Goal: Task Accomplishment & Management: Manage account settings

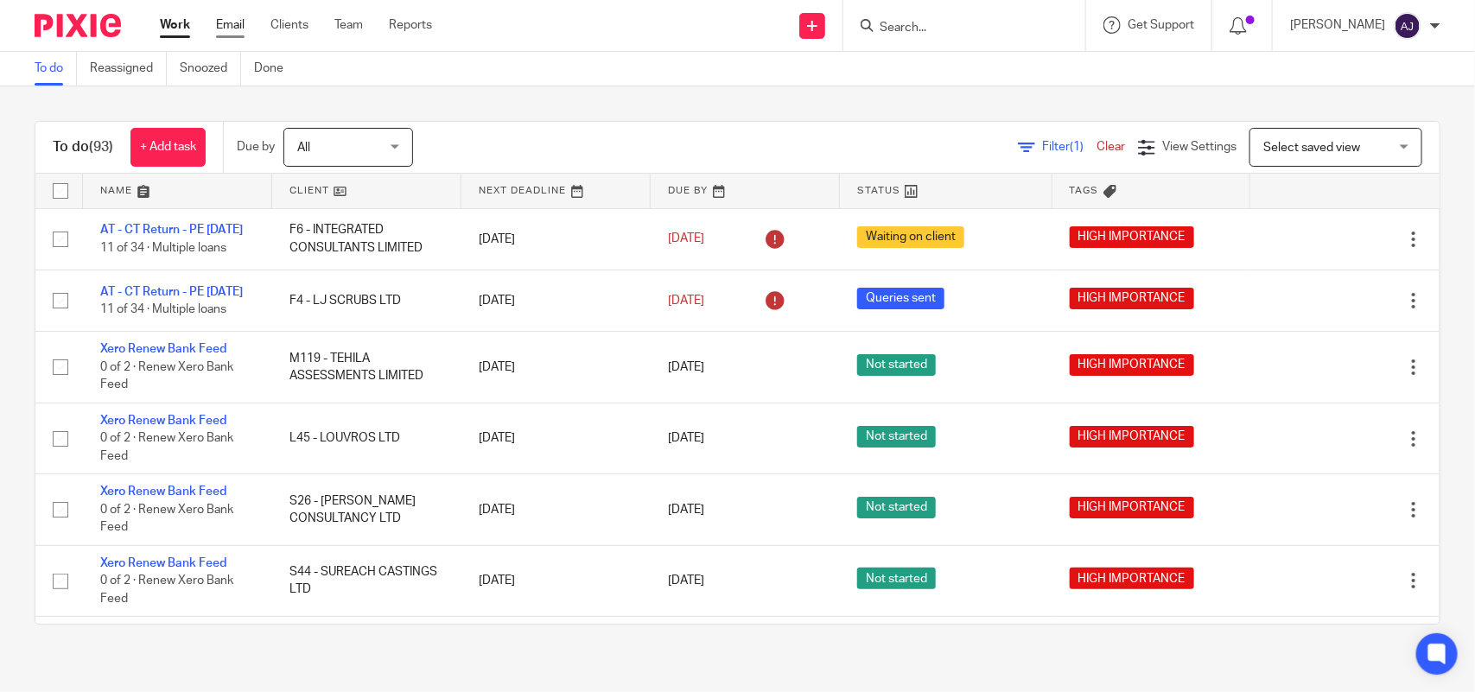
click at [234, 22] on link "Email" at bounding box center [230, 24] width 29 height 17
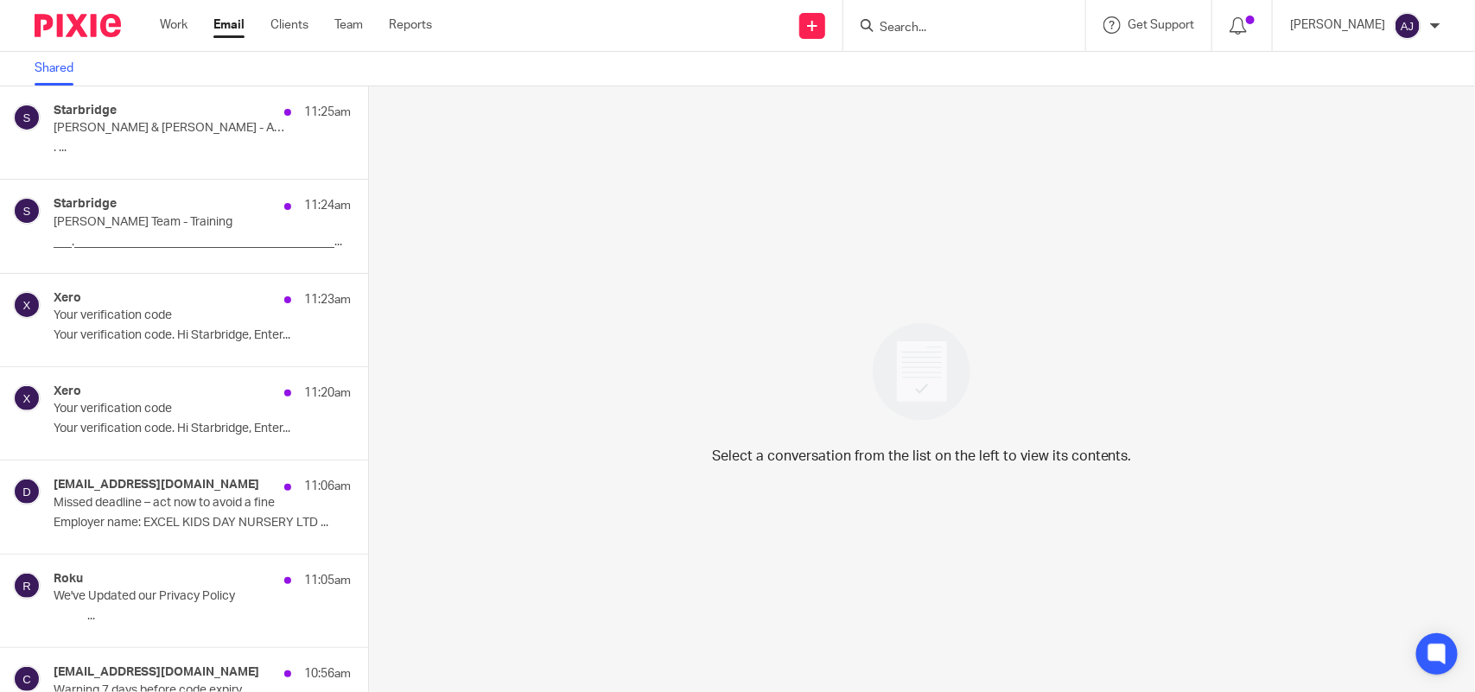
click at [722, 384] on div "Select a conversation from the list on the left to view its contents." at bounding box center [922, 389] width 1106 height 606
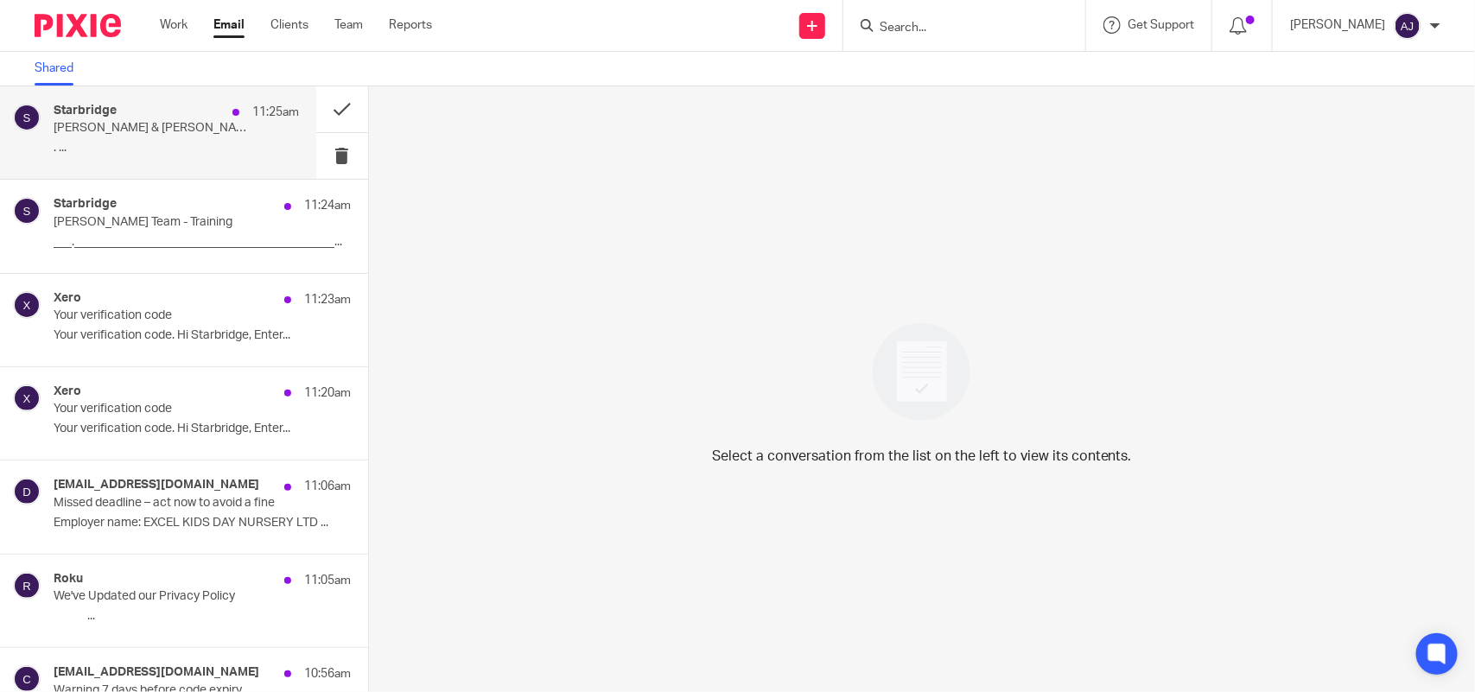
click at [180, 121] on p "MEGAN & YEMI - AUDIT (EMAIL ONLY)" at bounding box center [152, 128] width 196 height 15
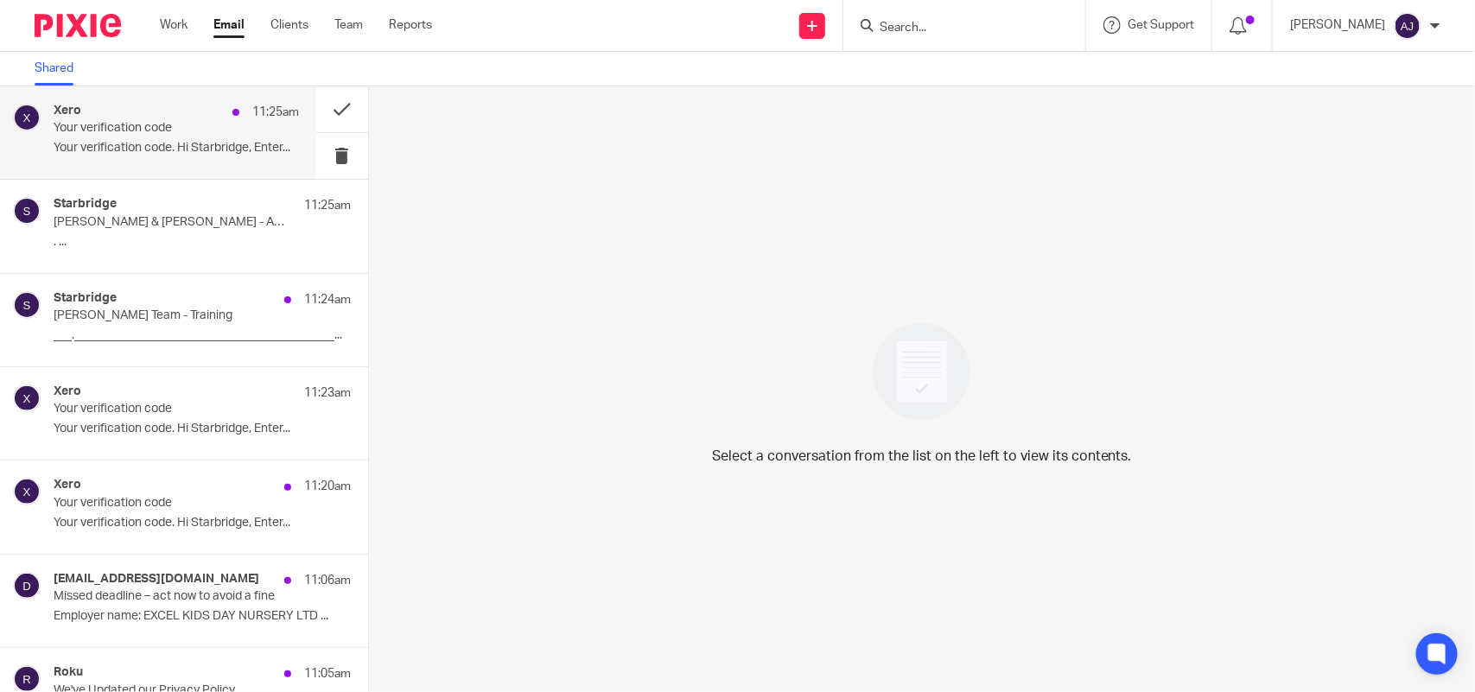
click at [249, 154] on p "Your verification code. Hi Starbridge, Enter..." at bounding box center [176, 148] width 245 height 15
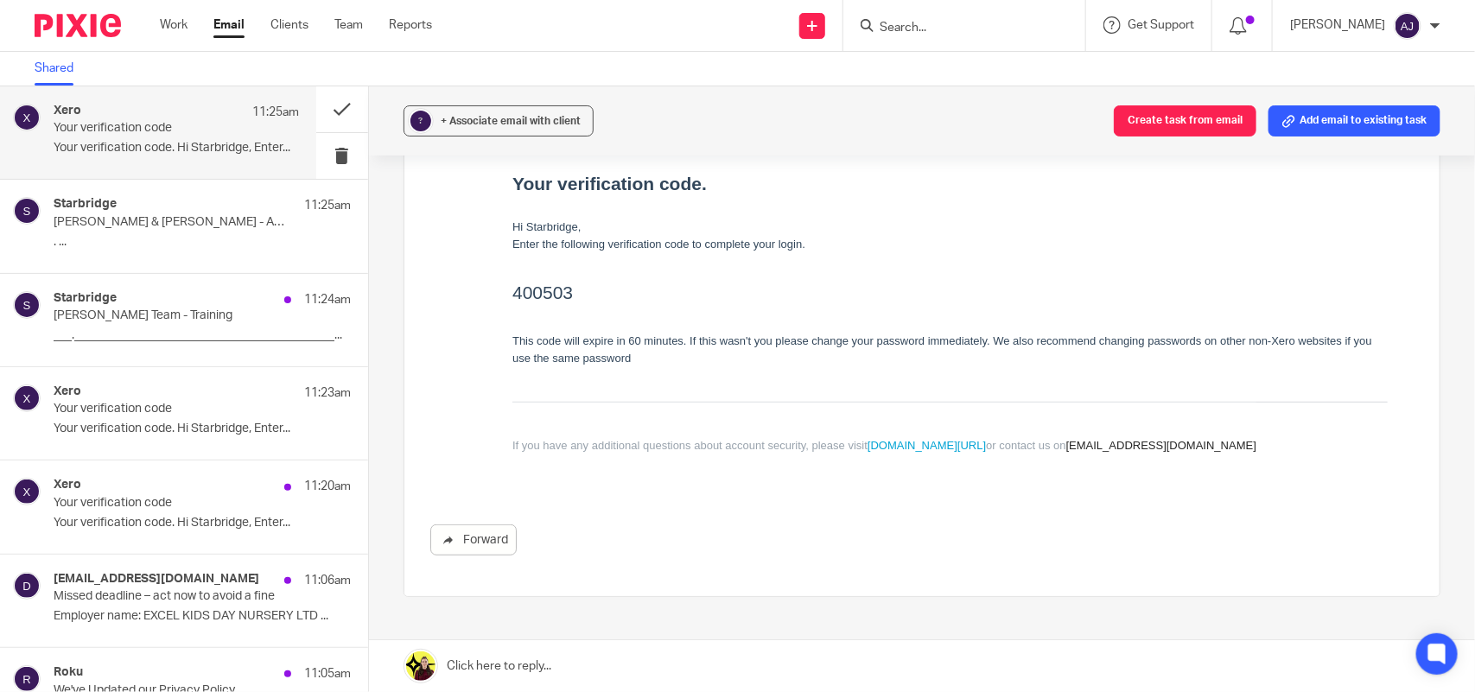
scroll to position [428, 0]
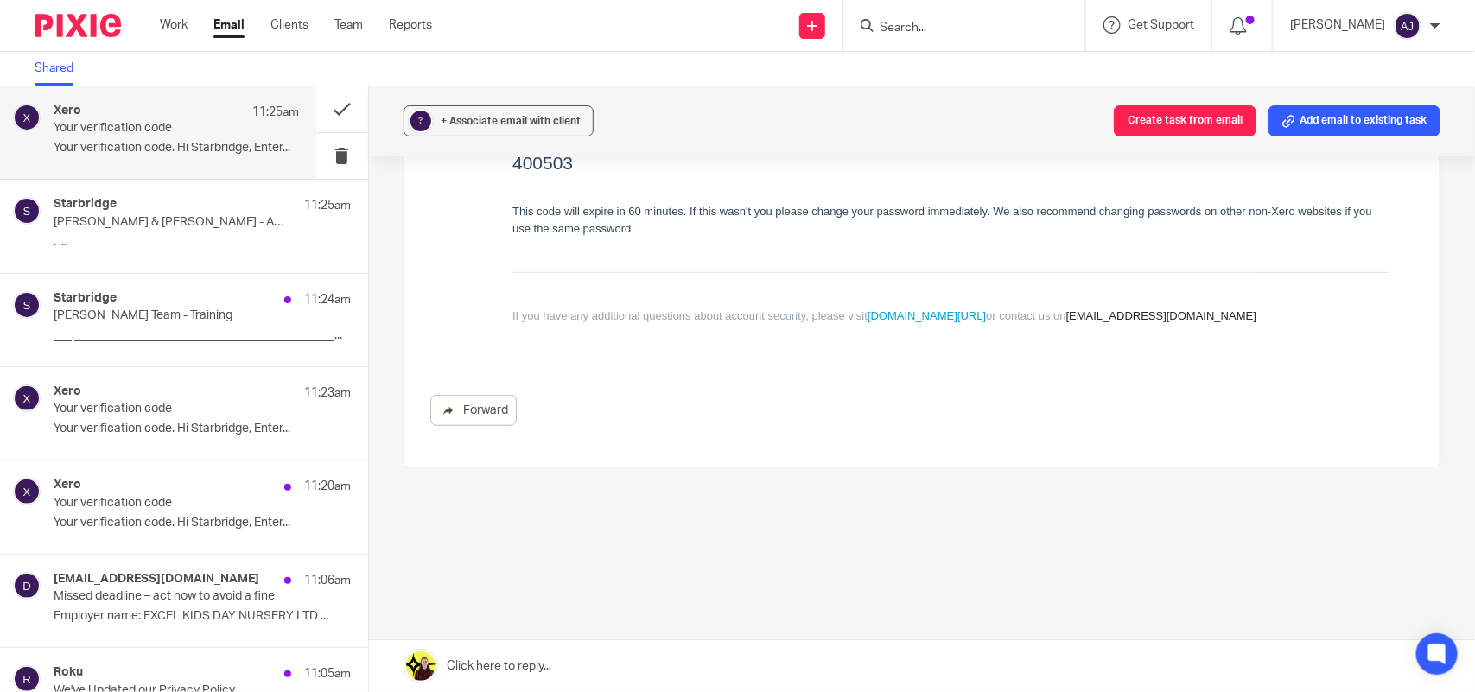
click at [530, 174] on h2 "400503" at bounding box center [948, 164] width 875 height 28
click at [535, 156] on h2 "400503" at bounding box center [948, 164] width 875 height 28
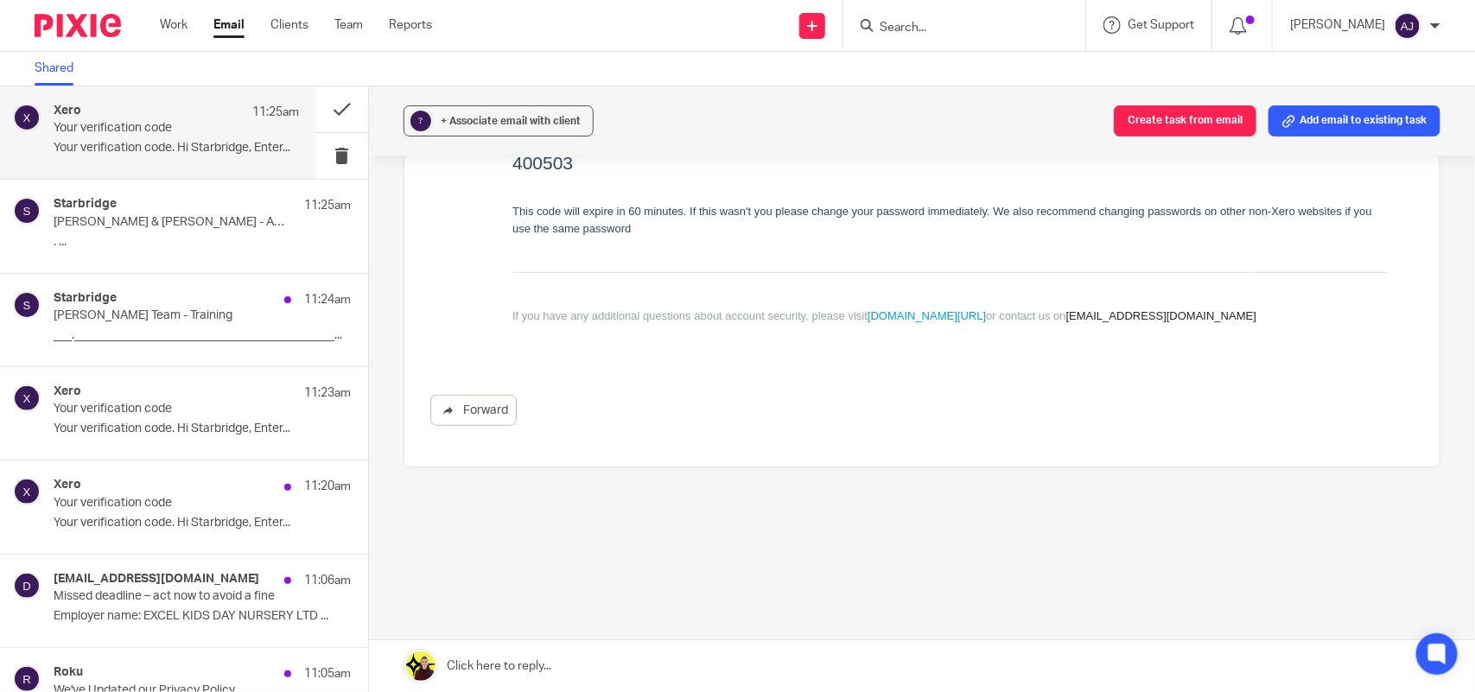
click at [535, 156] on h2 "400503" at bounding box center [948, 164] width 875 height 28
copy h2 "400503"
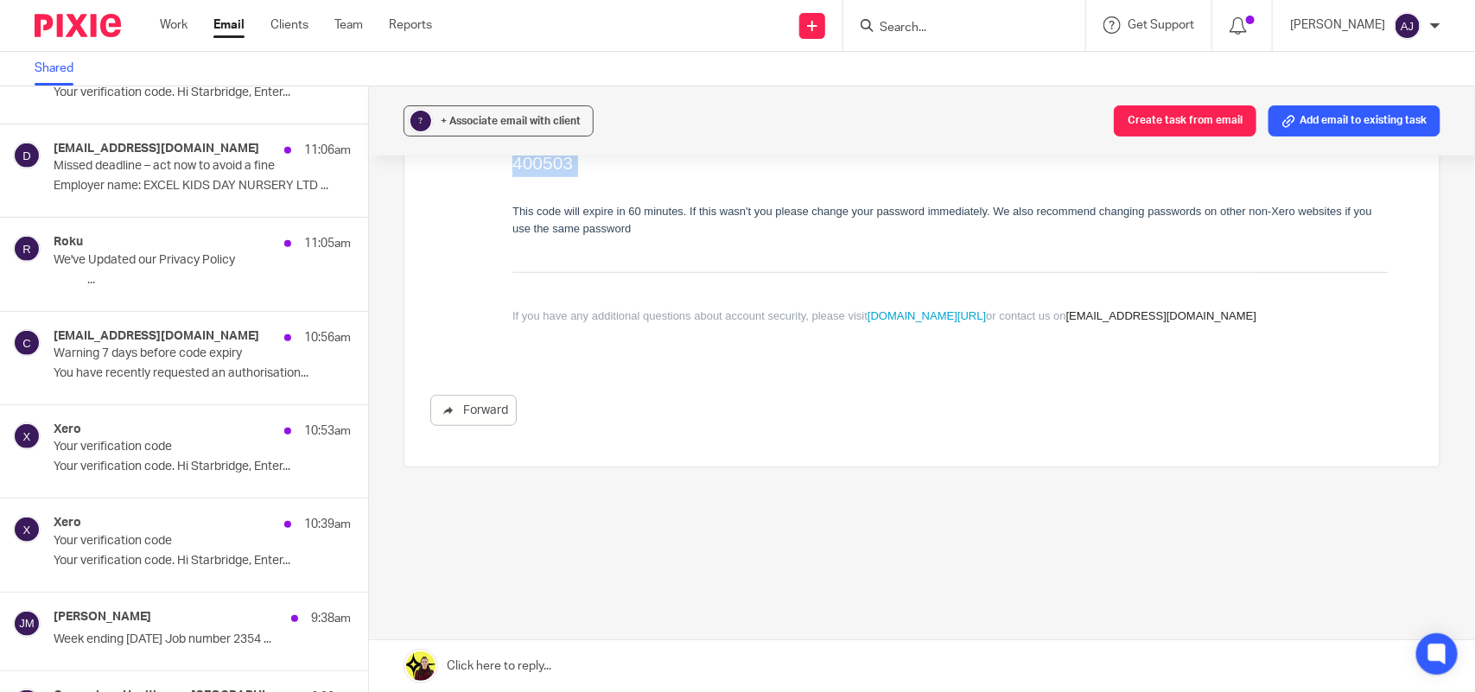
scroll to position [0, 0]
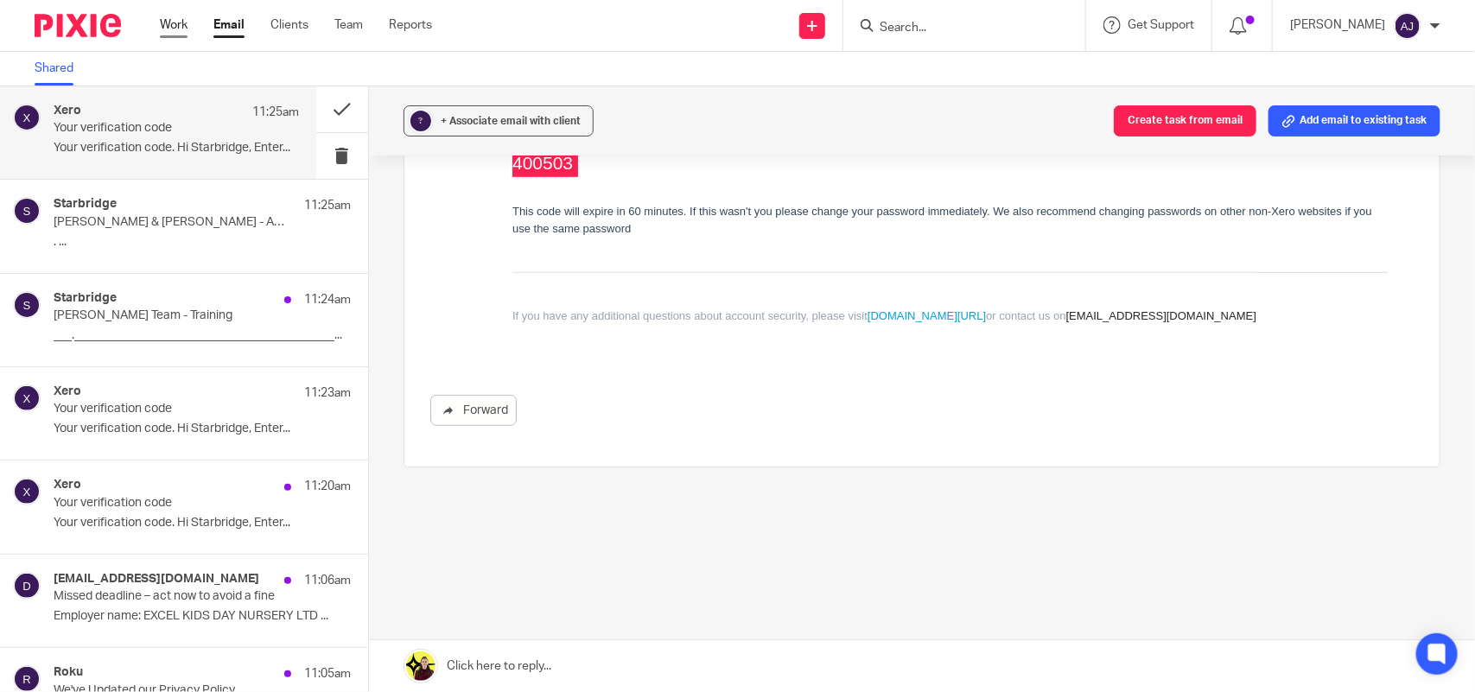
click at [184, 32] on link "Work" at bounding box center [174, 24] width 28 height 17
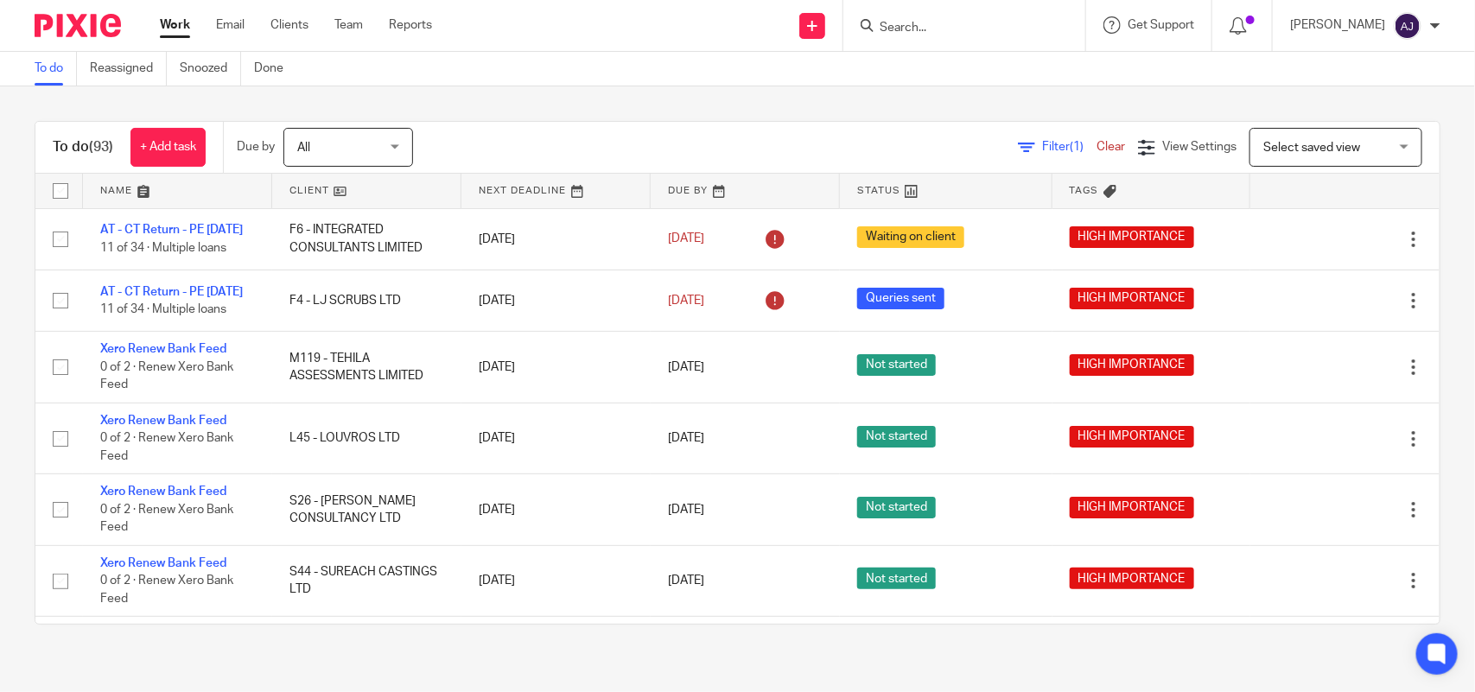
click at [14, 257] on div "To do (93) + Add task Due by All All [DATE] [DATE] This week Next week This mon…" at bounding box center [737, 372] width 1475 height 573
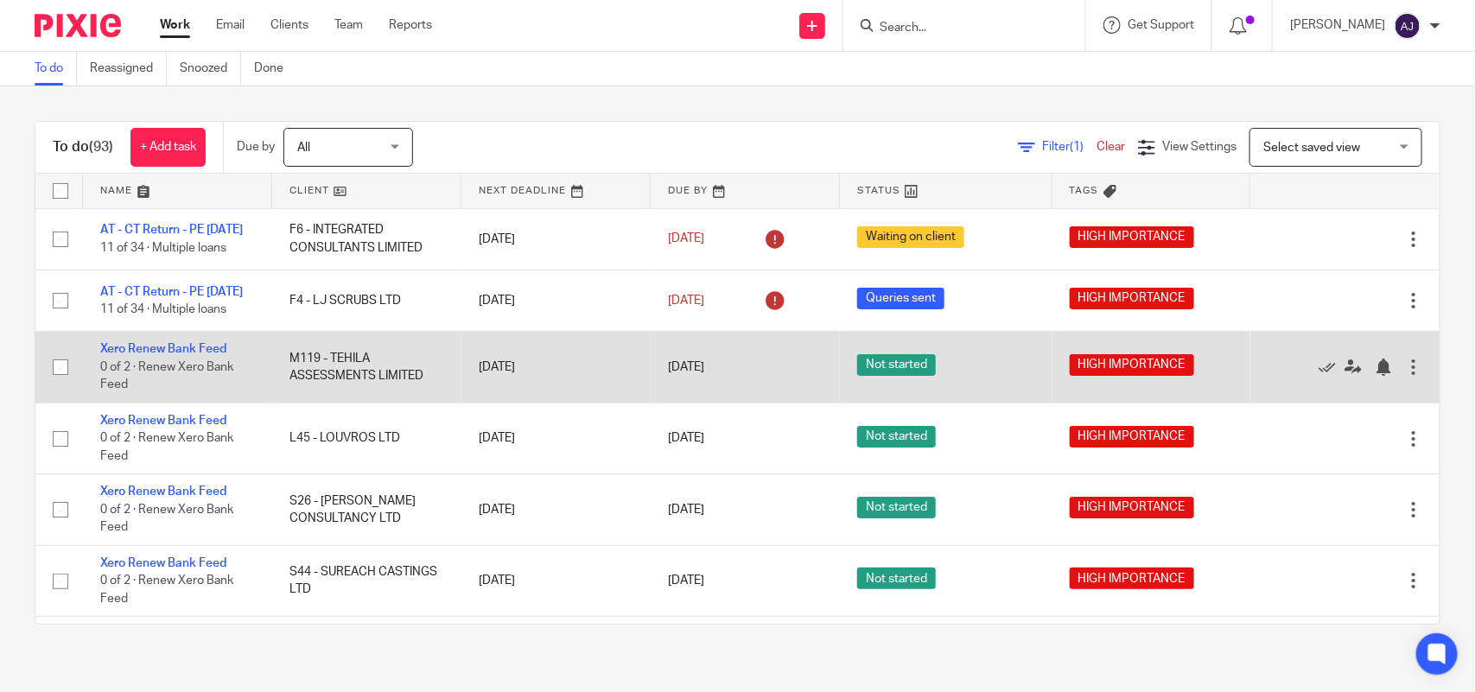
click at [330, 390] on td "M119 - TEHILA ASSESSMENTS LIMITED" at bounding box center [366, 367] width 189 height 71
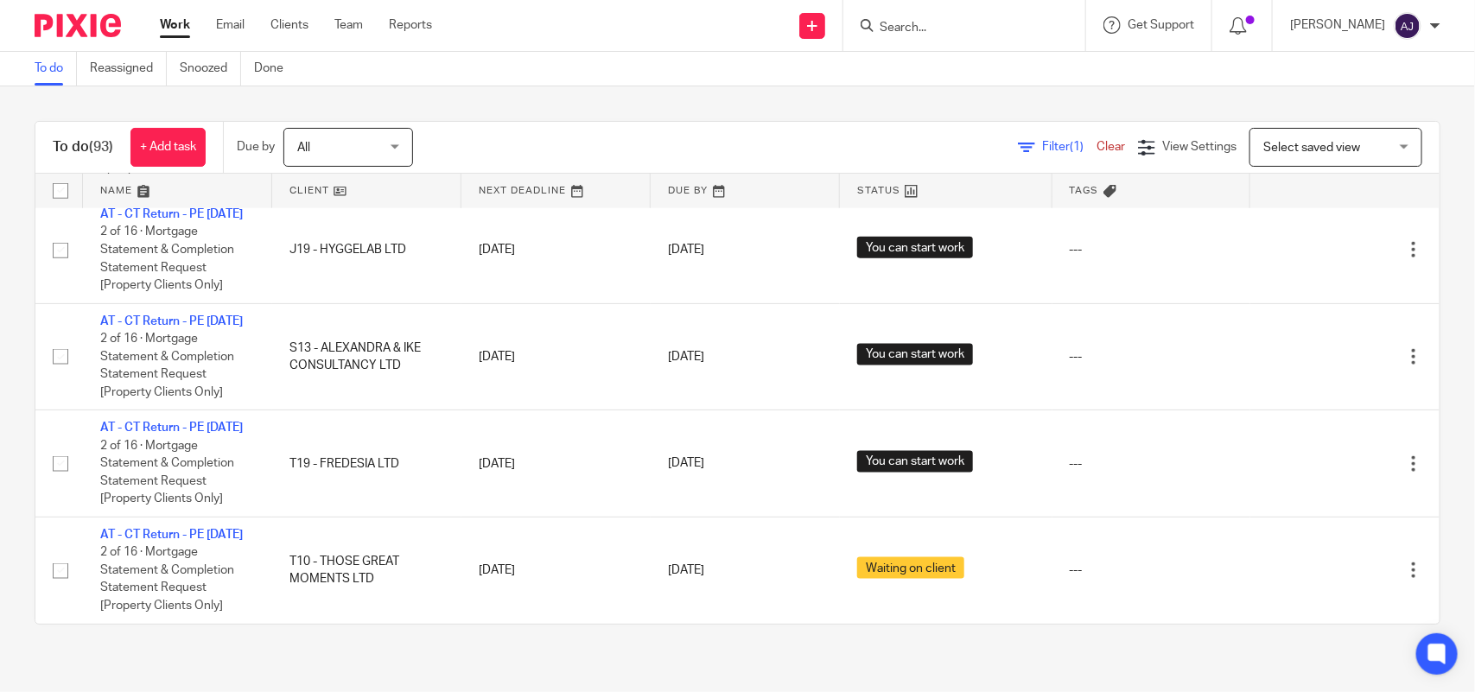
scroll to position [8018, 0]
click at [0, 473] on div "To do (93) + Add task Due by All All Today Tomorrow This week Next week This mo…" at bounding box center [737, 372] width 1475 height 573
click at [18, 380] on div "To do (93) + Add task Due by All All Today Tomorrow This week Next week This mo…" at bounding box center [737, 372] width 1475 height 573
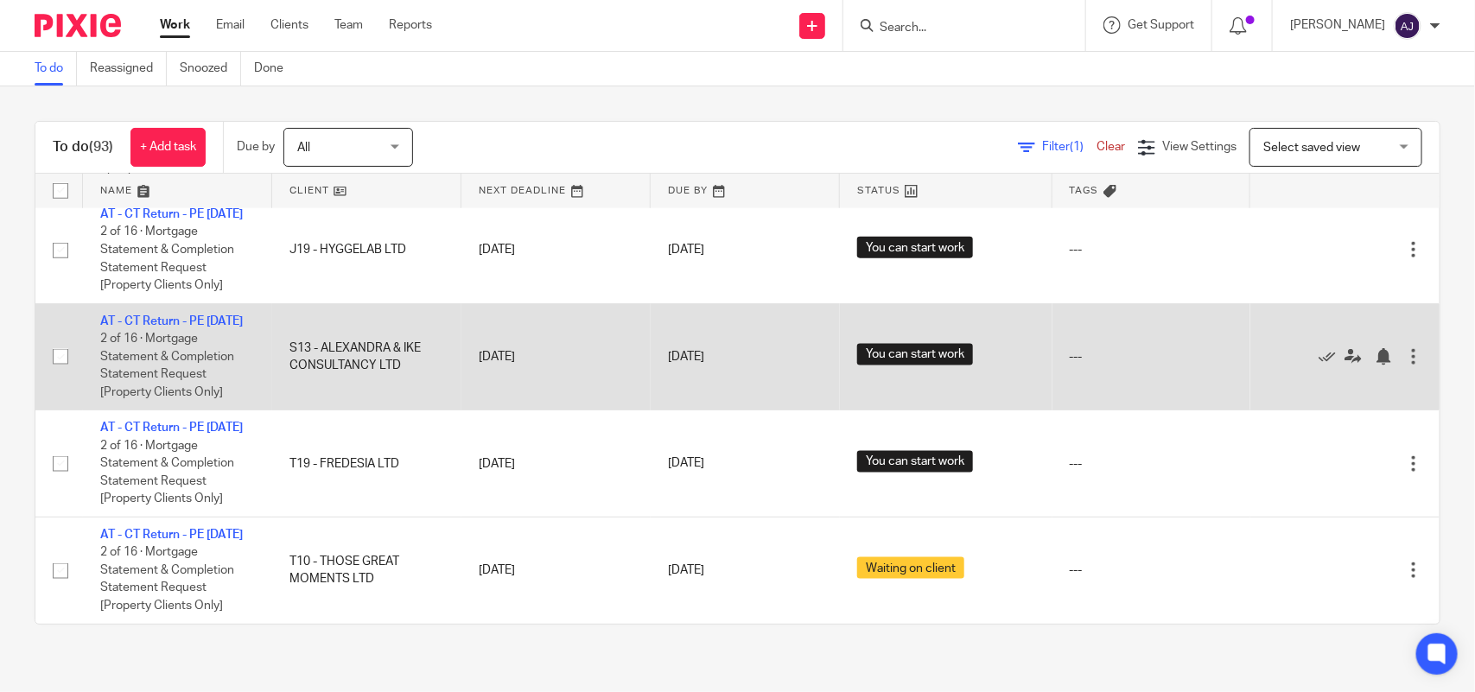
scroll to position [7910, 0]
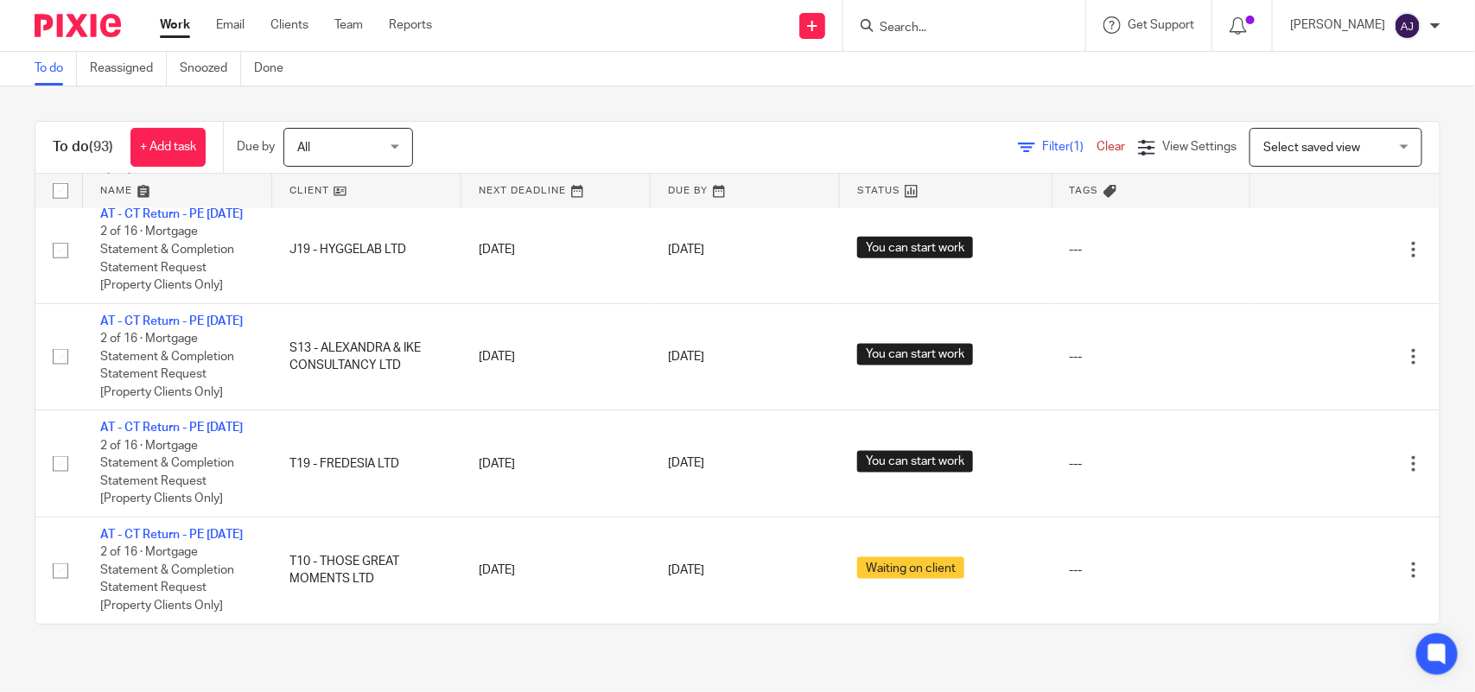
click at [13, 381] on div "To do (93) + Add task Due by All All Today Tomorrow This week Next week This mo…" at bounding box center [737, 372] width 1475 height 573
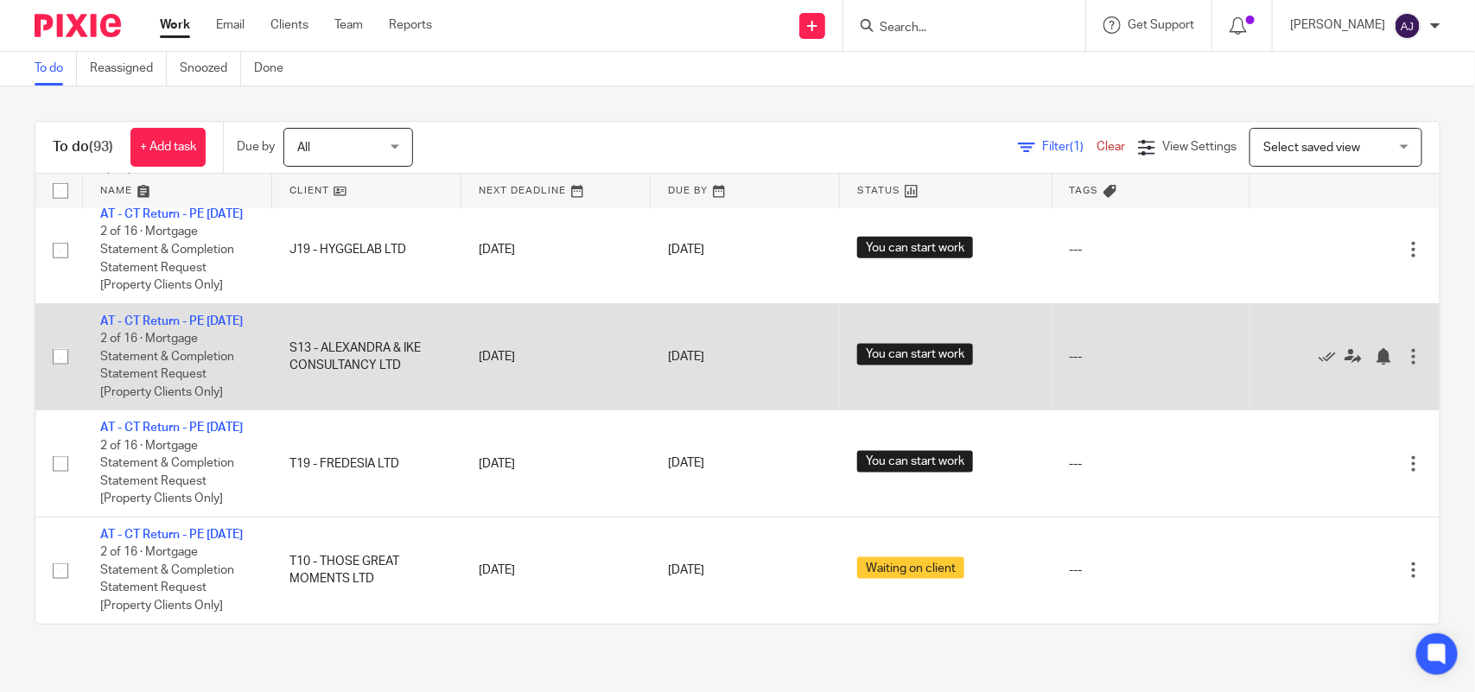
scroll to position [8018, 0]
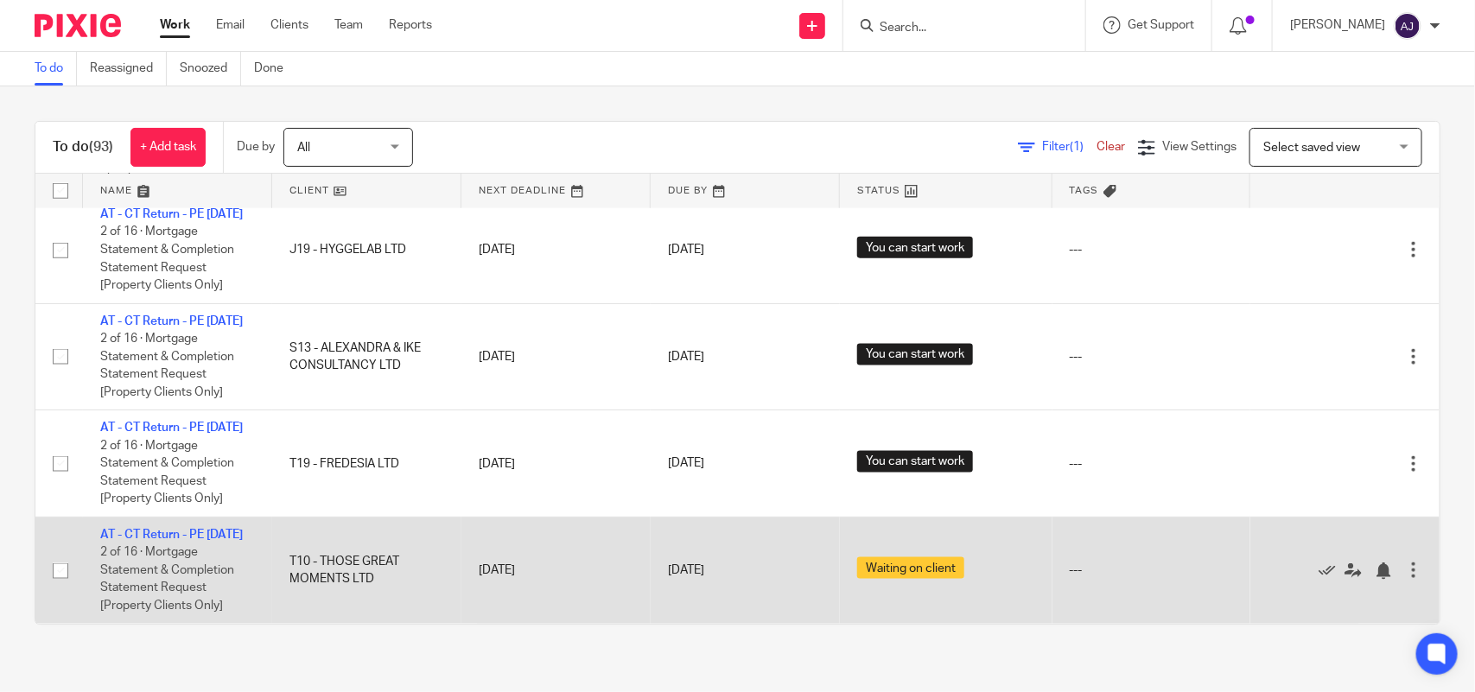
click at [343, 559] on td "T10 - THOSE GREAT MOMENTS LTD" at bounding box center [366, 570] width 189 height 106
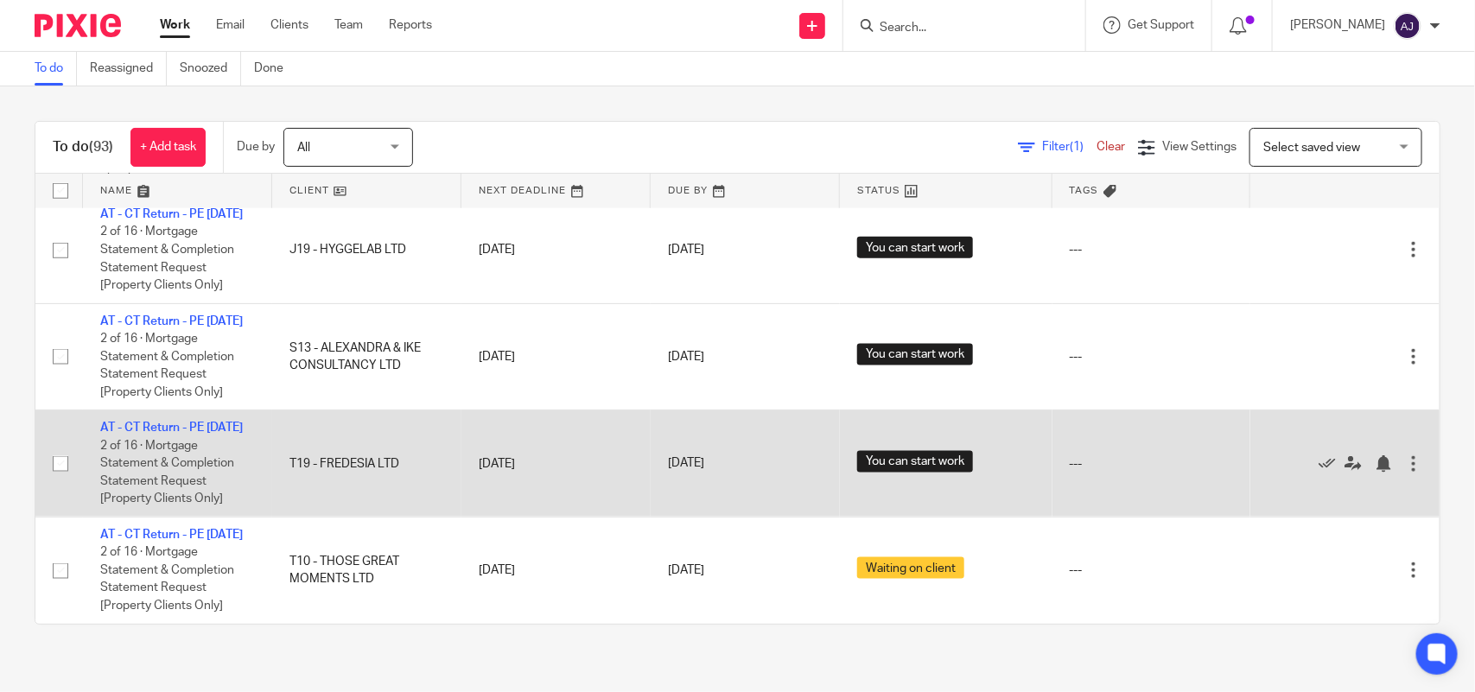
click at [339, 517] on td "T19 - FREDESIA LTD" at bounding box center [366, 463] width 189 height 107
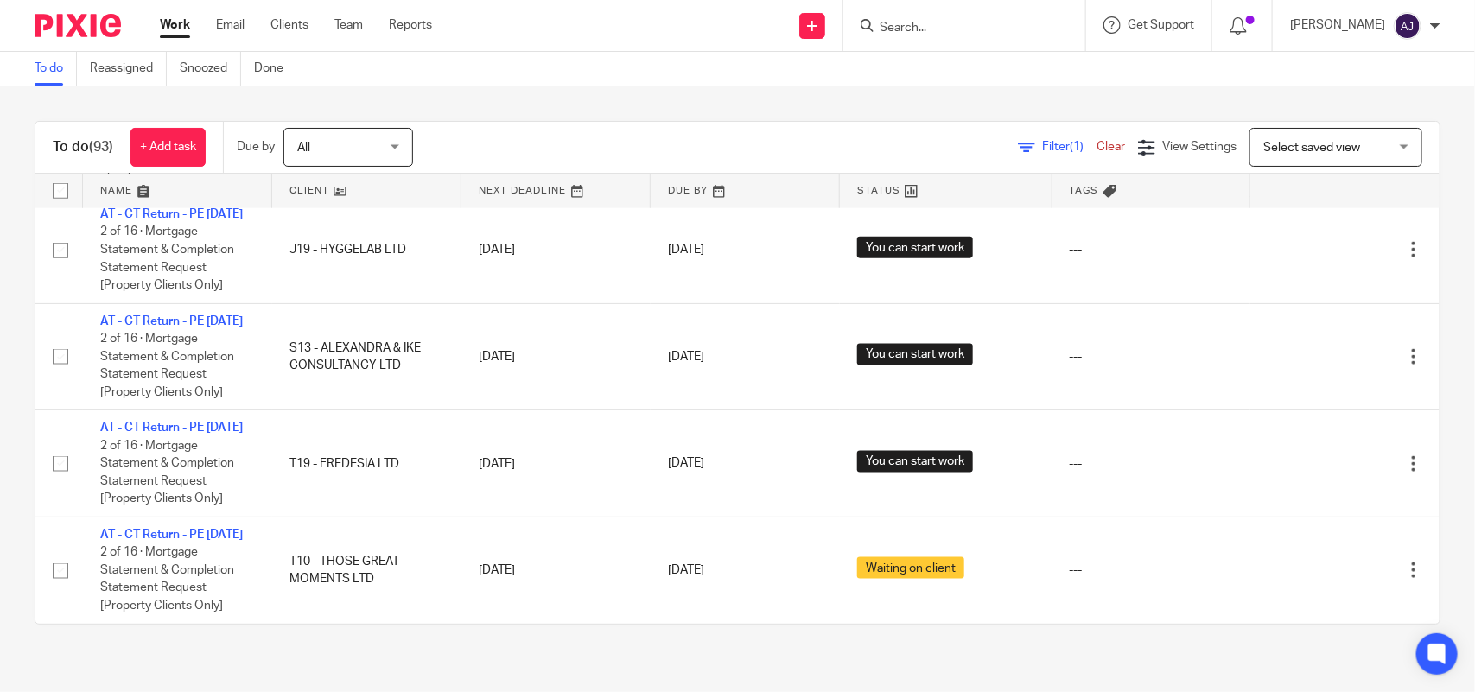
scroll to position [6938, 0]
click at [655, 119] on div "To do (93) + Add task Due by All All Today Tomorrow This week Next week This mo…" at bounding box center [737, 372] width 1475 height 573
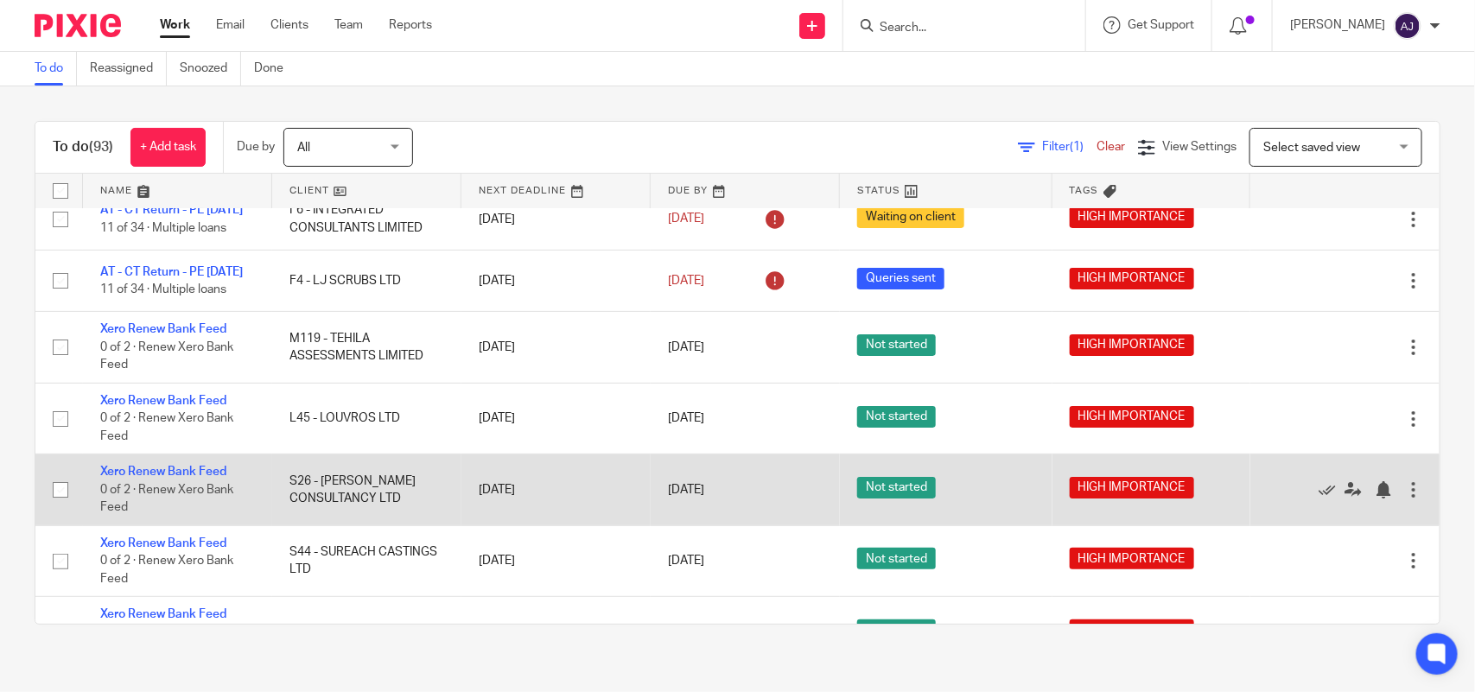
scroll to position [0, 0]
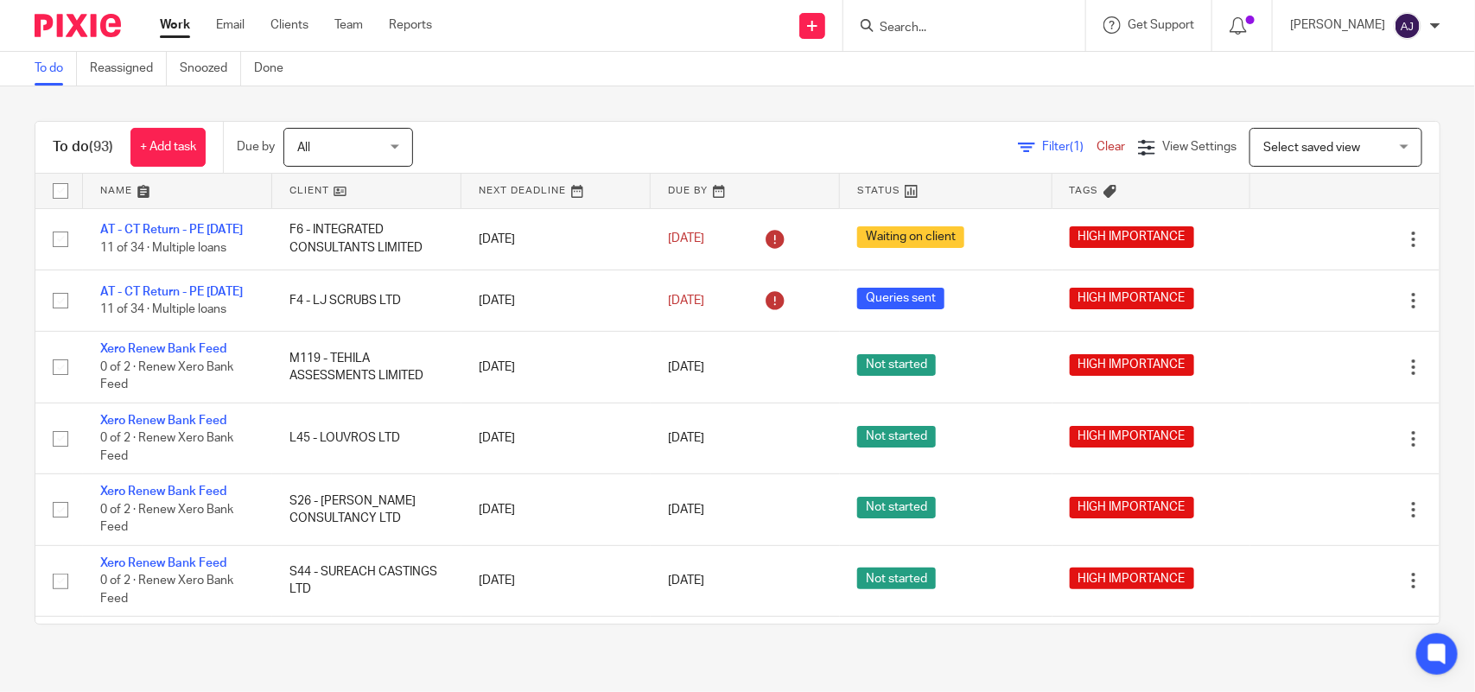
click at [0, 320] on div "To do (93) + Add task Due by All All Today Tomorrow This week Next week This mo…" at bounding box center [737, 372] width 1475 height 573
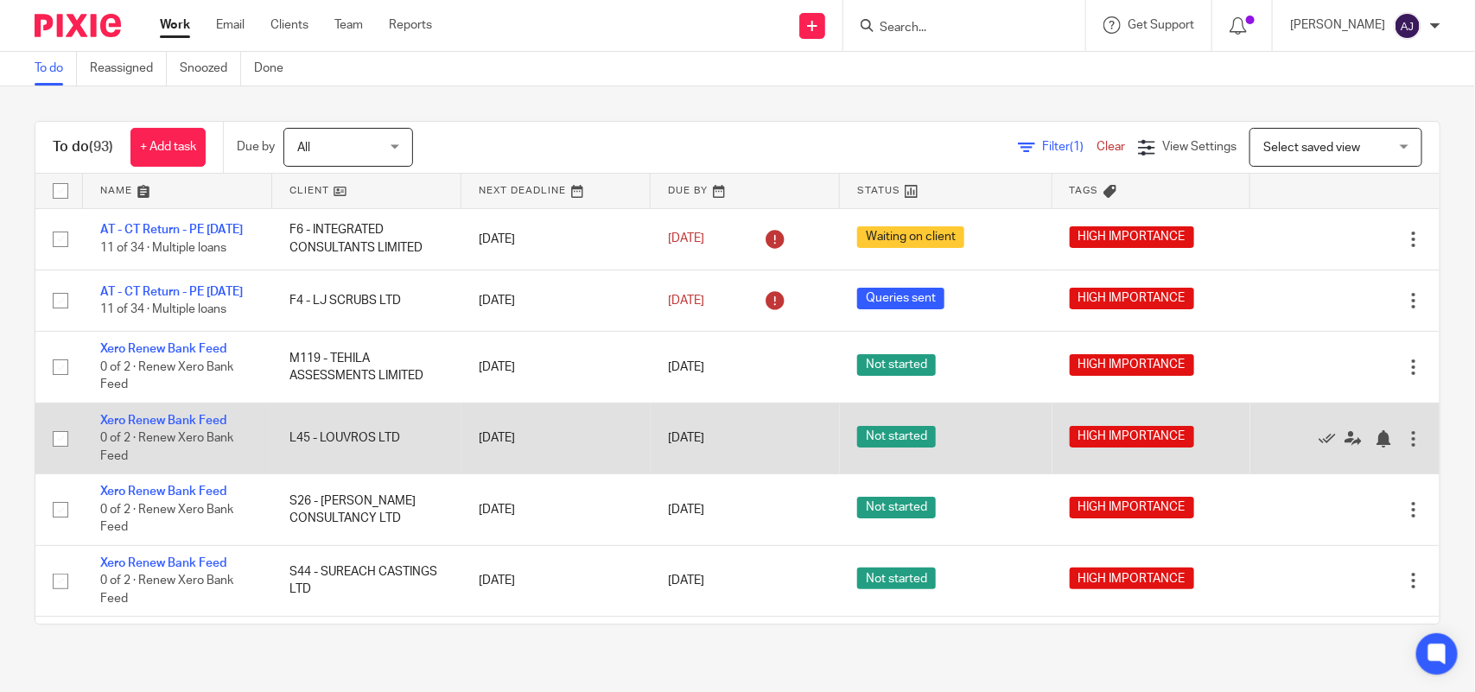
click at [333, 458] on td "L45 - LOUVROS LTD" at bounding box center [366, 438] width 189 height 71
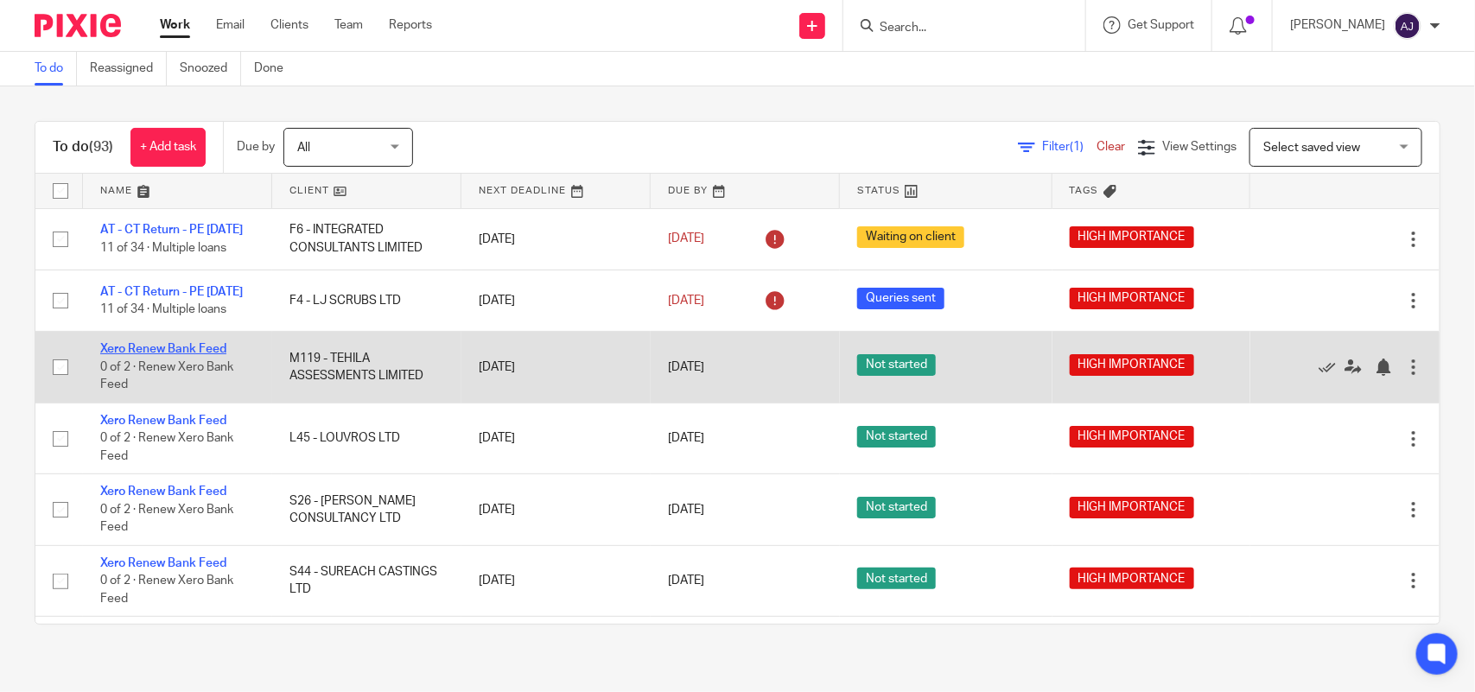
drag, startPoint x: 141, startPoint y: 365, endPoint x: 144, endPoint y: 352, distance: 12.6
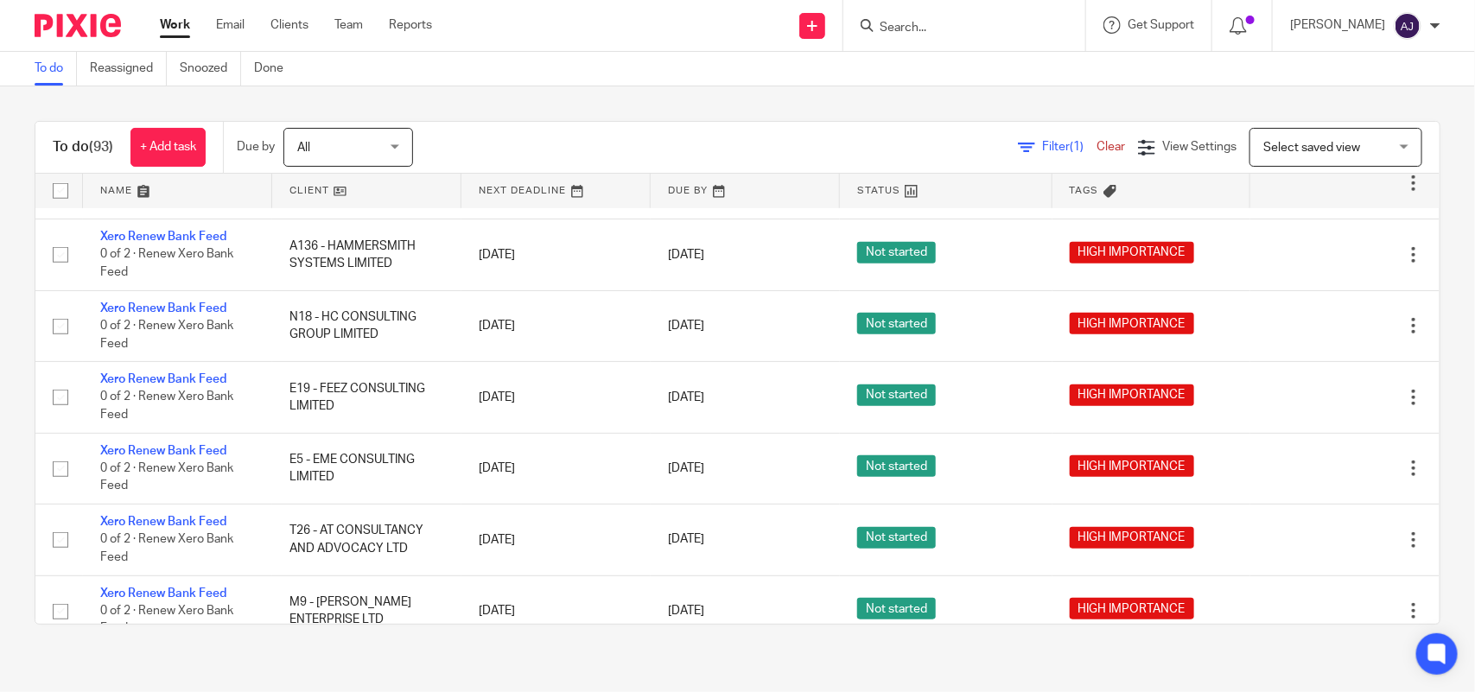
scroll to position [216, 0]
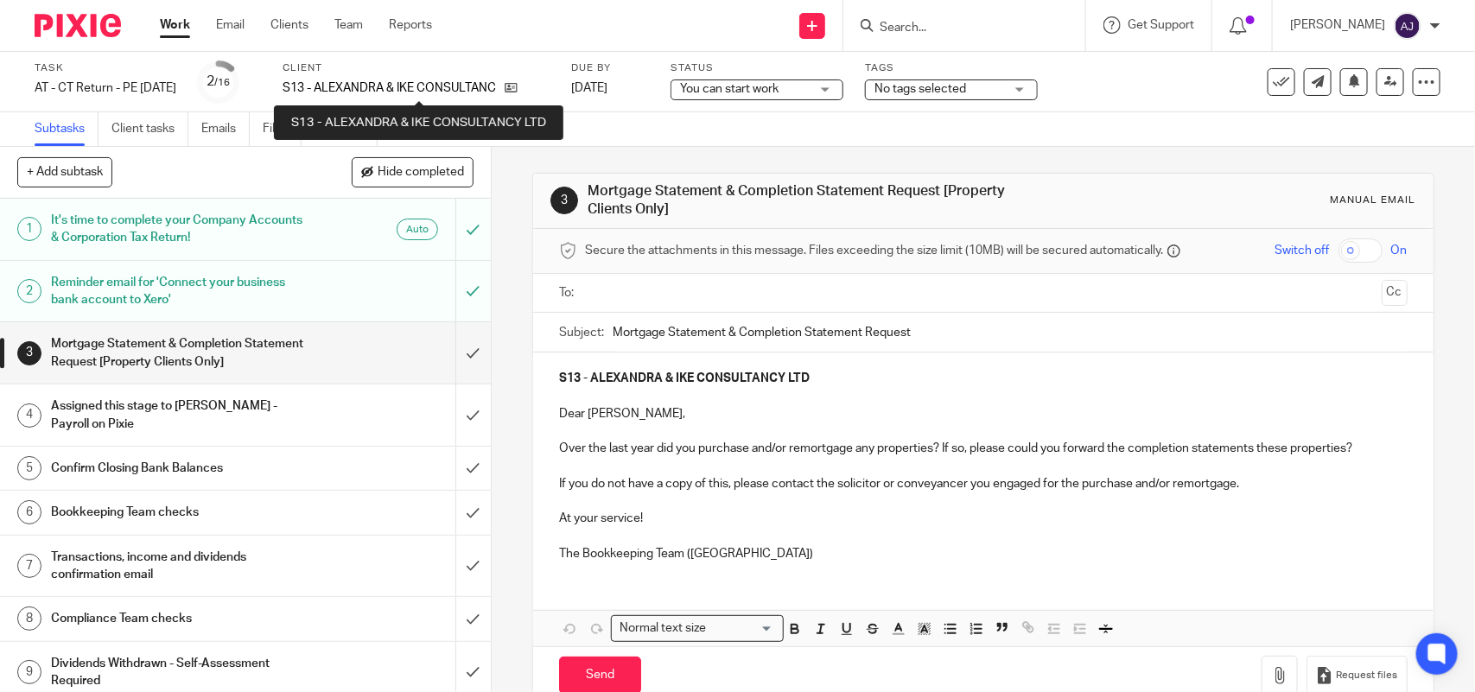
click at [377, 83] on p "S13 - ALEXANDRA & IKE CONSULTANCY LTD" at bounding box center [388, 87] width 213 height 17
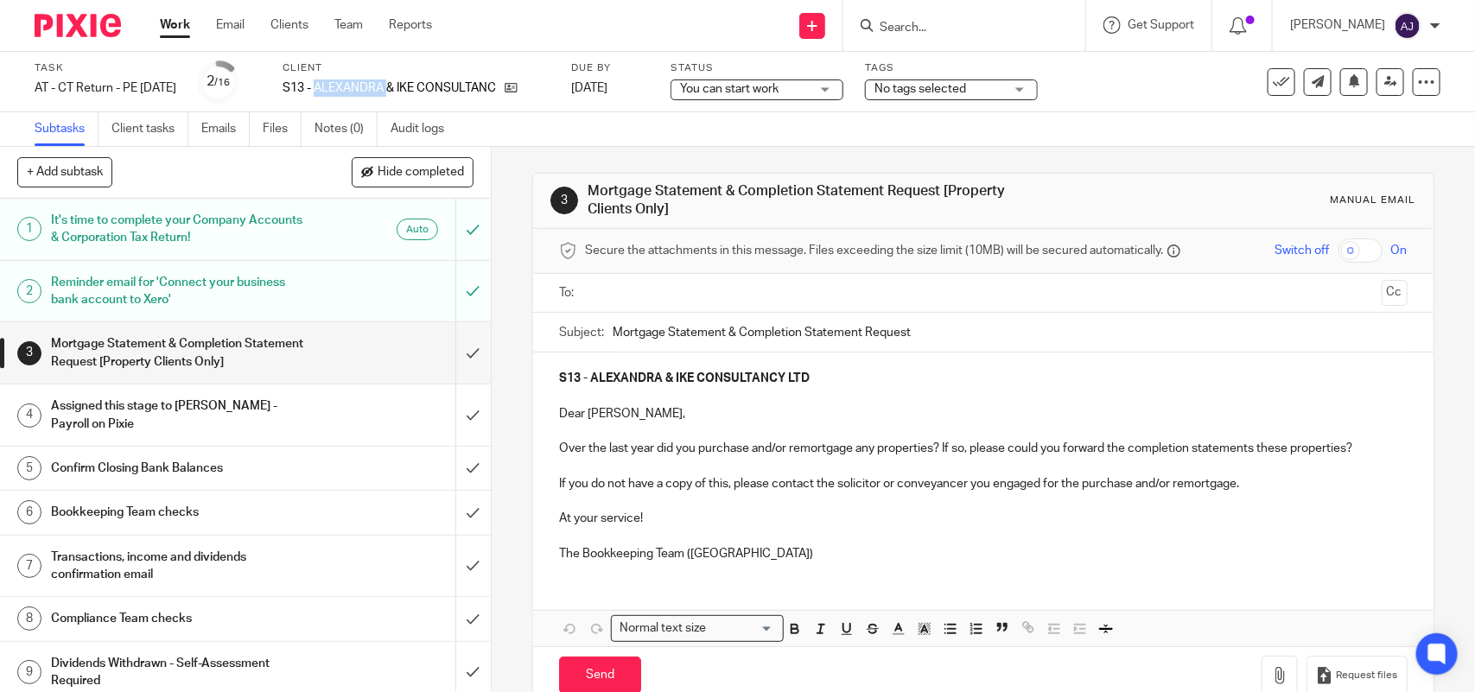
click at [377, 83] on p "S13 - ALEXANDRA & IKE CONSULTANCY LTD" at bounding box center [388, 87] width 213 height 17
copy p "ALEXANDRA"
click at [135, 131] on link "Client tasks" at bounding box center [149, 129] width 77 height 34
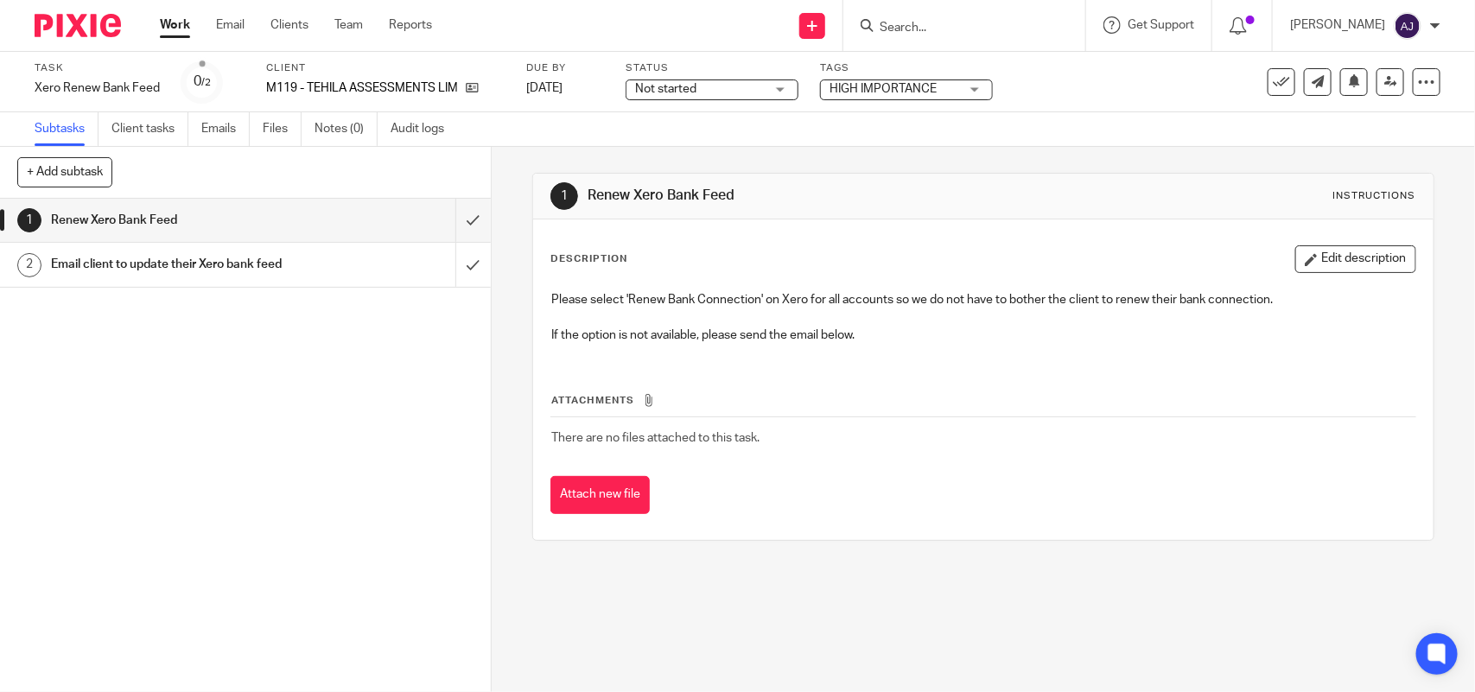
click at [325, 78] on div "Client M119 - TEHILA ASSESSMENTS LIMITED" at bounding box center [385, 81] width 238 height 41
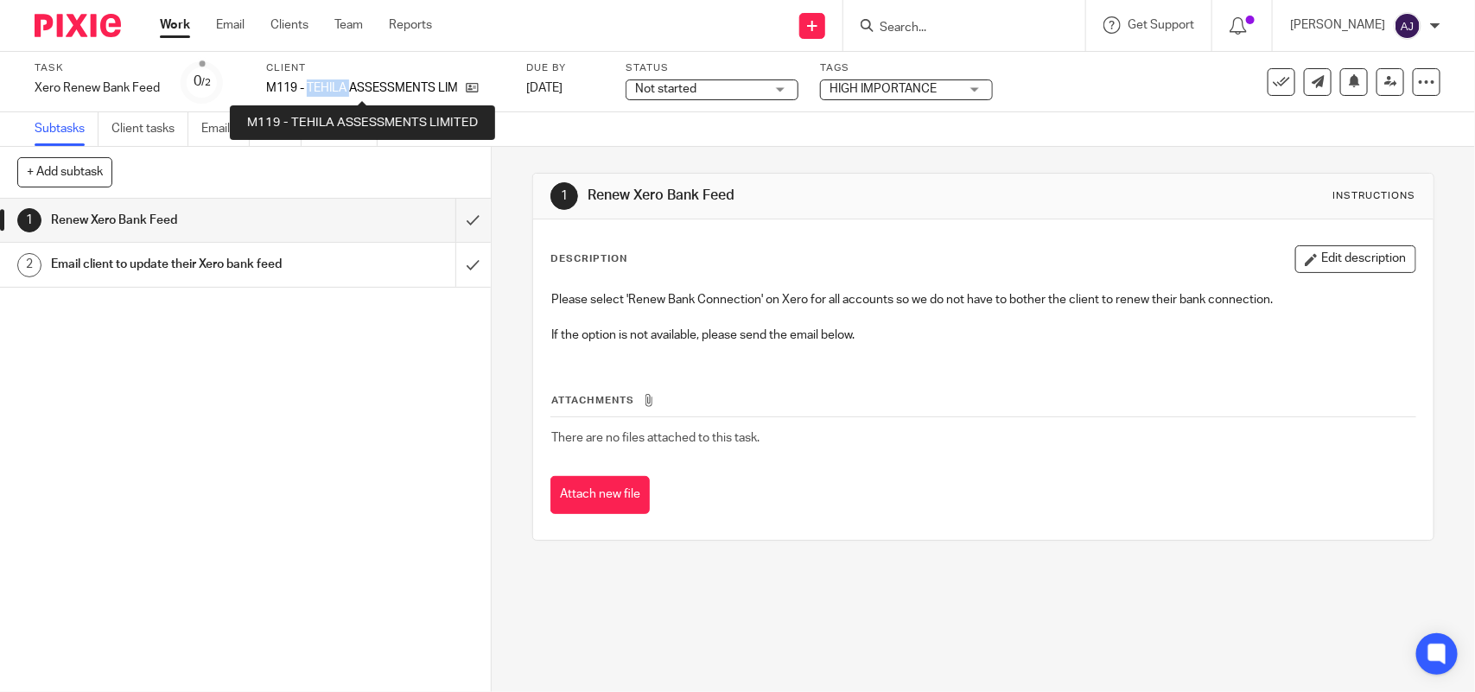
copy p "TEHILA"
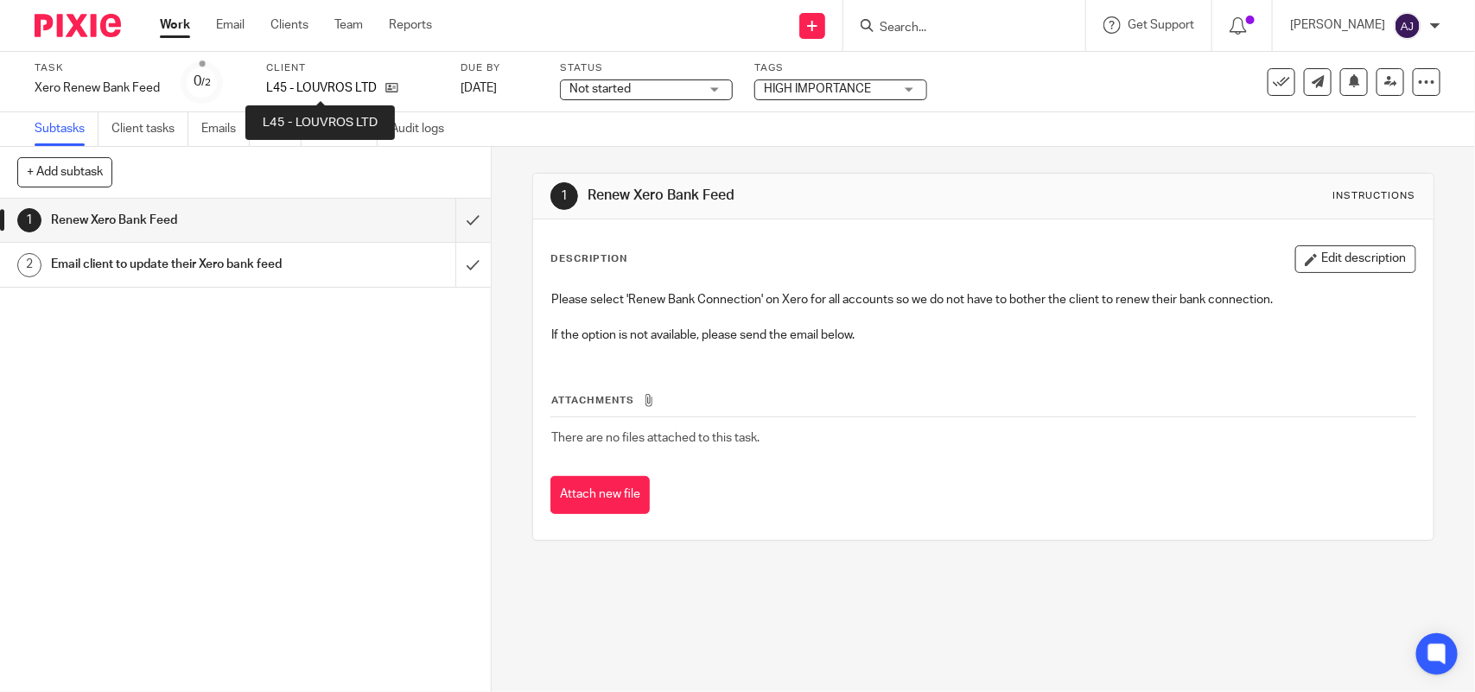
click at [317, 84] on p "L45 - LOUVROS LTD" at bounding box center [321, 87] width 111 height 17
click at [318, 83] on p "L45 - LOUVROS LTD" at bounding box center [321, 87] width 111 height 17
copy p "LOUVROS"
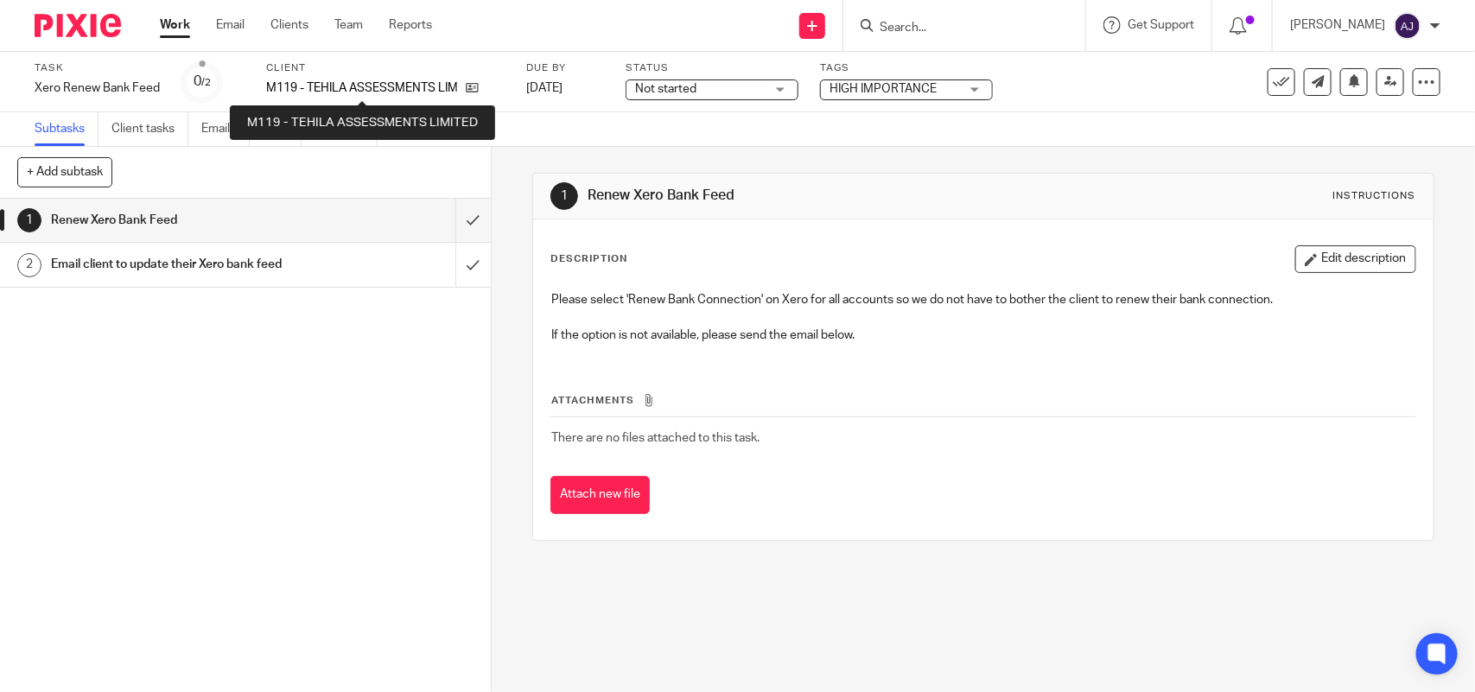
click at [328, 84] on p "M119 - TEHILA ASSESSMENTS LIMITED" at bounding box center [361, 87] width 191 height 17
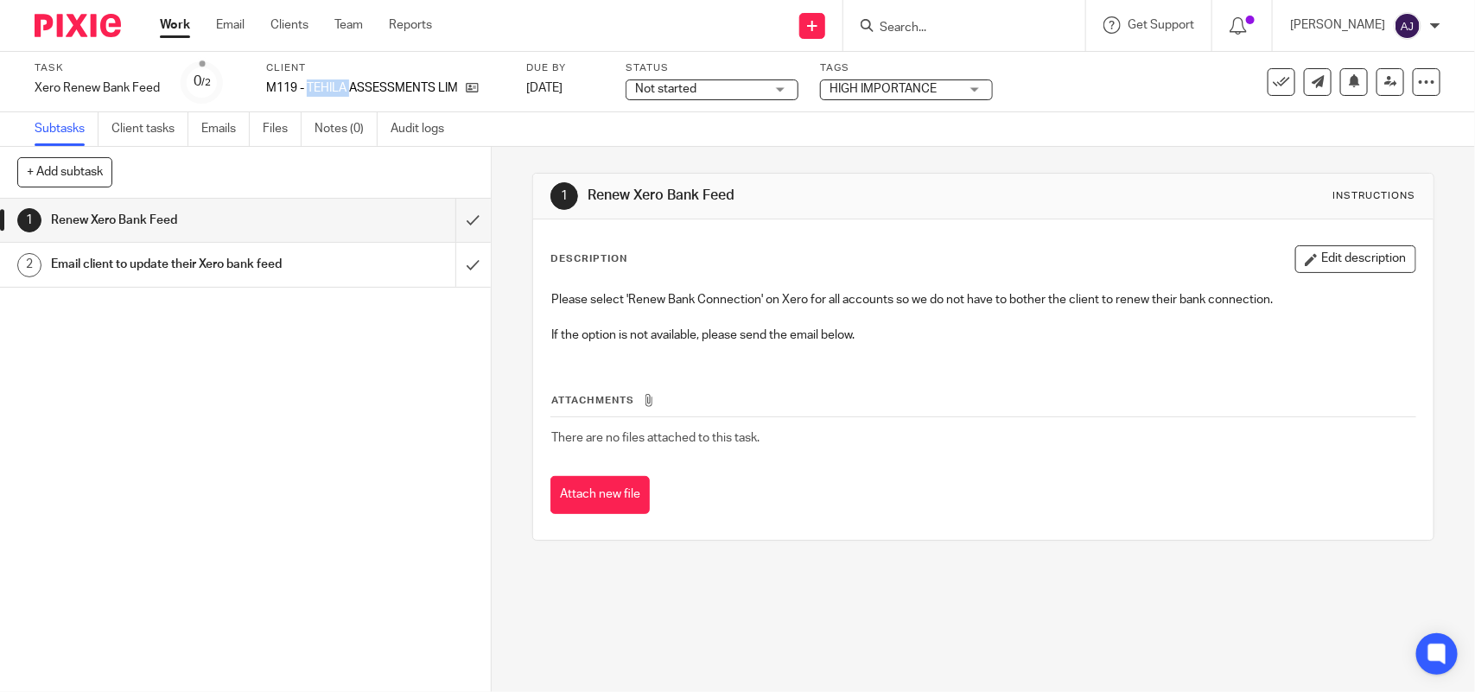
click at [328, 93] on p "M119 - TEHILA ASSESSMENTS LIMITED" at bounding box center [361, 87] width 191 height 17
click at [370, 80] on p "M119 - TEHILA ASSESSMENTS LIMITED" at bounding box center [361, 87] width 191 height 17
click at [330, 86] on p "M119 - TEHILA ASSESSMENTS LIMITED" at bounding box center [361, 87] width 191 height 17
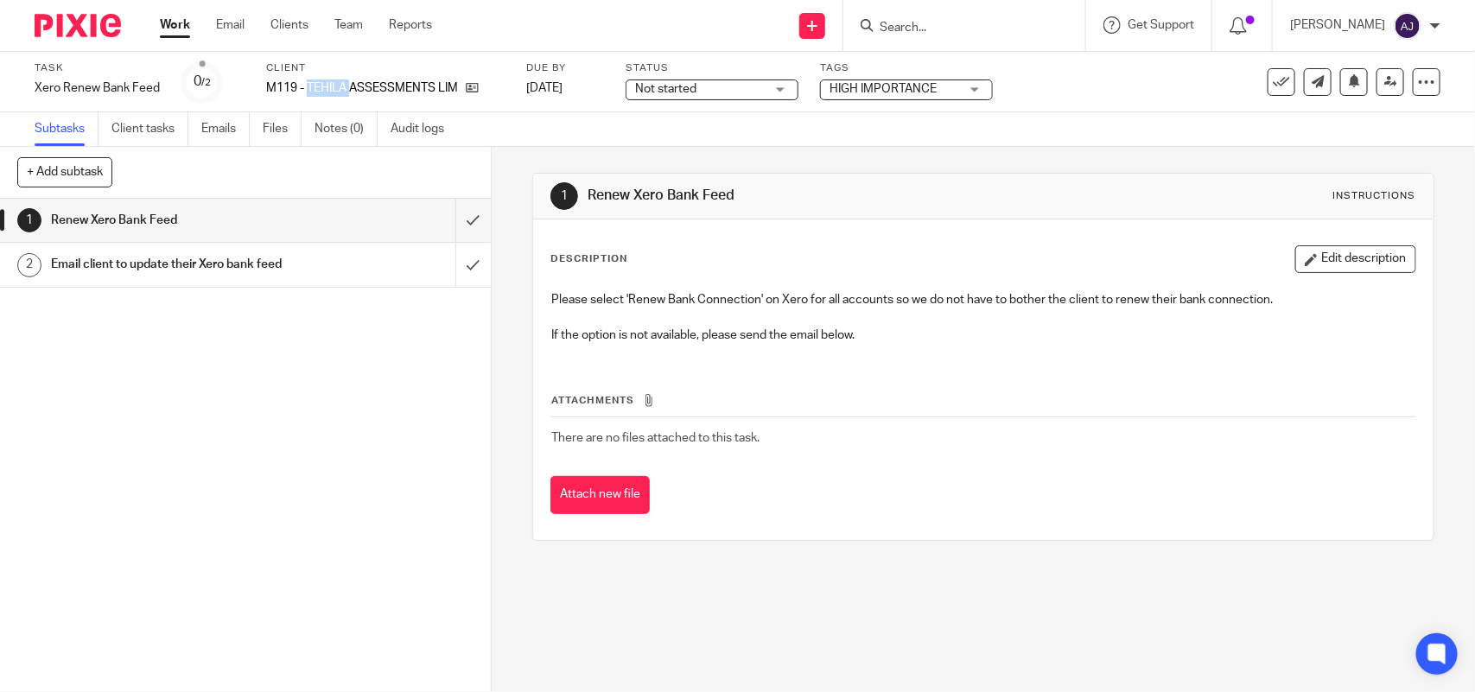
click at [330, 86] on p "M119 - TEHILA ASSESSMENTS LIMITED" at bounding box center [361, 87] width 191 height 17
copy div "M119 - TEHILA ASSESSMENTS LIMITED"
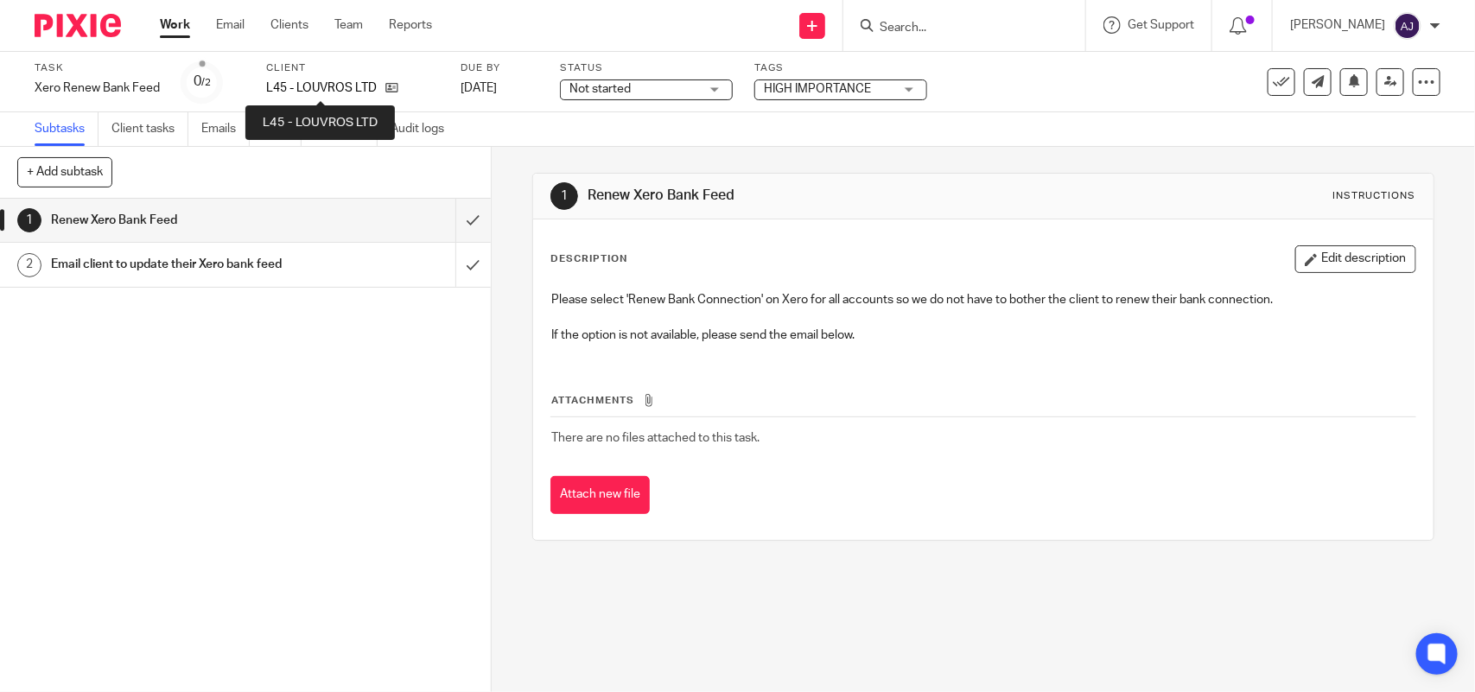
click at [324, 84] on p "L45 - LOUVROS LTD" at bounding box center [321, 87] width 111 height 17
copy div "L45 - LOUVROS LTD"
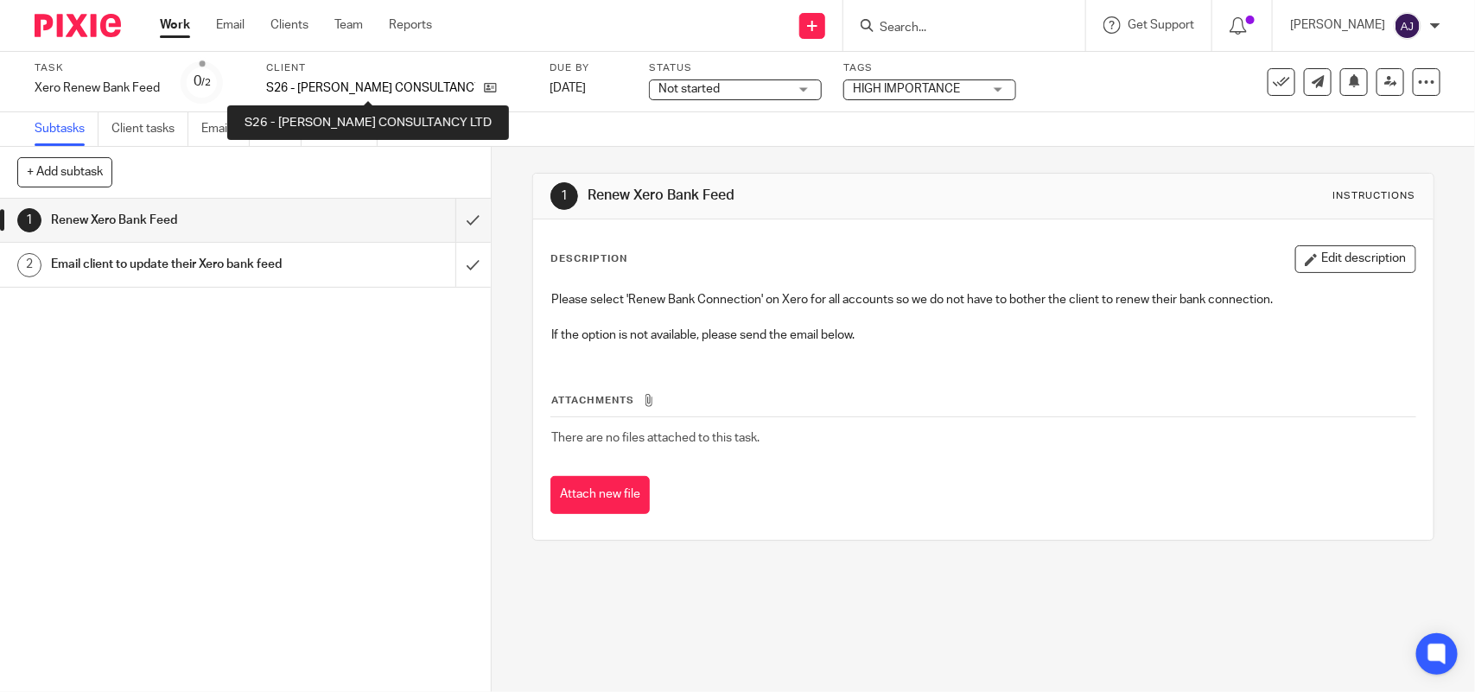
click at [308, 79] on p "S26 - [PERSON_NAME] CONSULTANCY LTD" at bounding box center [370, 87] width 209 height 17
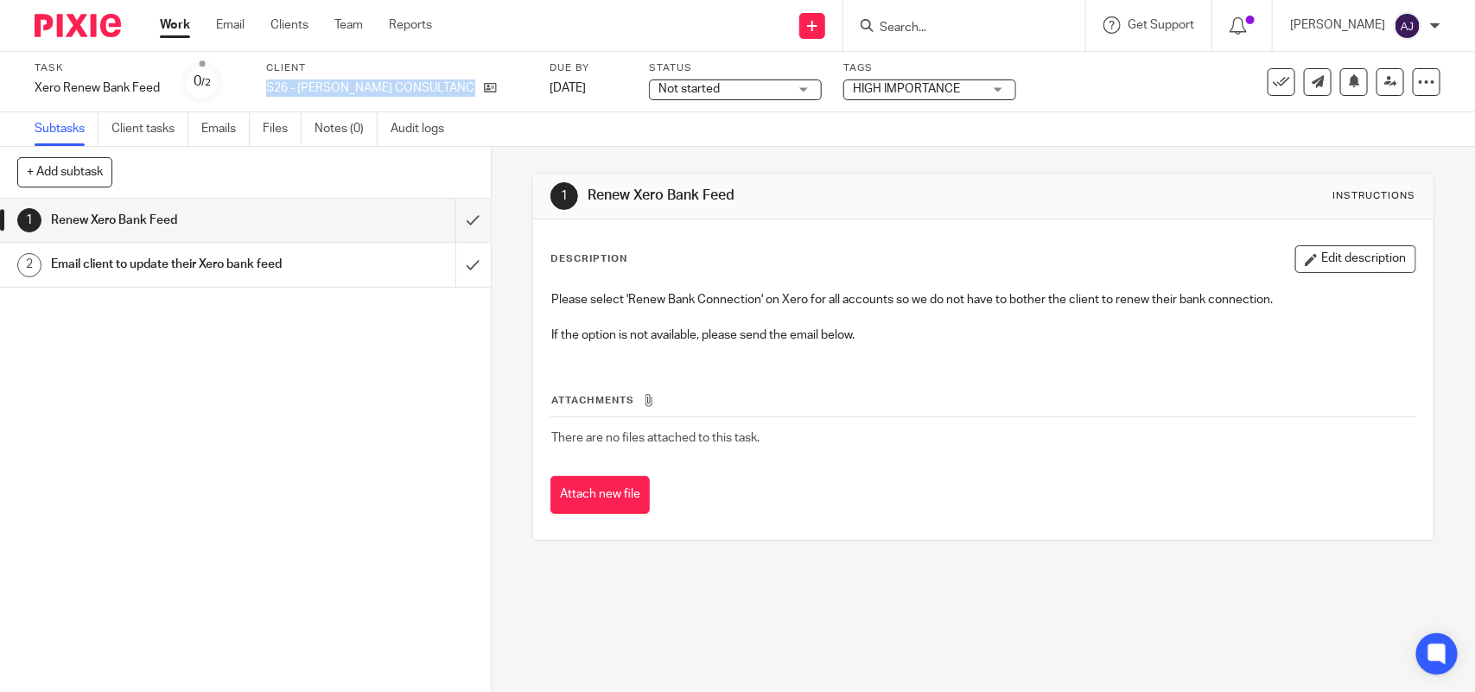
click at [308, 79] on p "S26 - [PERSON_NAME] CONSULTANCY LTD" at bounding box center [370, 87] width 209 height 17
copy div "S26 - [PERSON_NAME] CONSULTANCY LTD"
click at [789, 83] on div "Not started Not started" at bounding box center [735, 89] width 173 height 21
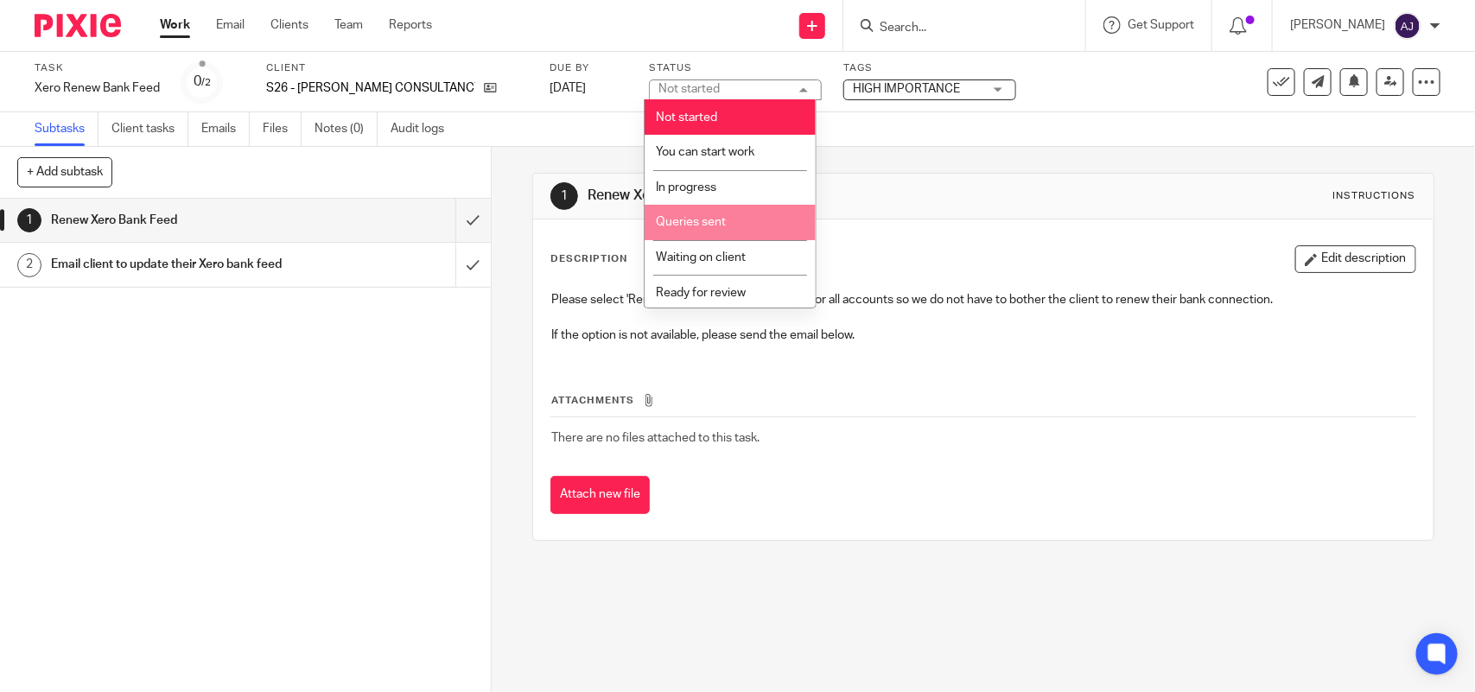
click at [497, 270] on div "1 Renew Xero Bank Feed Instructions Description Edit description Please select …" at bounding box center [983, 419] width 983 height 545
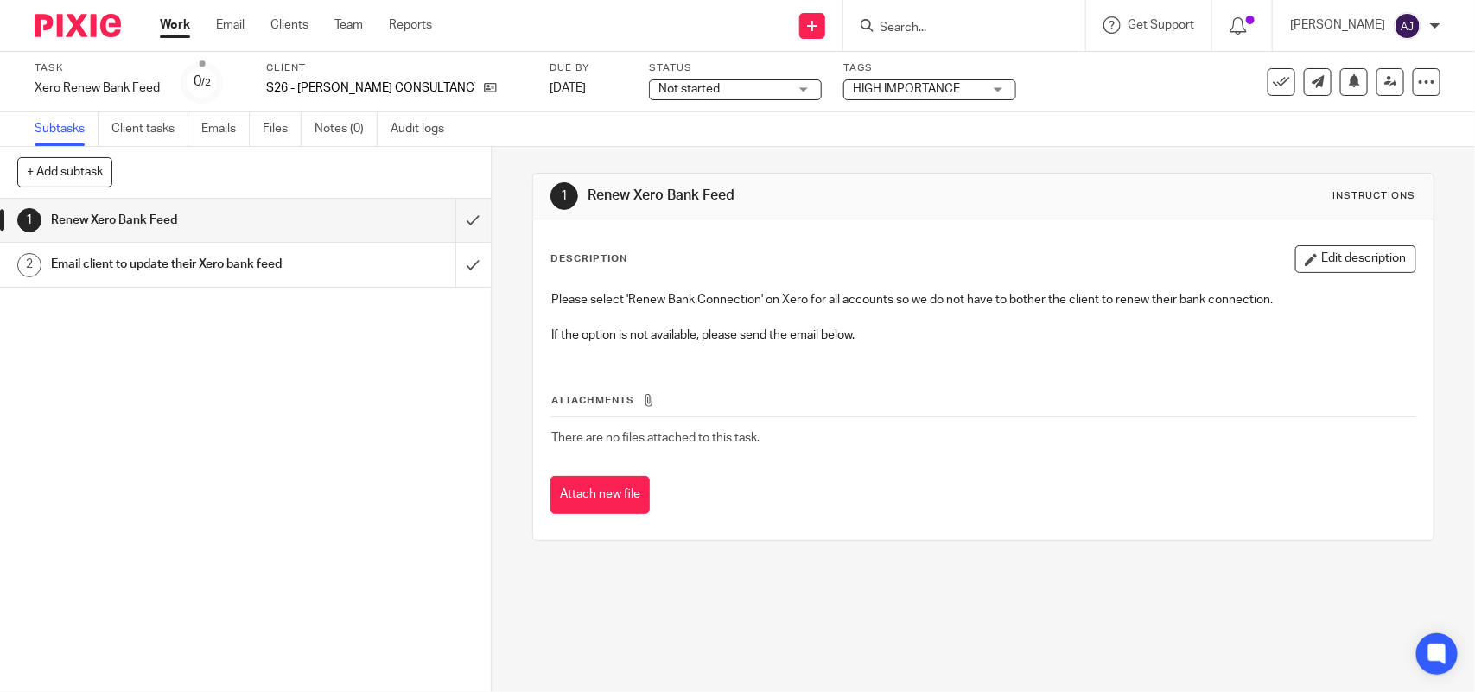
click at [261, 383] on div "1 Renew Xero Bank Feed 2 Email client to update their Xero bank feed" at bounding box center [245, 445] width 491 height 493
click at [234, 370] on div "1 Renew Xero Bank Feed 2 Email client to update their Xero bank feed" at bounding box center [245, 445] width 491 height 493
click at [744, 89] on span "Not started" at bounding box center [723, 89] width 130 height 18
click at [923, 112] on div "Subtasks Client tasks Emails Files Notes (0) Audit logs" at bounding box center [737, 129] width 1475 height 35
click at [118, 423] on div "1 Renew Xero Bank Feed 2 Email client to update their Xero bank feed" at bounding box center [245, 445] width 491 height 493
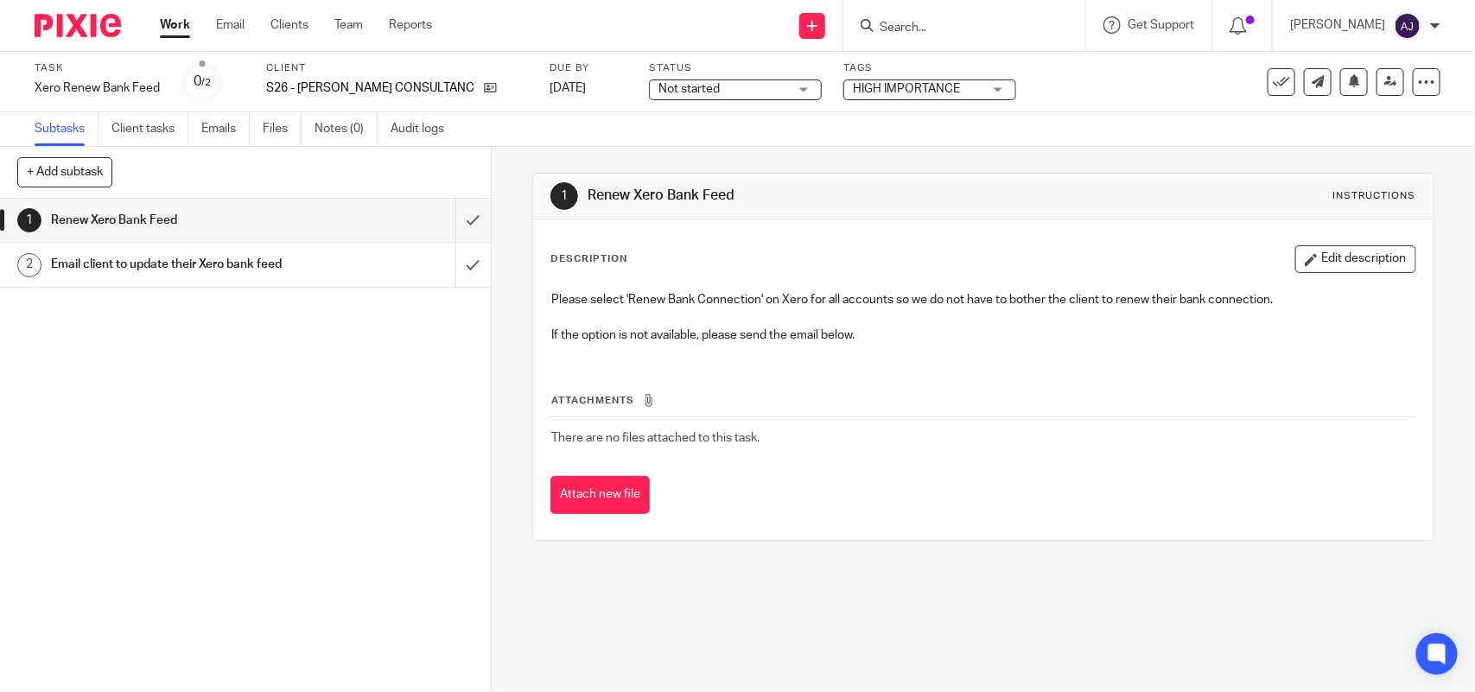
click at [126, 426] on div "1 Renew Xero Bank Feed 2 Email client to update their Xero bank feed" at bounding box center [245, 445] width 491 height 493
click at [672, 79] on div "Not started Not started" at bounding box center [735, 89] width 173 height 21
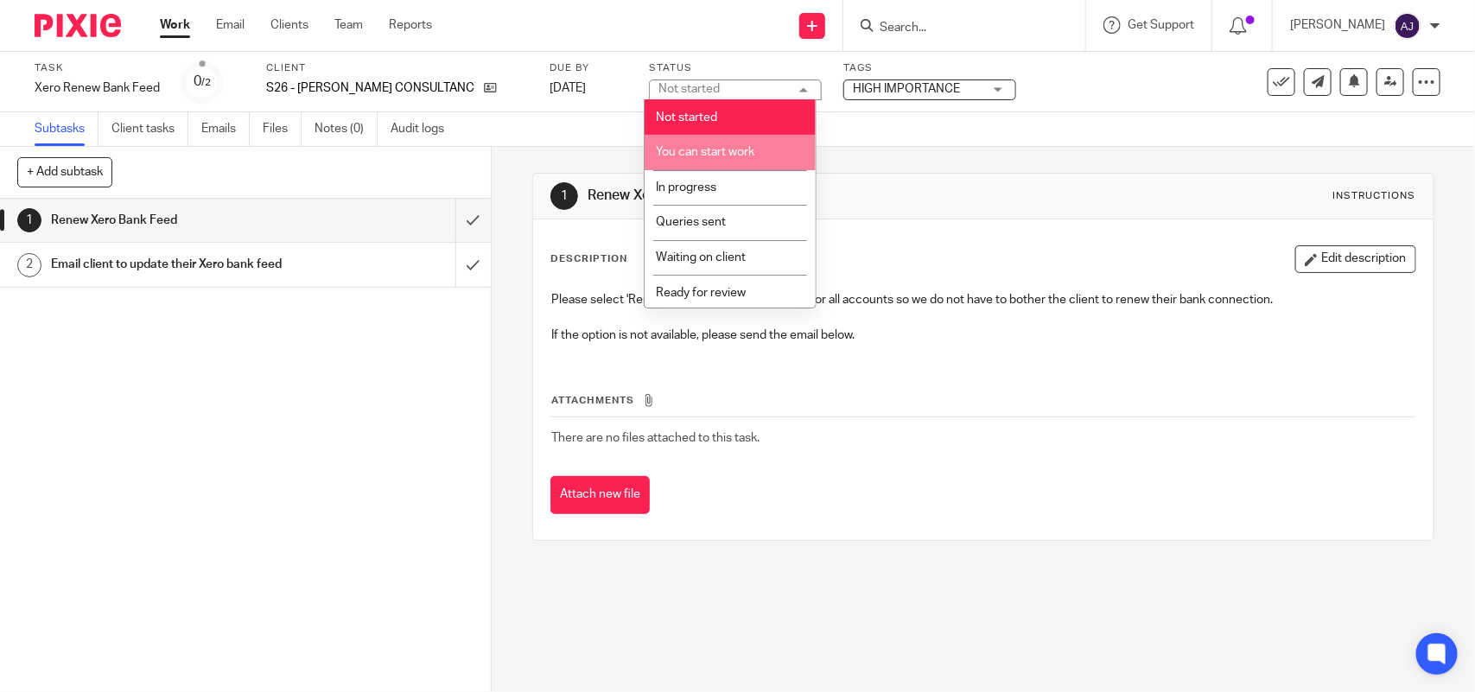
click at [685, 154] on span "You can start work" at bounding box center [705, 152] width 98 height 12
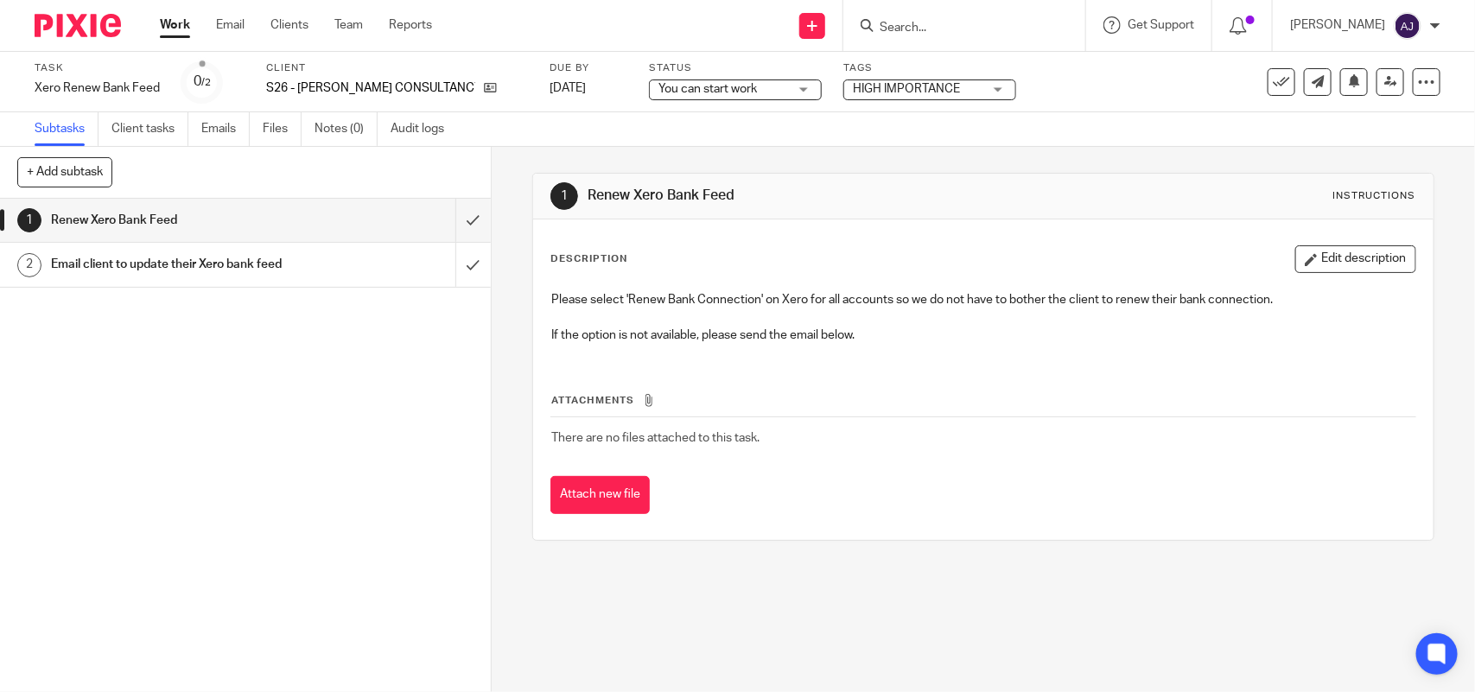
click at [259, 512] on div "1 Renew Xero Bank Feed 2 Email client to update their Xero bank feed" at bounding box center [245, 445] width 491 height 493
click at [452, 219] on input "submit" at bounding box center [245, 220] width 491 height 43
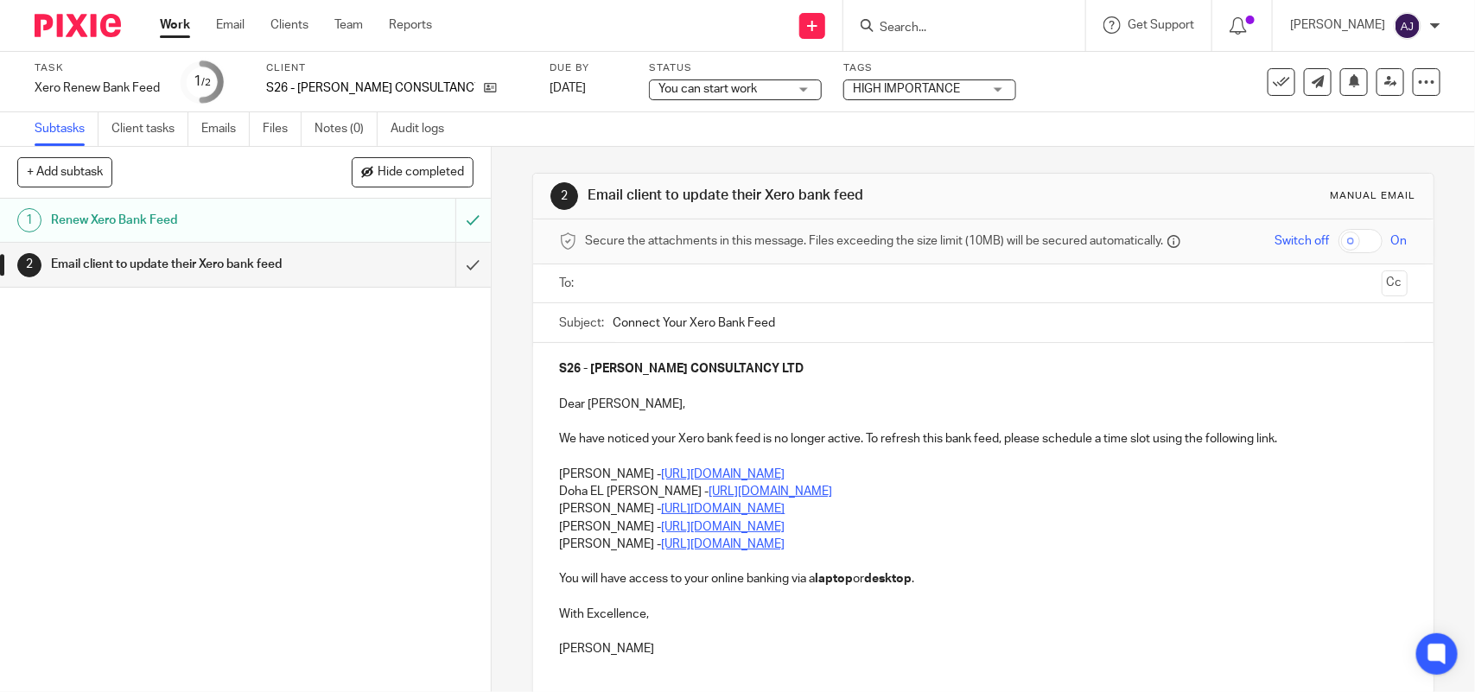
click at [184, 18] on link "Work" at bounding box center [175, 24] width 30 height 17
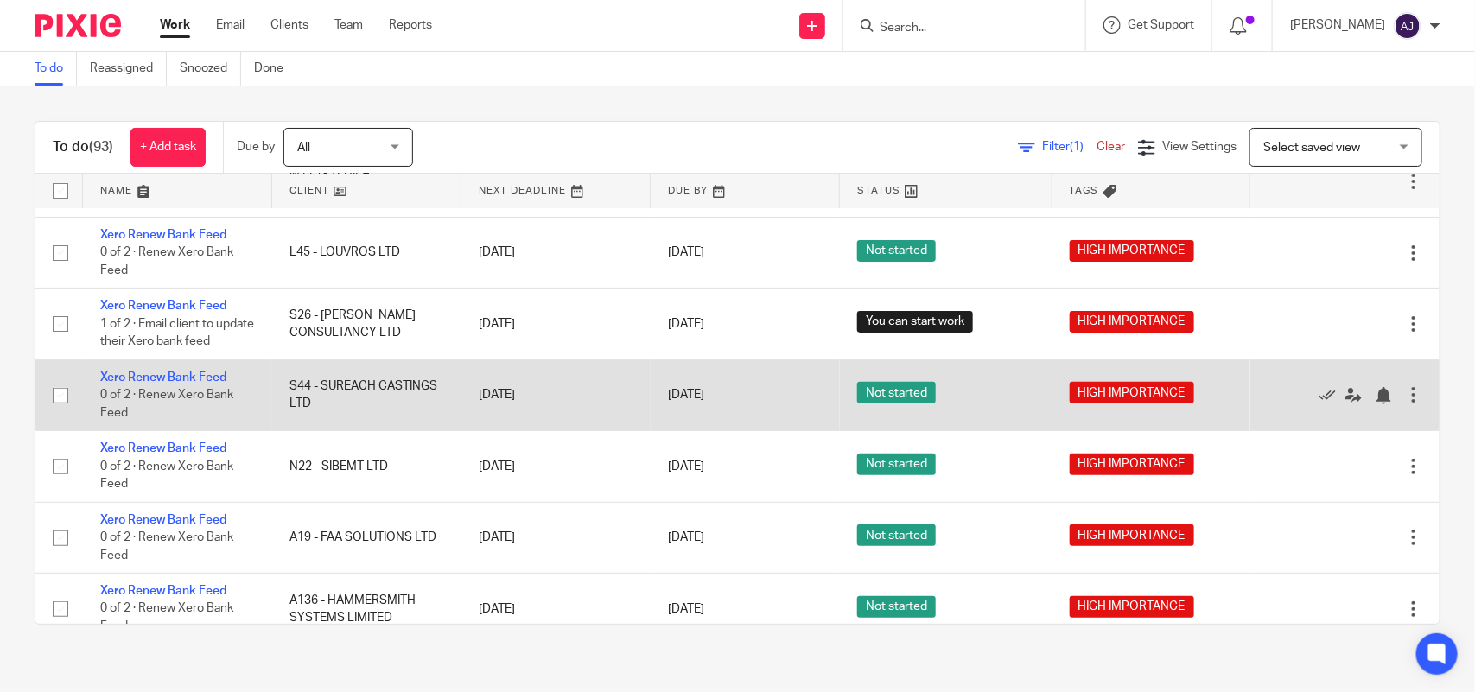
scroll to position [216, 0]
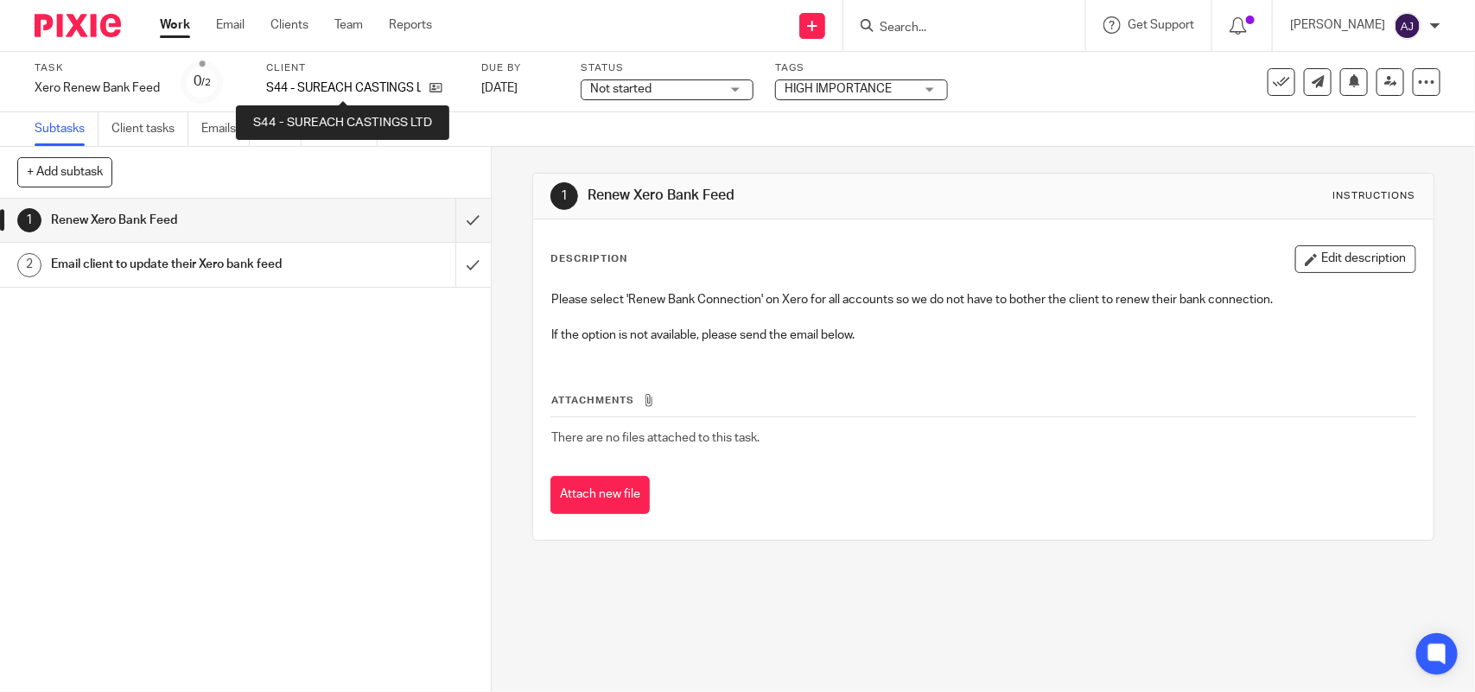
click at [333, 84] on p "S44 - SUREACH CASTINGS LTD" at bounding box center [343, 87] width 155 height 17
copy p "SUREACH"
click at [393, 88] on p "S44 - SUREACH CASTINGS LTD" at bounding box center [343, 87] width 155 height 17
click at [390, 88] on p "S44 - SUREACH CASTINGS LTD" at bounding box center [343, 87] width 155 height 17
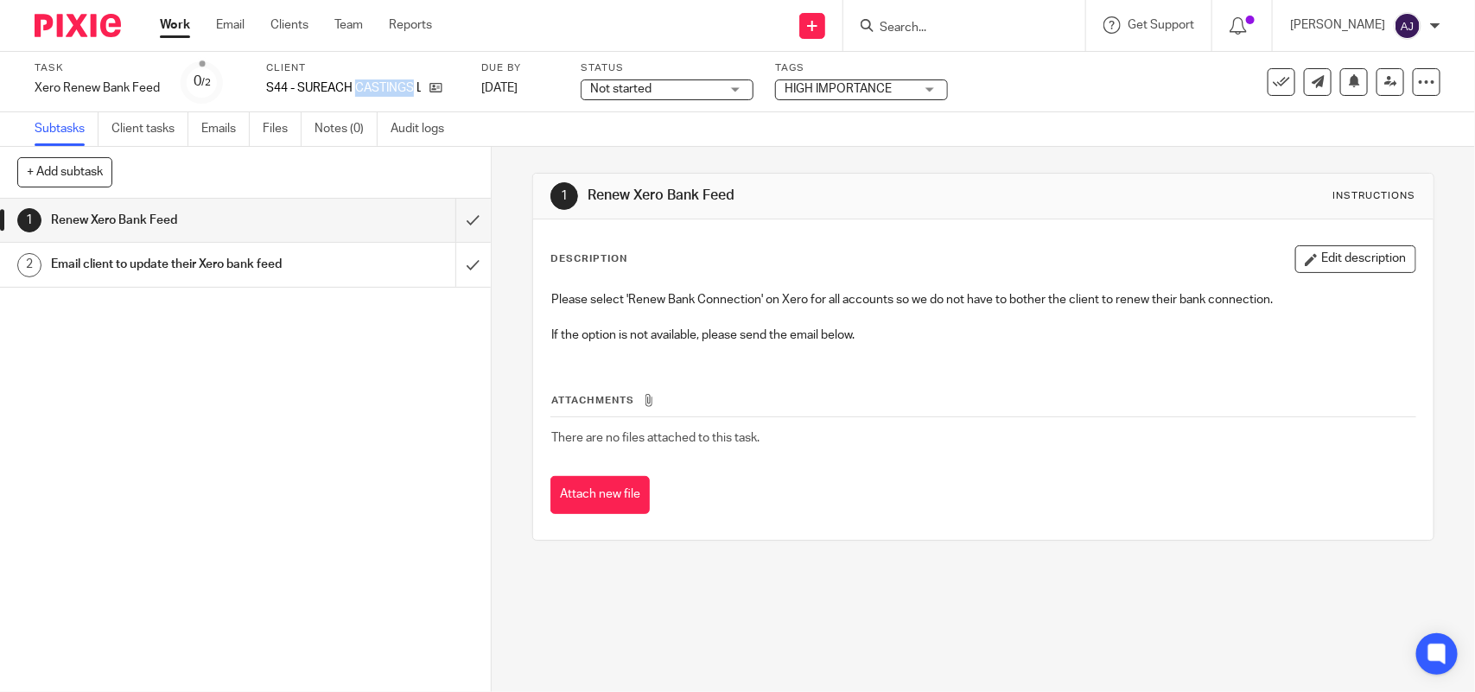
click at [389, 88] on p "S44 - SUREACH CASTINGS LTD" at bounding box center [343, 87] width 155 height 17
click at [386, 88] on p "S44 - SUREACH CASTINGS LTD" at bounding box center [343, 87] width 155 height 17
click at [384, 88] on p "S44 - SUREACH CASTINGS LTD" at bounding box center [343, 87] width 155 height 17
click at [383, 88] on p "S44 - SUREACH CASTINGS LTD" at bounding box center [343, 87] width 155 height 17
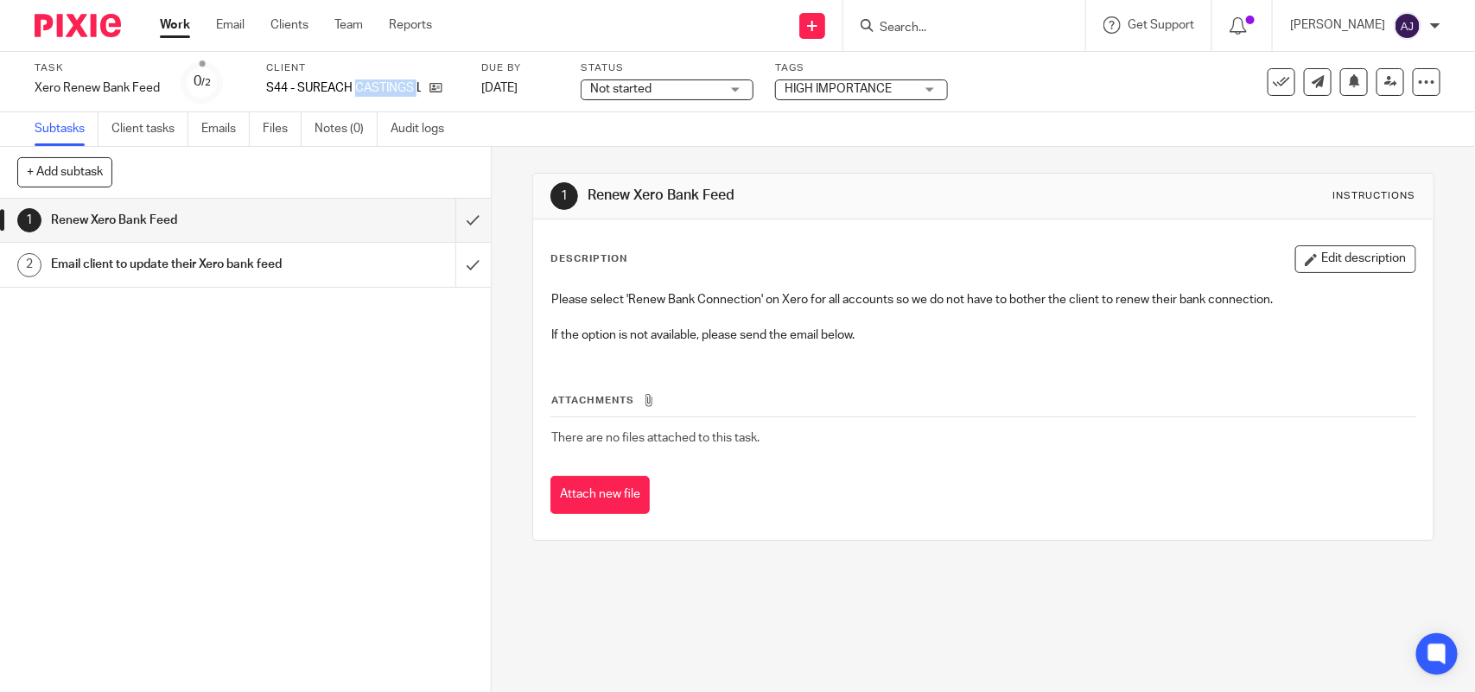
click at [383, 88] on p "S44 - SUREACH CASTINGS LTD" at bounding box center [343, 87] width 155 height 17
copy div "S44 - SUREACH CASTINGS LTD"
click at [173, 27] on link "Work" at bounding box center [175, 24] width 30 height 17
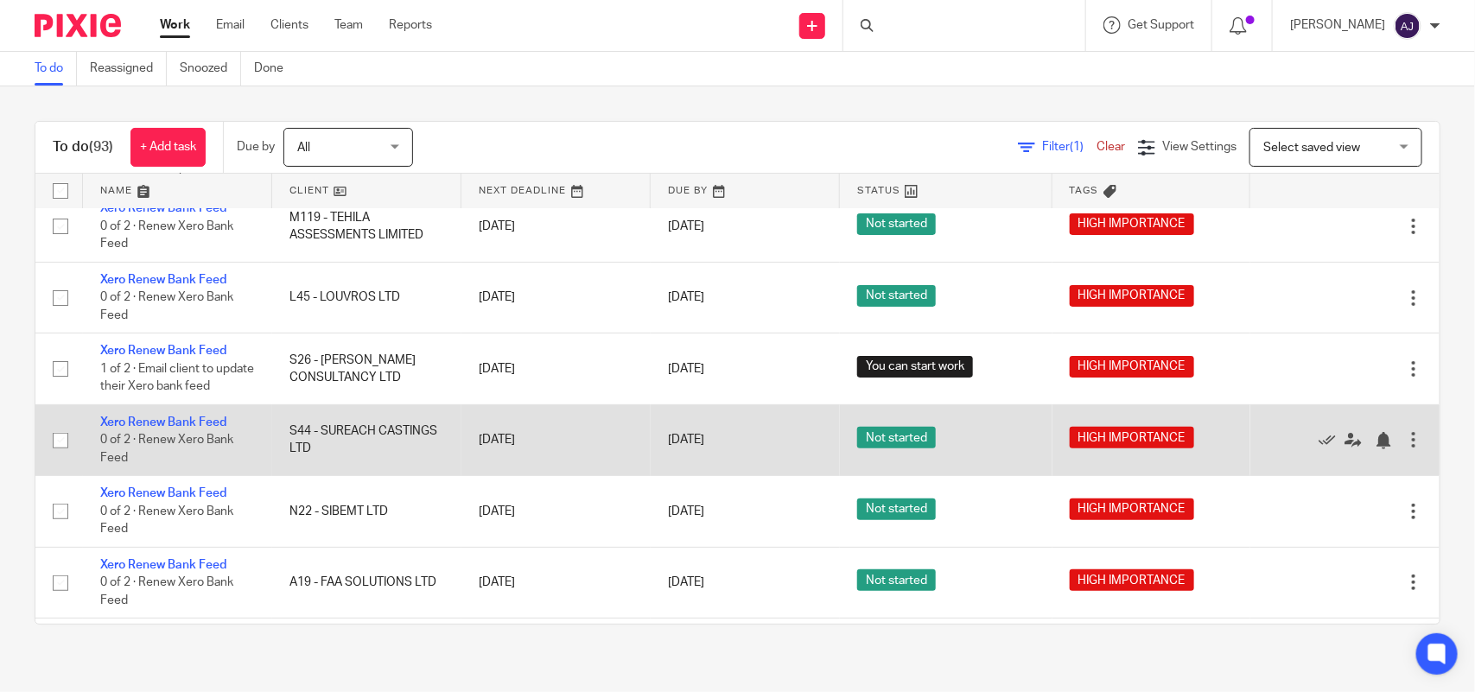
scroll to position [108, 0]
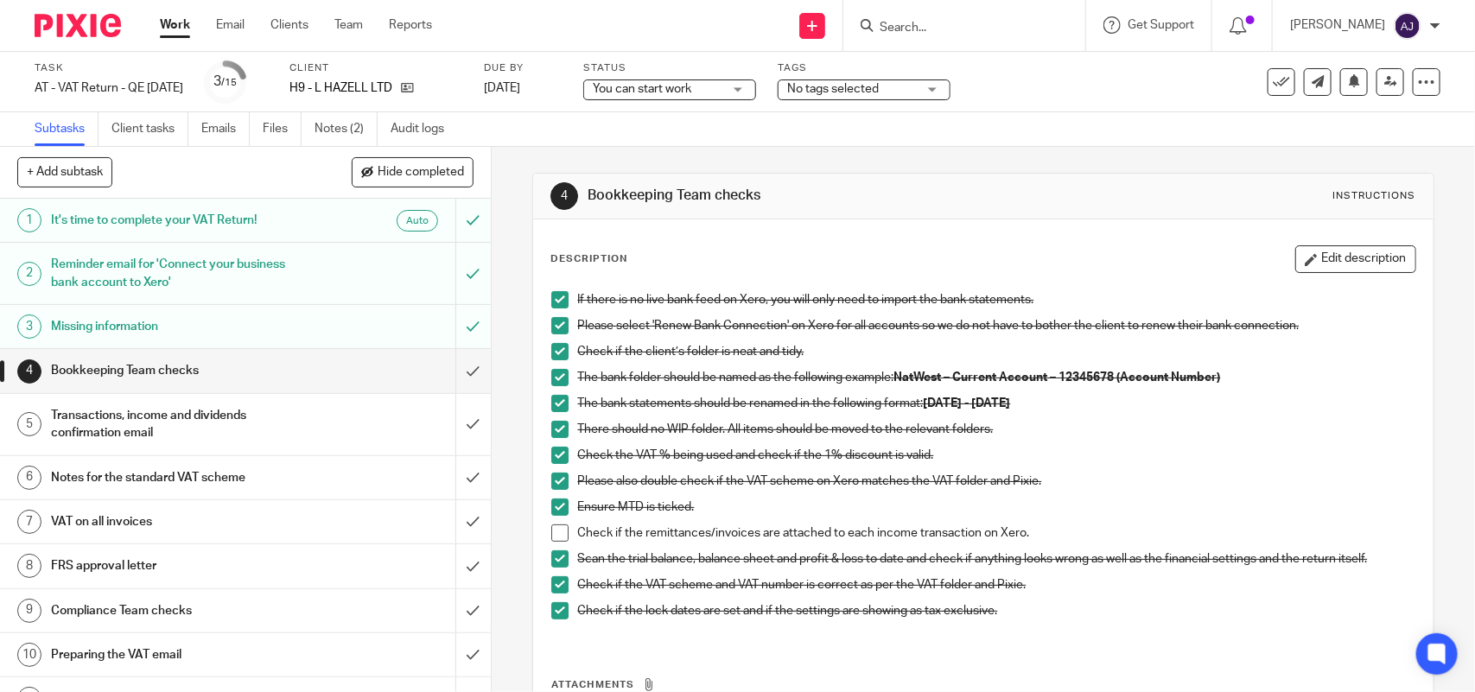
click at [179, 276] on h1 "Reminder email for 'Connect your business bank account to Xero'" at bounding box center [180, 273] width 258 height 44
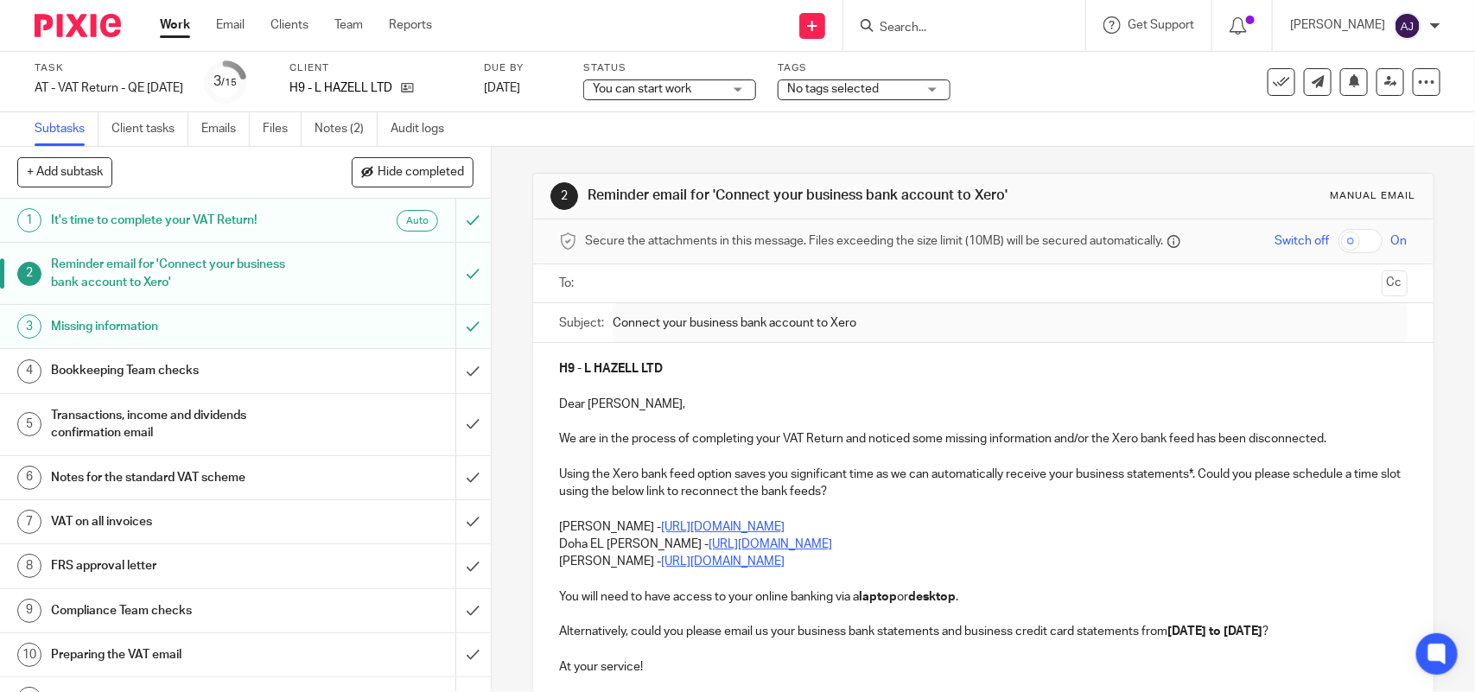
click at [131, 378] on h1 "Bookkeeping Team checks" at bounding box center [180, 371] width 258 height 26
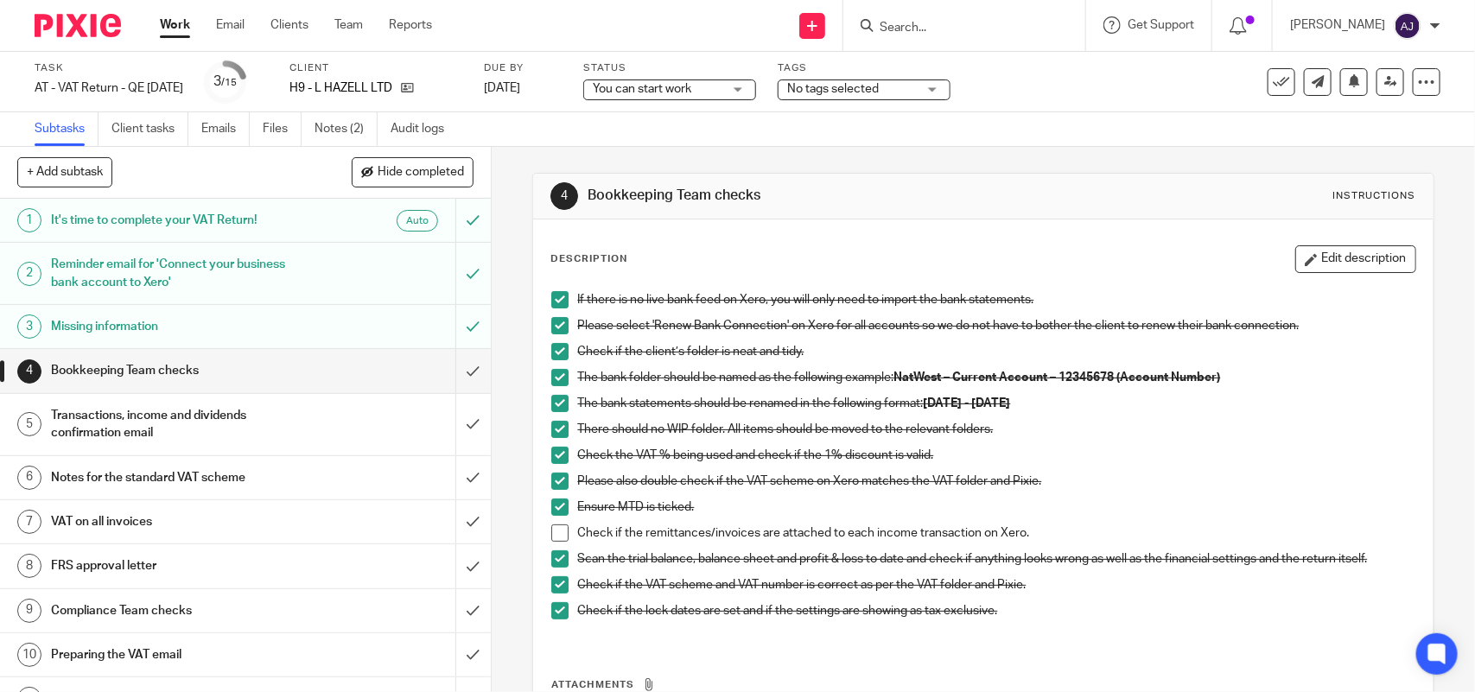
click at [553, 382] on span at bounding box center [559, 377] width 17 height 17
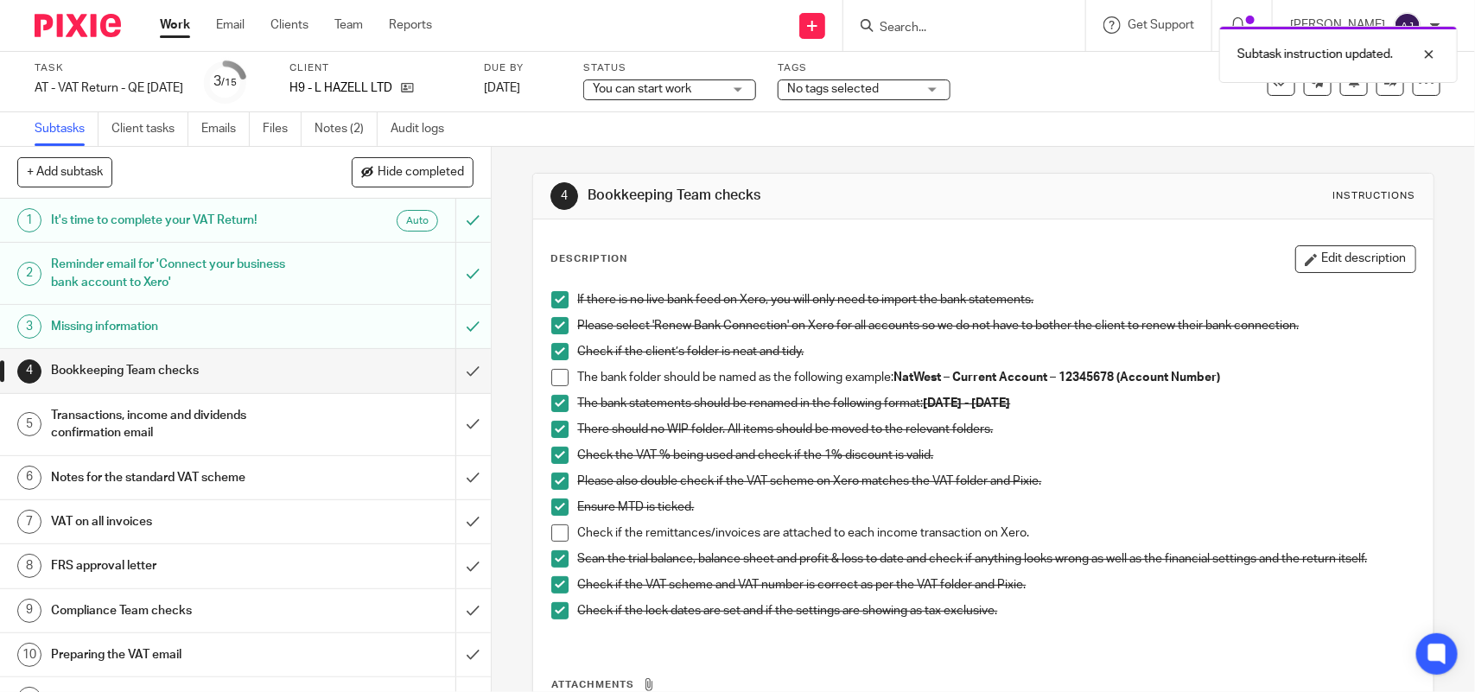
click at [554, 381] on span at bounding box center [559, 377] width 17 height 17
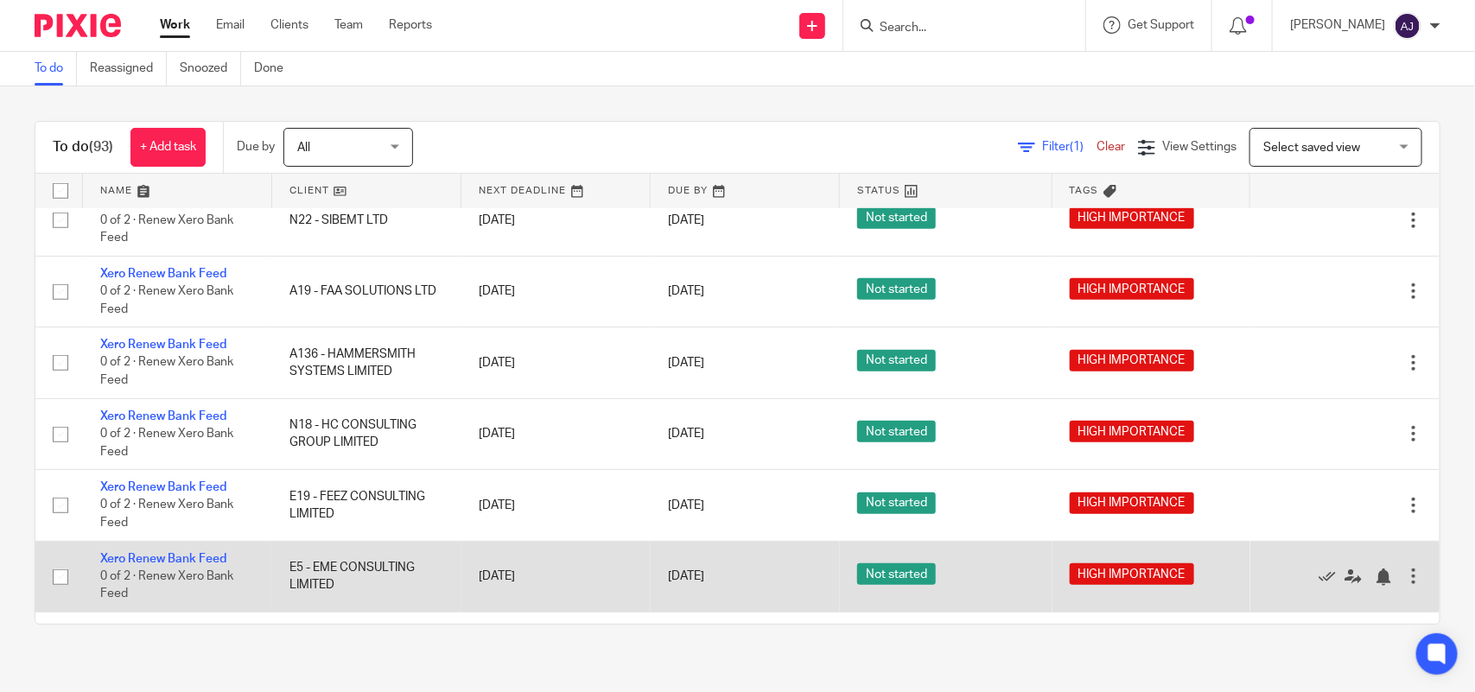
scroll to position [216, 0]
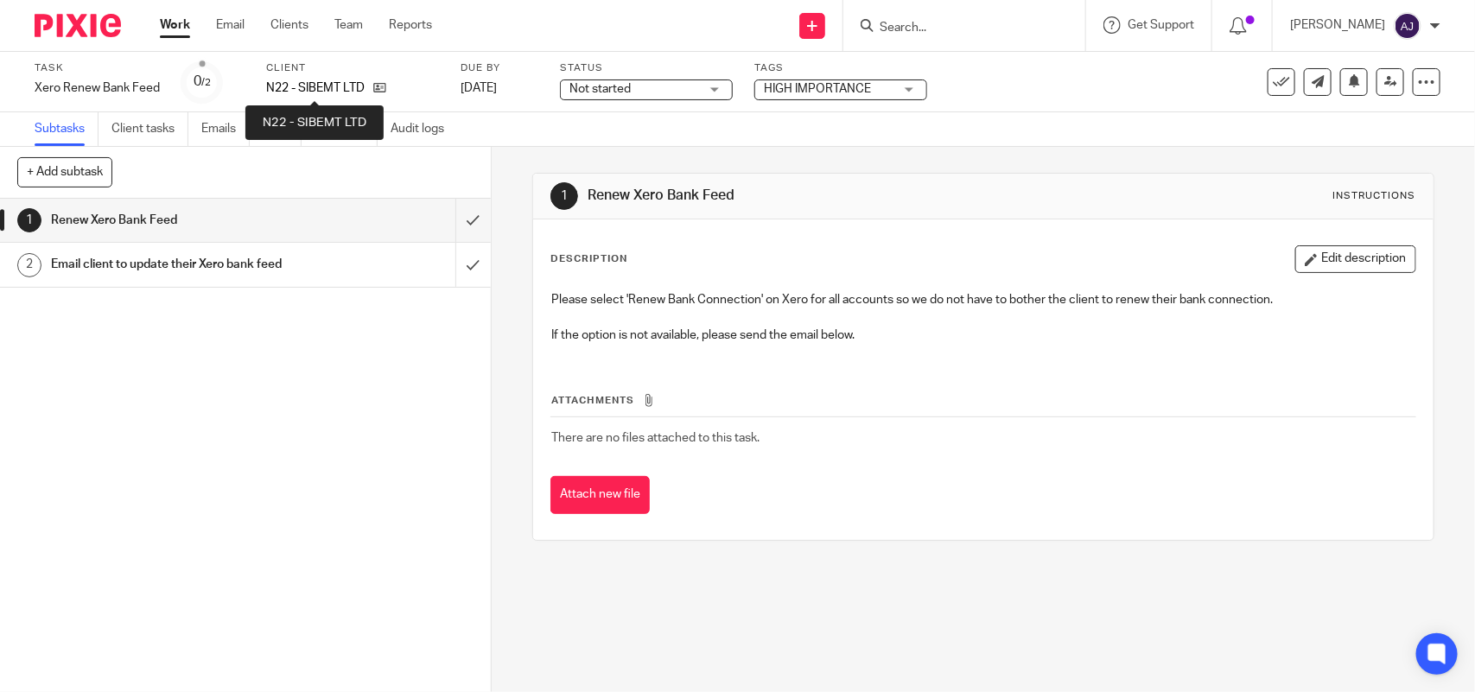
click at [308, 87] on p "N22 - SIBEMT LTD" at bounding box center [315, 87] width 98 height 17
copy p "SIBEMT"
click at [333, 78] on div "Client N22 - SIBEMT LTD" at bounding box center [352, 81] width 173 height 41
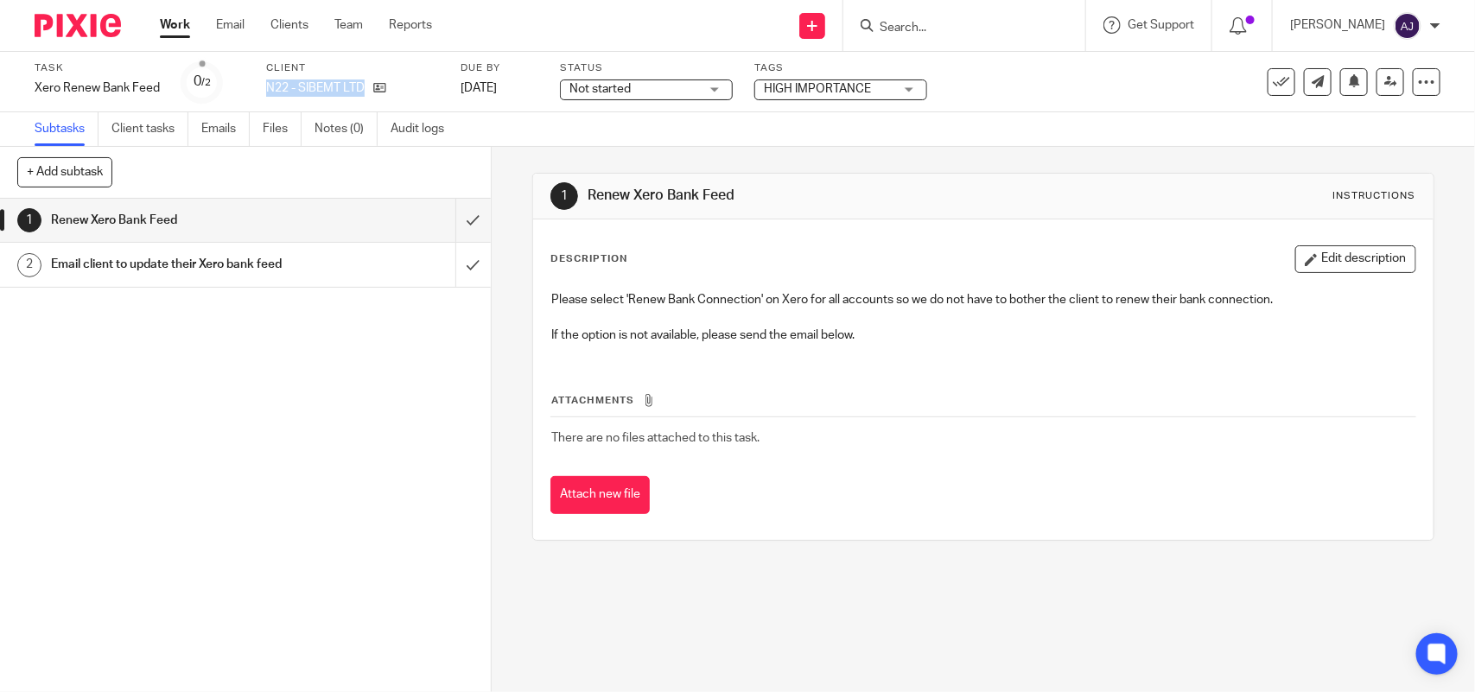
click at [333, 78] on div "Client N22 - SIBEMT LTD" at bounding box center [352, 81] width 173 height 41
click at [649, 99] on div "Not started Not started" at bounding box center [646, 89] width 173 height 21
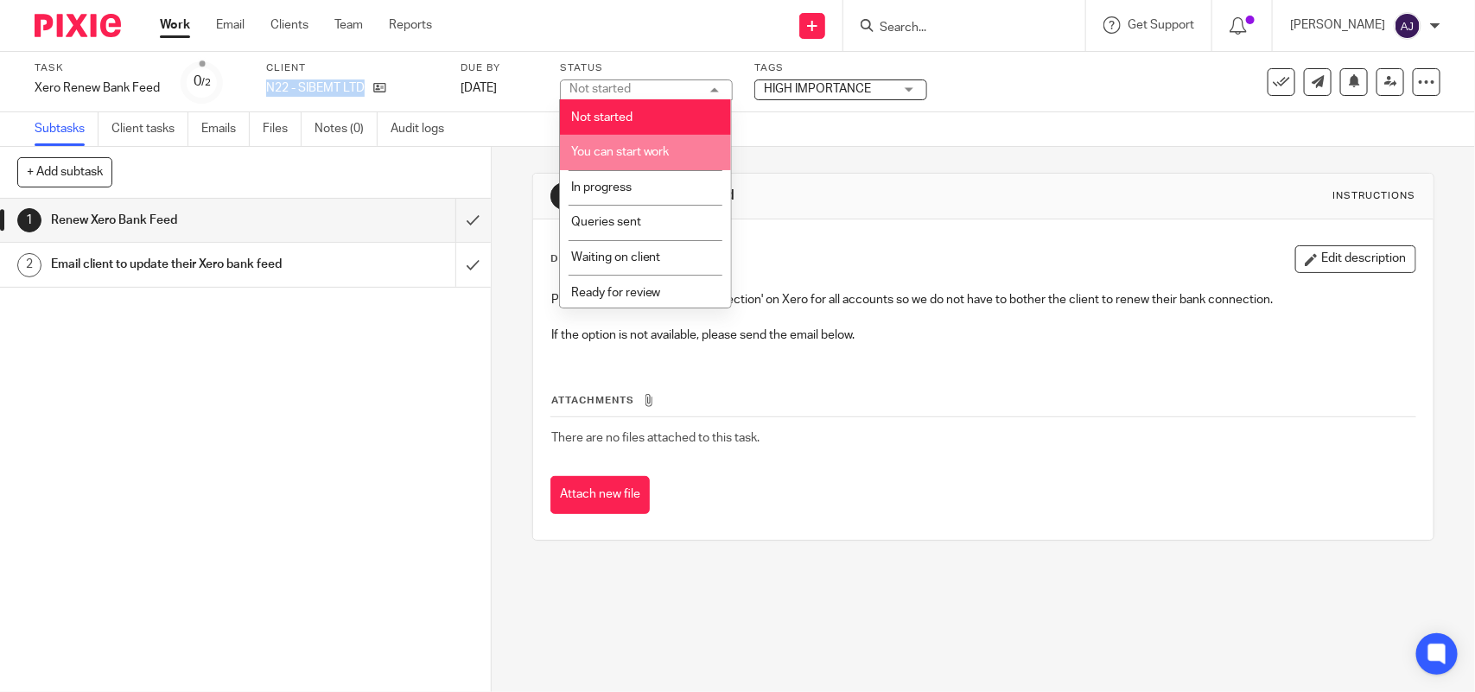
click at [636, 158] on li "You can start work" at bounding box center [645, 152] width 171 height 35
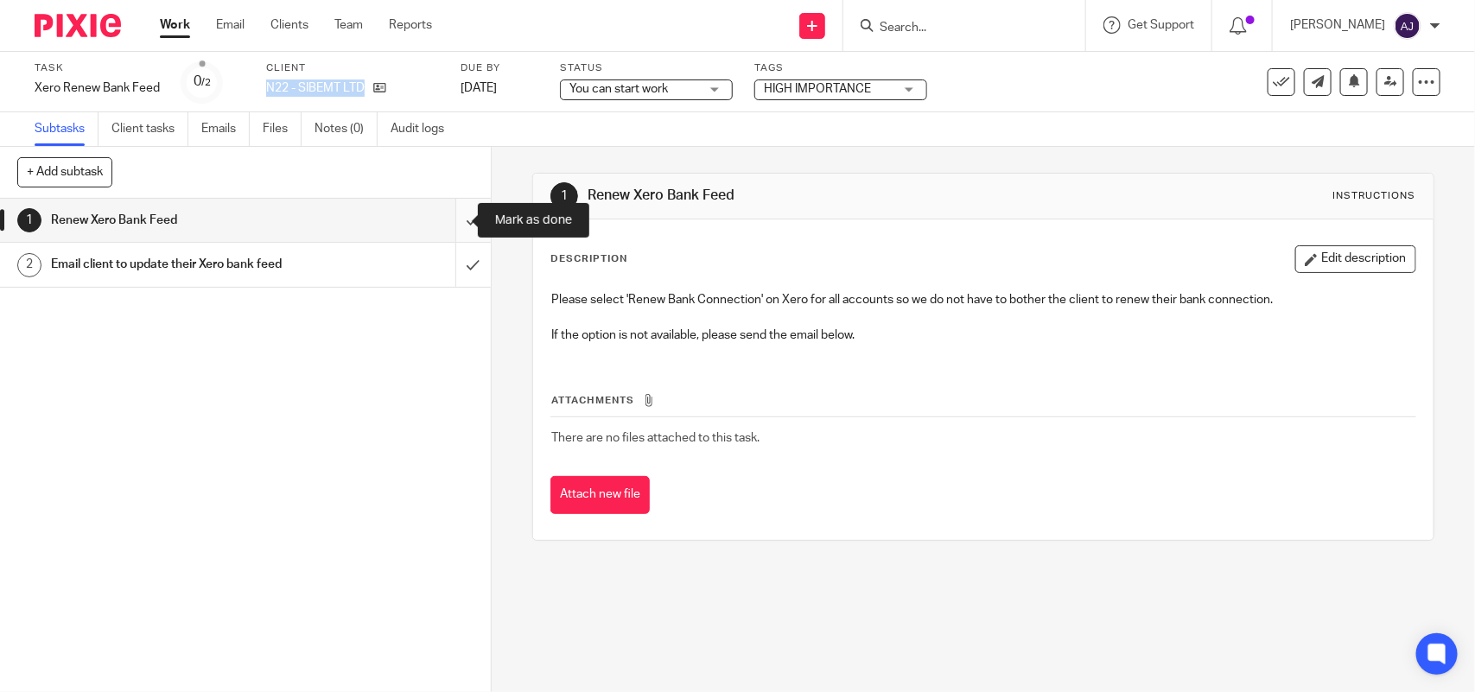
click at [456, 219] on input "submit" at bounding box center [245, 220] width 491 height 43
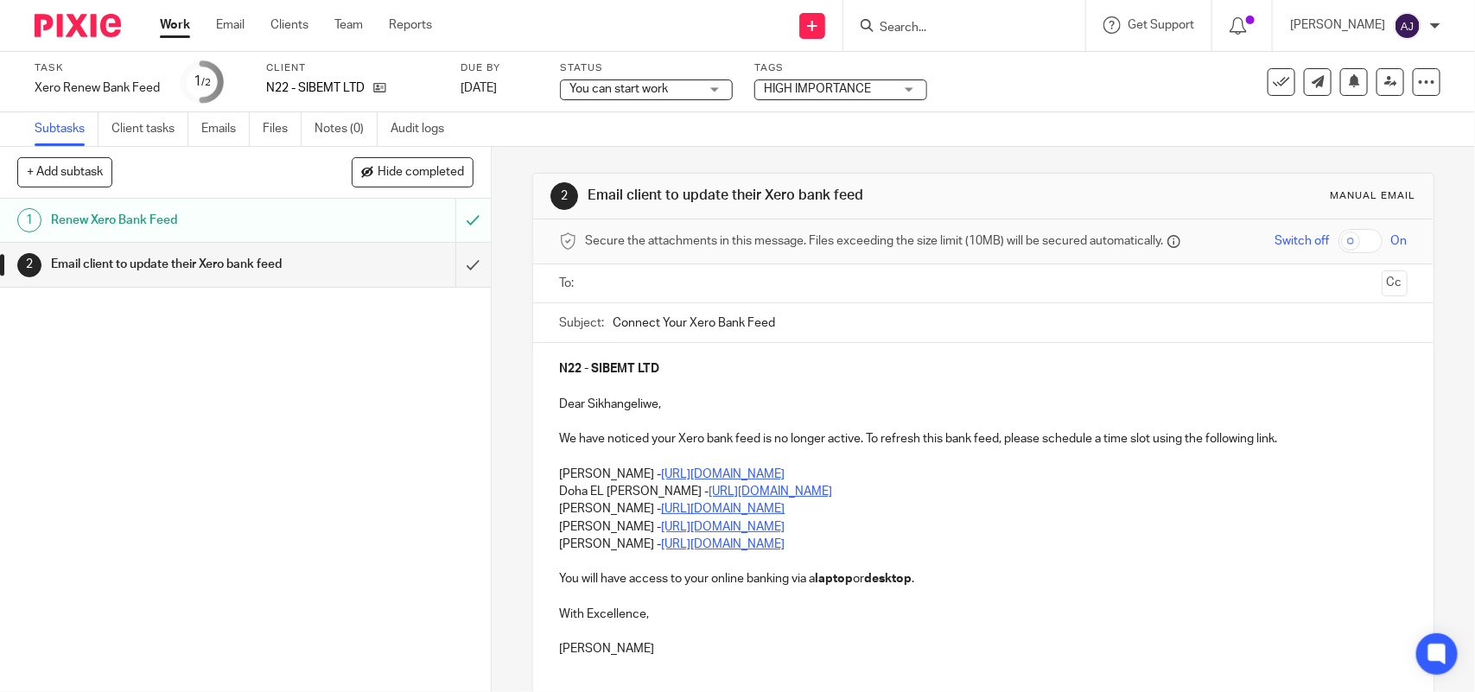
click at [158, 23] on div "Work Email Clients Team Reports Work Email Clients Team Reports Settings" at bounding box center [300, 25] width 315 height 51
click at [182, 31] on link "Work" at bounding box center [175, 24] width 30 height 17
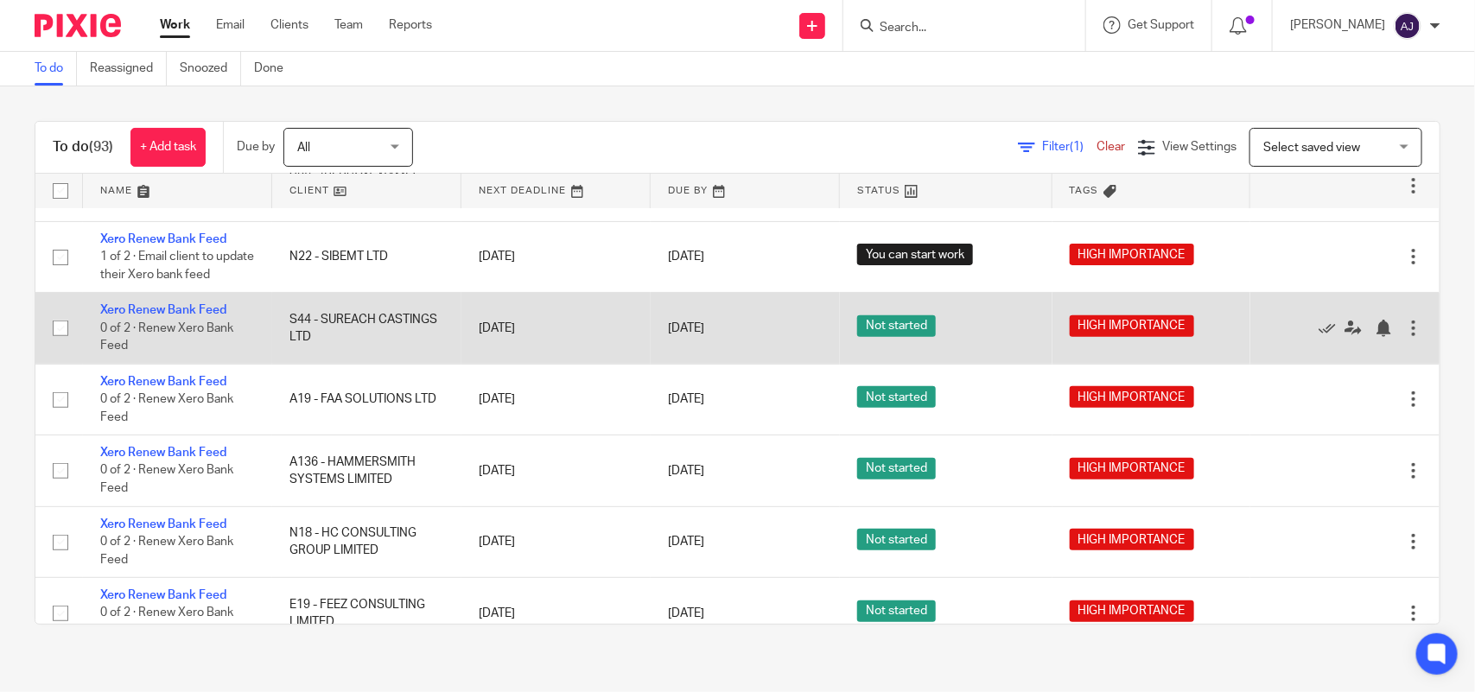
scroll to position [432, 0]
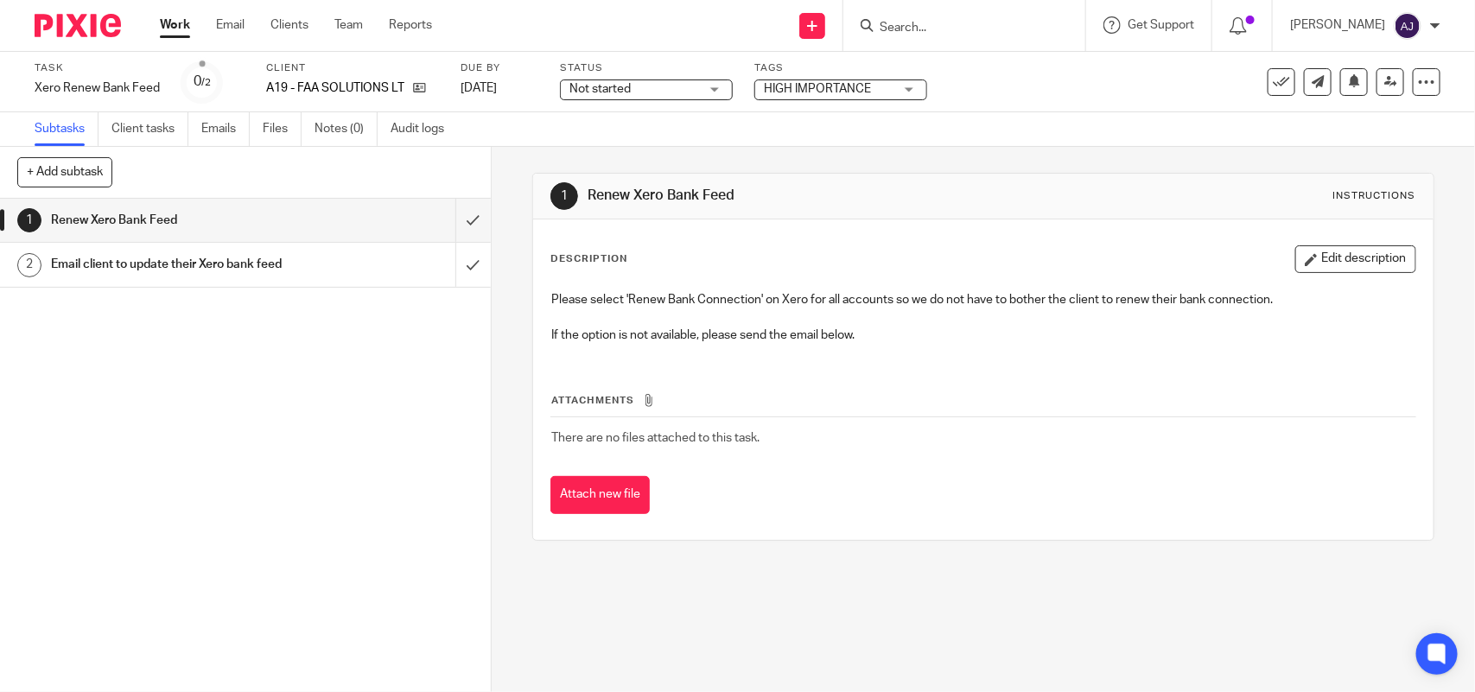
click at [316, 75] on div "Client A19 - FAA SOLUTIONS LTD" at bounding box center [352, 81] width 173 height 41
click at [325, 85] on p "A19 - FAA SOLUTIONS LTD" at bounding box center [335, 87] width 138 height 17
click at [316, 88] on p "A19 - FAA SOLUTIONS LTD" at bounding box center [335, 87] width 138 height 17
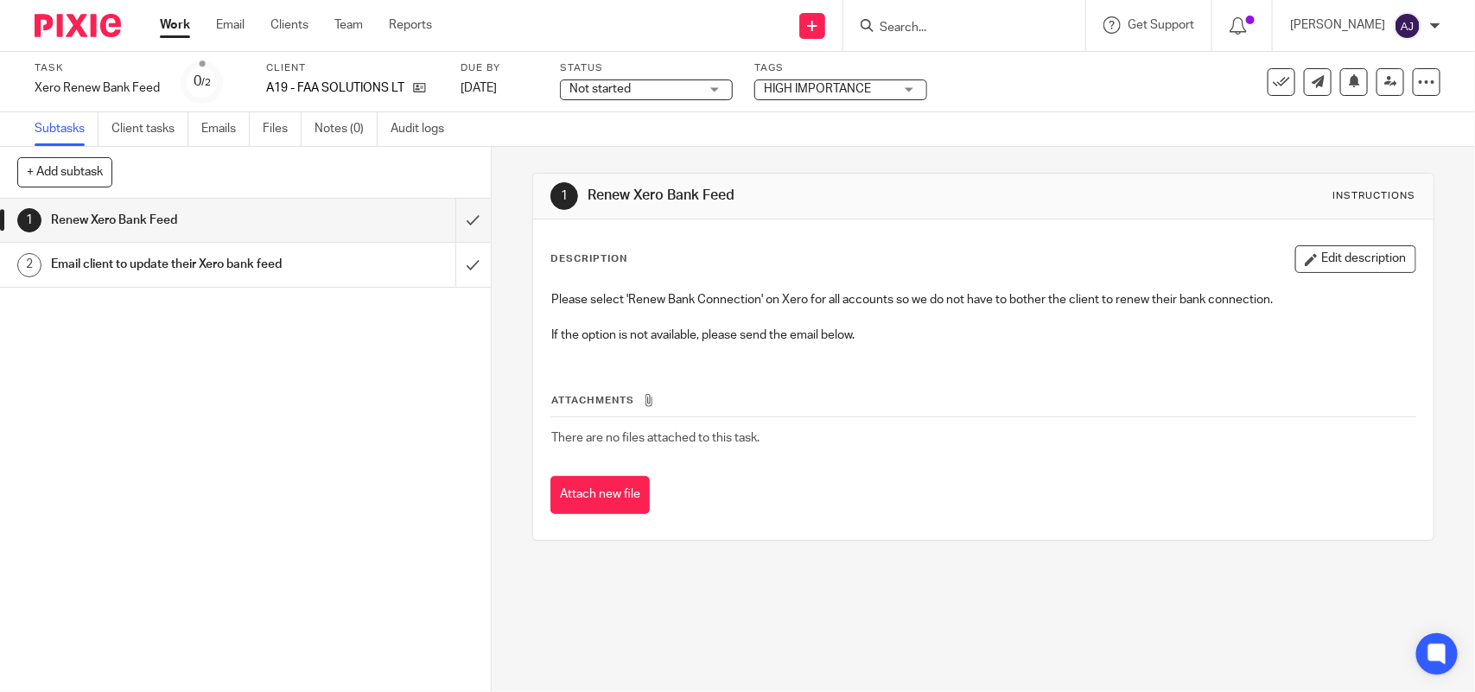
click at [314, 89] on p "A19 - FAA SOLUTIONS LTD" at bounding box center [335, 87] width 138 height 17
copy p "FAA"
click at [351, 91] on p "A19 - FAA SOLUTIONS LTD" at bounding box center [335, 87] width 138 height 17
click at [348, 93] on p "A19 - FAA SOLUTIONS LTD" at bounding box center [335, 87] width 138 height 17
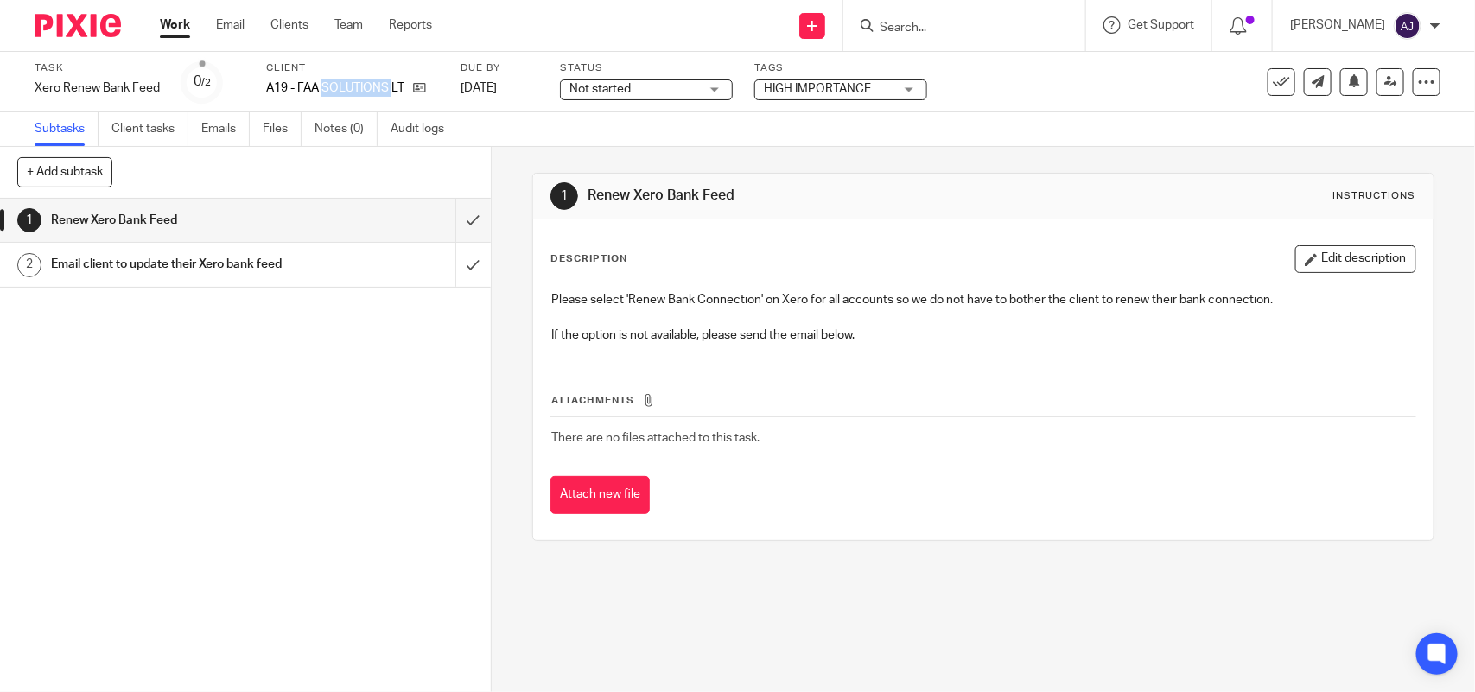
click at [348, 93] on p "A19 - FAA SOLUTIONS LTD" at bounding box center [335, 87] width 138 height 17
click at [344, 93] on p "A19 - FAA SOLUTIONS LTD" at bounding box center [335, 87] width 138 height 17
click at [343, 92] on p "A19 - FAA SOLUTIONS LTD" at bounding box center [335, 87] width 138 height 17
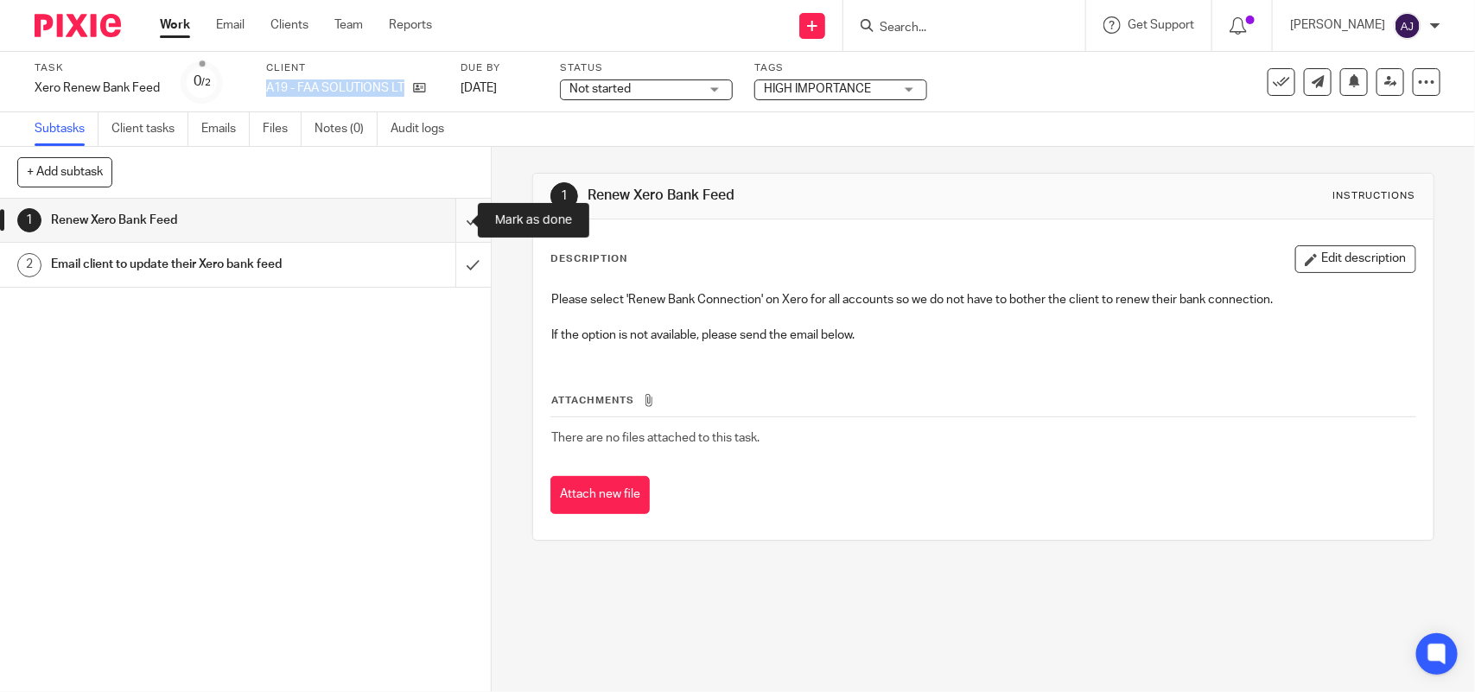
click at [452, 222] on input "submit" at bounding box center [245, 220] width 491 height 43
click at [606, 84] on span "Not started" at bounding box center [599, 89] width 61 height 12
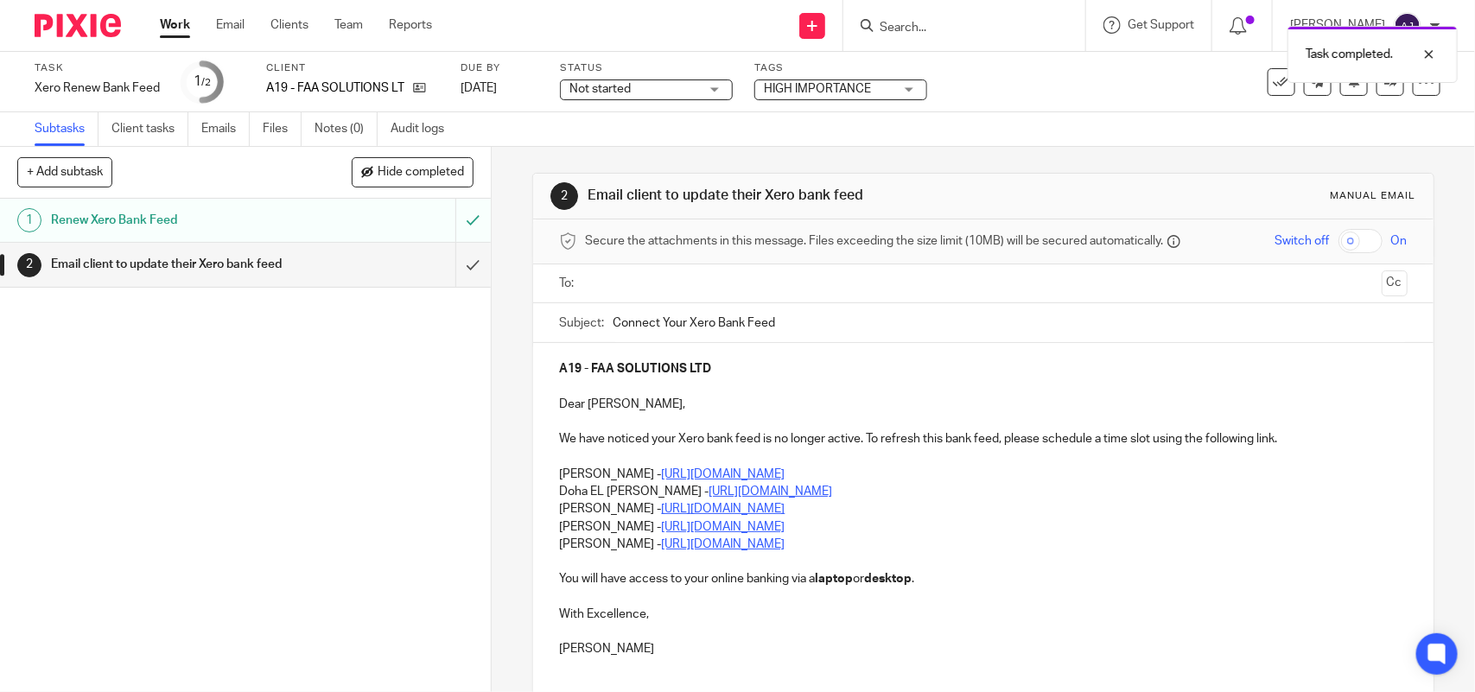
click at [180, 27] on link "Work" at bounding box center [175, 24] width 30 height 17
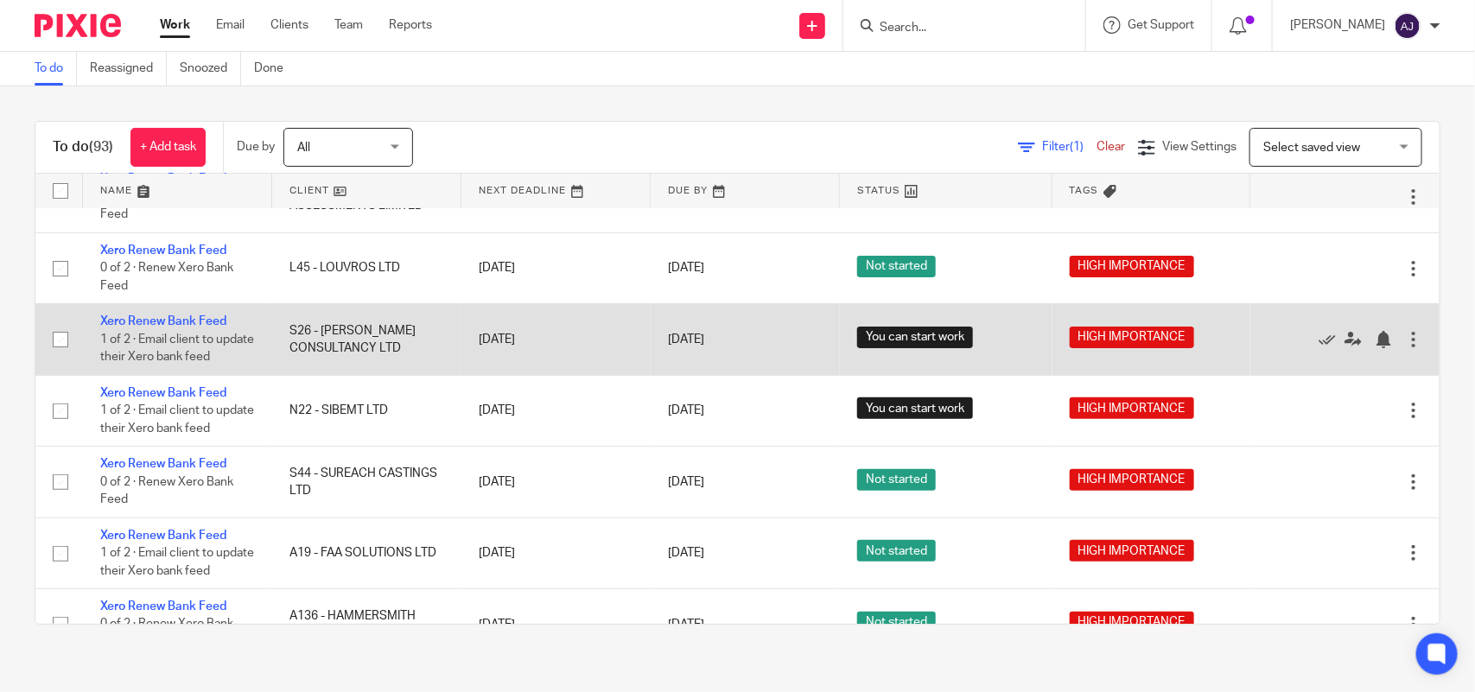
scroll to position [324, 0]
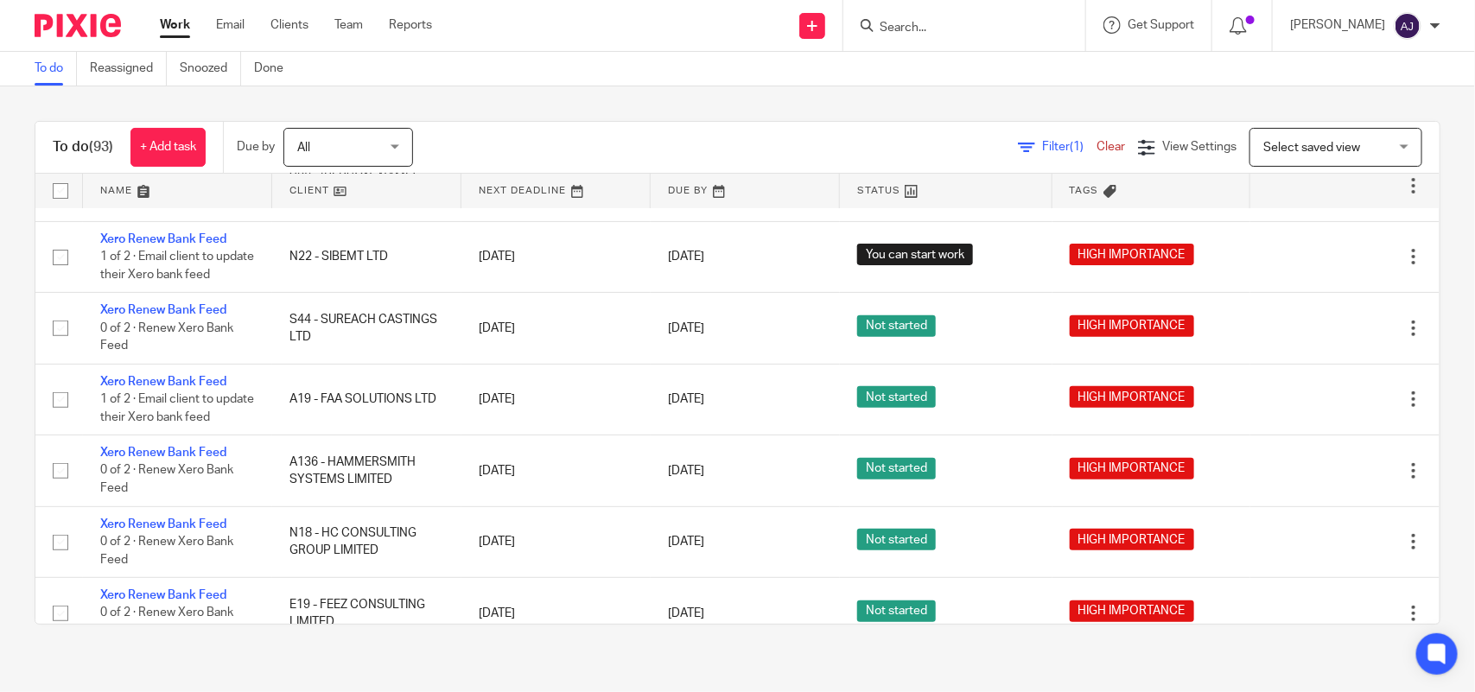
click at [182, 23] on link "Work" at bounding box center [175, 24] width 30 height 17
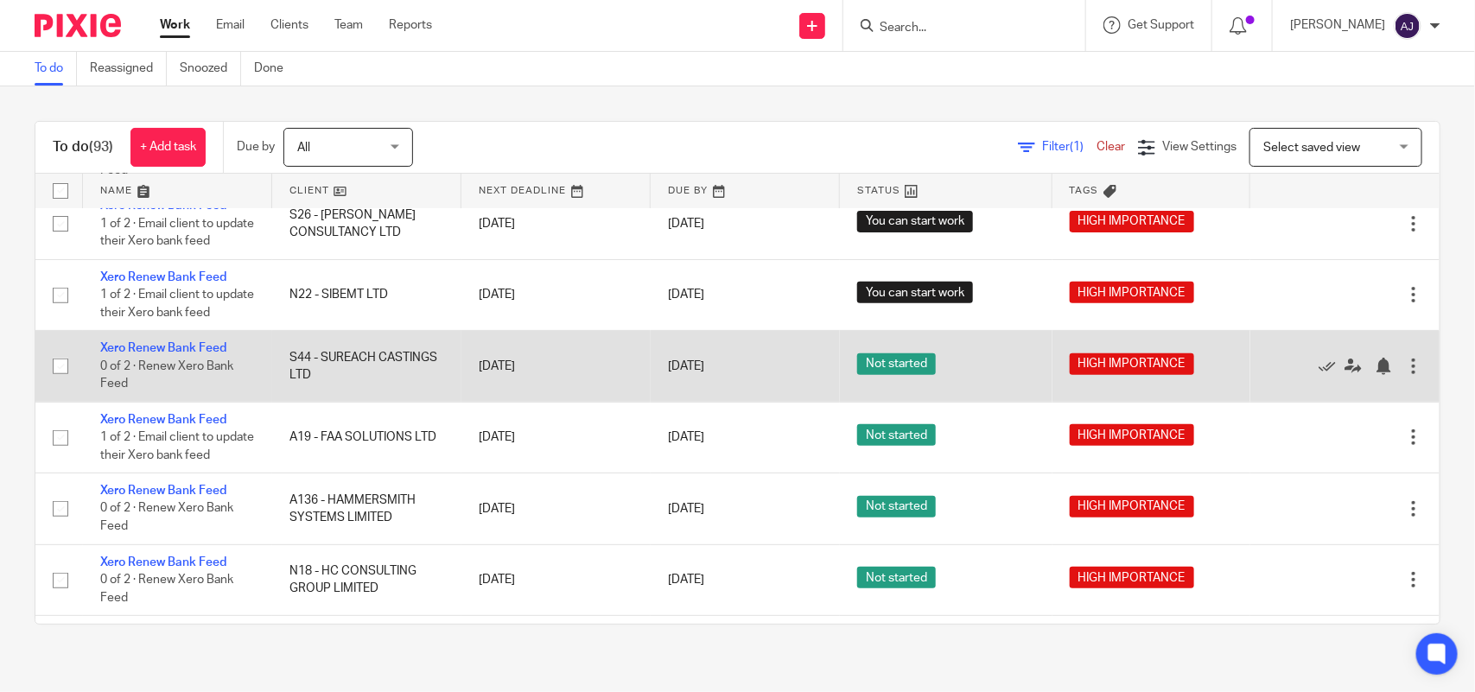
scroll to position [324, 0]
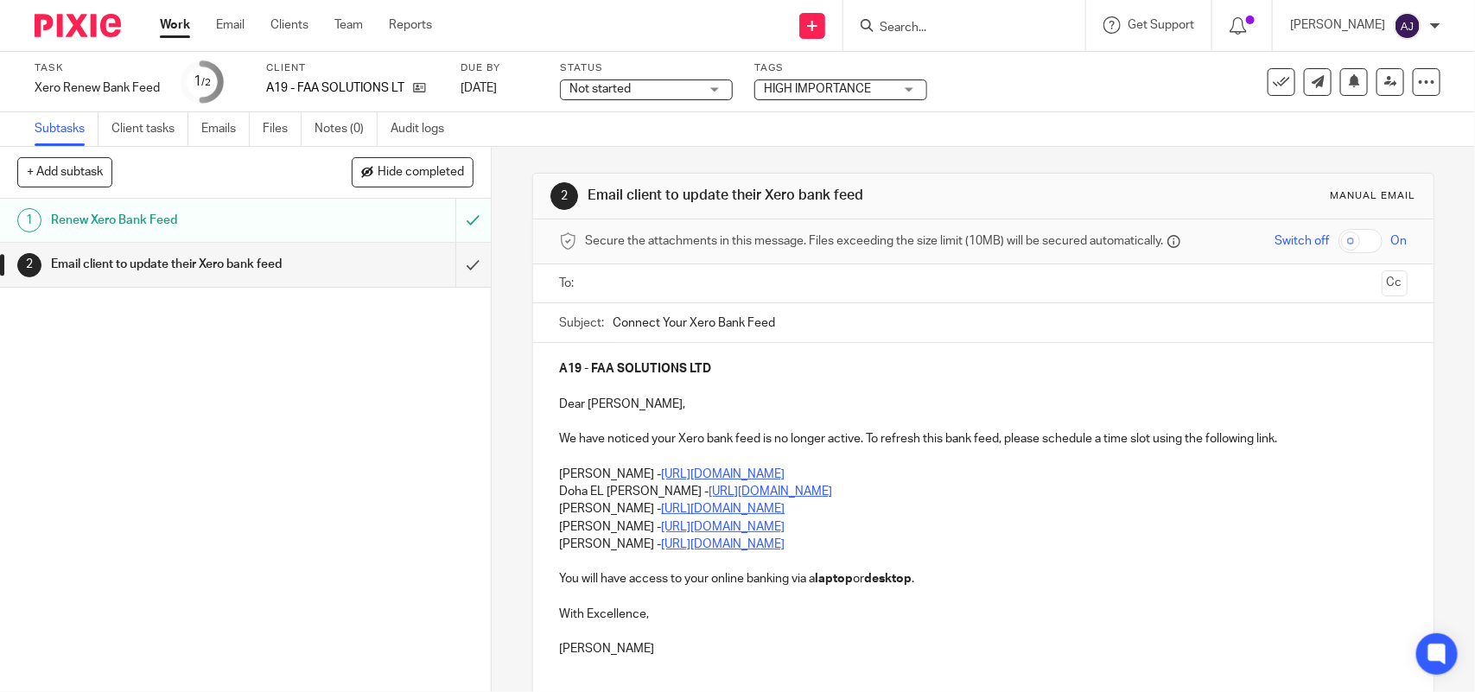
click at [589, 71] on label "Status" at bounding box center [646, 68] width 173 height 14
click at [599, 88] on span "Not started" at bounding box center [599, 89] width 61 height 12
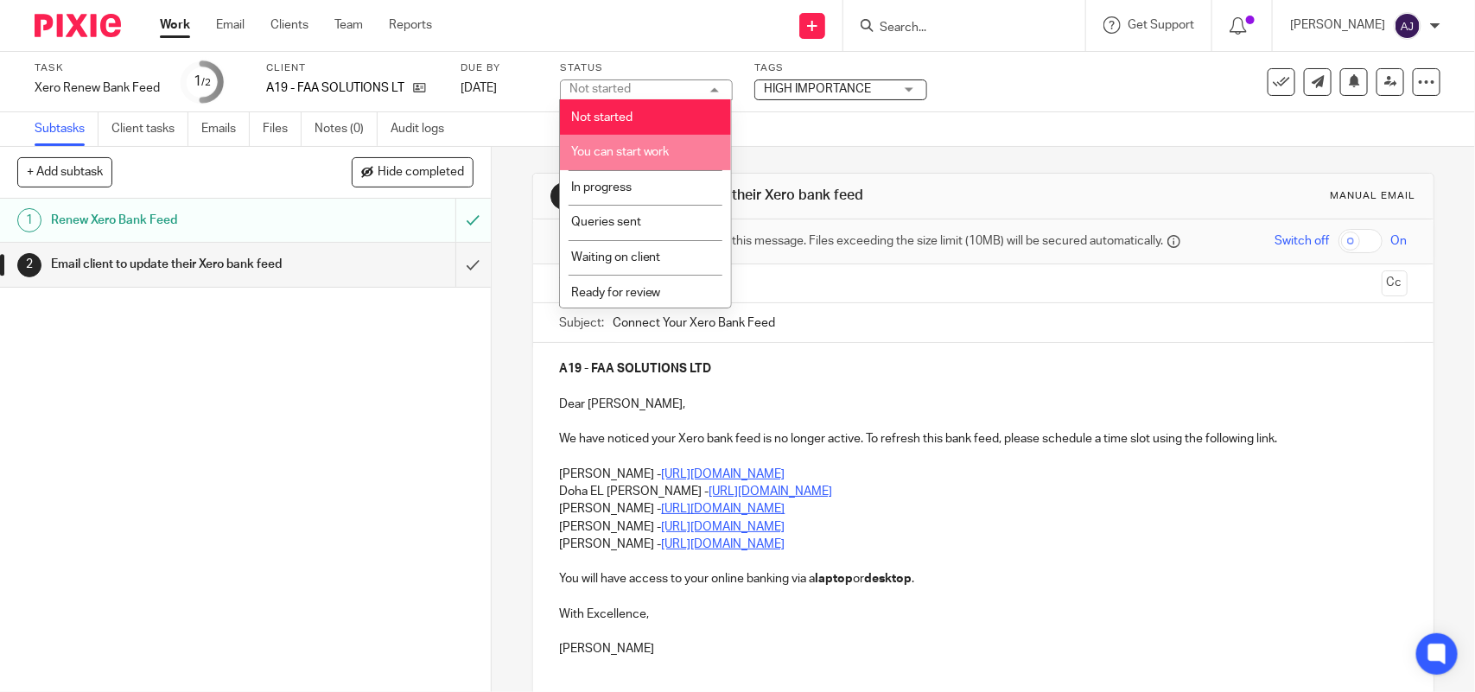
drag, startPoint x: 609, startPoint y: 149, endPoint x: 597, endPoint y: 149, distance: 12.1
click at [609, 149] on span "You can start work" at bounding box center [620, 152] width 98 height 12
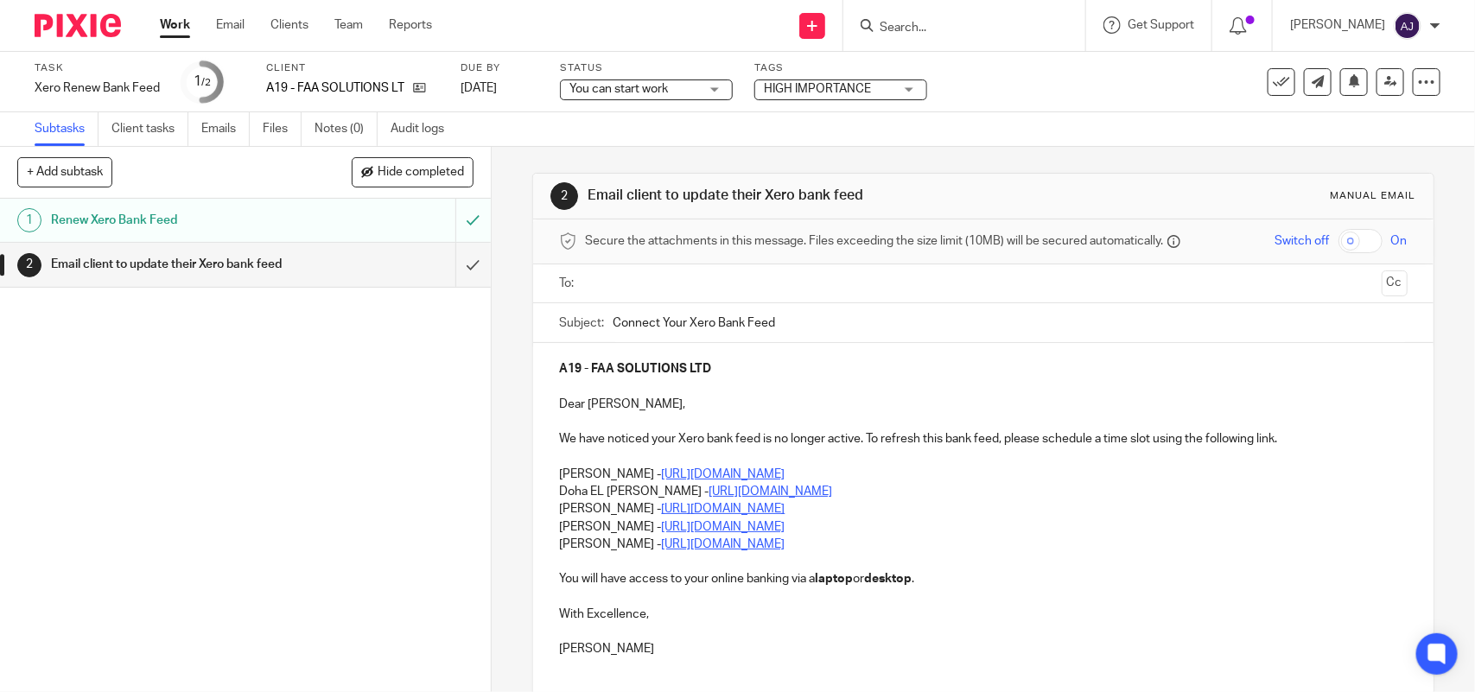
click at [171, 19] on link "Work" at bounding box center [175, 24] width 30 height 17
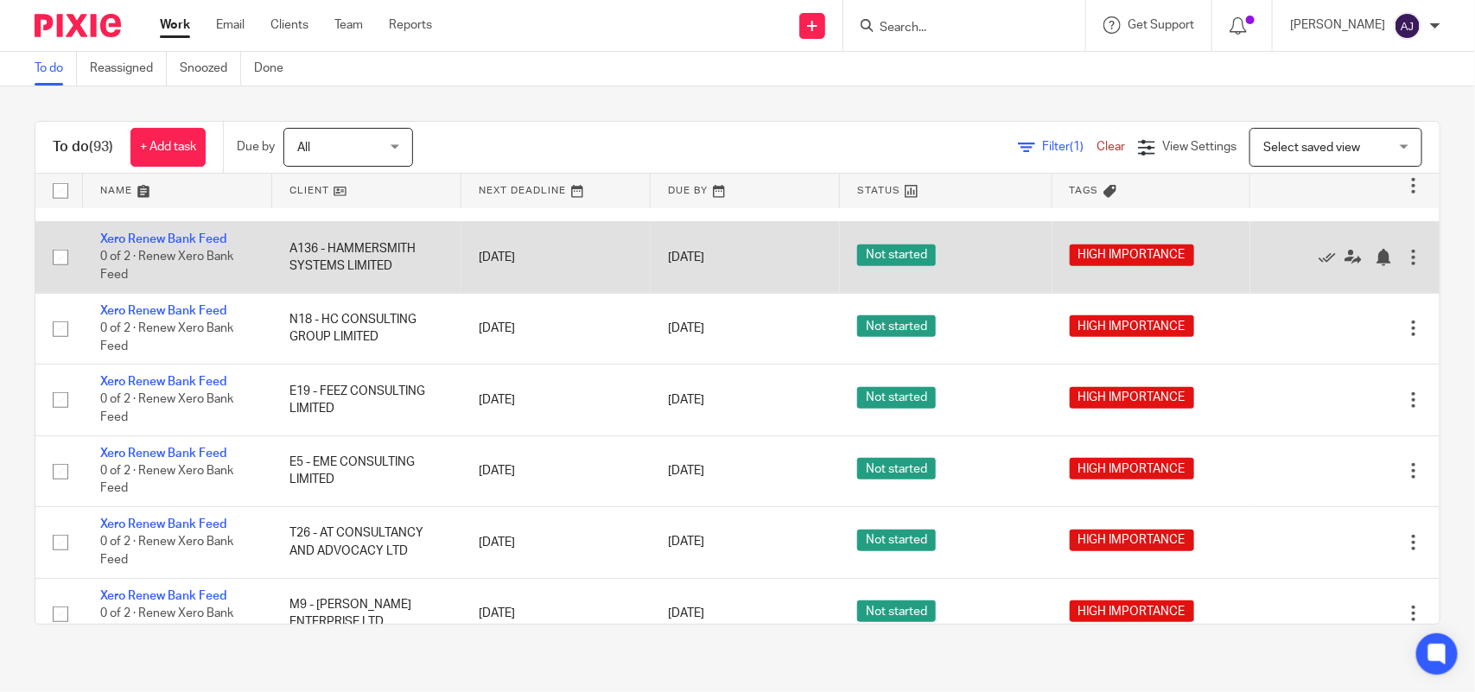
scroll to position [540, 0]
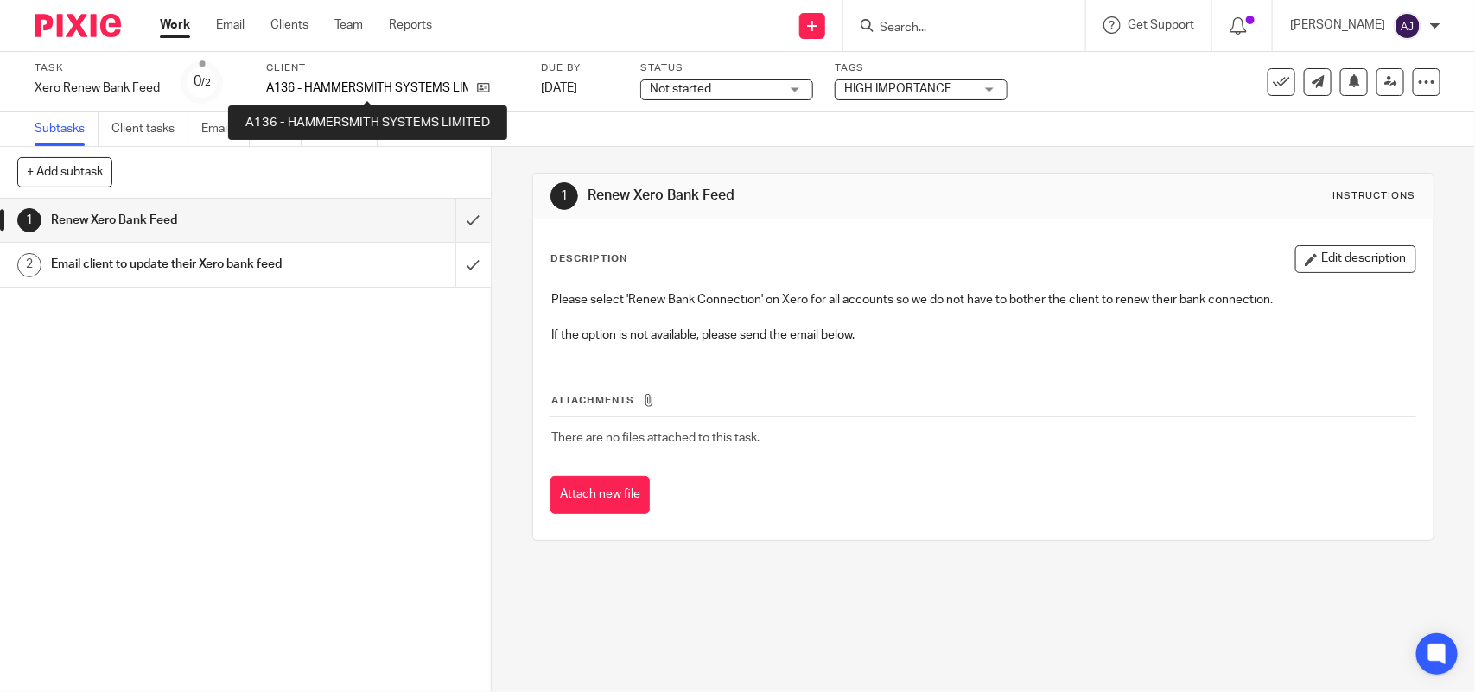
click at [337, 86] on p "A136 - HAMMERSMITH SYSTEMS LIMITED" at bounding box center [367, 87] width 202 height 17
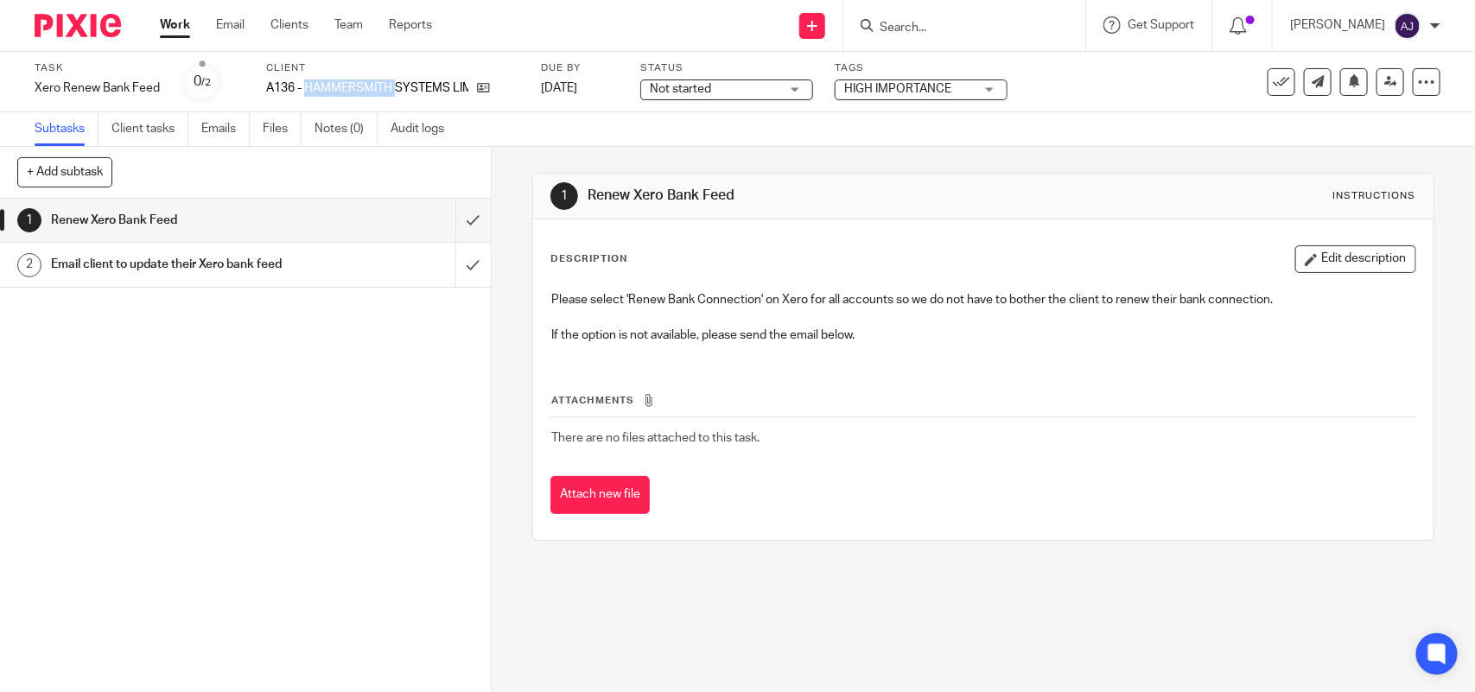
copy p "HAMMERSMITH"
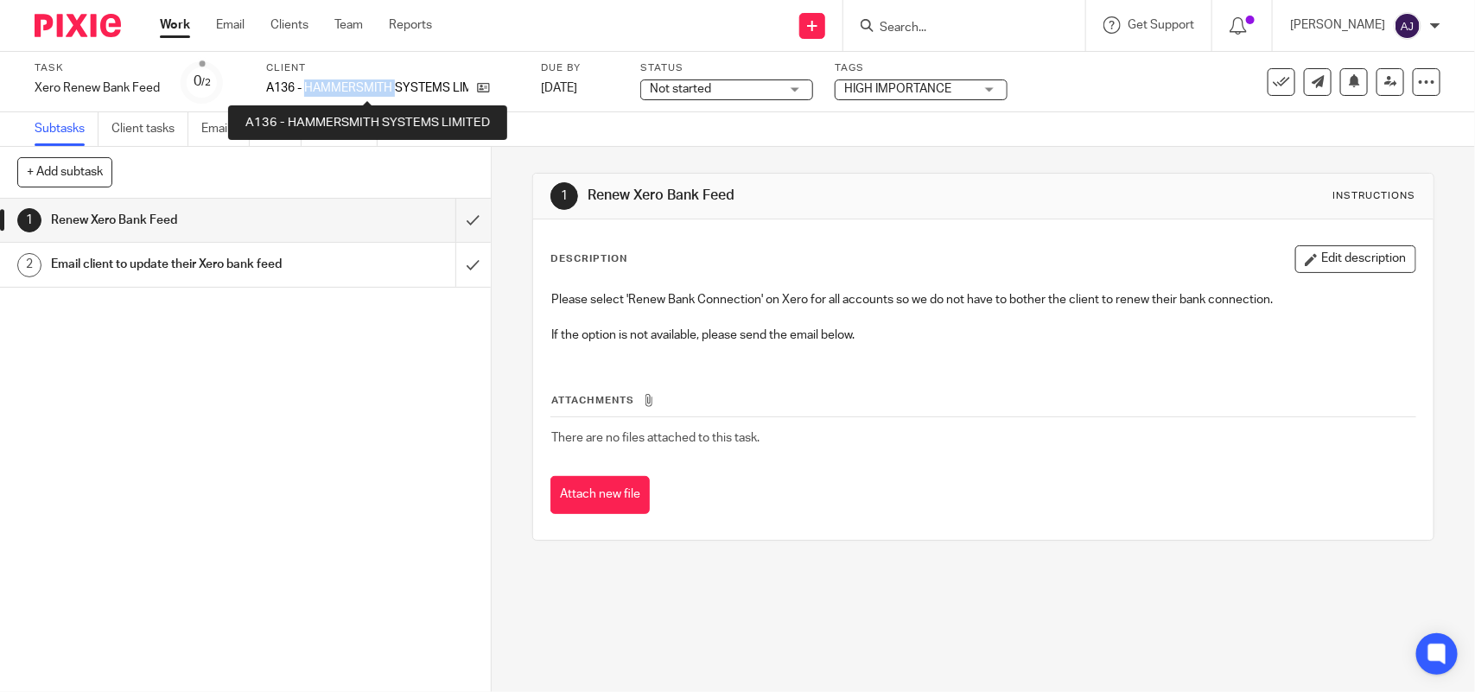
click at [361, 87] on p "A136 - HAMMERSMITH SYSTEMS LIMITED" at bounding box center [367, 87] width 202 height 17
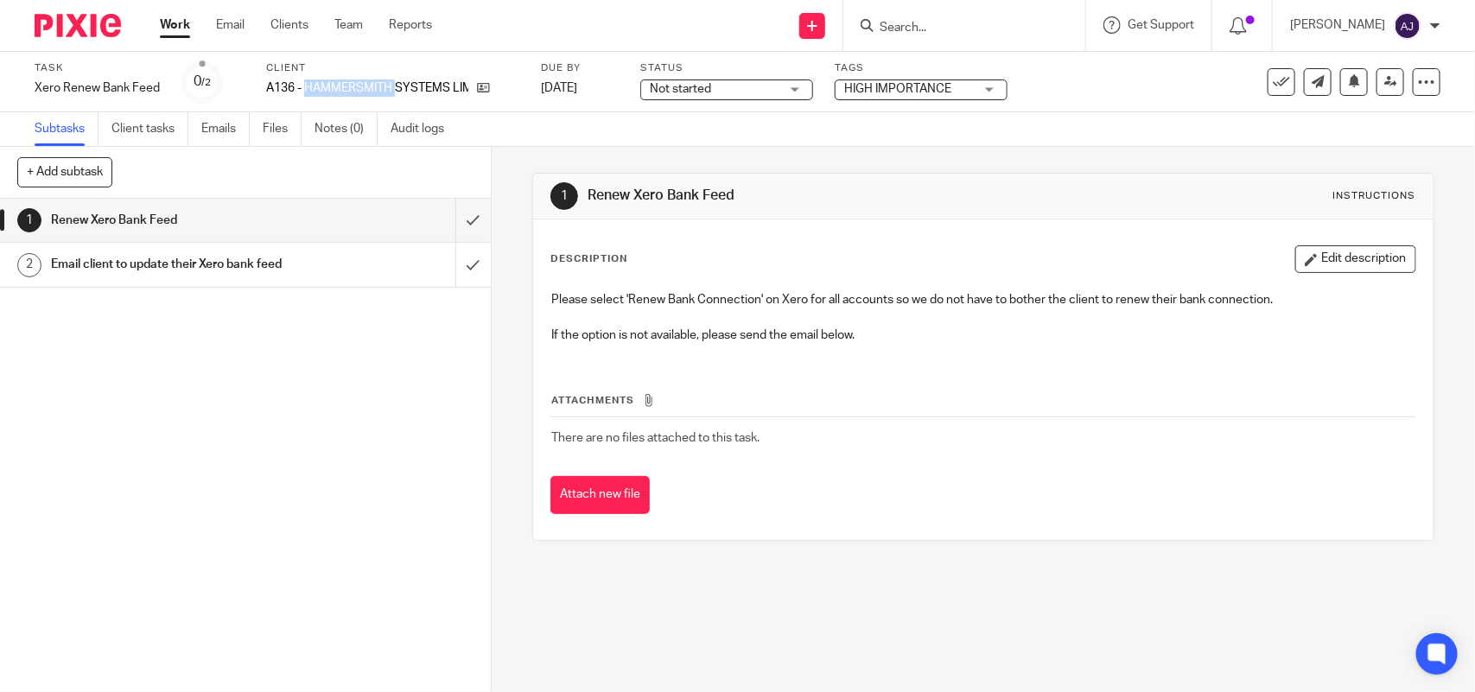
click at [363, 86] on p "A136 - HAMMERSMITH SYSTEMS LIMITED" at bounding box center [367, 87] width 202 height 17
click at [168, 404] on div "1 Renew Xero Bank Feed 2 Email client to update their Xero bank feed" at bounding box center [245, 445] width 491 height 493
click at [178, 20] on link "Work" at bounding box center [175, 24] width 30 height 17
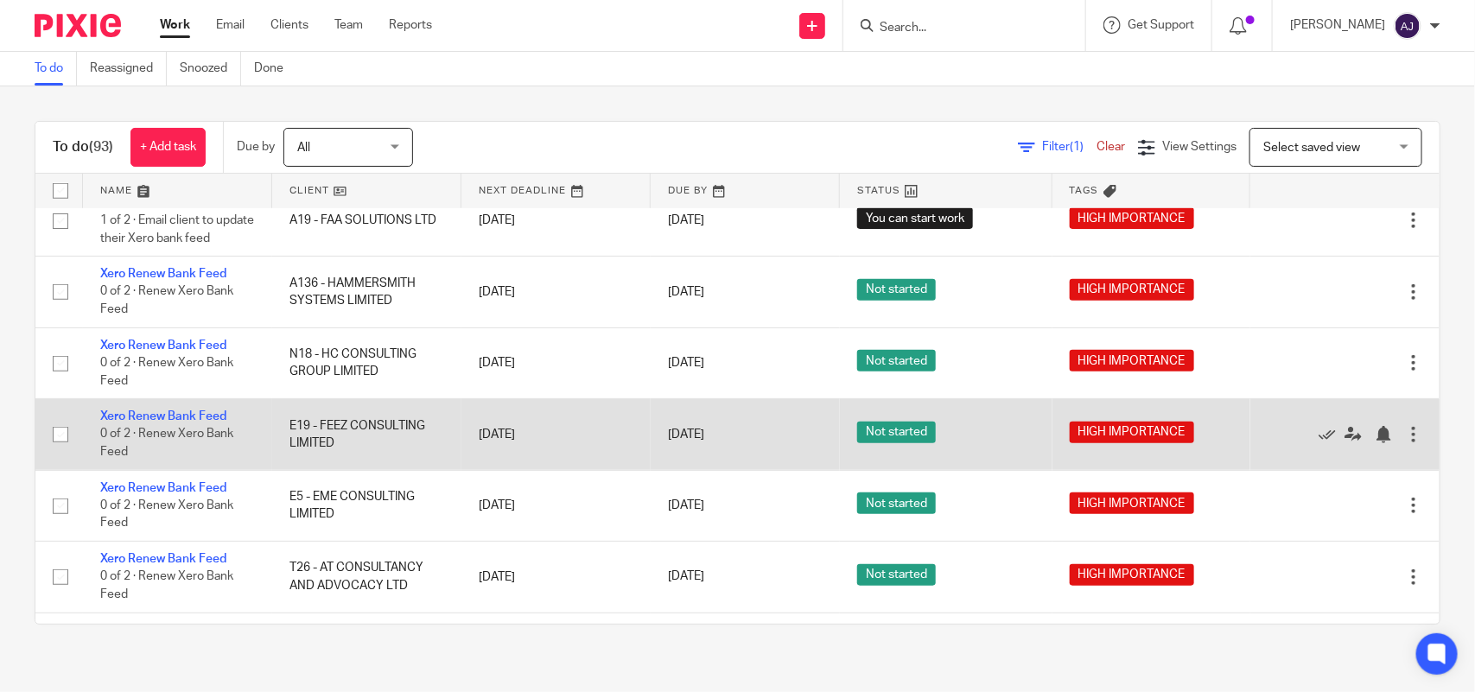
scroll to position [540, 0]
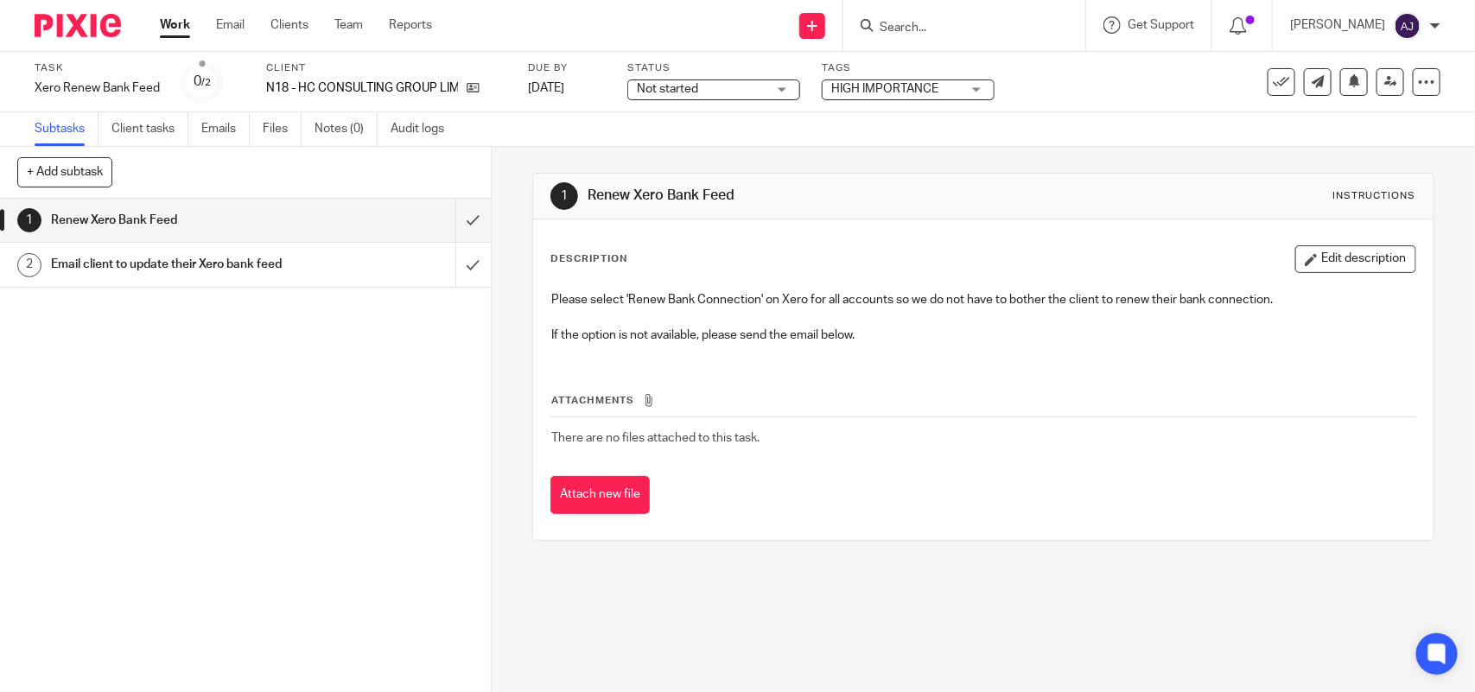
click at [339, 78] on div "Client N18 - HC CONSULTING GROUP LIMITED" at bounding box center [386, 81] width 240 height 41
click at [329, 76] on div "Client N18 - HC CONSULTING GROUP LIMITED" at bounding box center [386, 81] width 240 height 41
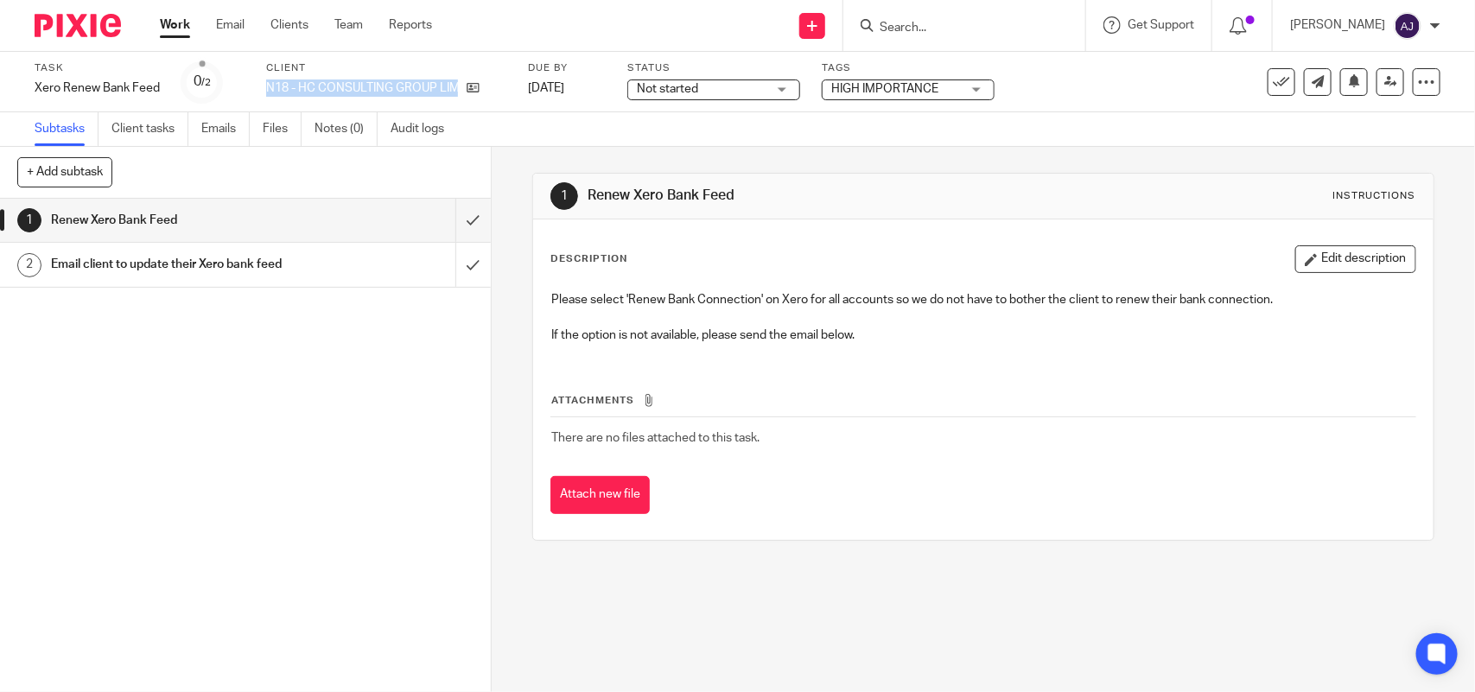
click at [329, 76] on div "Client N18 - HC CONSULTING GROUP LIMITED" at bounding box center [386, 81] width 240 height 41
click at [154, 374] on div "1 Renew Xero Bank Feed 2 Email client to update their Xero bank feed" at bounding box center [245, 445] width 491 height 493
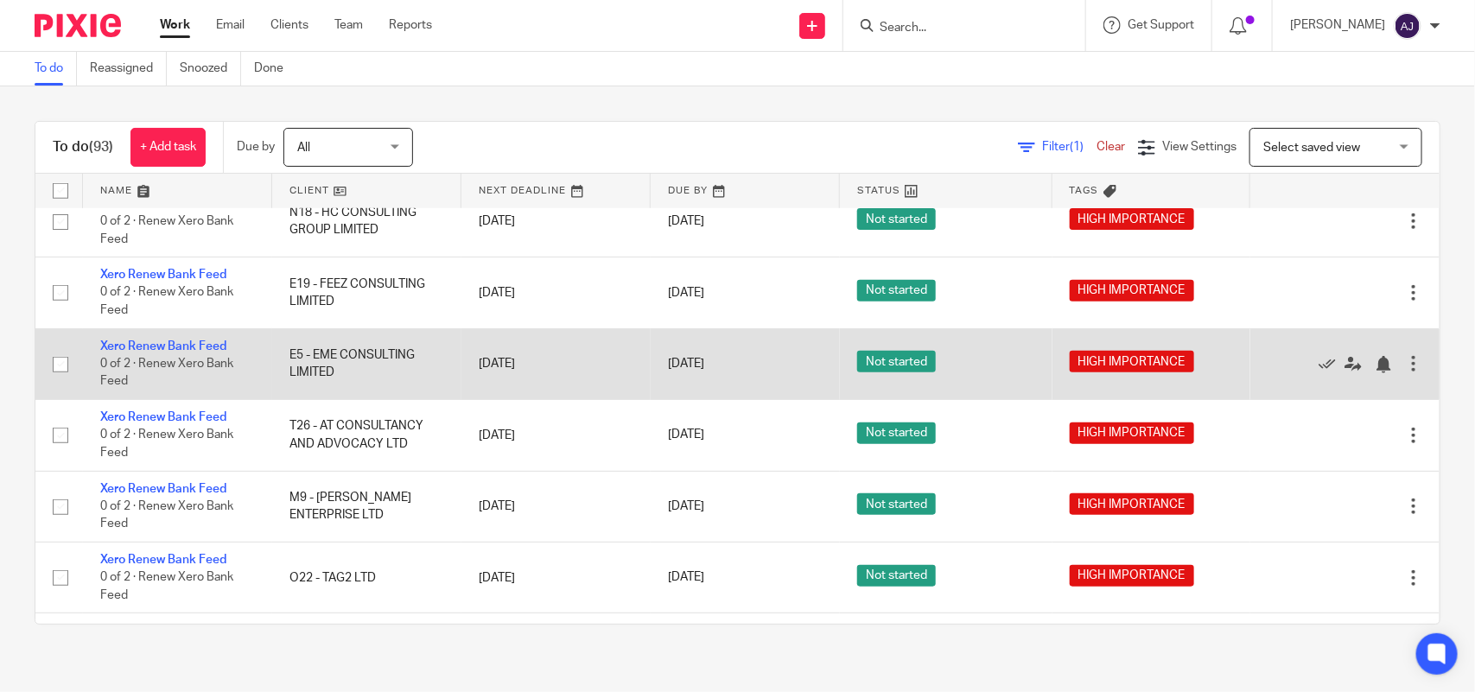
scroll to position [666, 0]
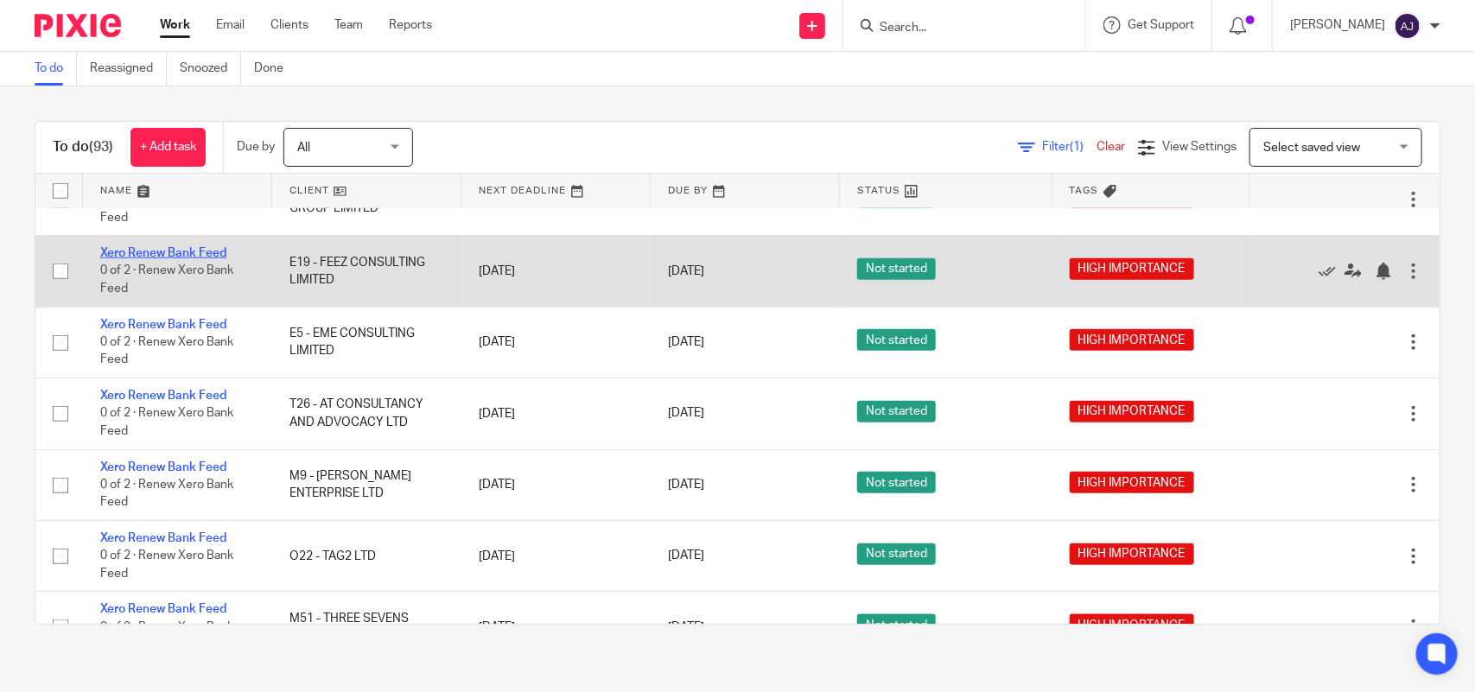
drag, startPoint x: 168, startPoint y: 321, endPoint x: 532, endPoint y: 0, distance: 485.3
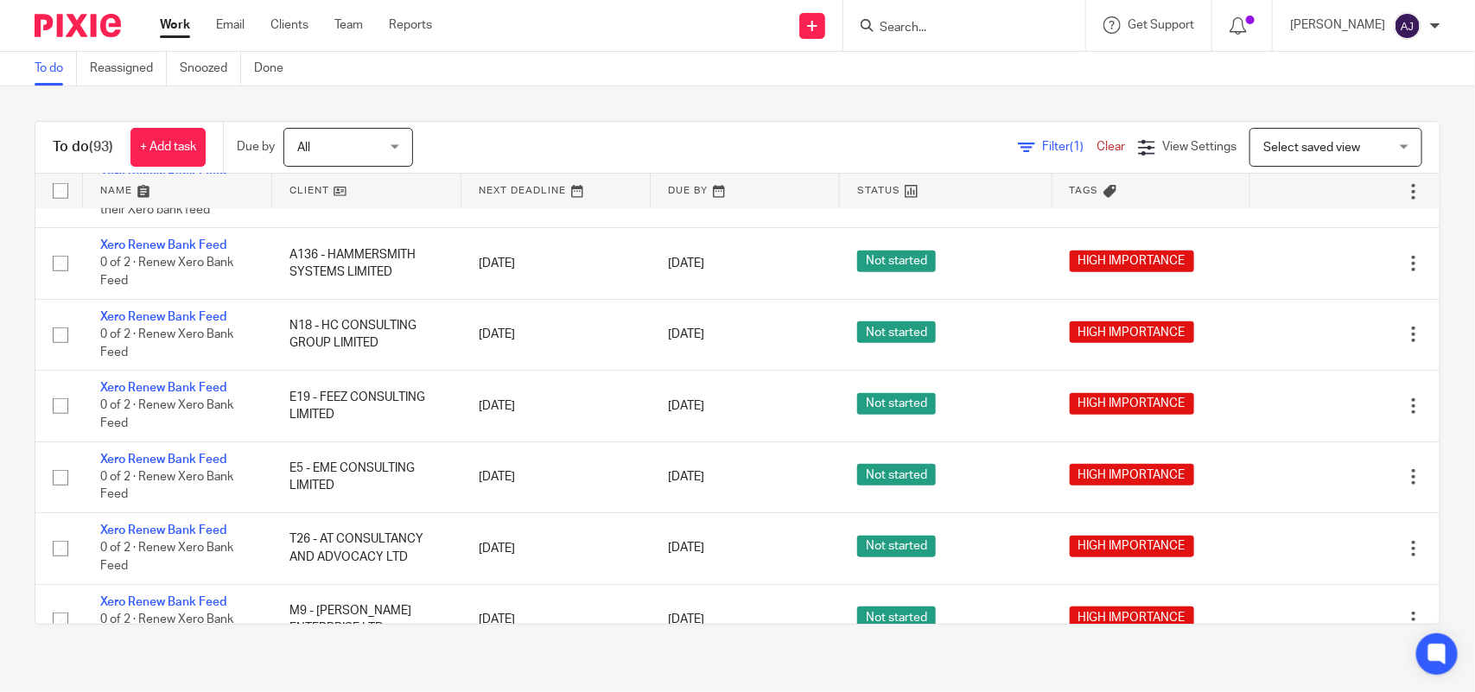
scroll to position [342, 0]
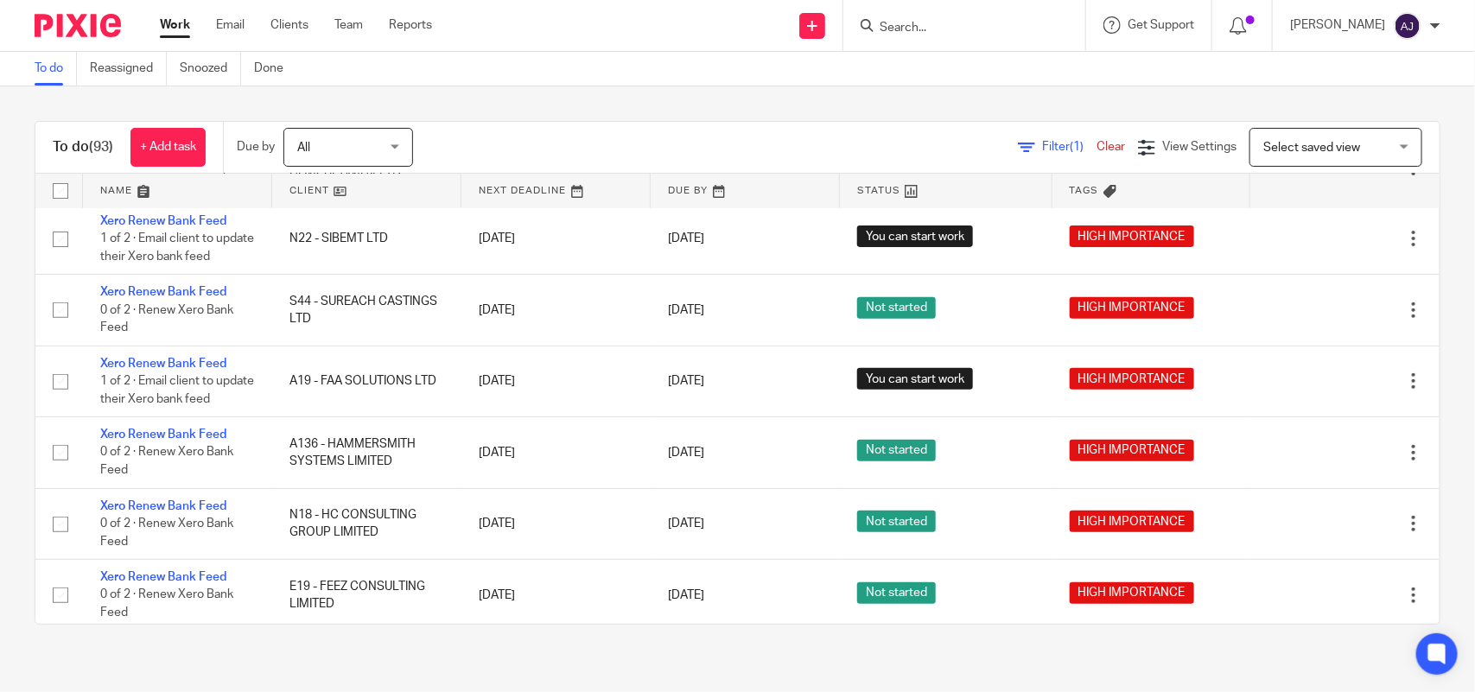
click at [175, 30] on link "Work" at bounding box center [175, 24] width 30 height 17
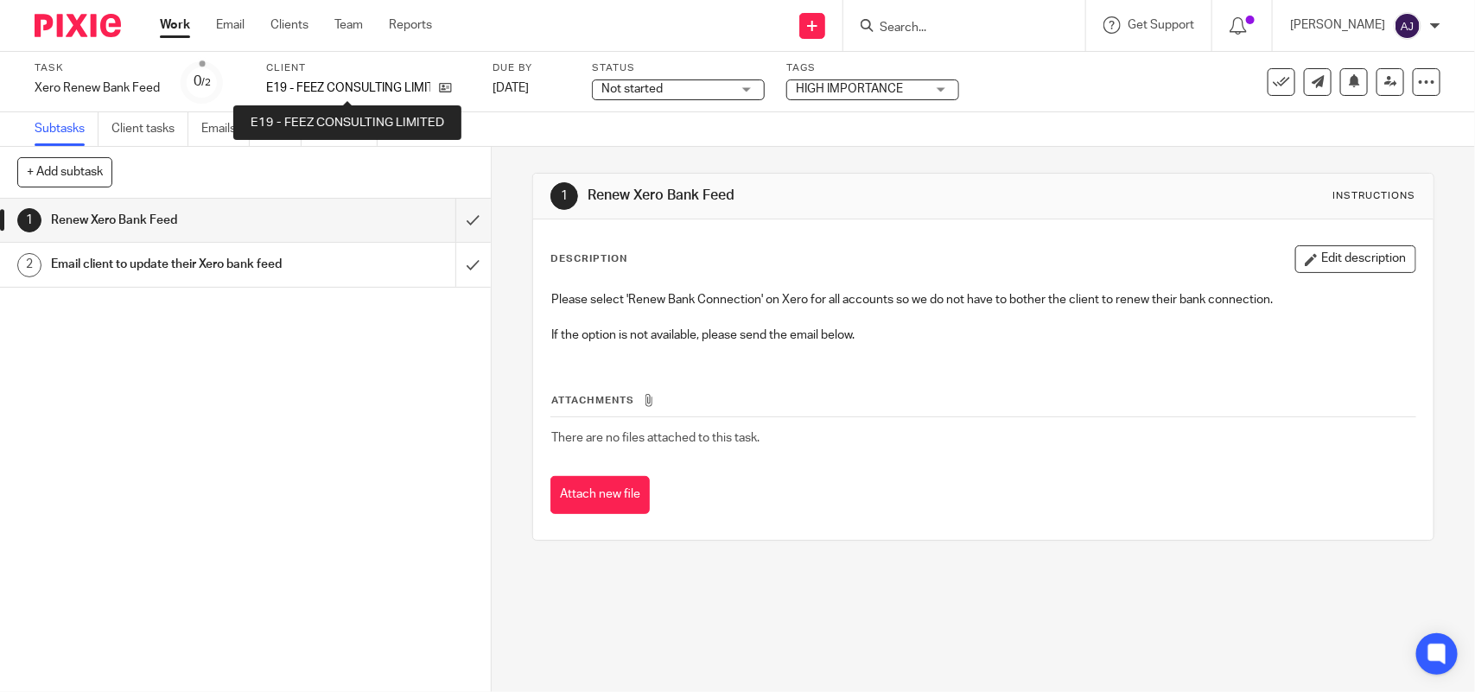
click at [313, 84] on p "E19 - FEEZ CONSULTING LIMITED" at bounding box center [348, 87] width 164 height 17
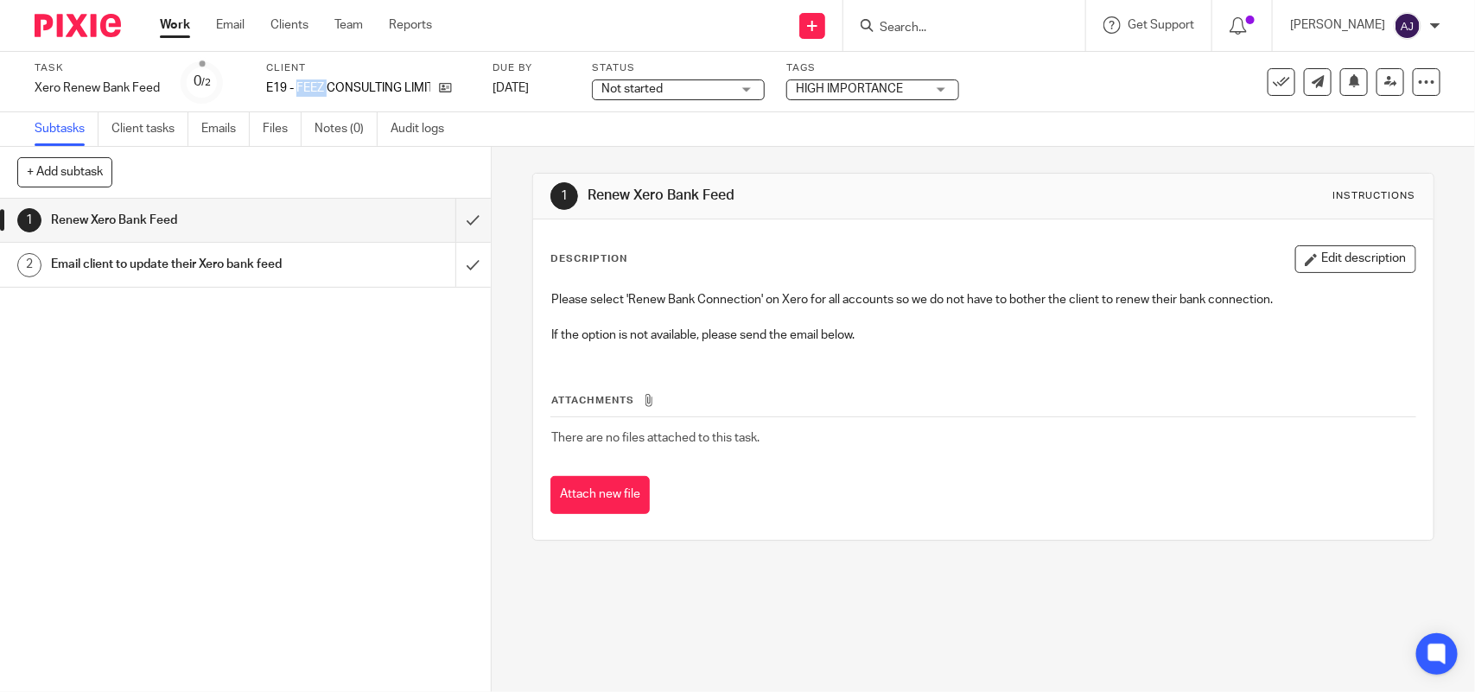
copy p "FEEZ"
click at [340, 78] on div "Client E19 - FEEZ CONSULTING LIMITED" at bounding box center [368, 81] width 205 height 41
copy div "E19 - FEEZ CONSULTING LIMITED"
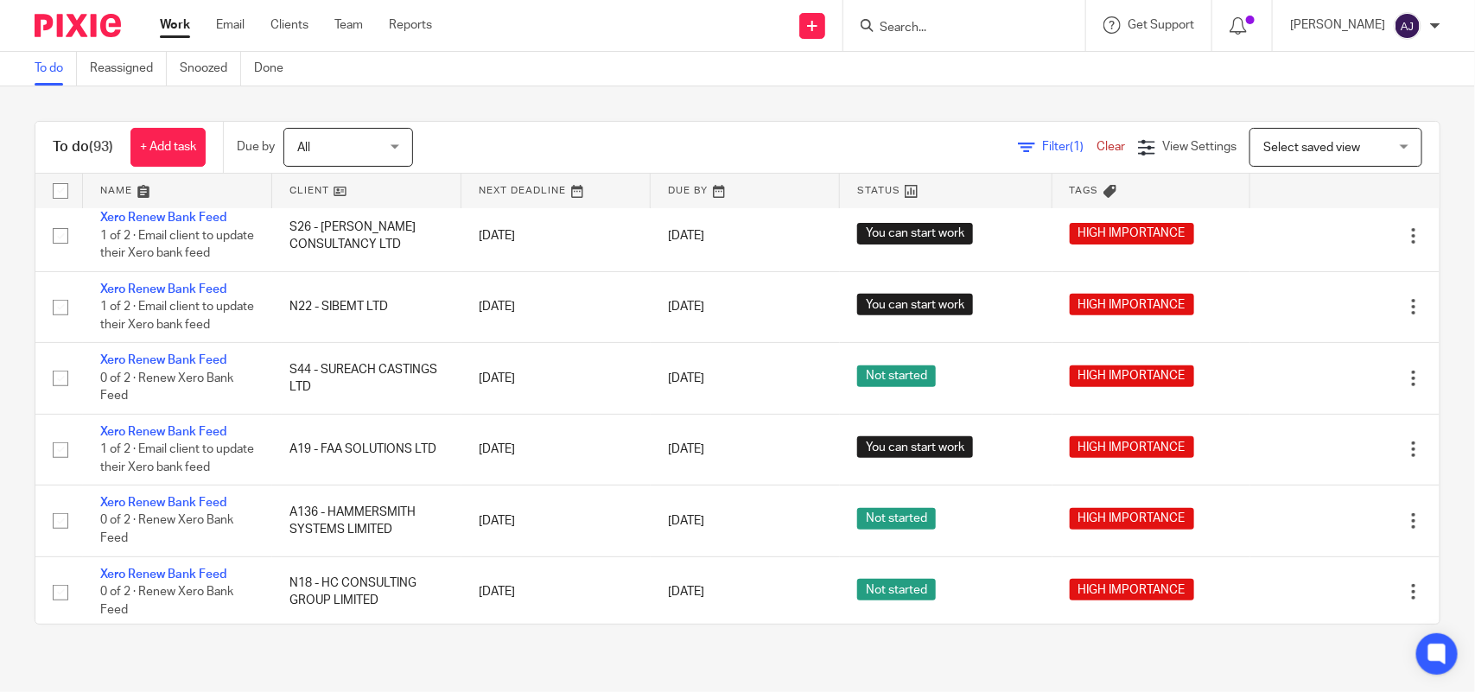
scroll to position [540, 0]
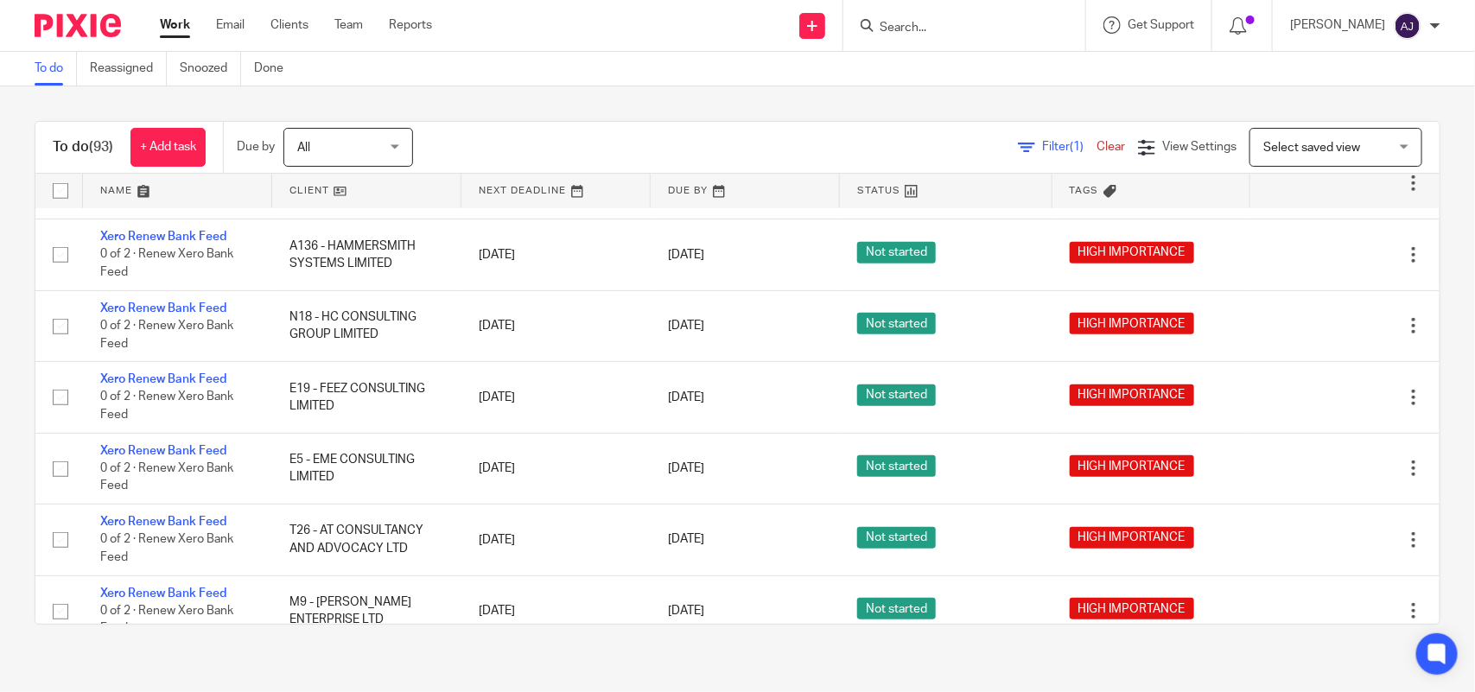
click at [0, 445] on div "To do (93) + Add task Due by All All Today Tomorrow This week Next week This mo…" at bounding box center [737, 372] width 1475 height 573
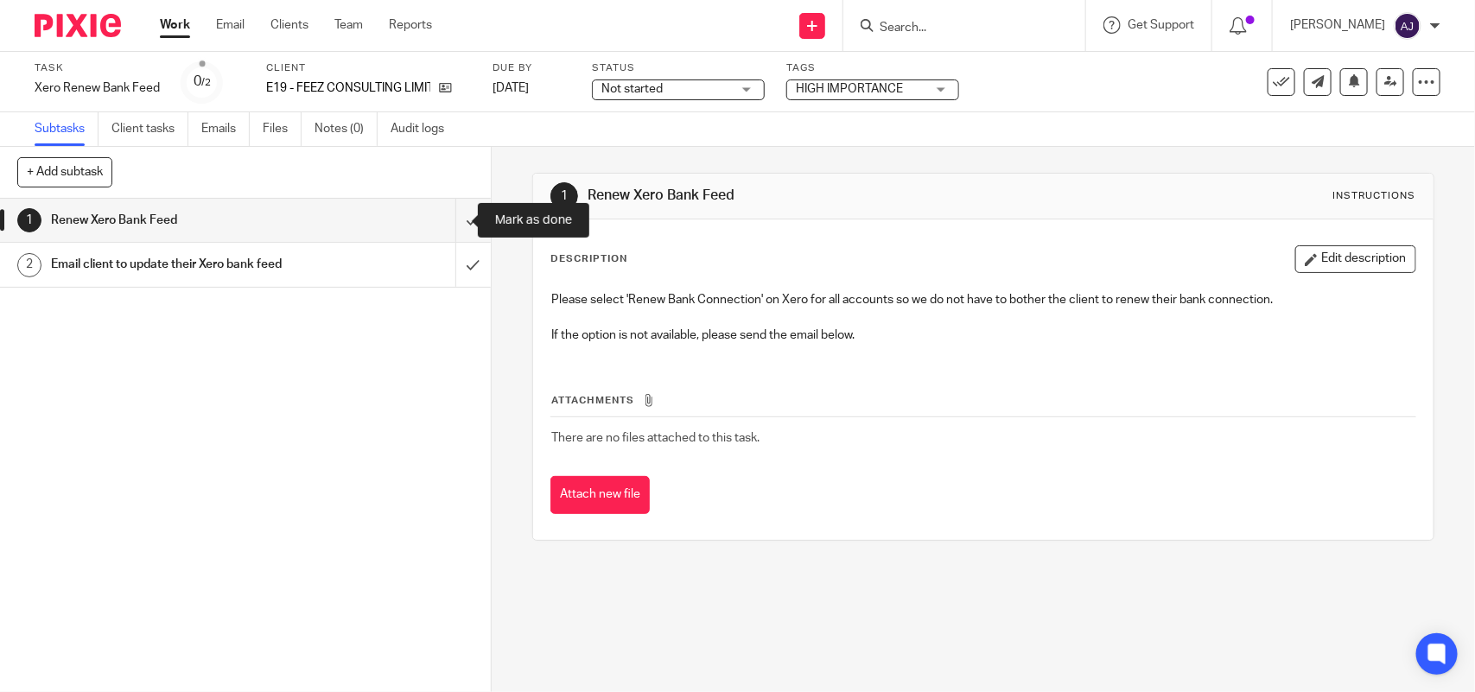
click at [442, 216] on input "submit" at bounding box center [245, 220] width 491 height 43
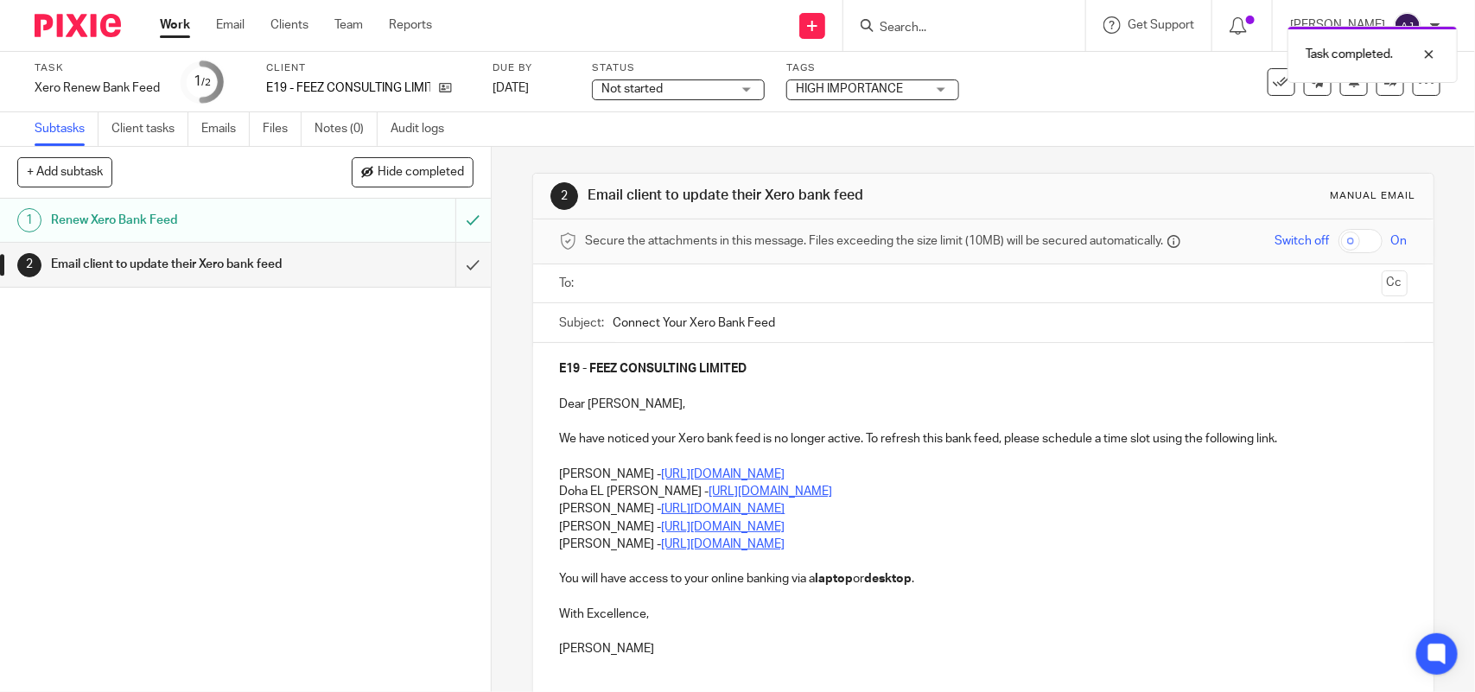
click at [654, 89] on span "Not started" at bounding box center [631, 89] width 61 height 12
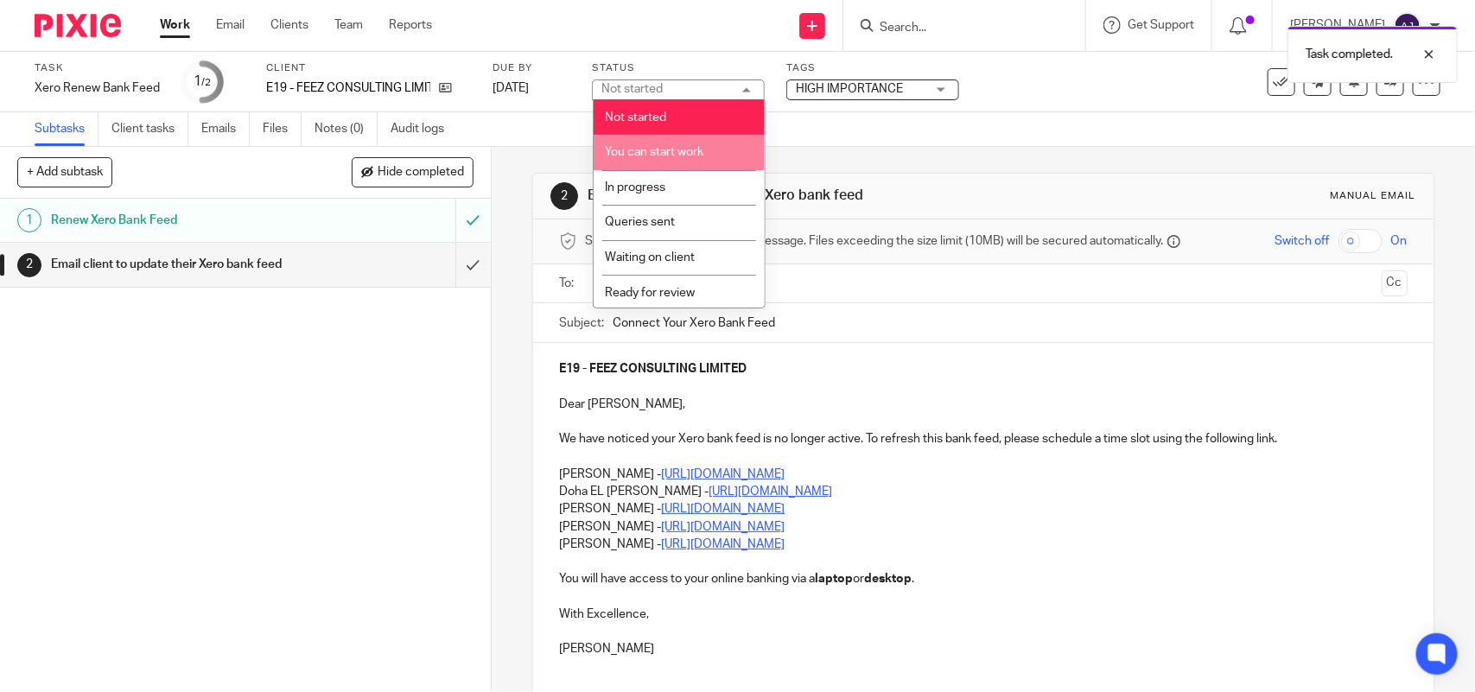
click at [631, 155] on span "You can start work" at bounding box center [654, 152] width 98 height 12
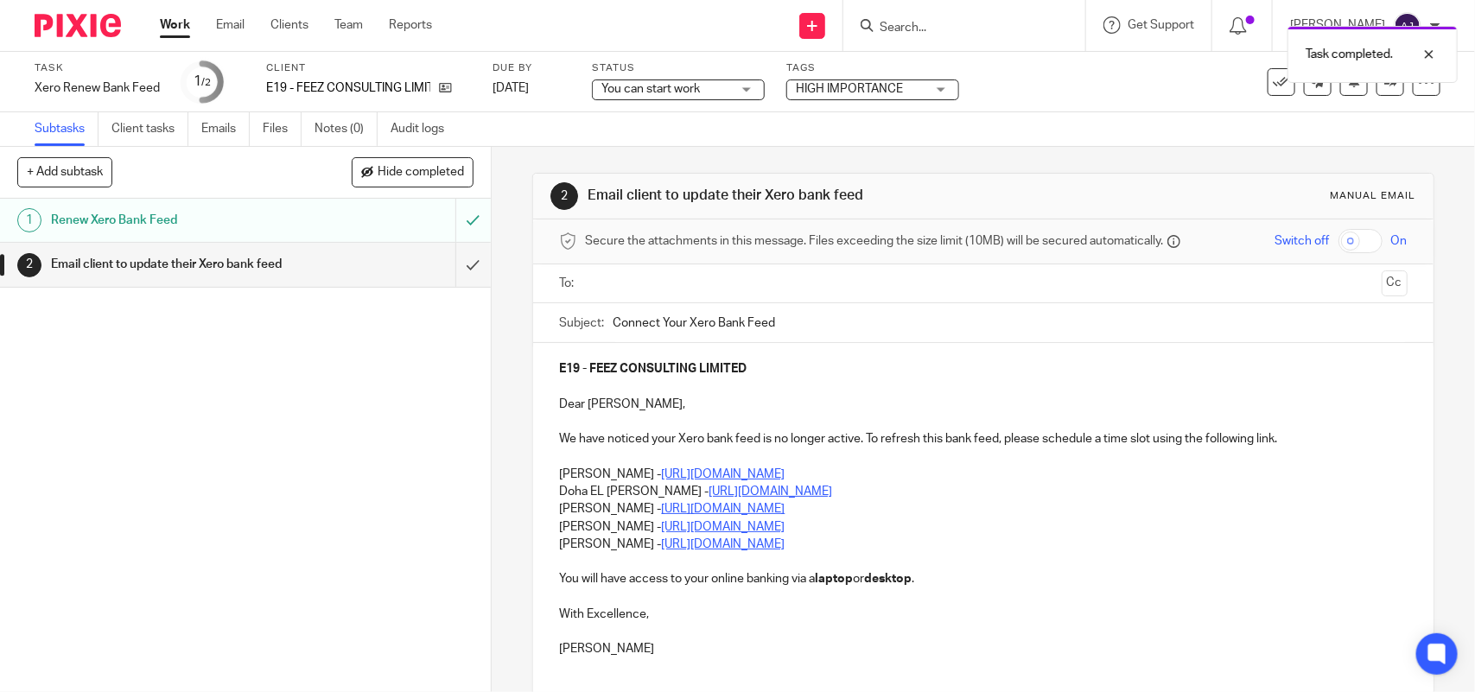
click at [169, 28] on link "Work" at bounding box center [175, 24] width 30 height 17
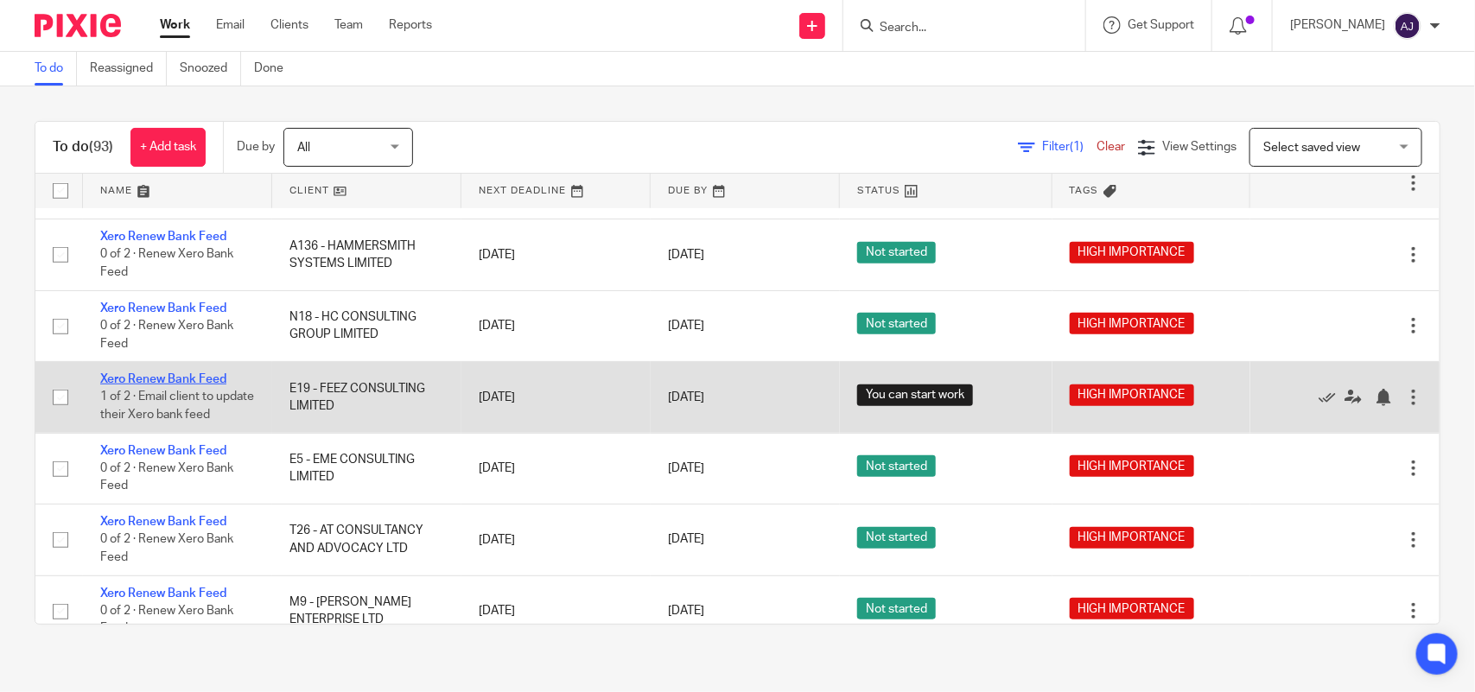
scroll to position [648, 0]
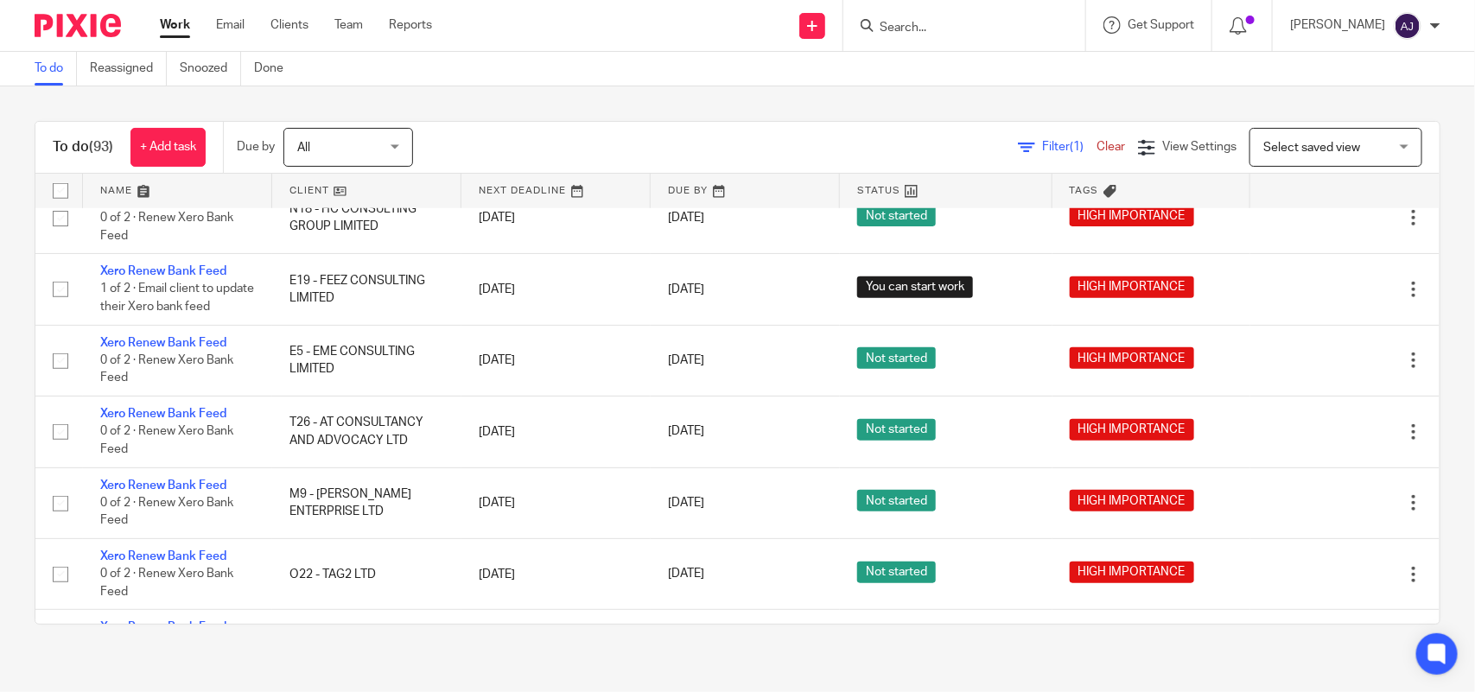
drag, startPoint x: 151, startPoint y: 423, endPoint x: 352, endPoint y: 192, distance: 306.2
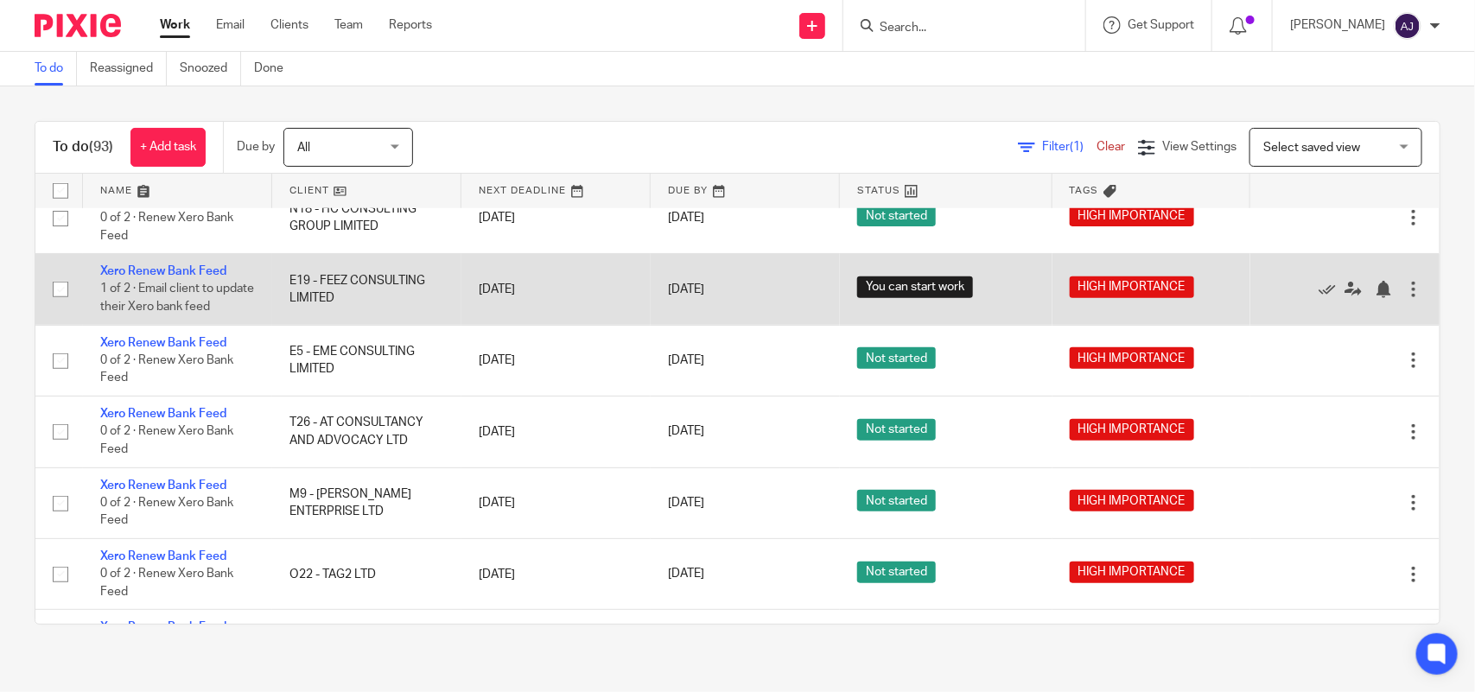
scroll to position [756, 0]
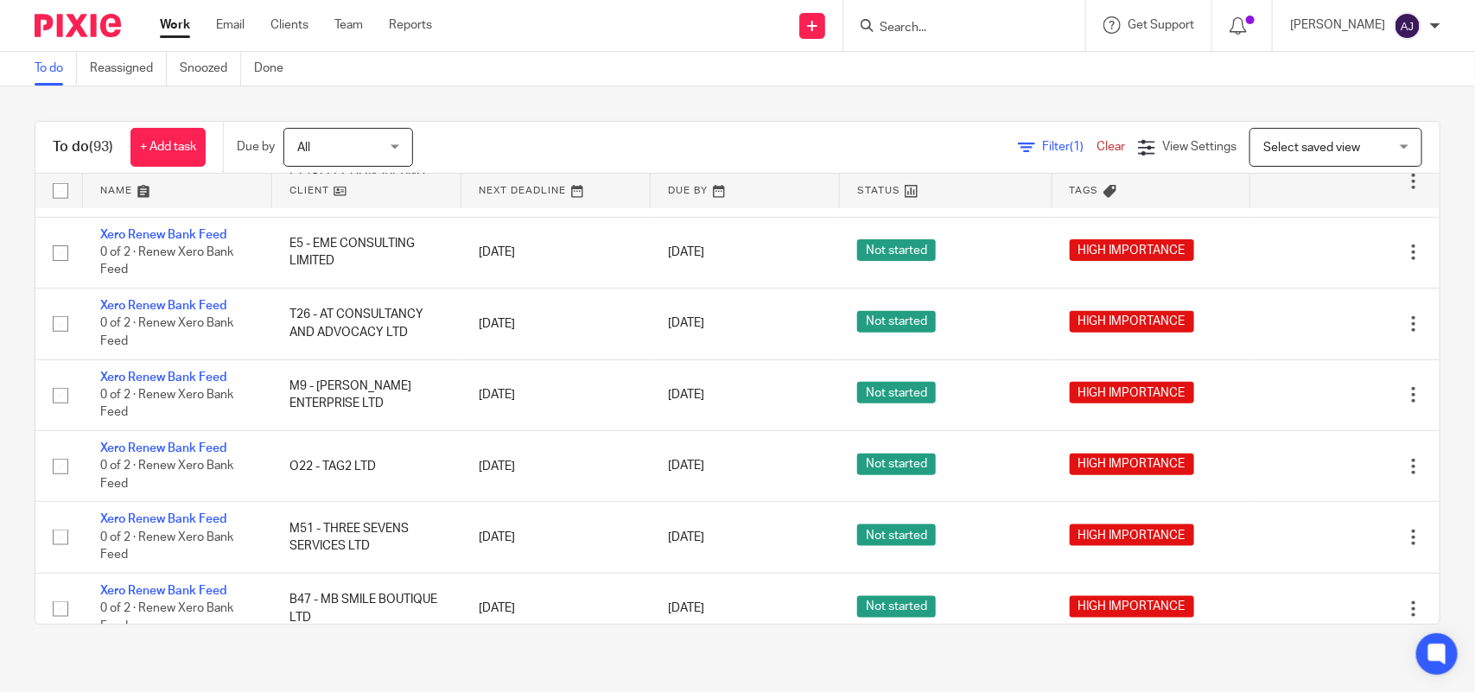
click at [175, 32] on link "Work" at bounding box center [175, 24] width 30 height 17
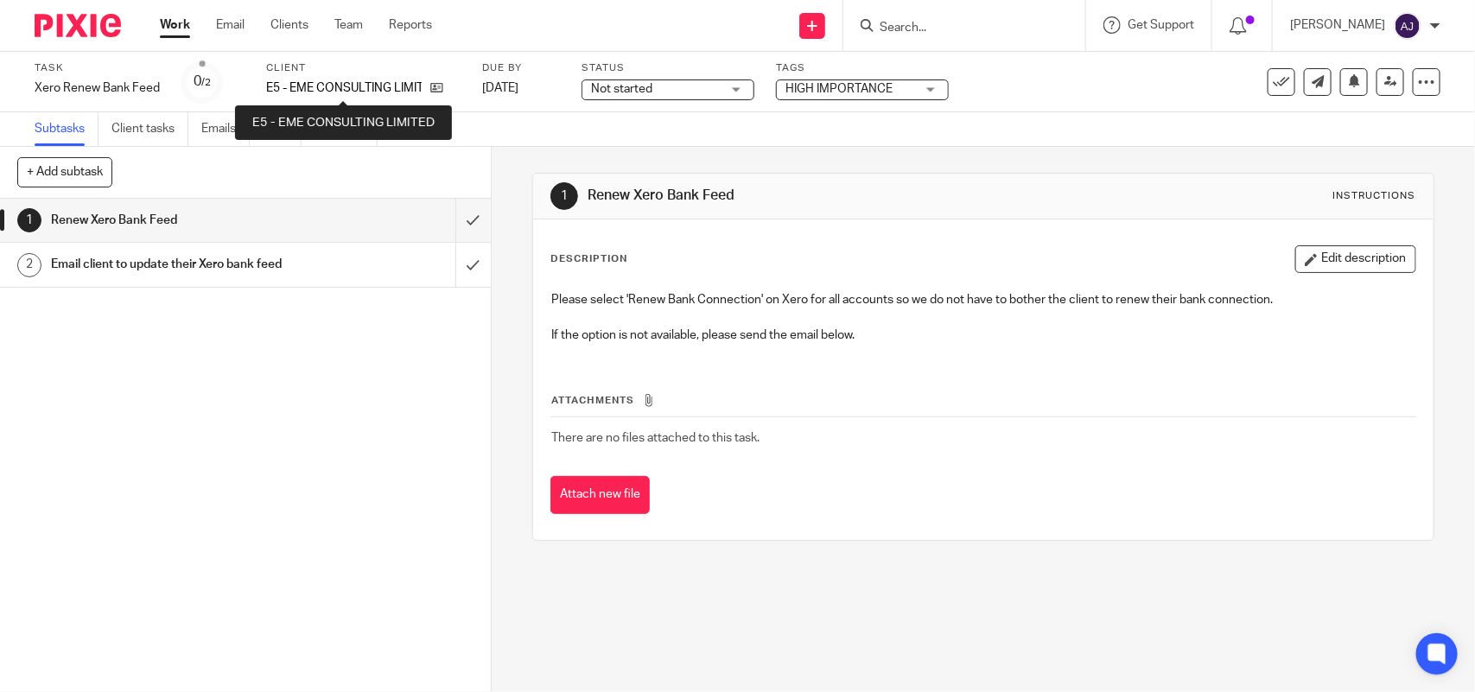
click at [300, 87] on p "E5 - EME CONSULTING LIMITED" at bounding box center [343, 87] width 155 height 17
copy p "EME"
click at [339, 88] on p "E5 - EME CONSULTING LIMITED" at bounding box center [343, 87] width 155 height 17
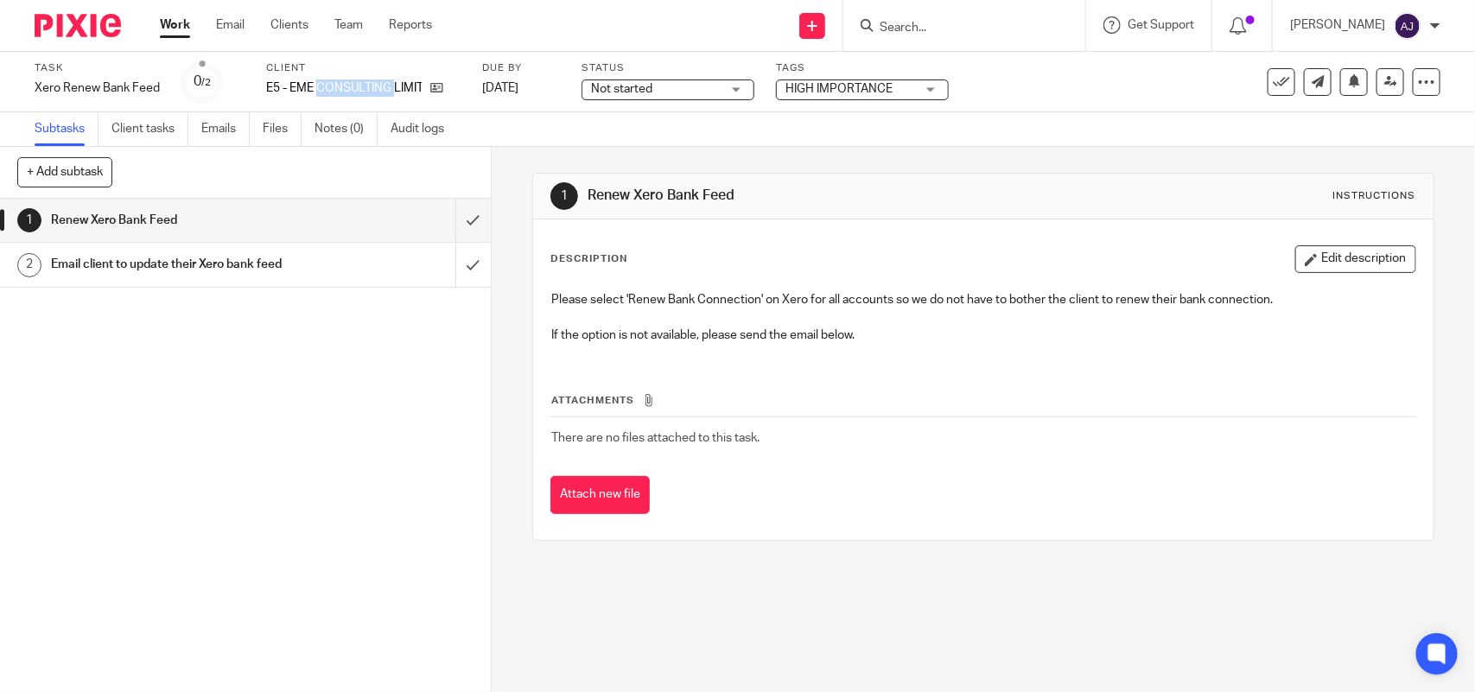
click at [339, 88] on p "E5 - EME CONSULTING LIMITED" at bounding box center [343, 87] width 155 height 17
click at [337, 88] on p "E5 - EME CONSULTING LIMITED" at bounding box center [343, 87] width 155 height 17
copy div "E5 - EME CONSULTING LIMITED"
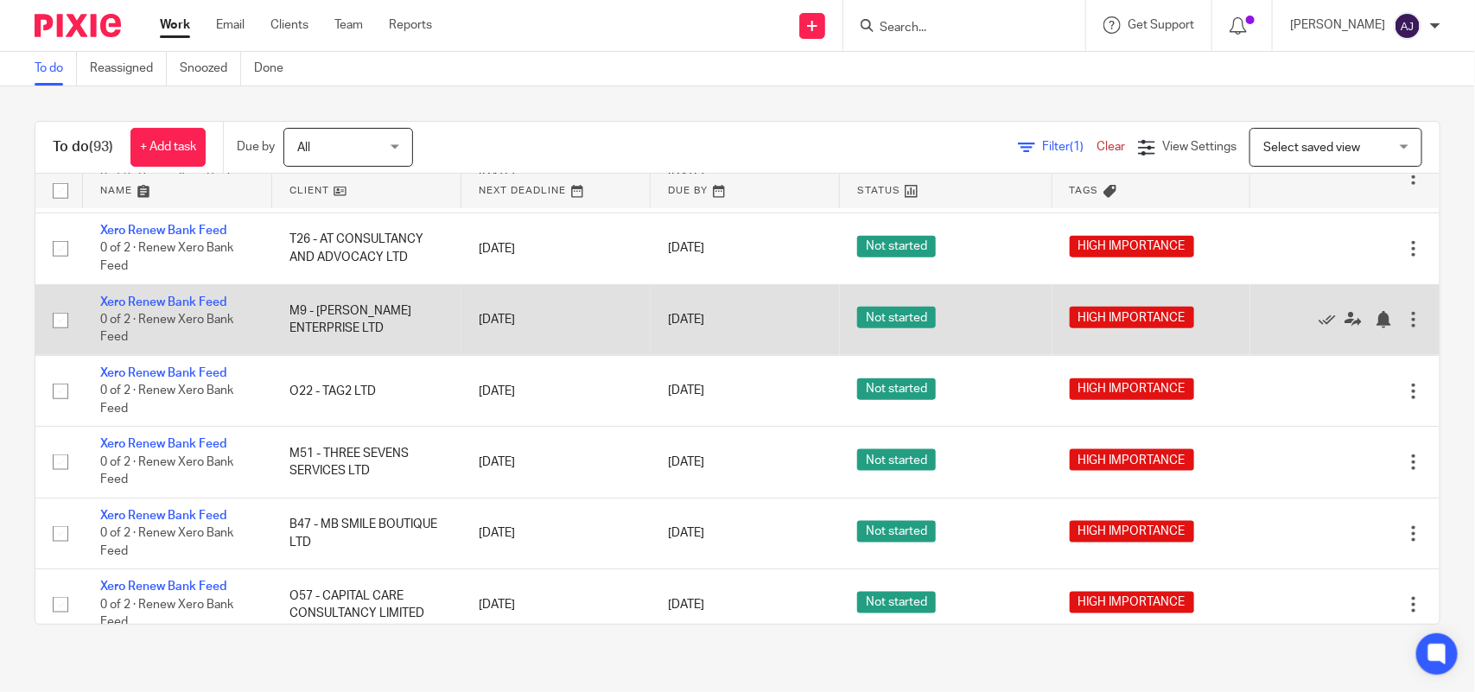
scroll to position [864, 0]
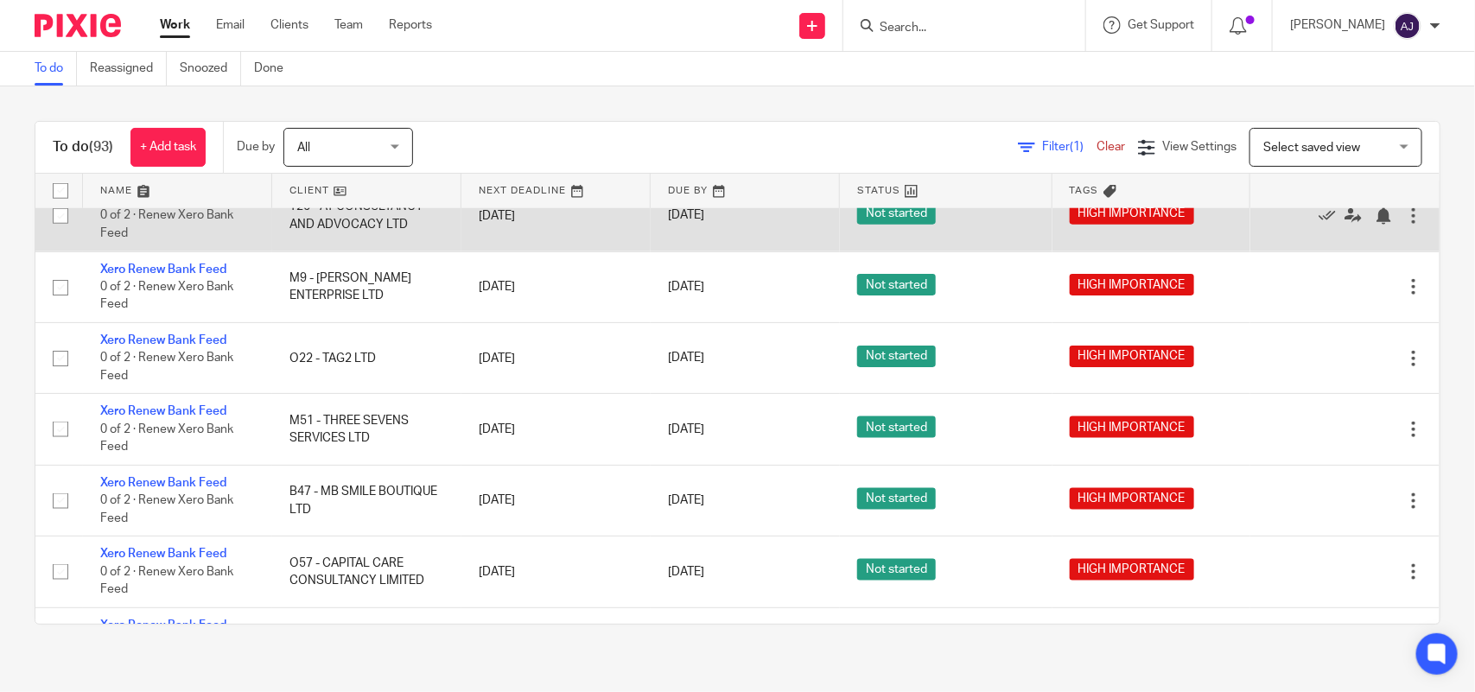
drag, startPoint x: 169, startPoint y: 286, endPoint x: 174, endPoint y: 296, distance: 11.2
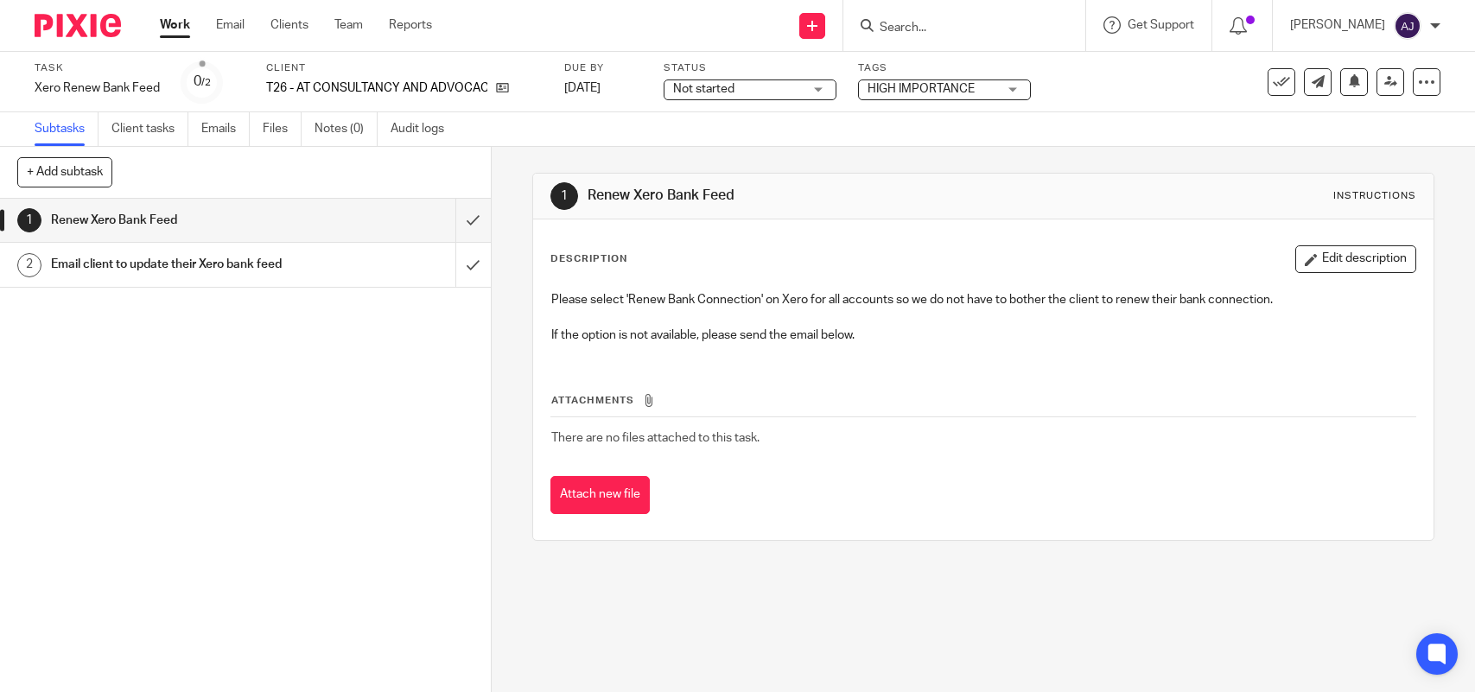
click at [369, 80] on p "T26 - AT CONSULTANCY AND ADVOCACY LTD" at bounding box center [376, 87] width 221 height 17
click at [322, 206] on link "1 Renew Xero Bank Feed" at bounding box center [227, 220] width 455 height 43
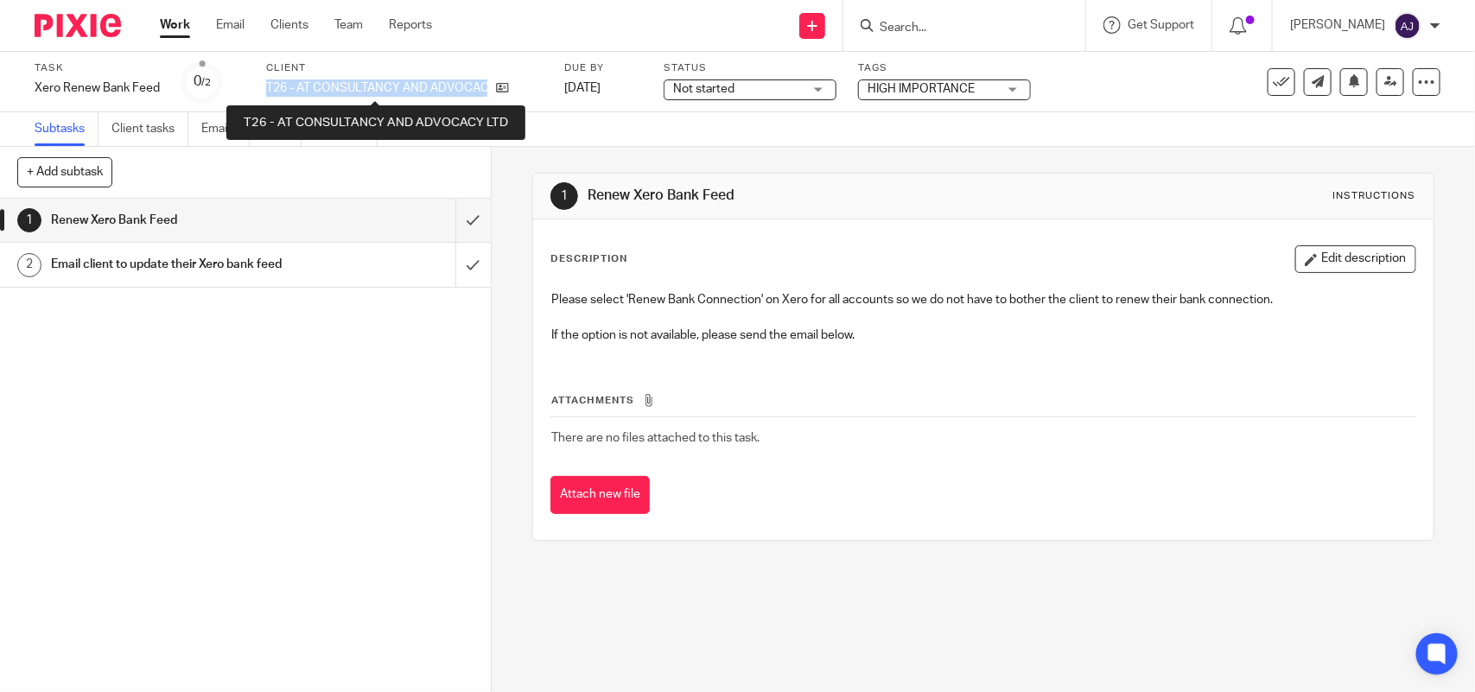
click at [333, 79] on p "T26 - AT CONSULTANCY AND ADVOCACY LTD" at bounding box center [376, 87] width 221 height 17
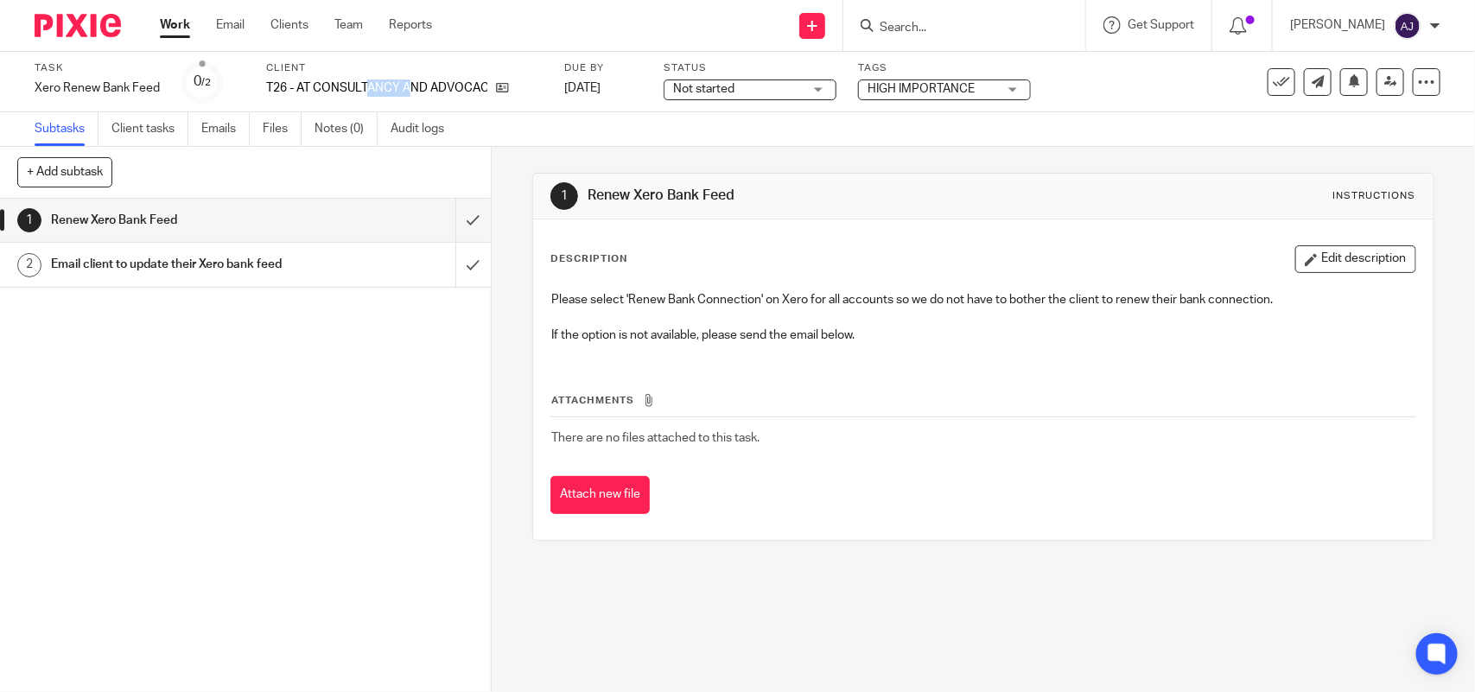
drag, startPoint x: 407, startPoint y: 83, endPoint x: 365, endPoint y: 84, distance: 41.5
click at [368, 83] on p "T26 - AT CONSULTANCY AND ADVOCACY LTD" at bounding box center [376, 87] width 221 height 17
click at [365, 84] on p "T26 - AT CONSULTANCY AND ADVOCACY LTD" at bounding box center [376, 87] width 221 height 17
click at [394, 87] on p "T26 - AT CONSULTANCY AND ADVOCACY LTD" at bounding box center [376, 87] width 221 height 17
drag, startPoint x: 397, startPoint y: 87, endPoint x: 295, endPoint y: 91, distance: 102.0
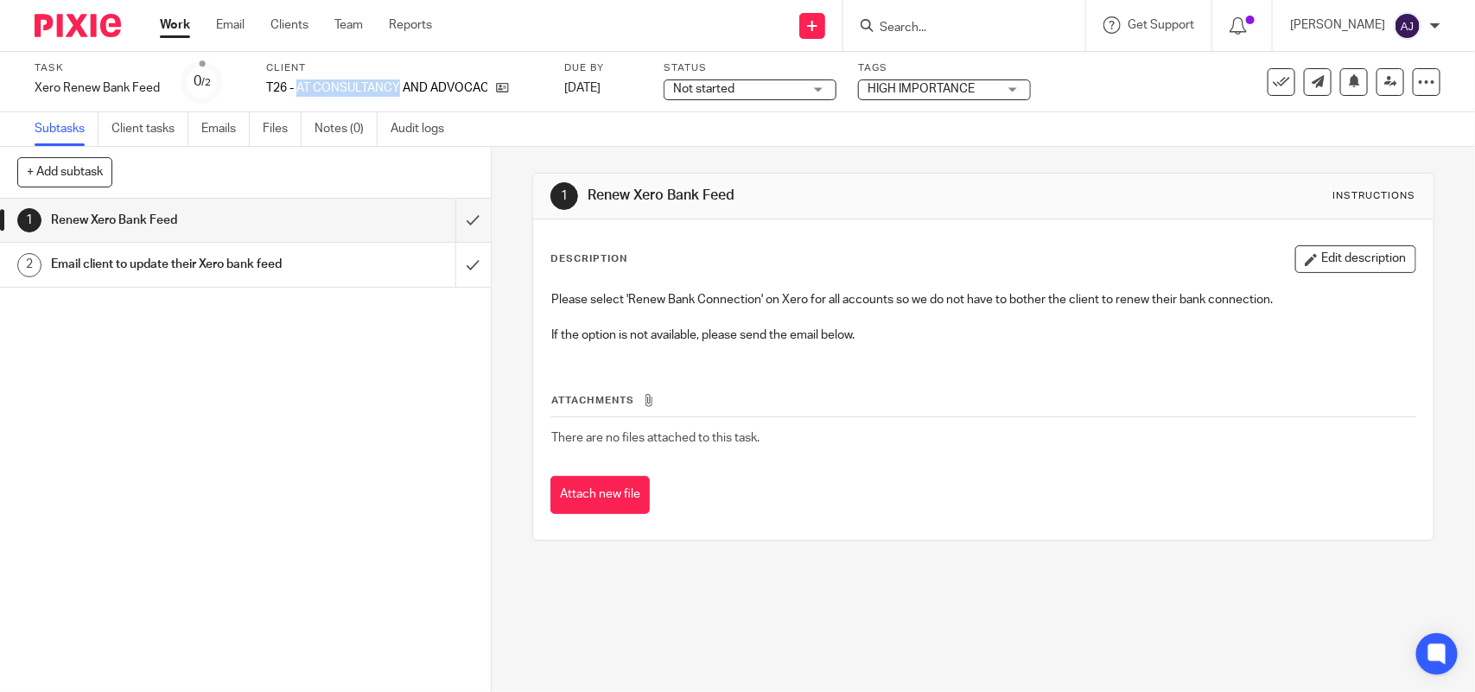
click at [295, 91] on p "T26 - AT CONSULTANCY AND ADVOCACY LTD" at bounding box center [376, 87] width 221 height 17
copy p "AT CONSULTANCY"
click at [252, 432] on div "1 Renew Xero Bank Feed 2 Email client to update their Xero bank feed" at bounding box center [245, 445] width 491 height 493
click at [446, 218] on input "submit" at bounding box center [245, 220] width 491 height 43
click at [752, 85] on span "Not started" at bounding box center [738, 89] width 130 height 18
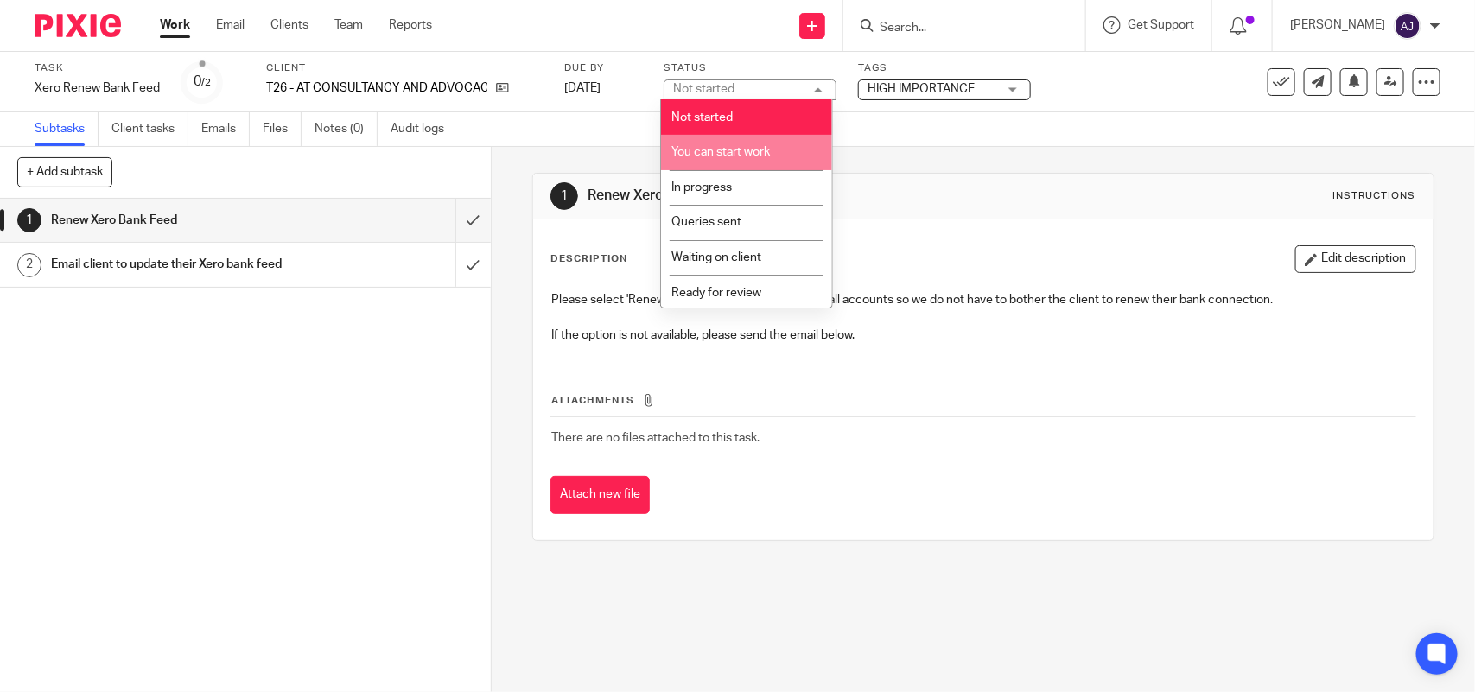
click at [726, 141] on li "You can start work" at bounding box center [746, 152] width 171 height 35
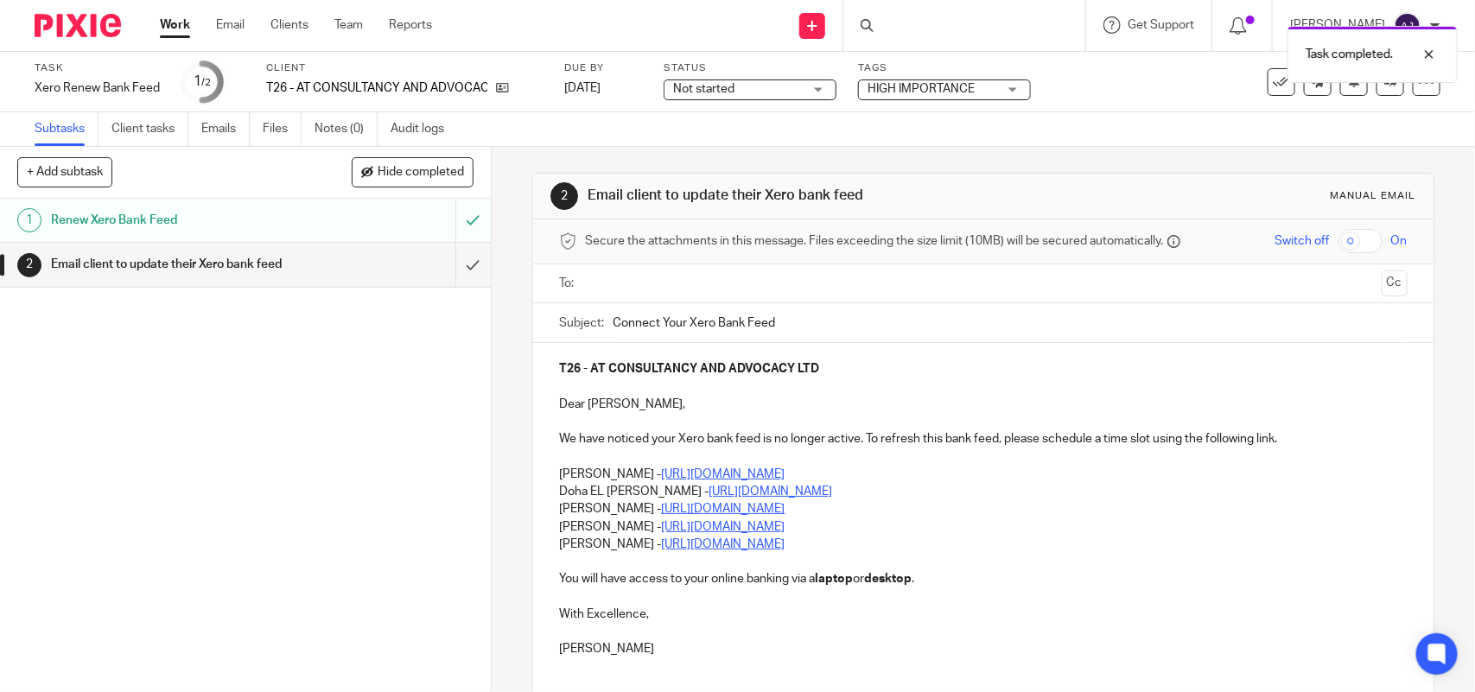
click at [726, 86] on span "Not started" at bounding box center [703, 89] width 61 height 12
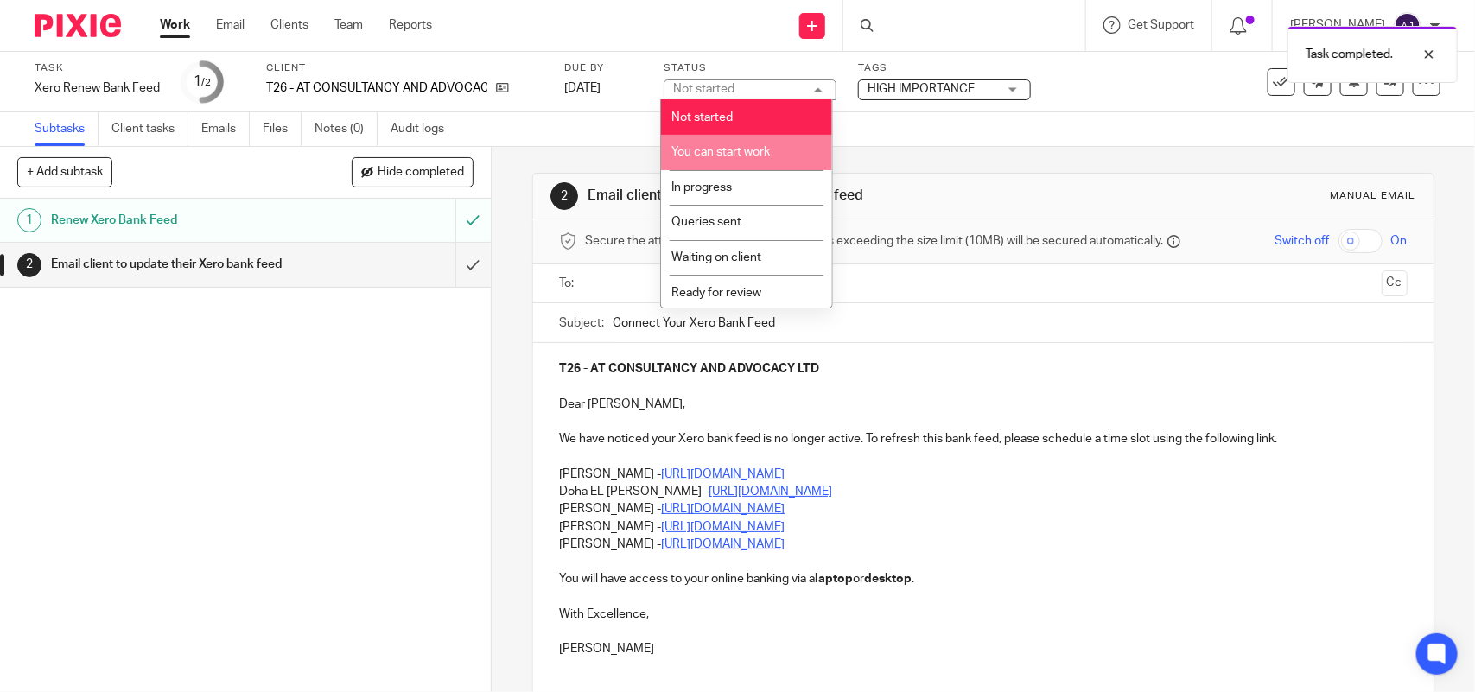
click at [697, 153] on span "You can start work" at bounding box center [721, 152] width 98 height 12
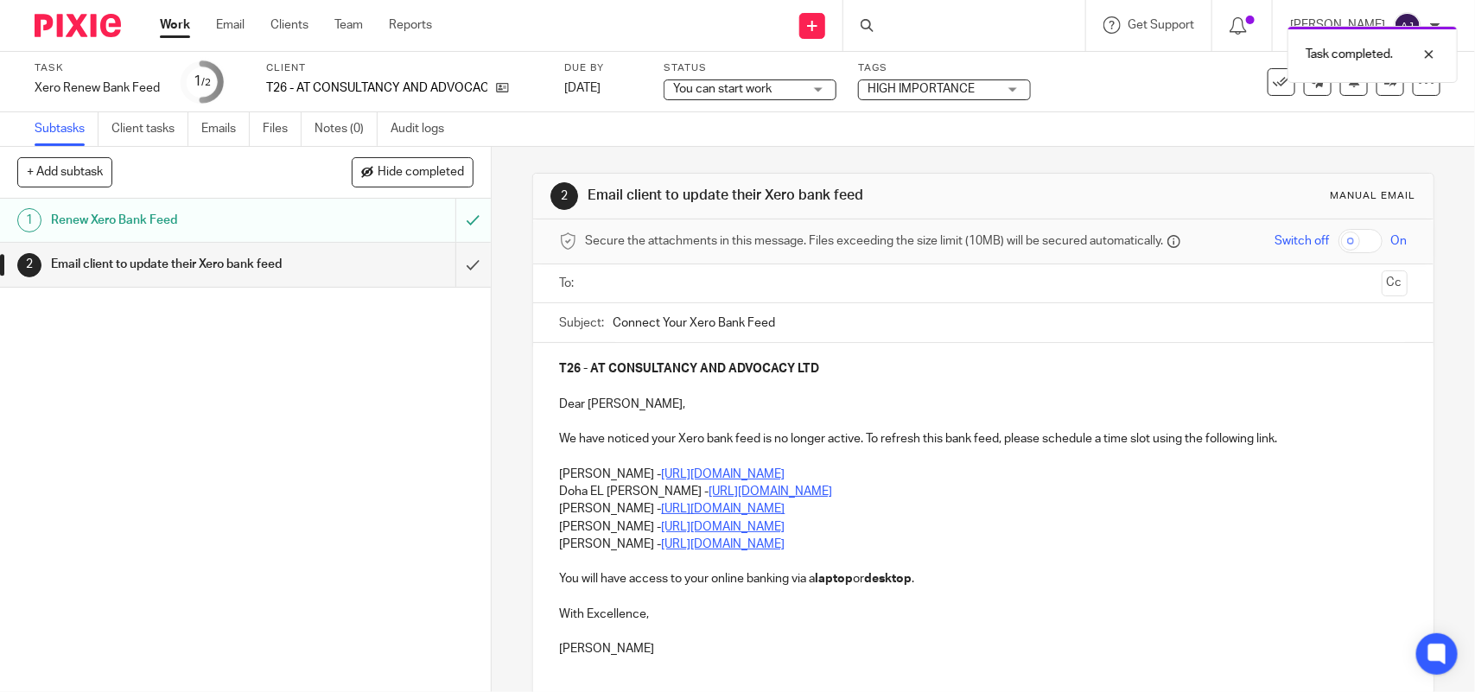
click at [178, 27] on link "Work" at bounding box center [175, 24] width 30 height 17
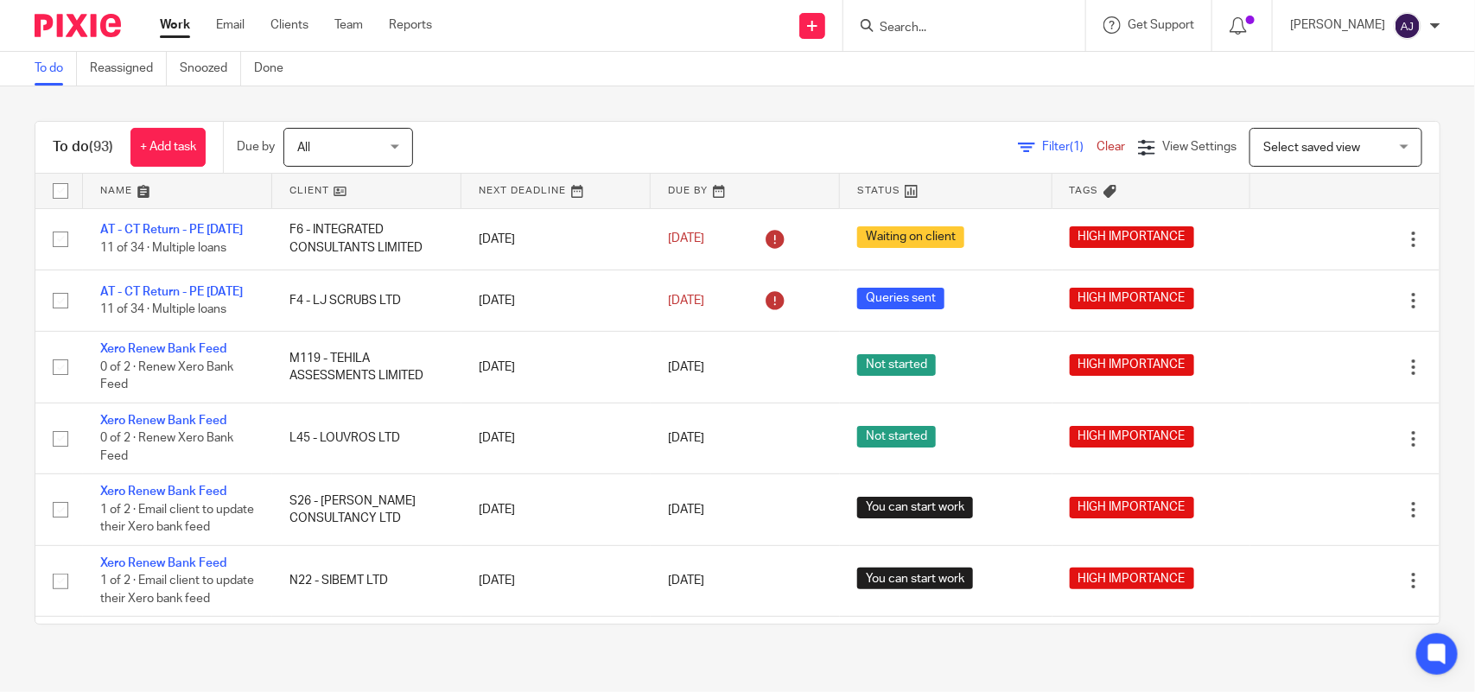
click at [10, 385] on div "To do (93) + Add task Due by All All [DATE] [DATE] This week Next week This mon…" at bounding box center [737, 372] width 1475 height 573
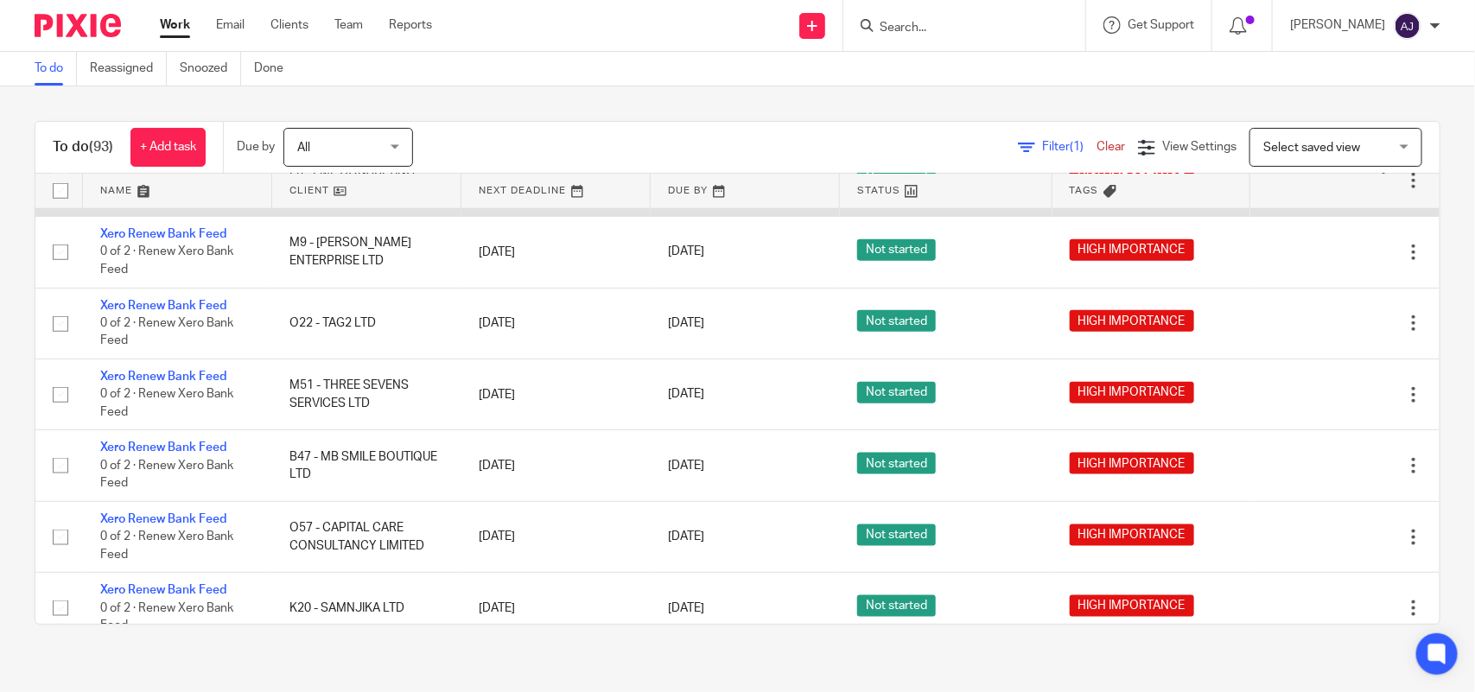
scroll to position [864, 0]
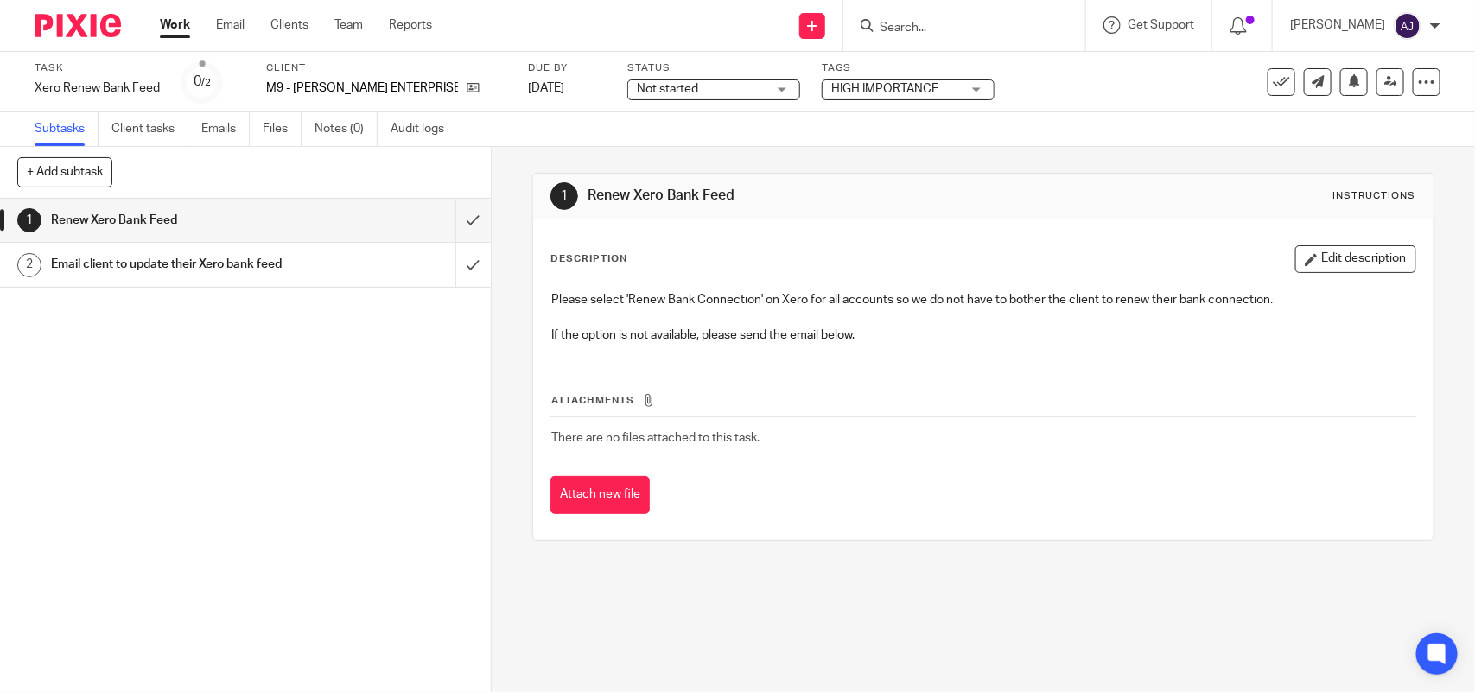
click at [308, 472] on div "1 Renew Xero Bank Feed 2 Email client to update their Xero bank feed" at bounding box center [245, 445] width 491 height 493
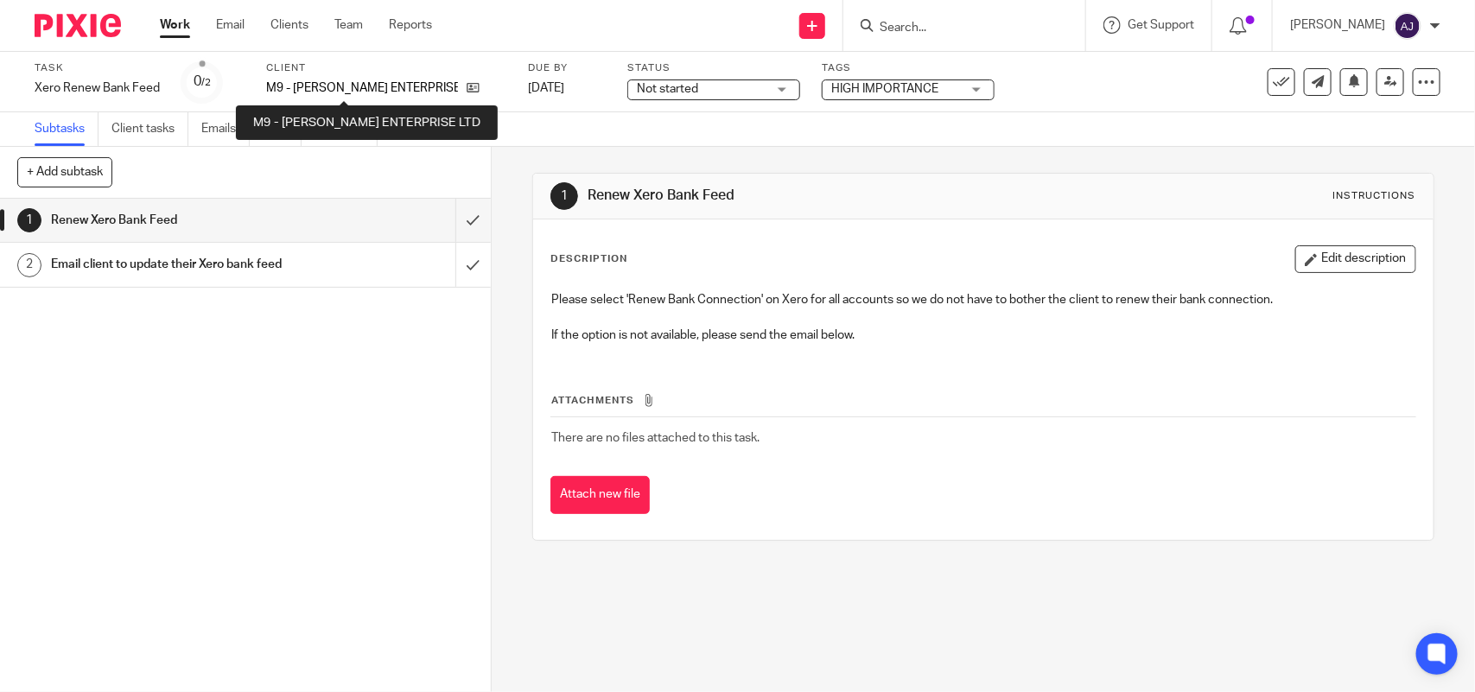
click at [315, 87] on p "M9 - [PERSON_NAME] ENTERPRISE LTD" at bounding box center [362, 87] width 192 height 17
click at [315, 84] on p "M9 - [PERSON_NAME] ENTERPRISE LTD" at bounding box center [362, 87] width 192 height 17
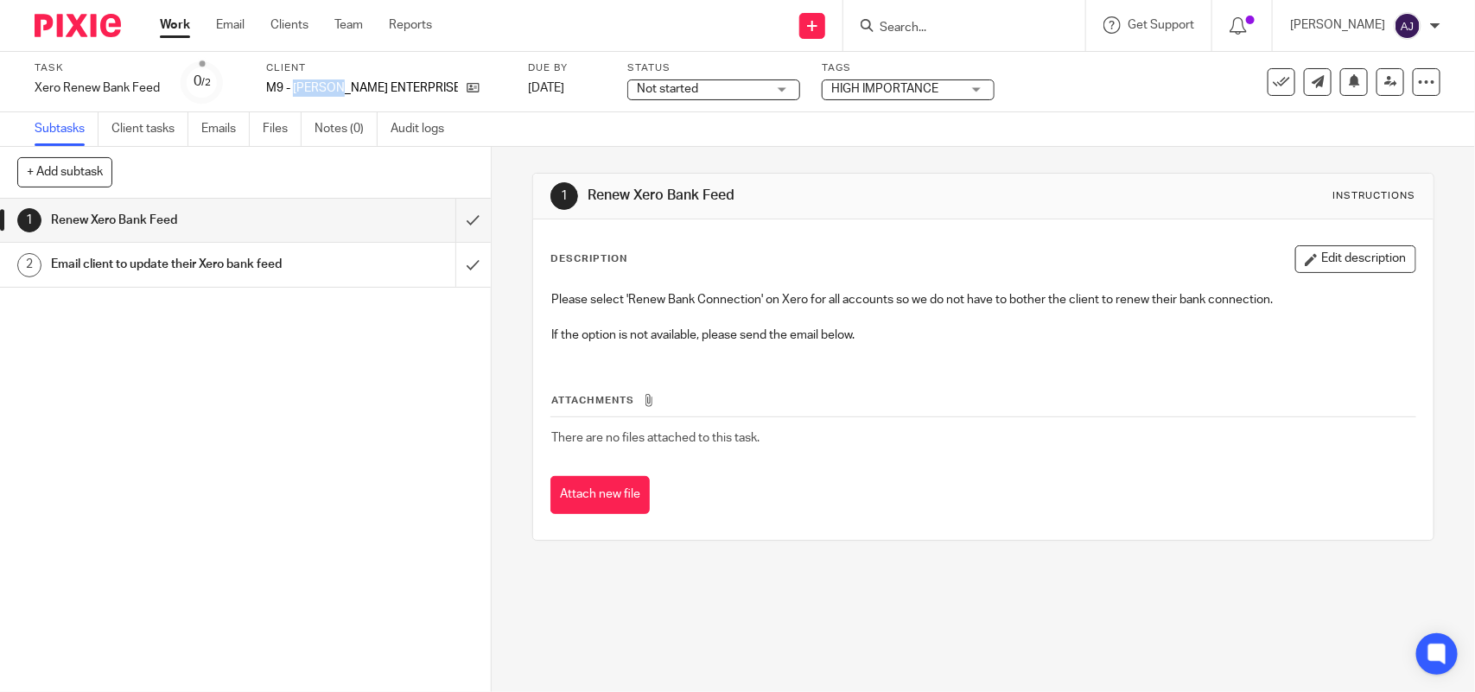
click at [316, 84] on p "M9 - [PERSON_NAME] ENTERPRISE LTD" at bounding box center [362, 87] width 192 height 17
copy p "[PERSON_NAME]"
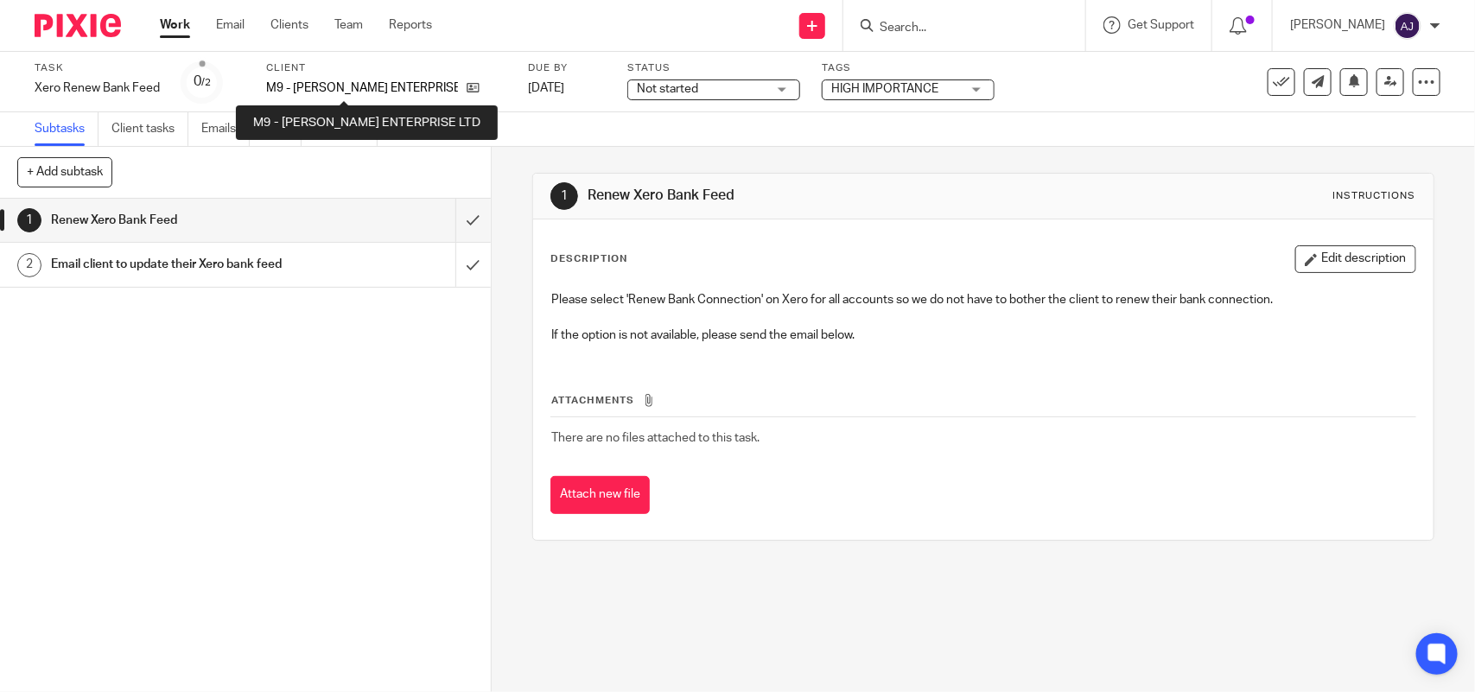
click at [370, 84] on p "M9 - [PERSON_NAME] ENTERPRISE LTD" at bounding box center [362, 87] width 192 height 17
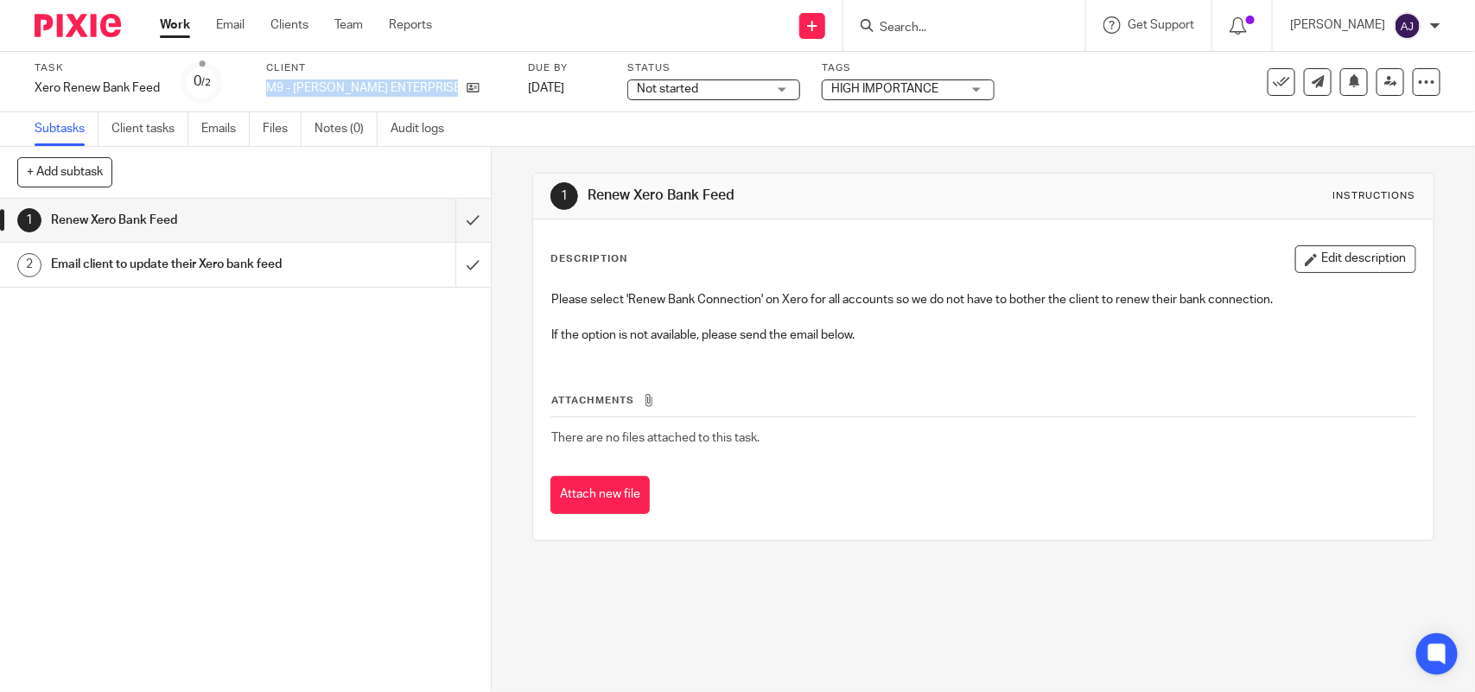
click at [370, 84] on p "M9 - [PERSON_NAME] ENTERPRISE LTD" at bounding box center [362, 87] width 192 height 17
copy div "M9 - [PERSON_NAME] ENTERPRISE LTD"
drag, startPoint x: 222, startPoint y: 555, endPoint x: 227, endPoint y: 542, distance: 14.8
click at [222, 555] on div "1 Renew Xero Bank Feed 2 Email client to update their Xero bank feed" at bounding box center [245, 445] width 491 height 493
click at [169, 32] on link "Work" at bounding box center [175, 24] width 30 height 17
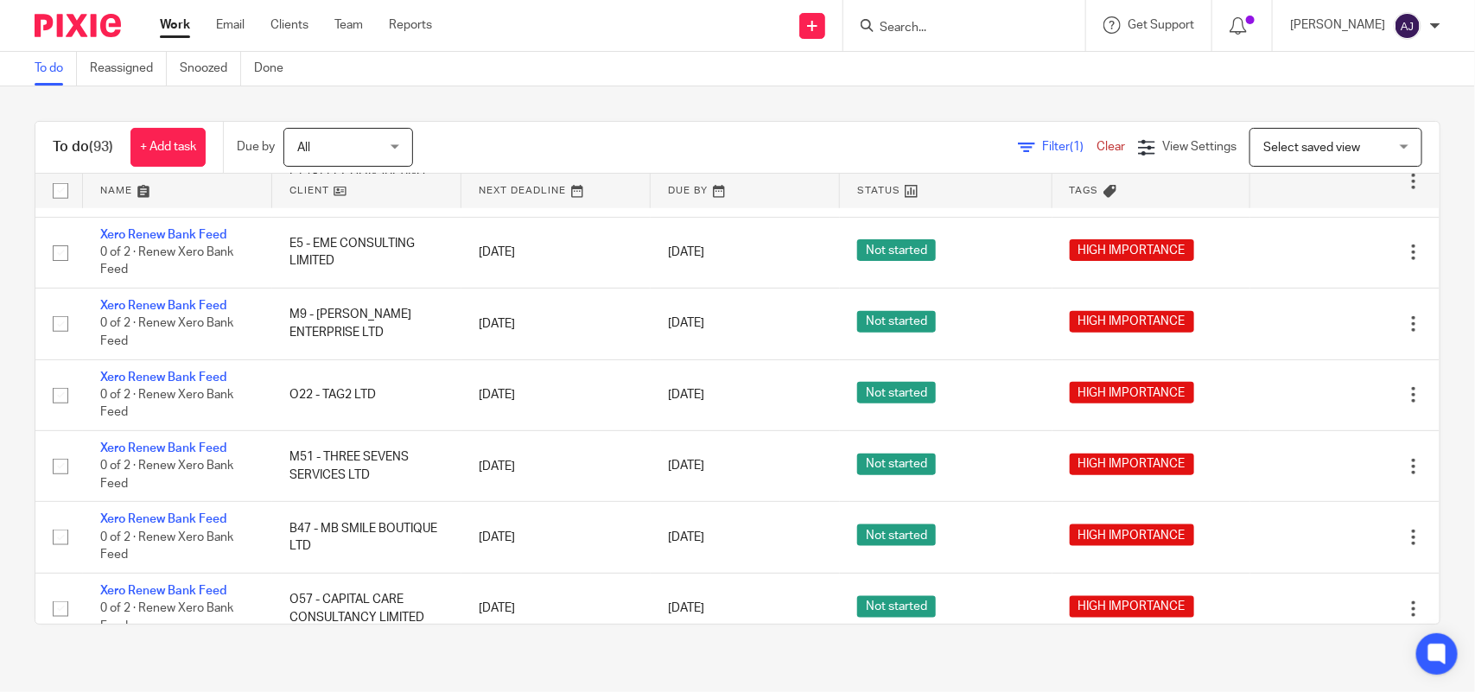
scroll to position [864, 0]
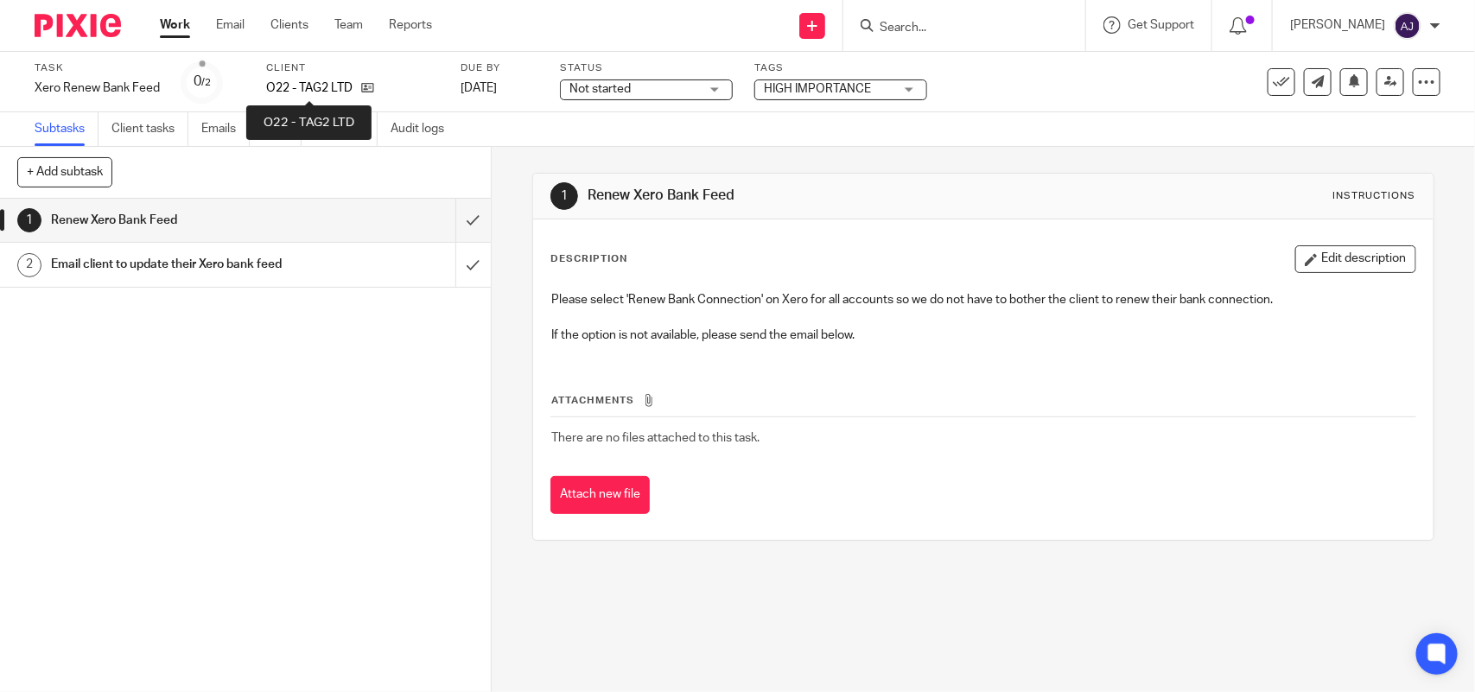
click at [311, 82] on p "O22 - TAG2 LTD" at bounding box center [309, 87] width 86 height 17
copy div "O22 - TAG2 LTD"
click at [177, 10] on div "Work Email Clients Team Reports Work Email Clients Team Reports Settings" at bounding box center [300, 25] width 315 height 51
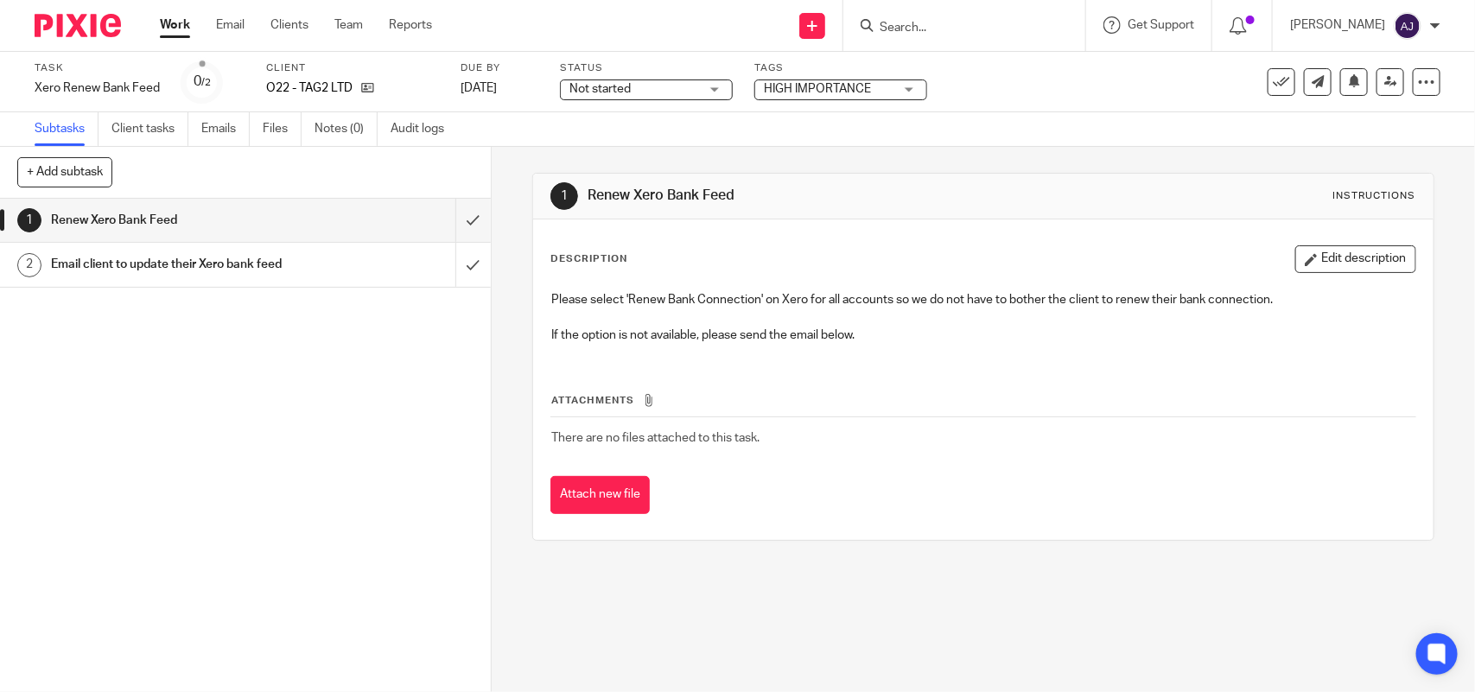
click at [175, 26] on link "Work" at bounding box center [175, 24] width 30 height 17
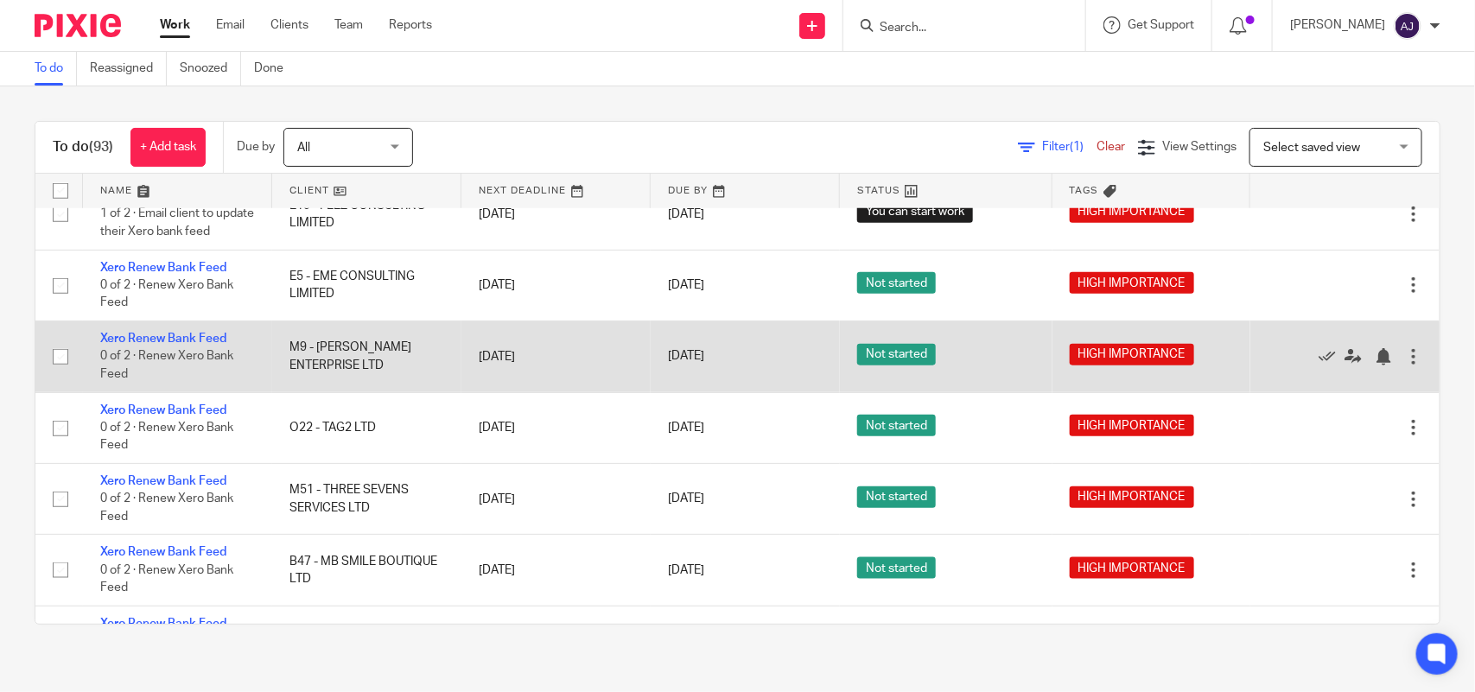
scroll to position [756, 0]
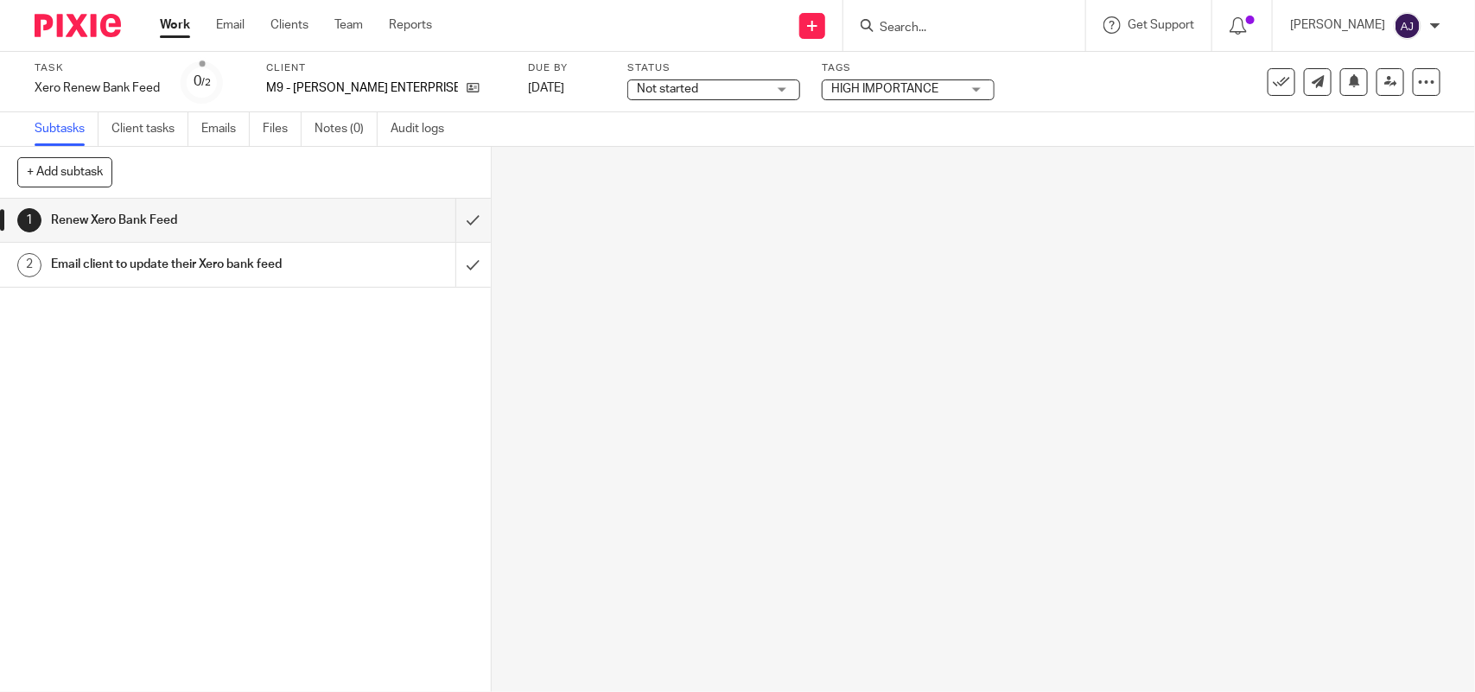
click at [357, 91] on p "M9 - [PERSON_NAME] ENTERPRISE LTD" at bounding box center [362, 87] width 192 height 17
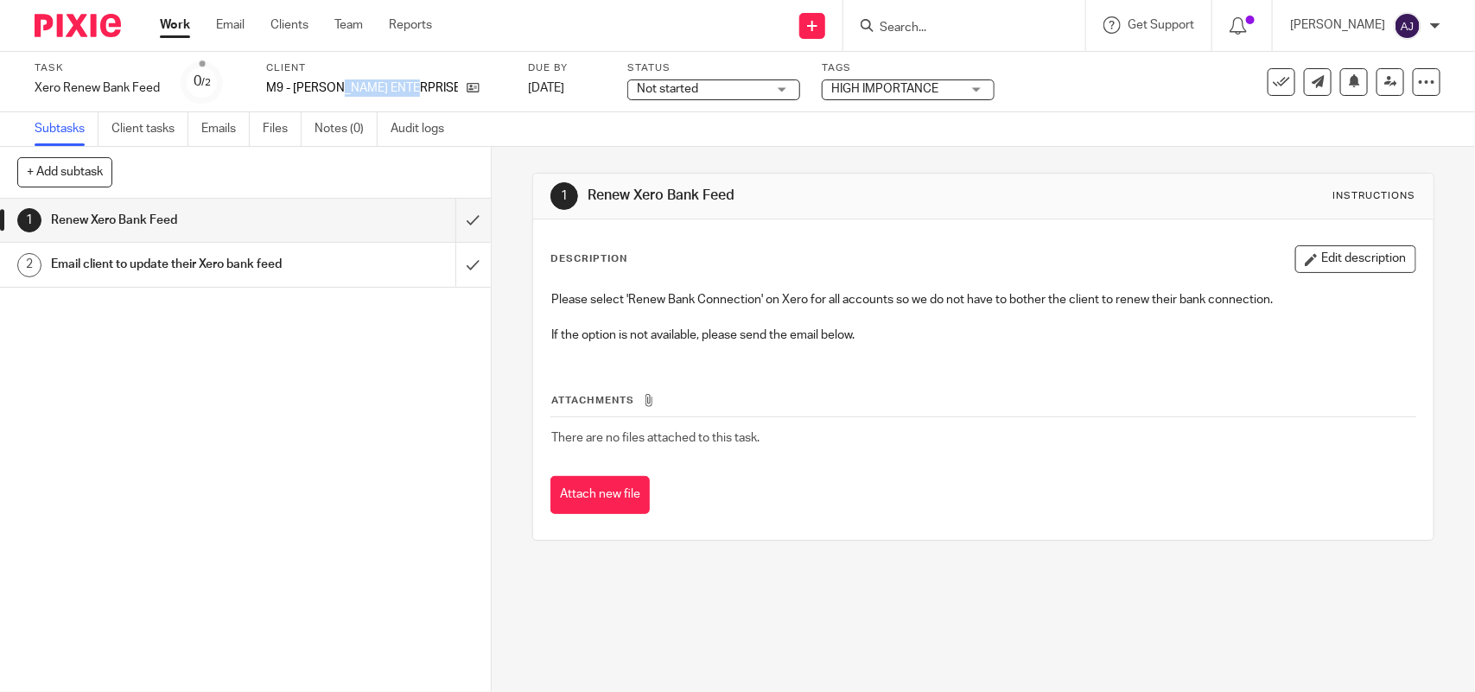
click at [357, 91] on p "M9 - [PERSON_NAME] ENTERPRISE LTD" at bounding box center [362, 87] width 192 height 17
drag, startPoint x: 338, startPoint y: 84, endPoint x: 294, endPoint y: 86, distance: 44.1
click at [294, 86] on p "M9 - [PERSON_NAME] ENTERPRISE LTD" at bounding box center [362, 87] width 192 height 17
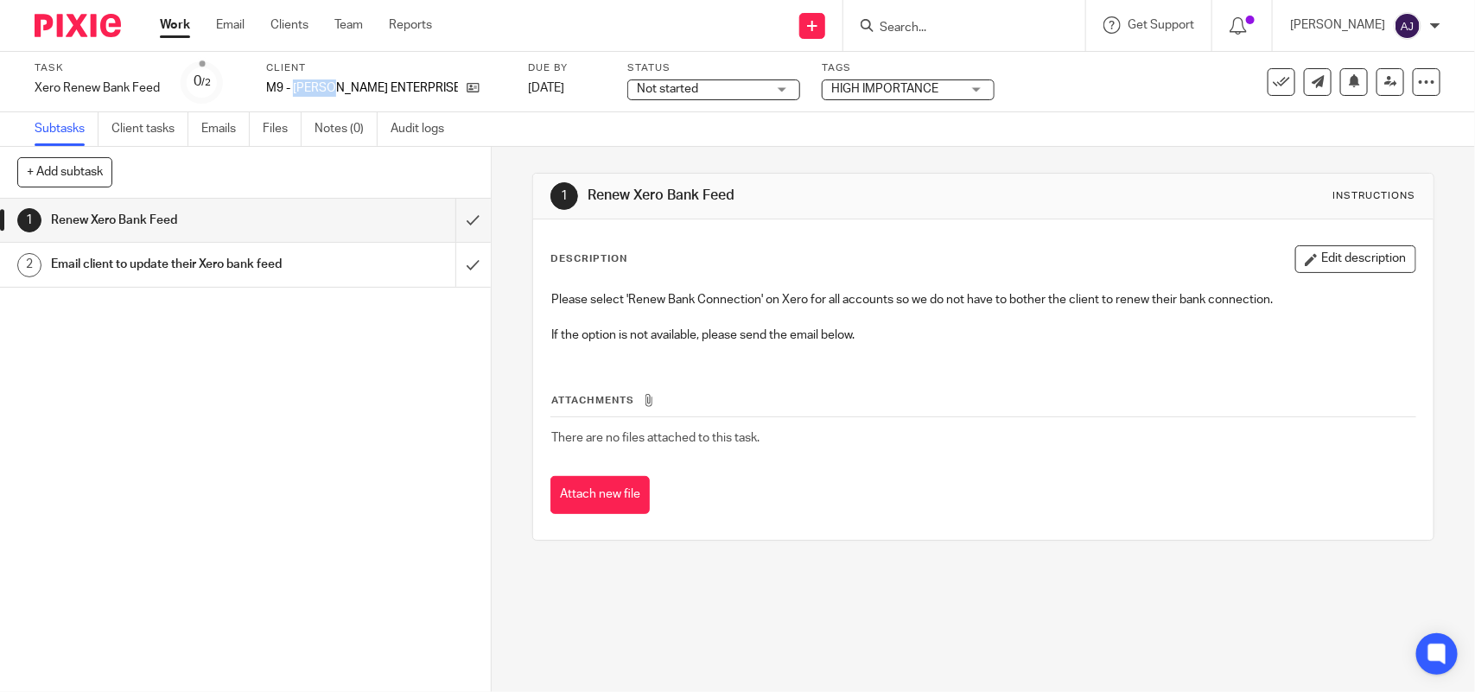
copy p "MALONE"
click at [187, 29] on link "Work" at bounding box center [175, 24] width 30 height 17
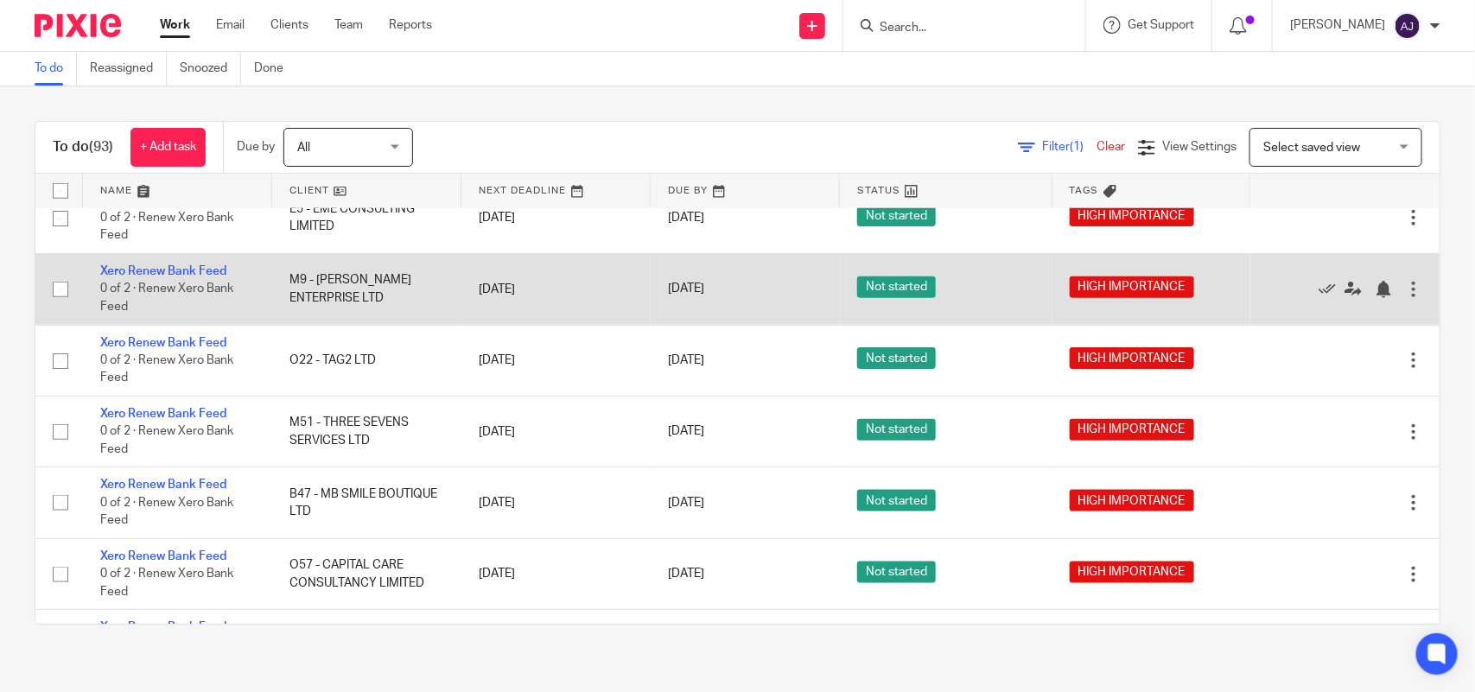
scroll to position [756, 0]
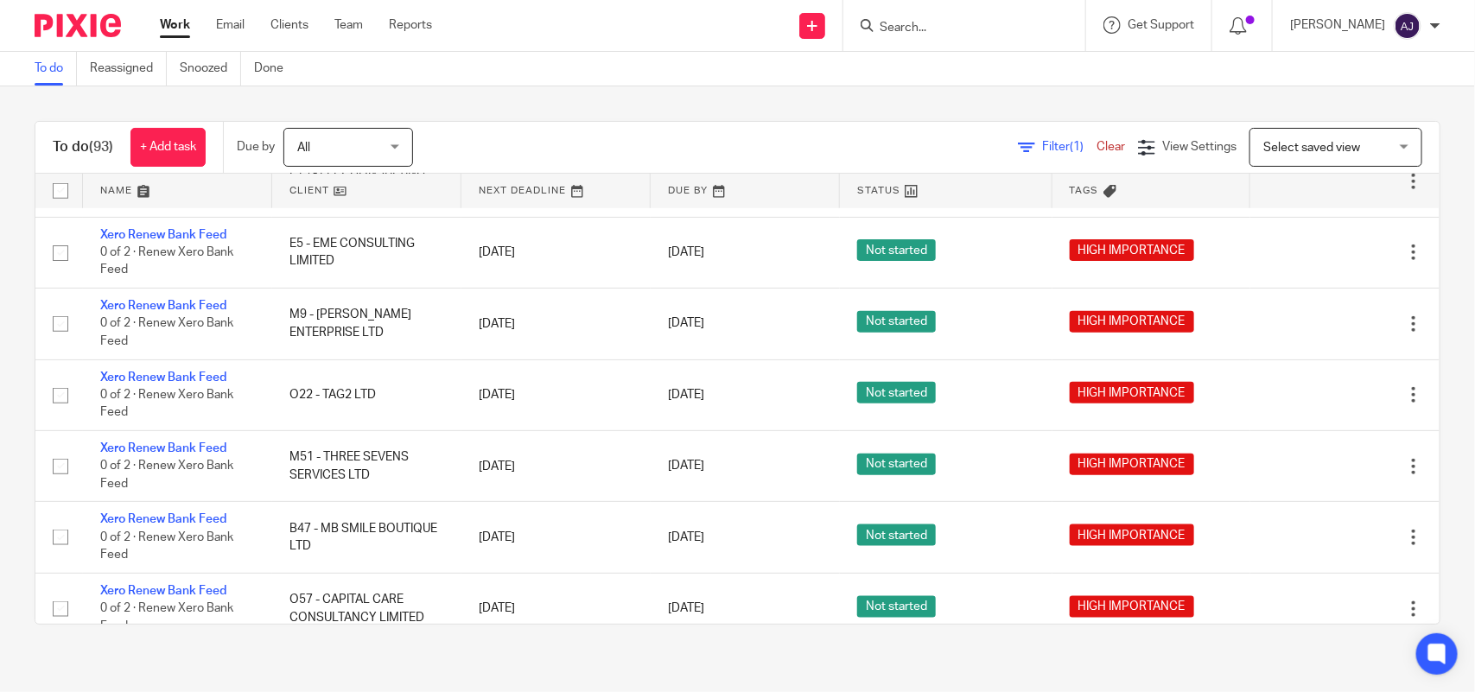
click at [6, 393] on div "To do (93) + Add task Due by All All Today Tomorrow This week Next week This mo…" at bounding box center [737, 372] width 1475 height 573
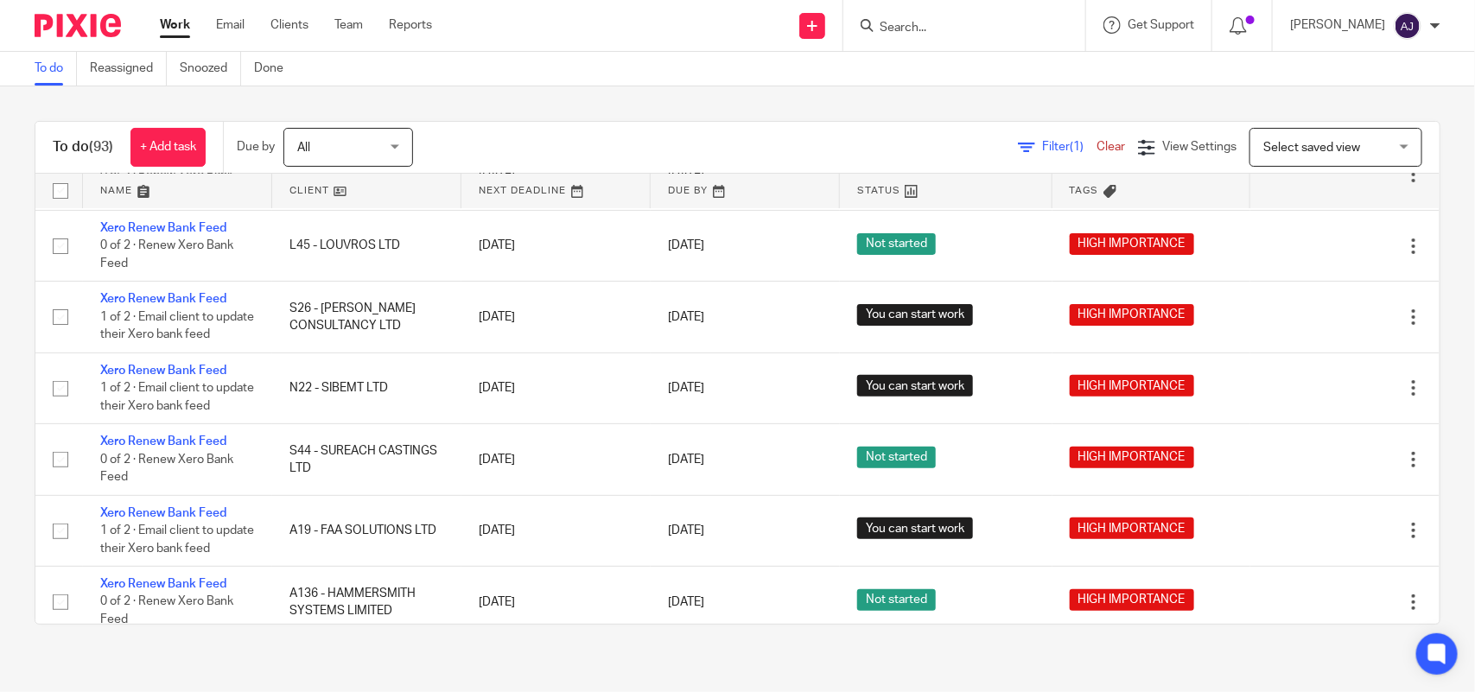
scroll to position [0, 0]
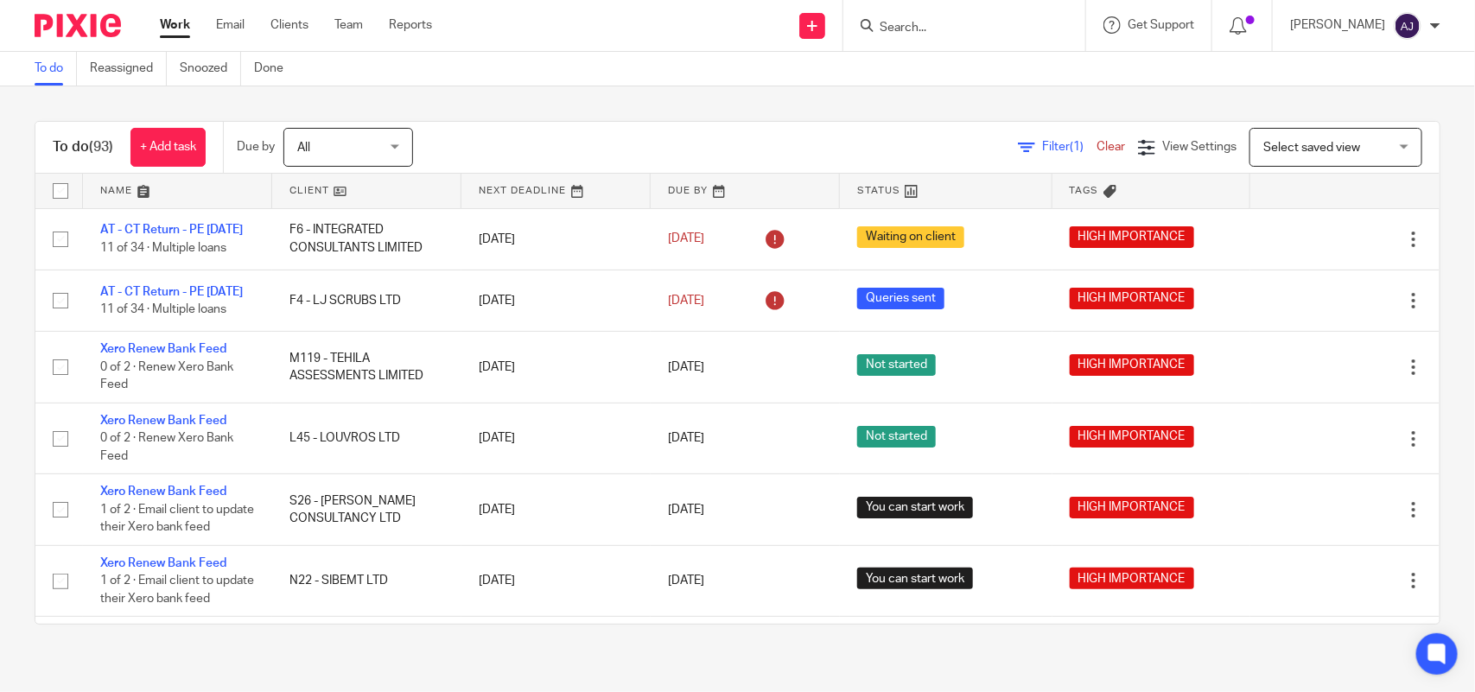
click at [192, 192] on link at bounding box center [177, 191] width 189 height 35
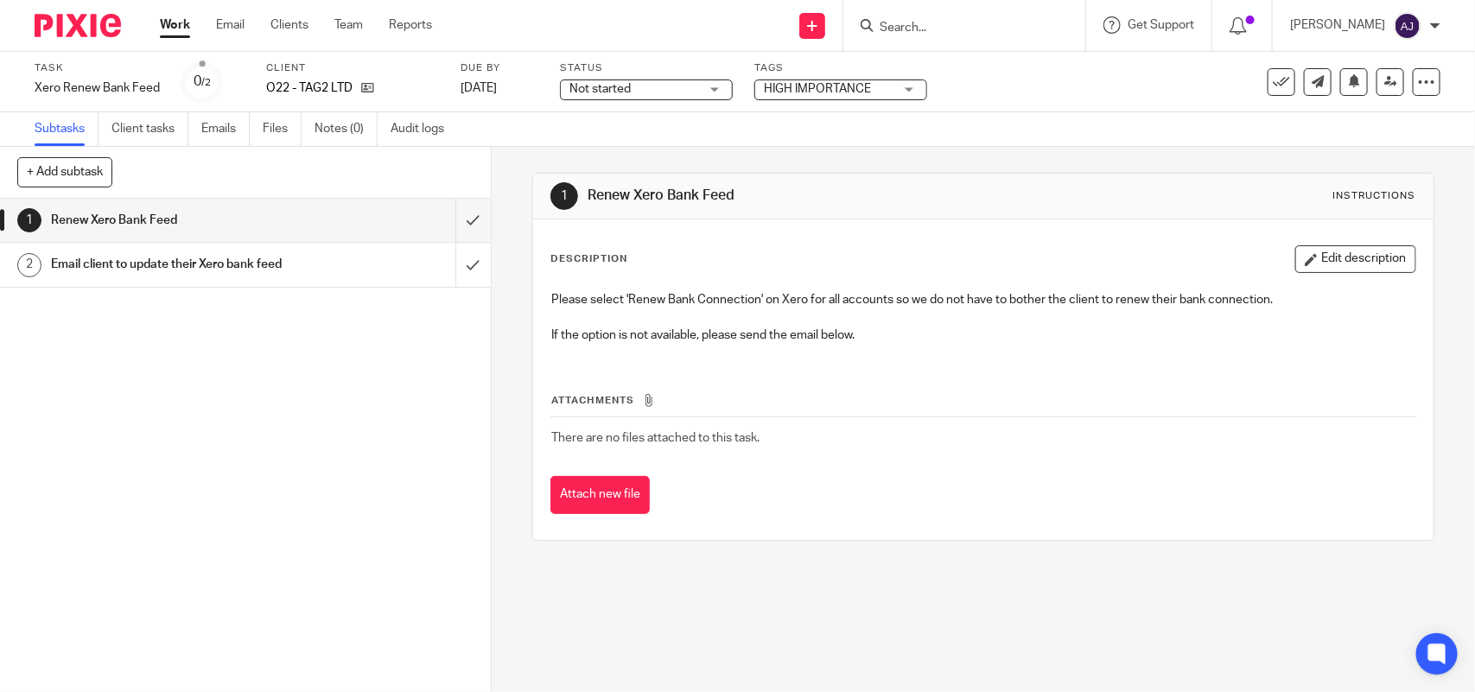
click at [186, 452] on div "1 Renew Xero Bank Feed 2 Email client to update their Xero bank feed" at bounding box center [245, 445] width 491 height 493
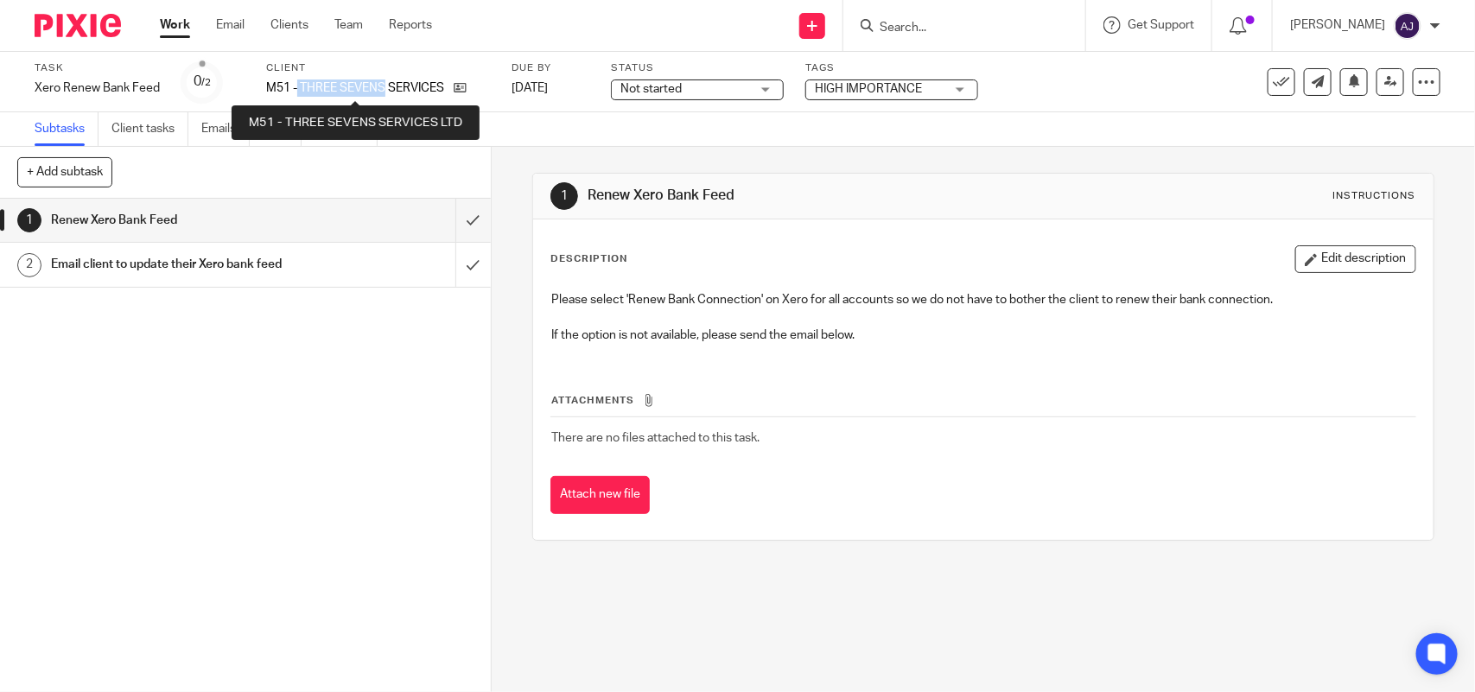
drag, startPoint x: 296, startPoint y: 85, endPoint x: 385, endPoint y: 85, distance: 89.0
click at [385, 85] on p "M51 - THREE SEVENS SERVICES LTD" at bounding box center [355, 87] width 179 height 17
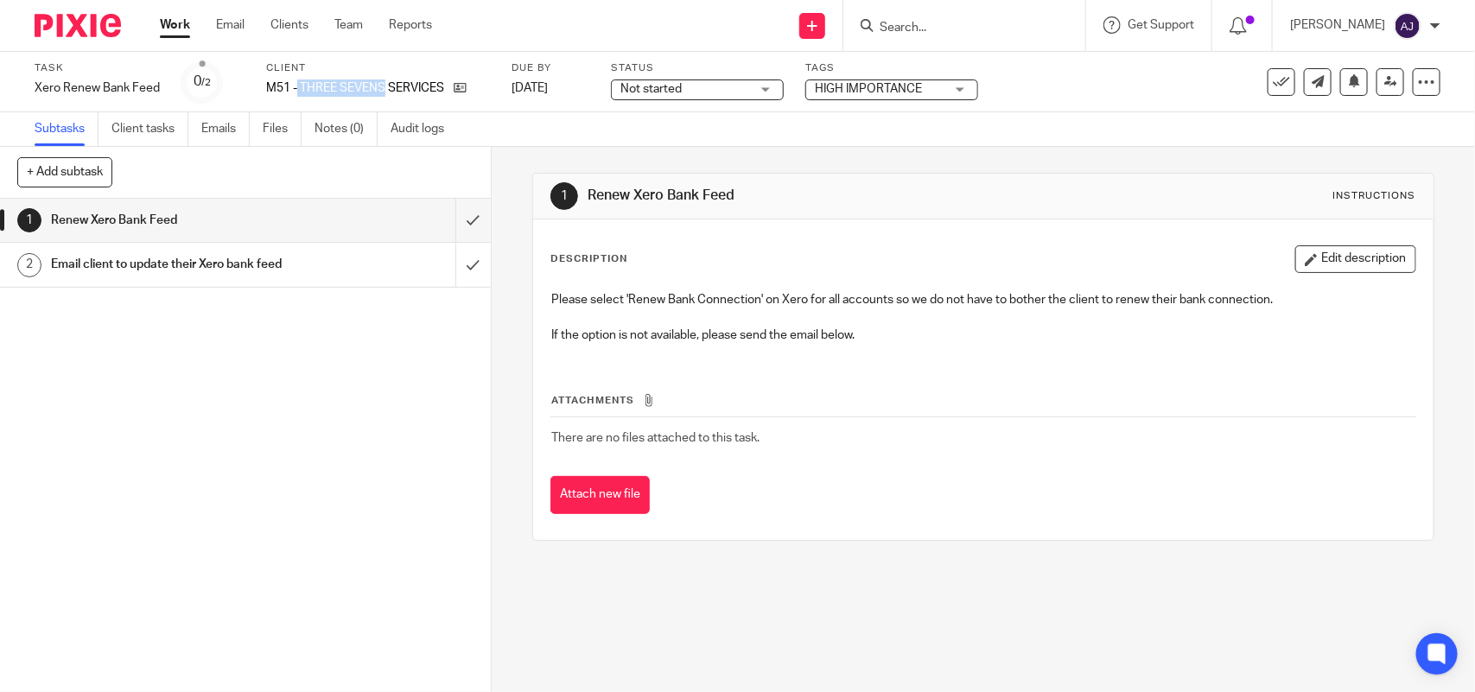
copy p "THREE SEVENS"
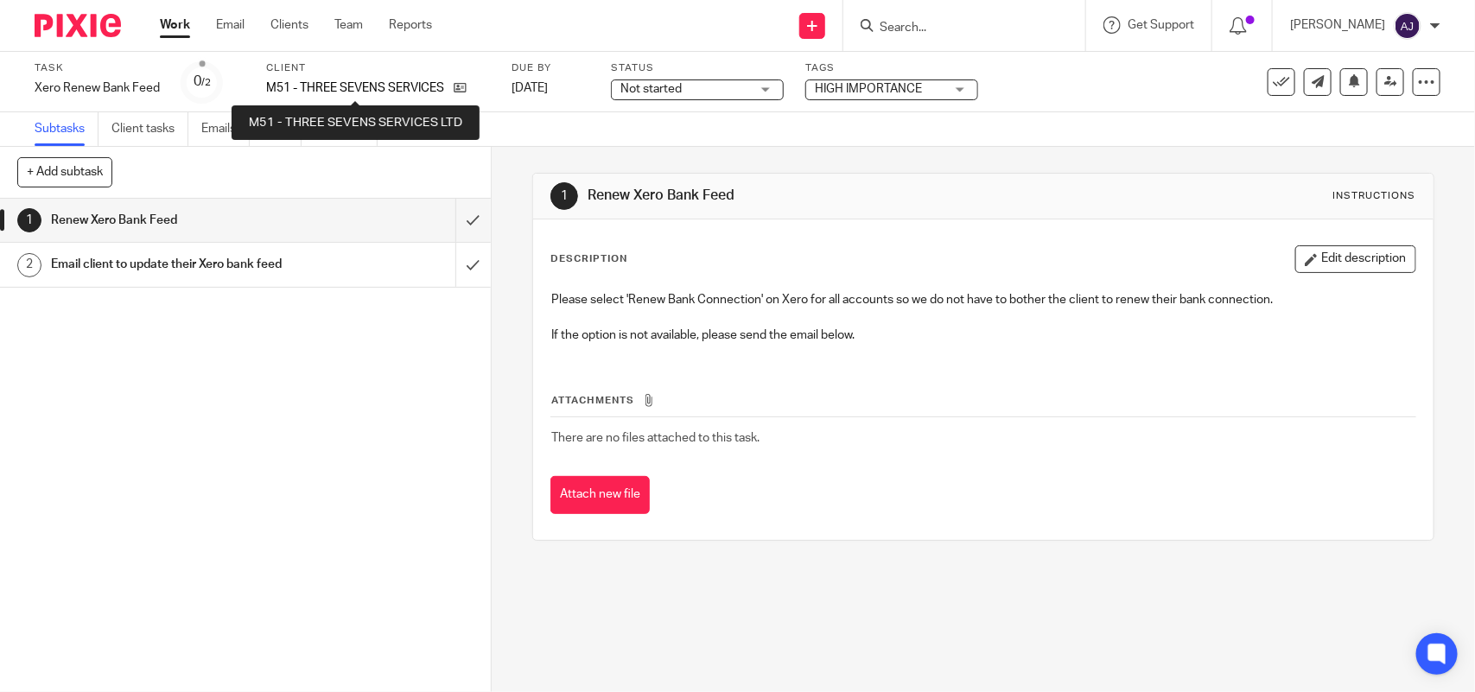
click at [403, 79] on p "M51 - THREE SEVENS SERVICES LTD" at bounding box center [355, 87] width 179 height 17
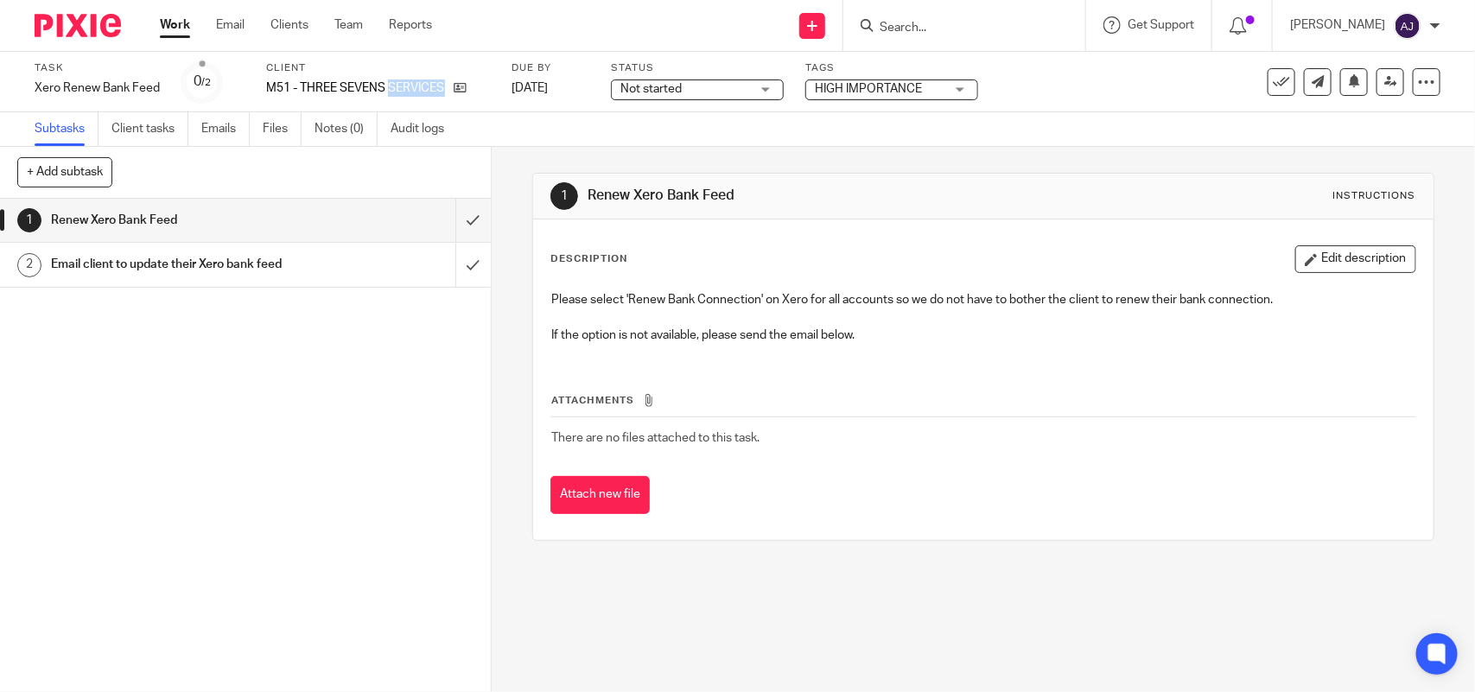
click at [403, 79] on p "M51 - THREE SEVENS SERVICES LTD" at bounding box center [355, 87] width 179 height 17
copy div "M51 - THREE SEVENS SERVICES LTD"
click at [223, 394] on div "1 Renew Xero Bank Feed 2 Email client to update their Xero bank feed" at bounding box center [245, 445] width 491 height 493
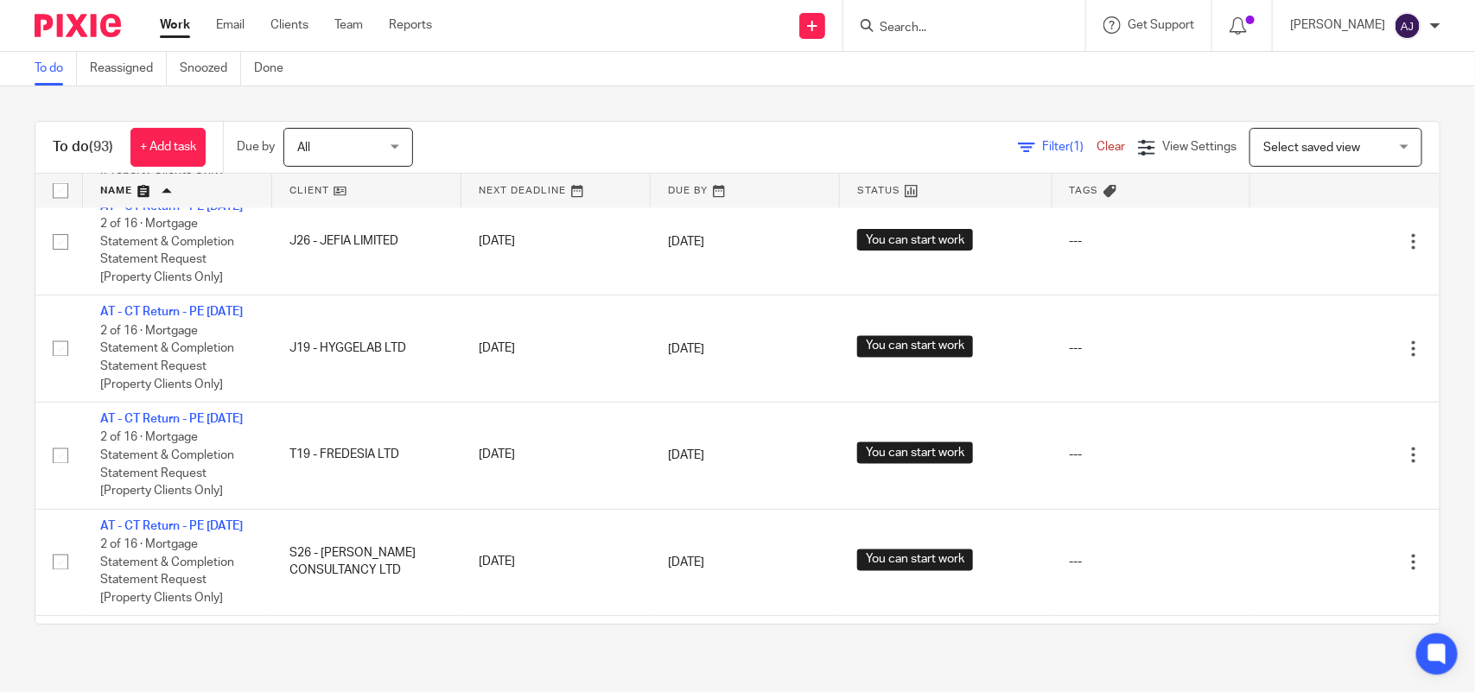
scroll to position [1647, 0]
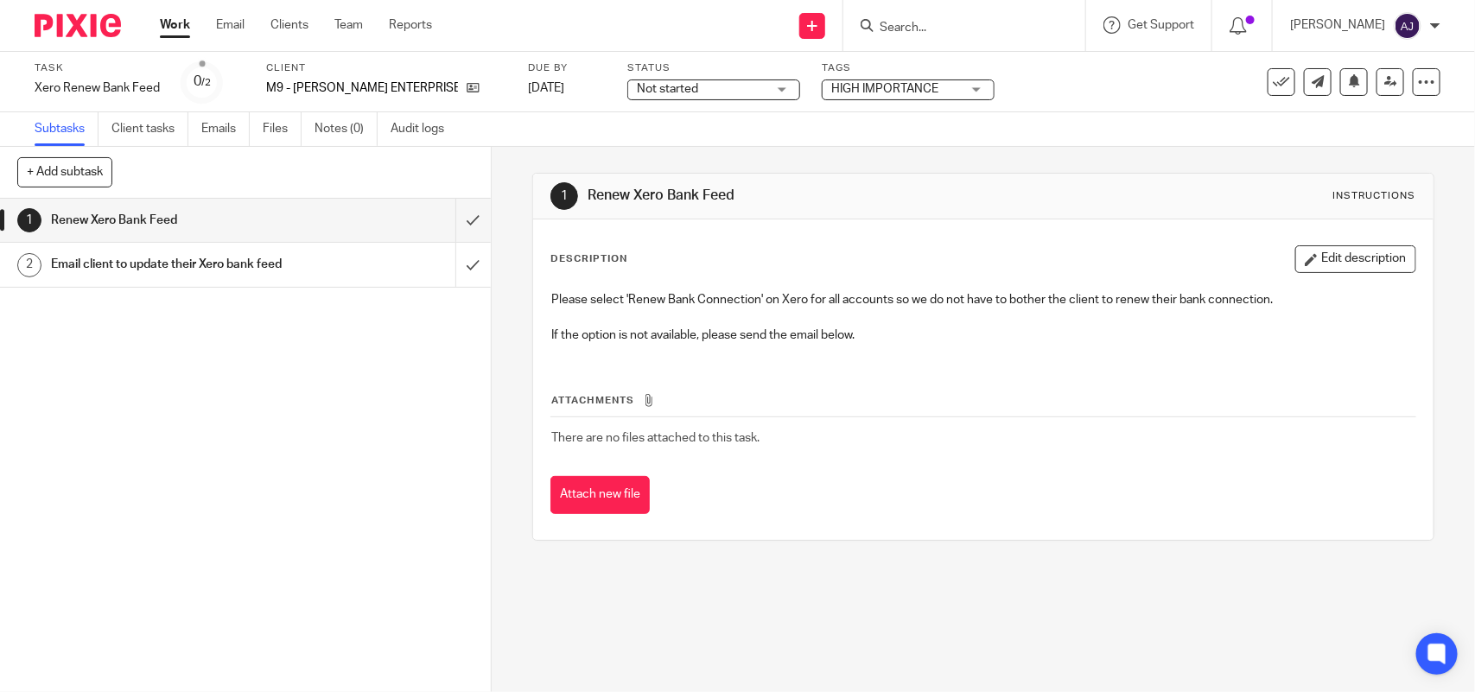
click at [175, 23] on link "Work" at bounding box center [175, 24] width 30 height 17
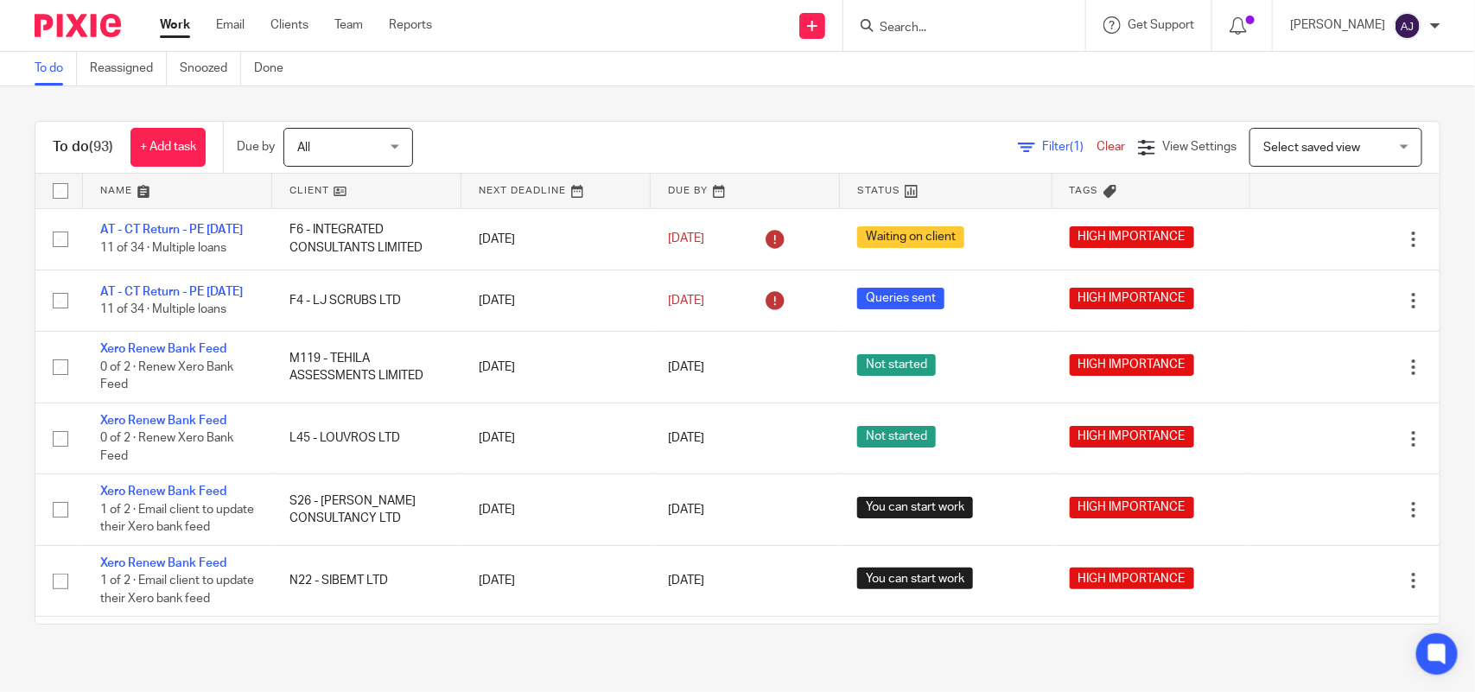
click at [1042, 144] on span "Filter (1)" at bounding box center [1069, 147] width 54 height 12
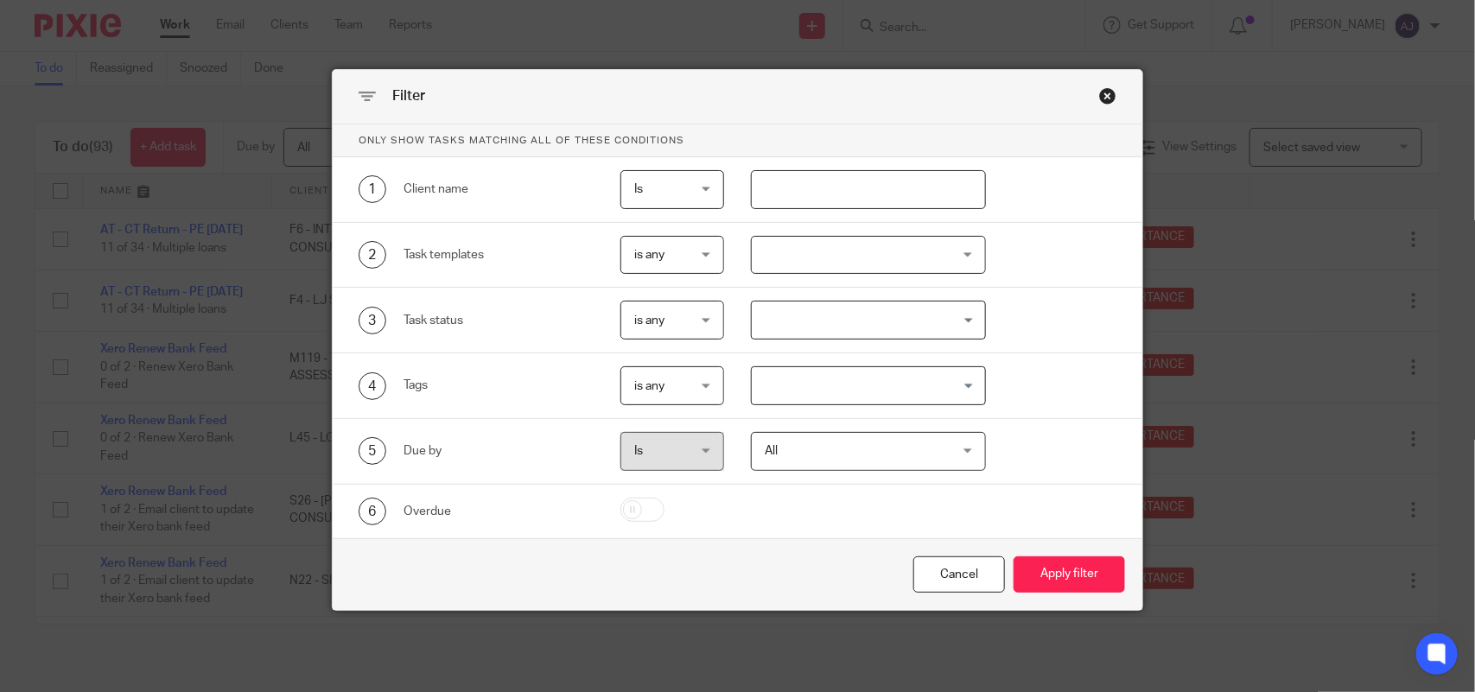
click at [899, 186] on input "text" at bounding box center [868, 189] width 234 height 39
click at [801, 315] on input "Search for option" at bounding box center [863, 320] width 221 height 30
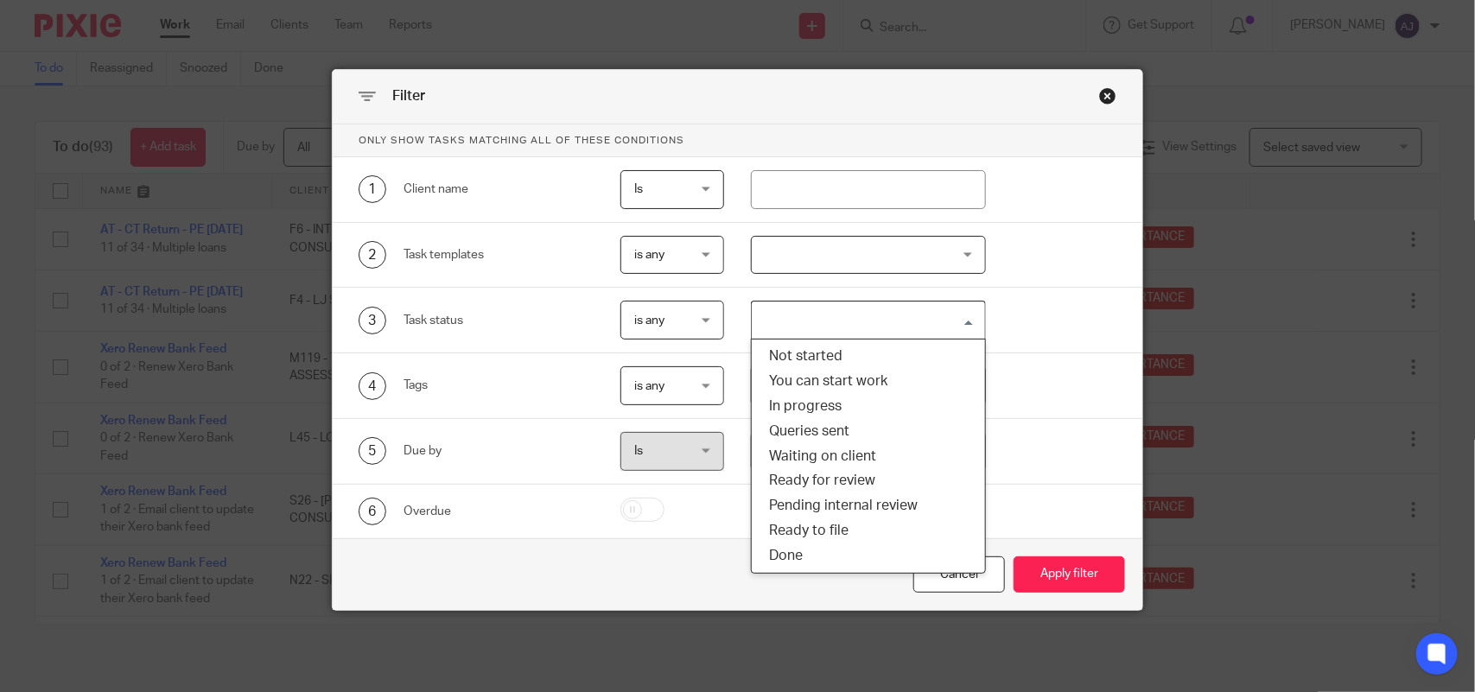
click at [791, 315] on input "Search for option" at bounding box center [863, 320] width 221 height 30
click at [795, 300] on div "3 Task status is any is any is any is none is_any Loading... Not started You ca…" at bounding box center [737, 321] width 809 height 66
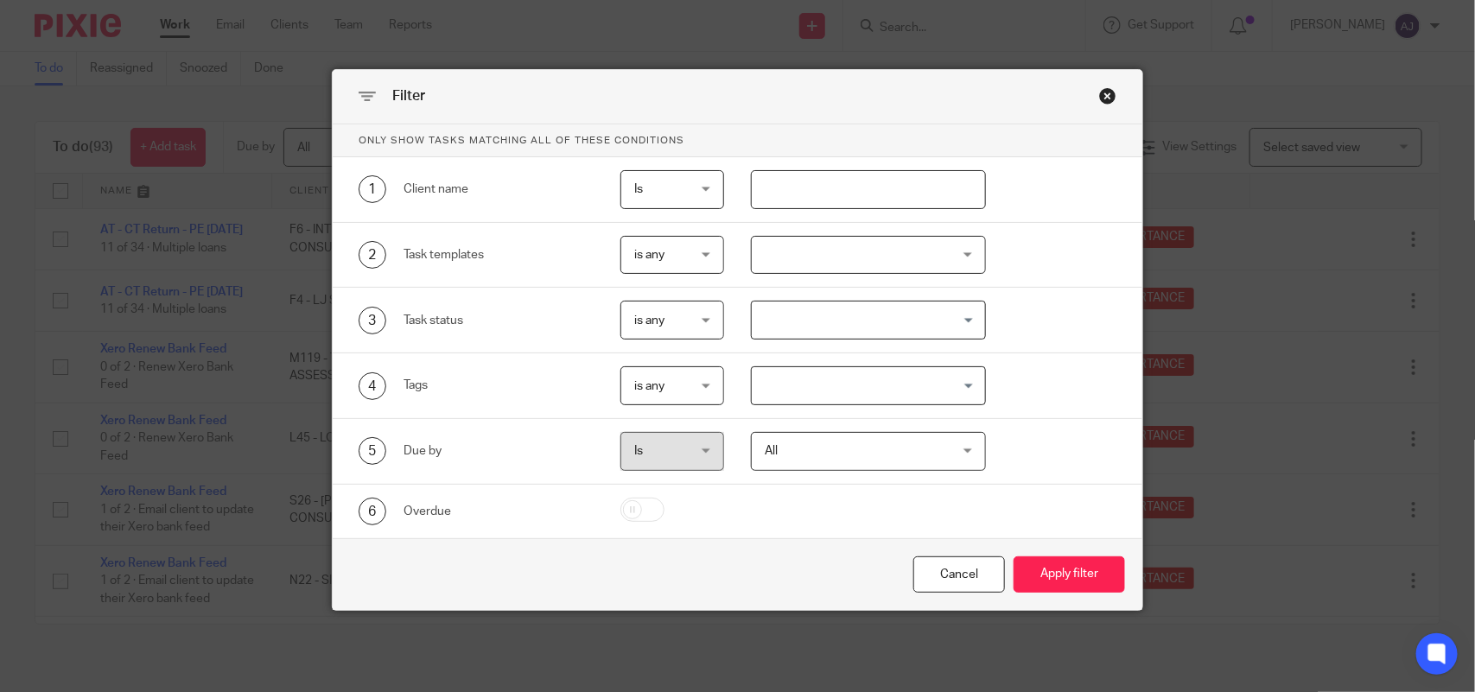
click at [770, 175] on input "text" at bounding box center [868, 189] width 234 height 39
type input "VAT"
click at [1086, 545] on div "Cancel Apply filter" at bounding box center [737, 574] width 809 height 73
click at [1078, 571] on button "Apply filter" at bounding box center [1068, 574] width 111 height 37
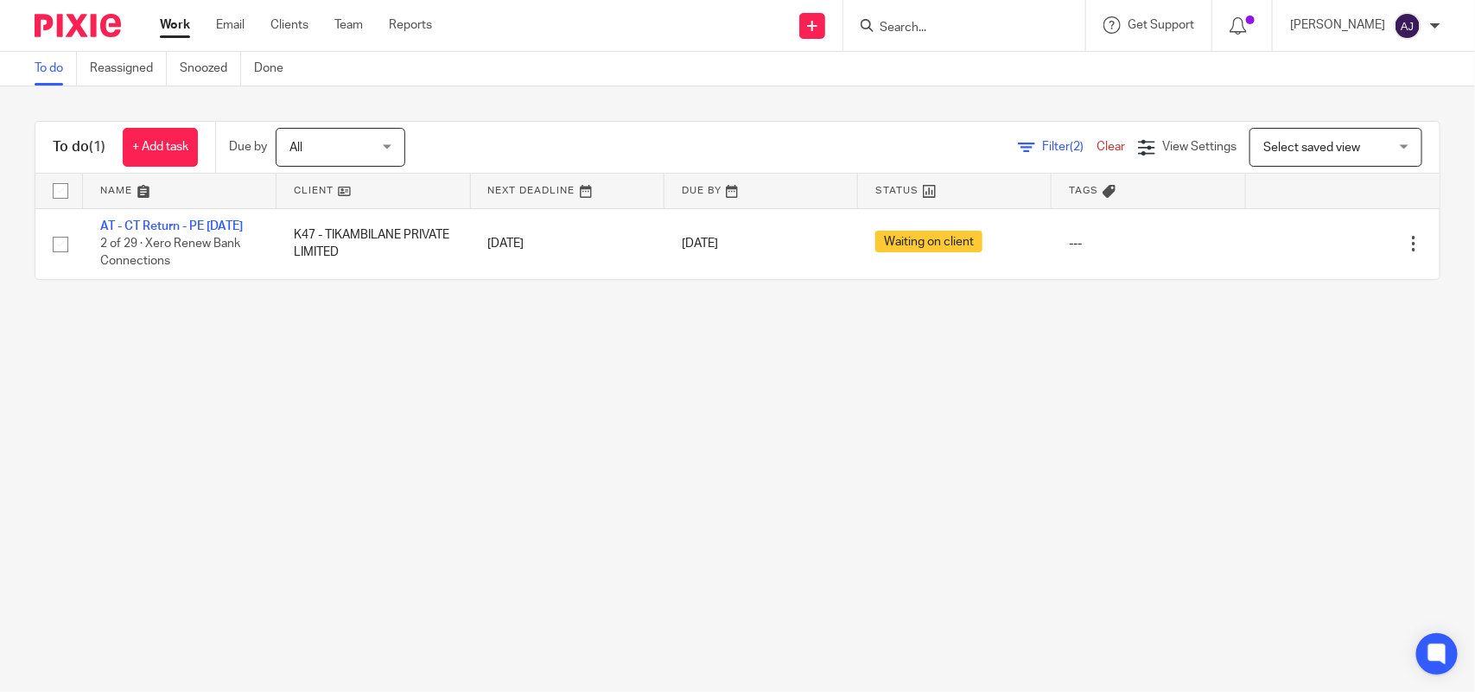
click at [991, 154] on div "Filter (2) Clear View Settings View Settings (2) Filters Clear Save Manage save…" at bounding box center [937, 147] width 1004 height 39
click at [1042, 144] on span "Filter (2)" at bounding box center [1069, 147] width 54 height 12
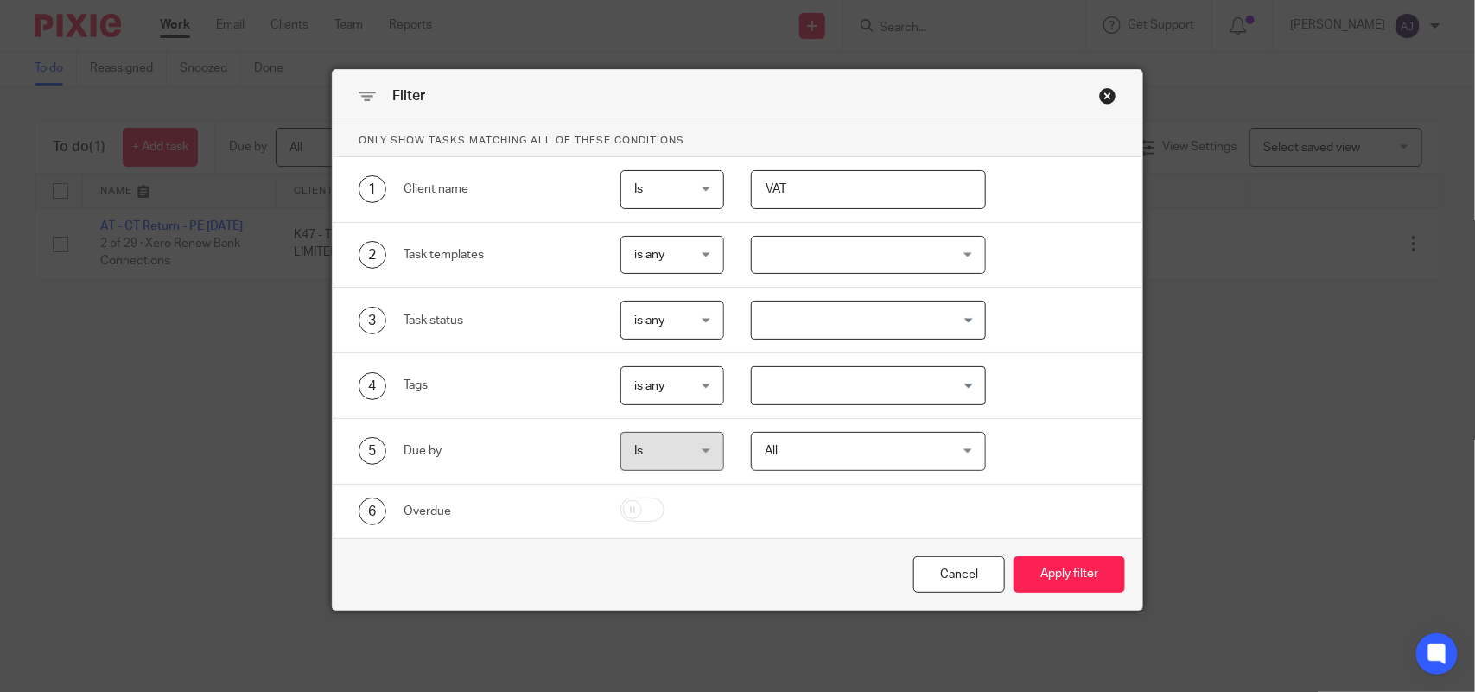
click at [803, 178] on input "VAT" at bounding box center [868, 189] width 234 height 39
click at [1069, 559] on button "Apply filter" at bounding box center [1068, 574] width 111 height 37
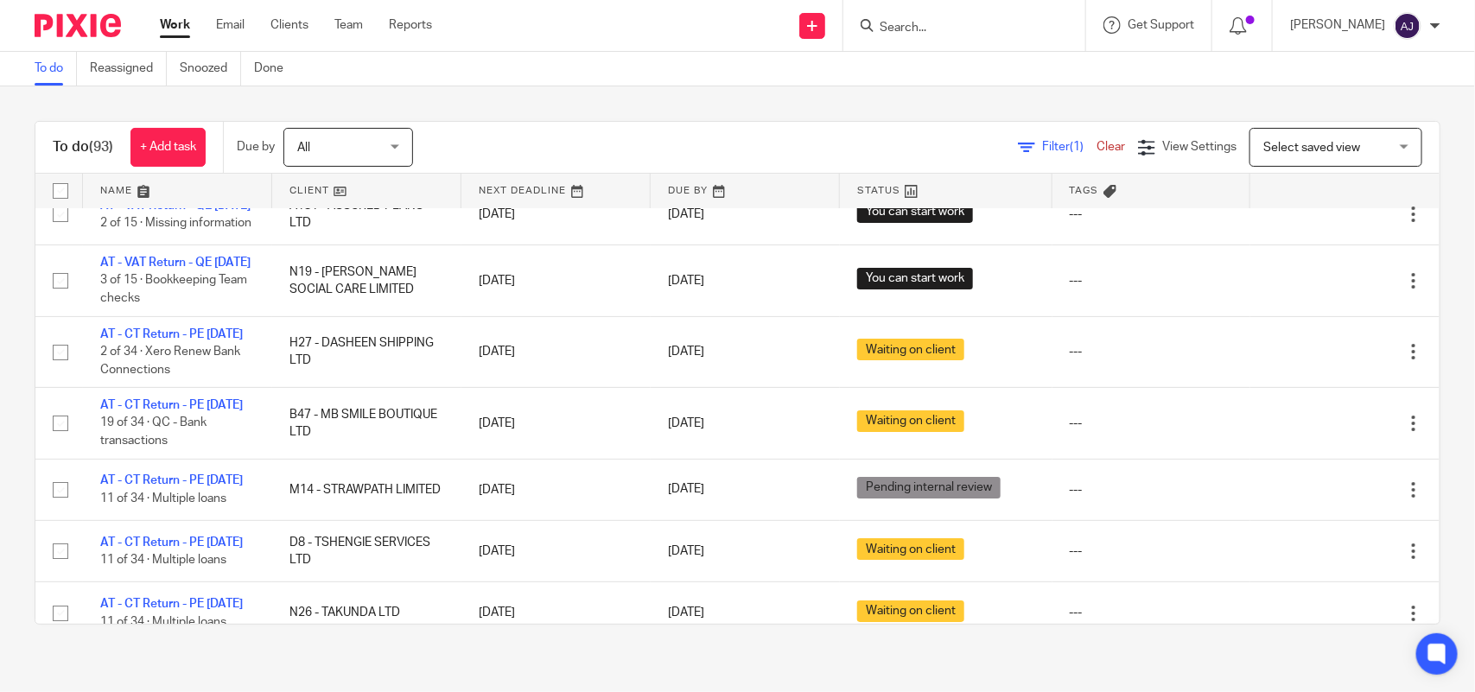
scroll to position [2592, 0]
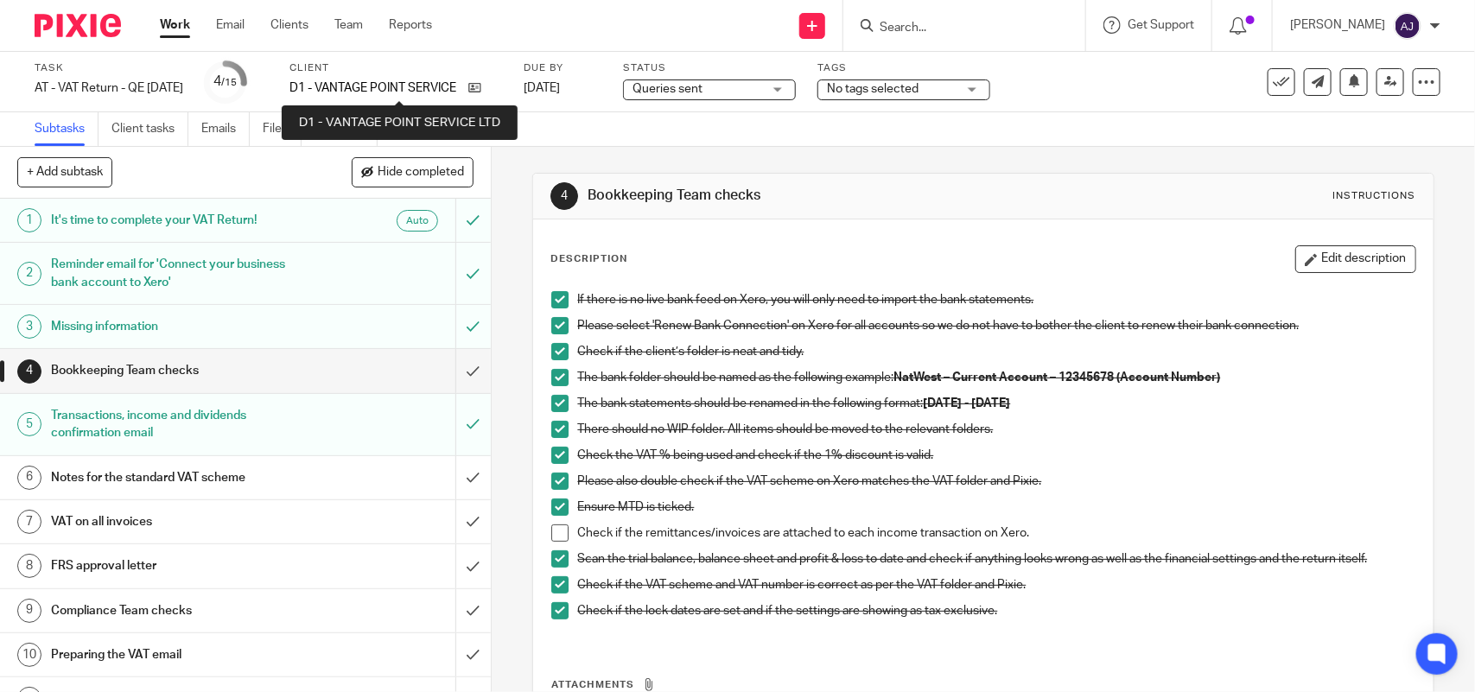
click at [371, 83] on p "D1 - VANTAGE POINT SERVICE LTD" at bounding box center [374, 87] width 170 height 17
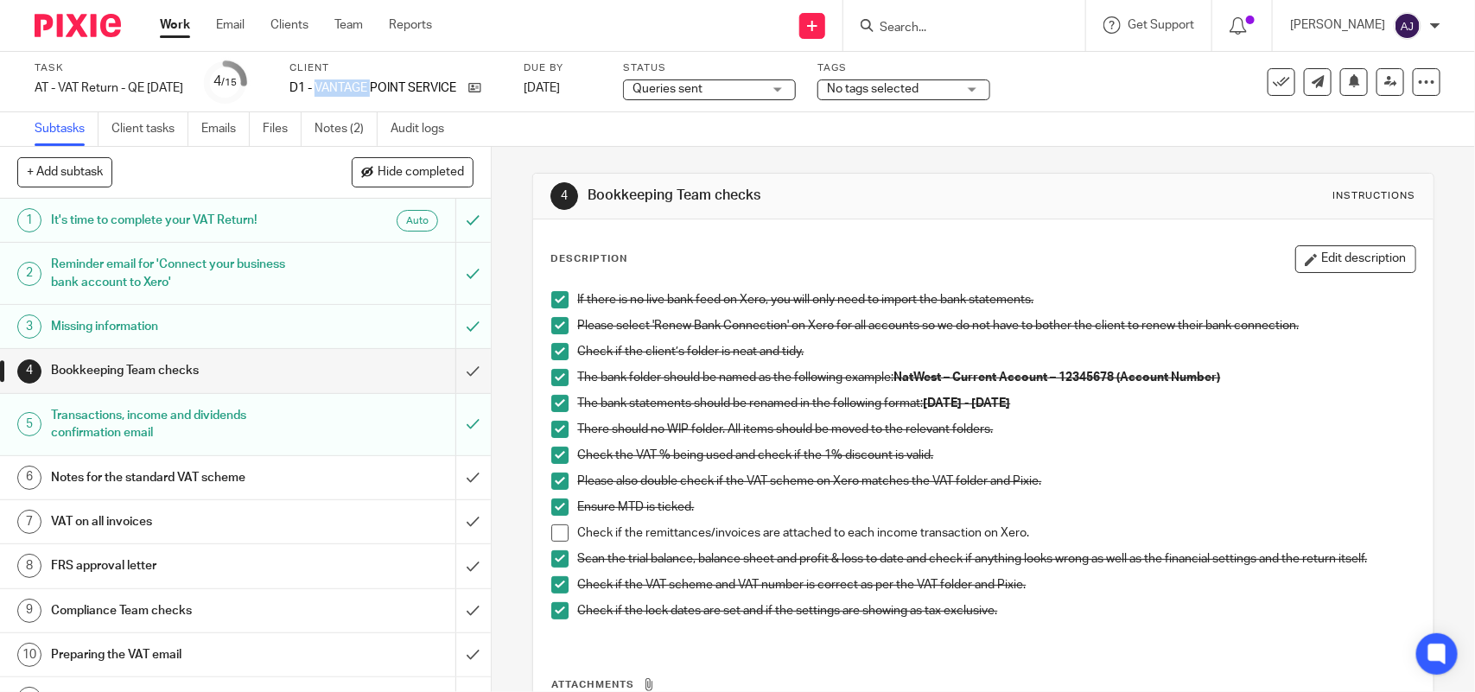
copy p "VANTAGE"
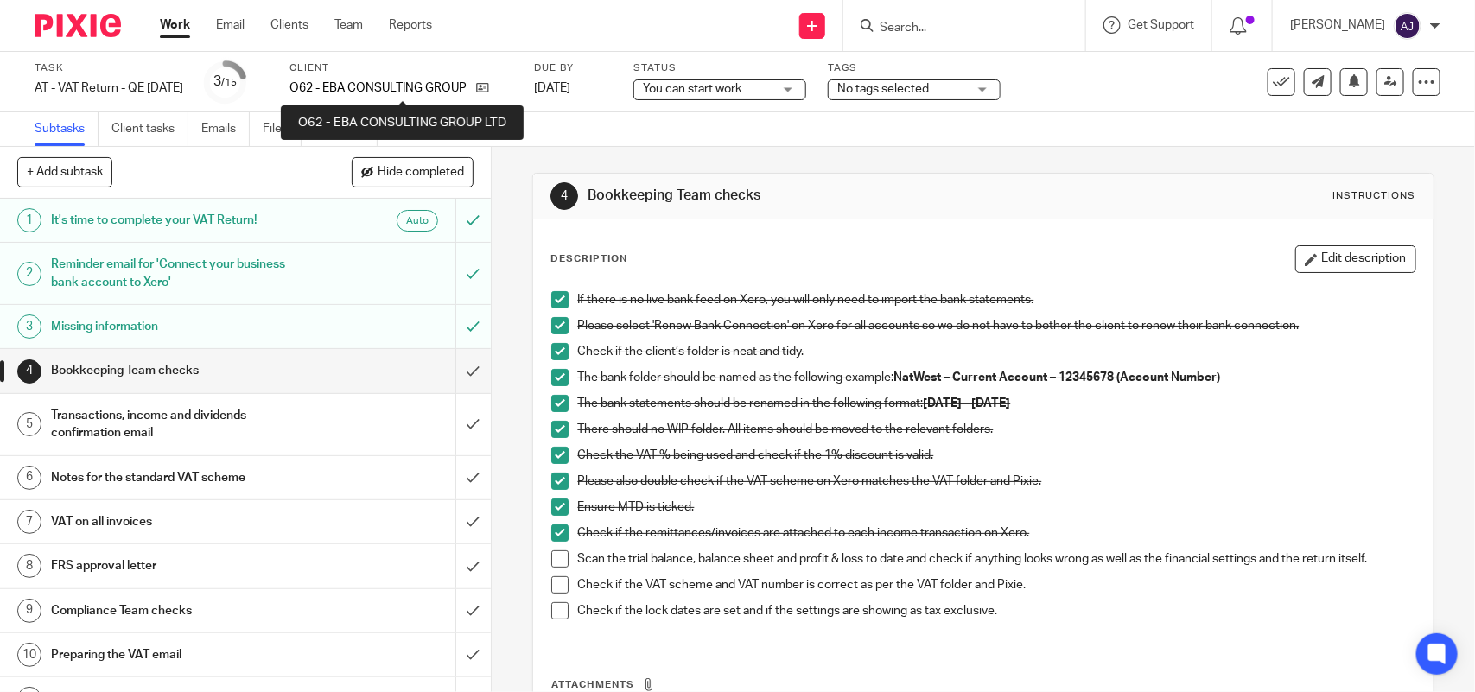
click at [364, 89] on p "O62 - EBA CONSULTING GROUP LTD" at bounding box center [378, 87] width 178 height 17
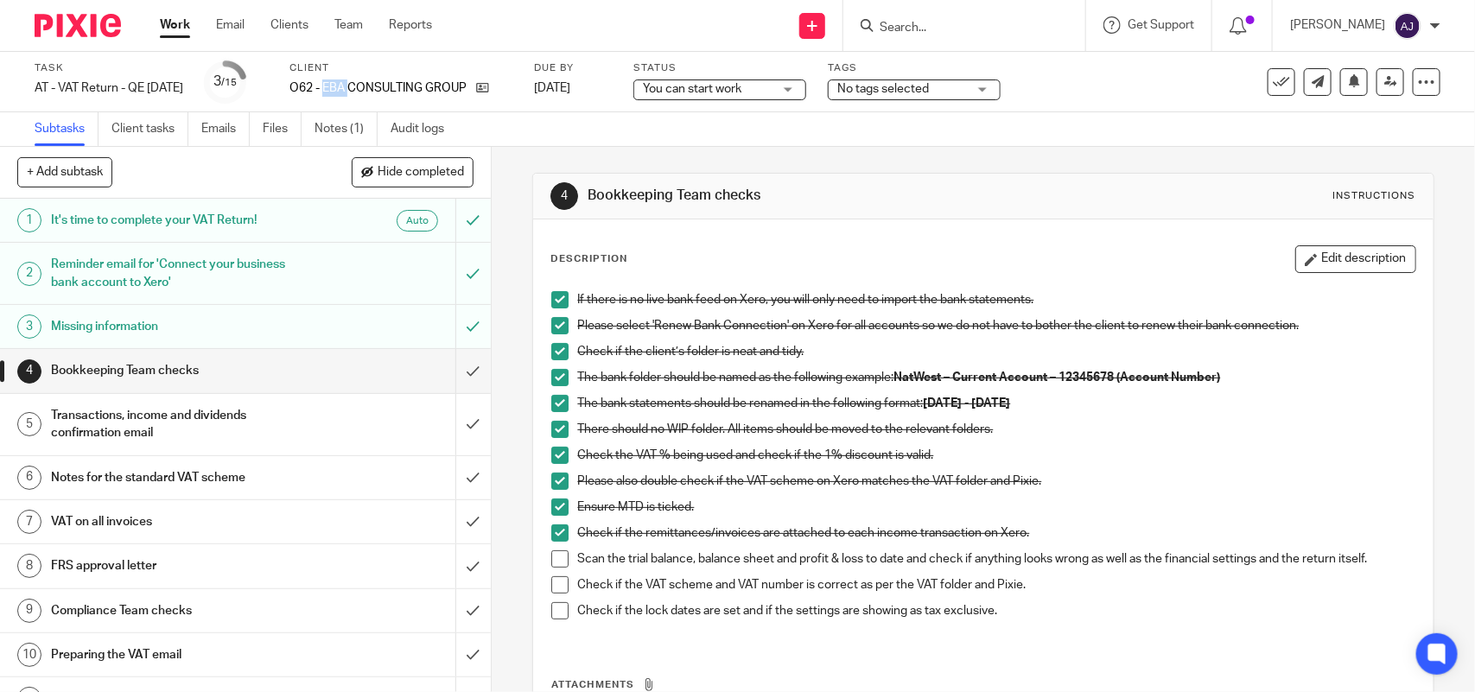
copy p "EBA"
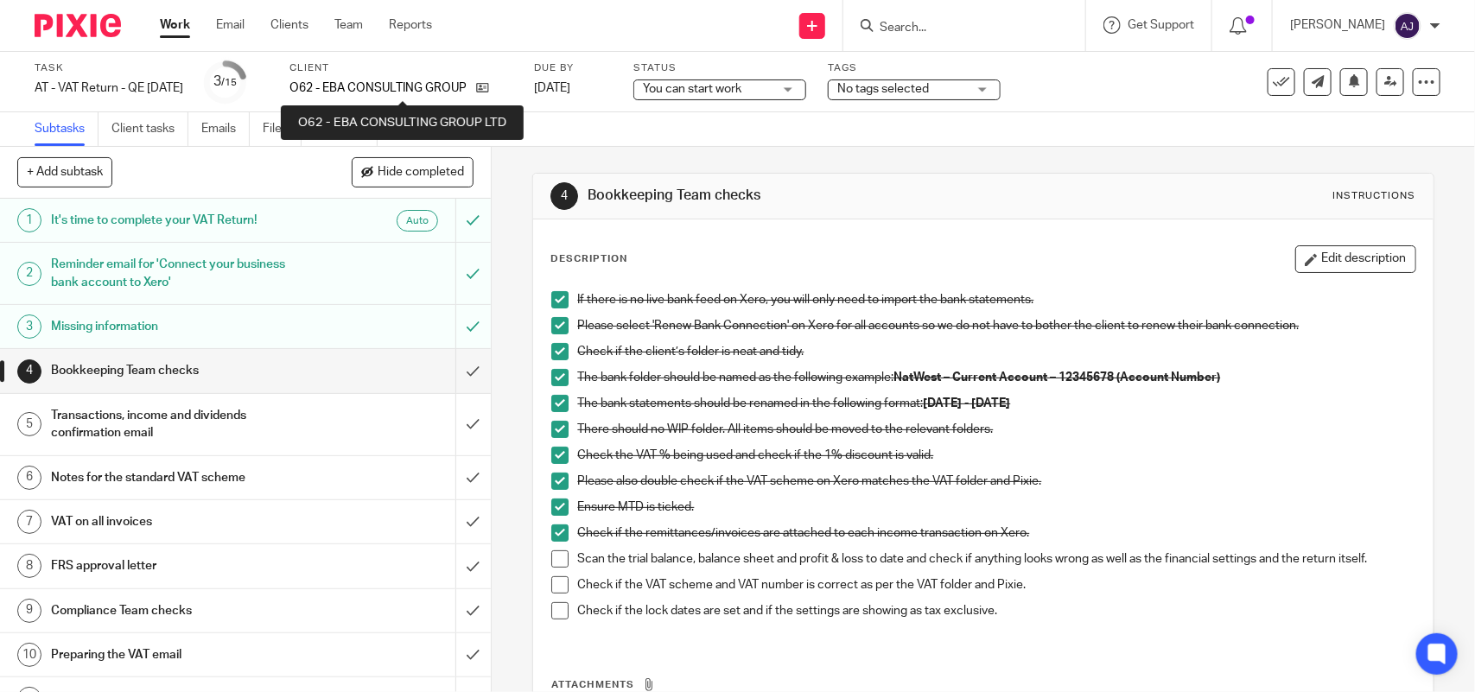
click at [400, 85] on p "O62 - EBA CONSULTING GROUP LTD" at bounding box center [378, 87] width 178 height 17
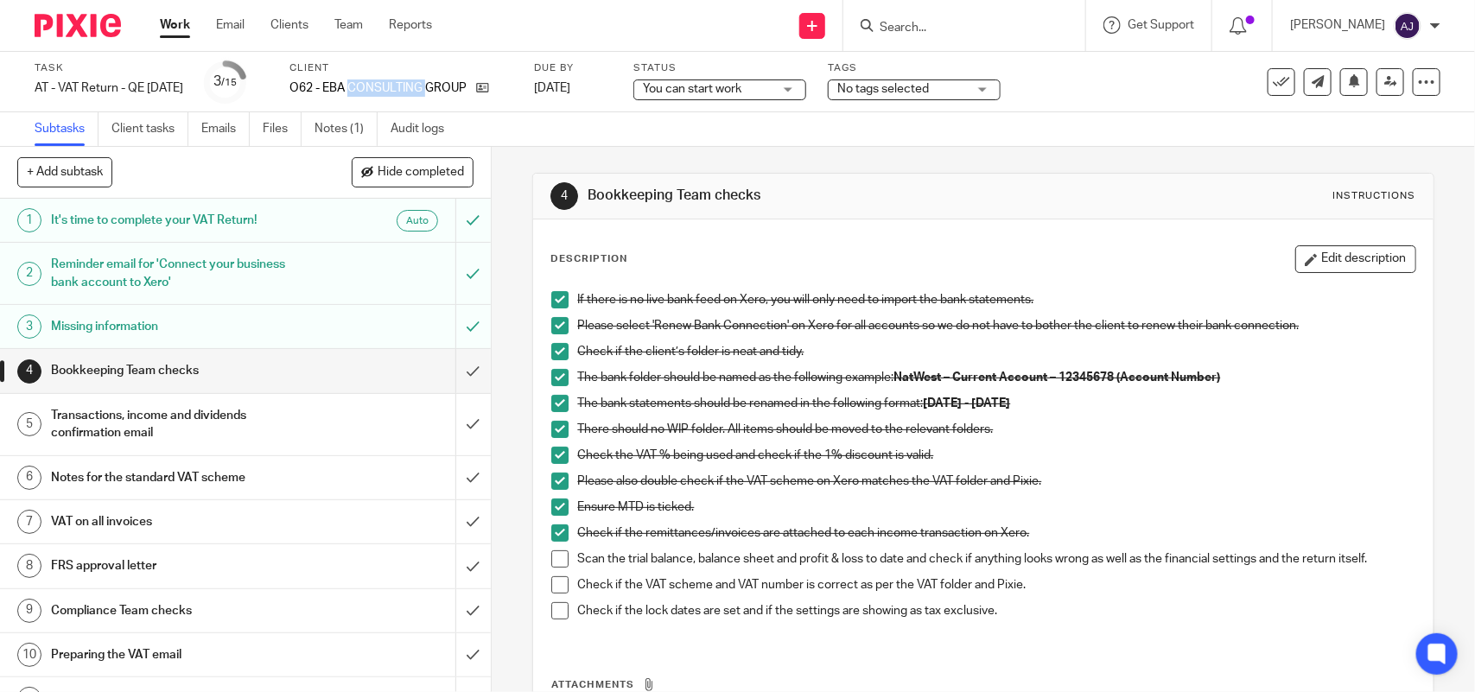
click at [400, 85] on p "O62 - EBA CONSULTING GROUP LTD" at bounding box center [378, 87] width 178 height 17
click at [376, 92] on p "O62 - EBA CONSULTING GROUP LTD" at bounding box center [378, 87] width 178 height 17
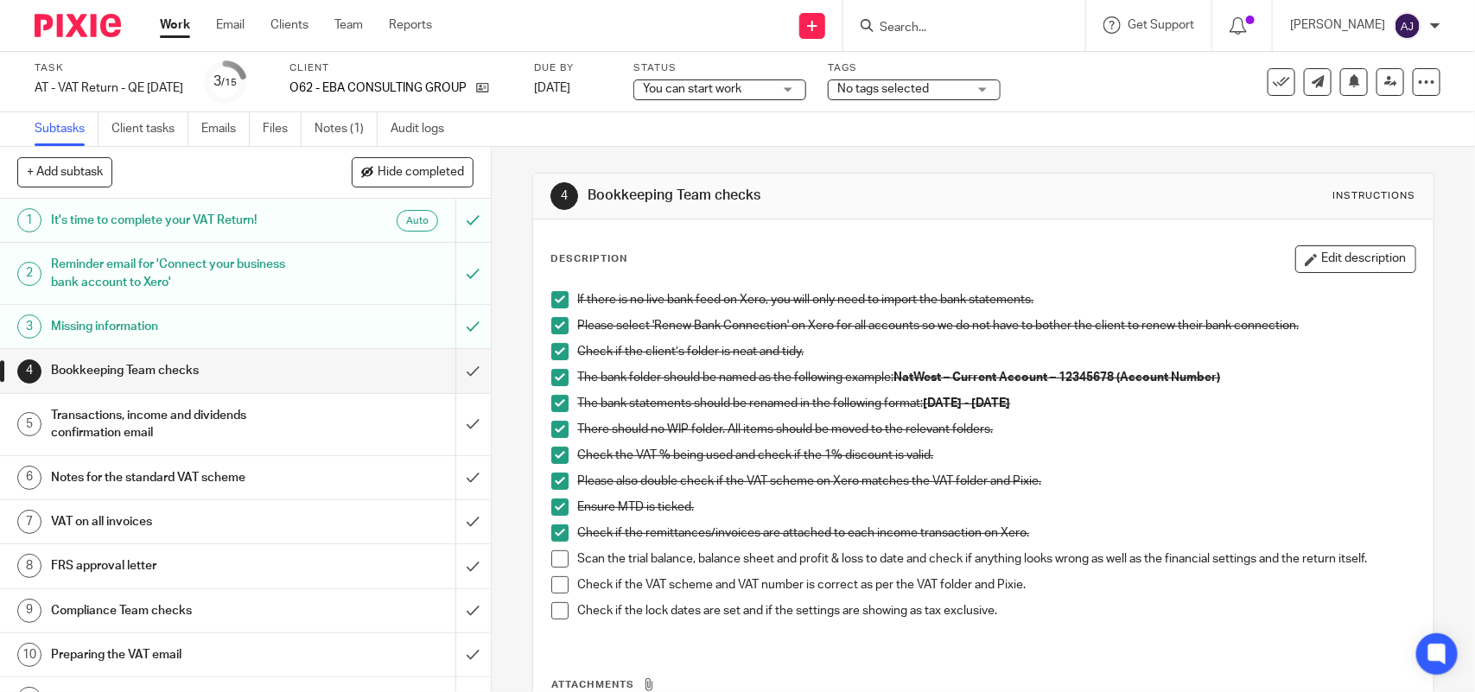
click at [356, 80] on p "O62 - EBA CONSULTING GROUP LTD" at bounding box center [378, 87] width 178 height 17
click at [357, 80] on p "O62 - EBA CONSULTING GROUP LTD" at bounding box center [378, 87] width 178 height 17
copy div "O62 - EBA CONSULTING GROUP LTD"
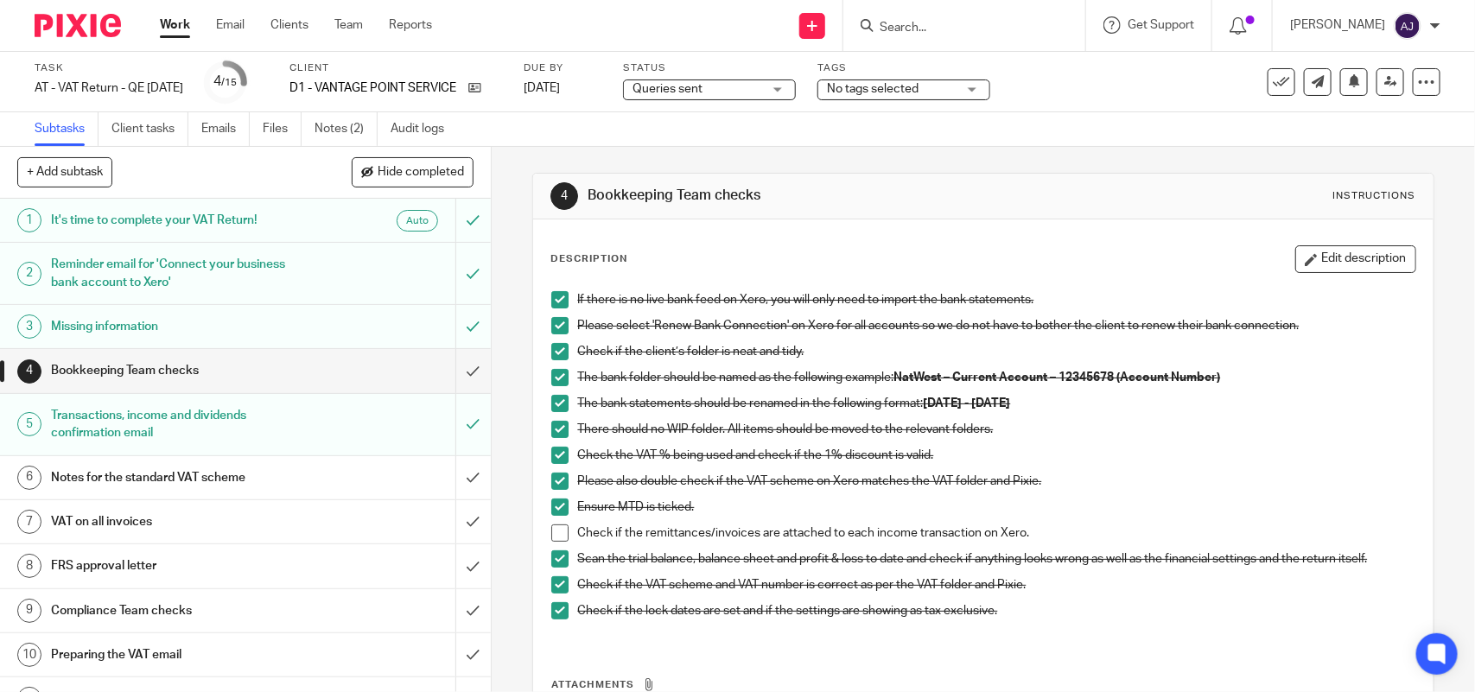
click at [361, 97] on div "Client D1 - VANTAGE POINT SERVICE LTD" at bounding box center [395, 81] width 213 height 41
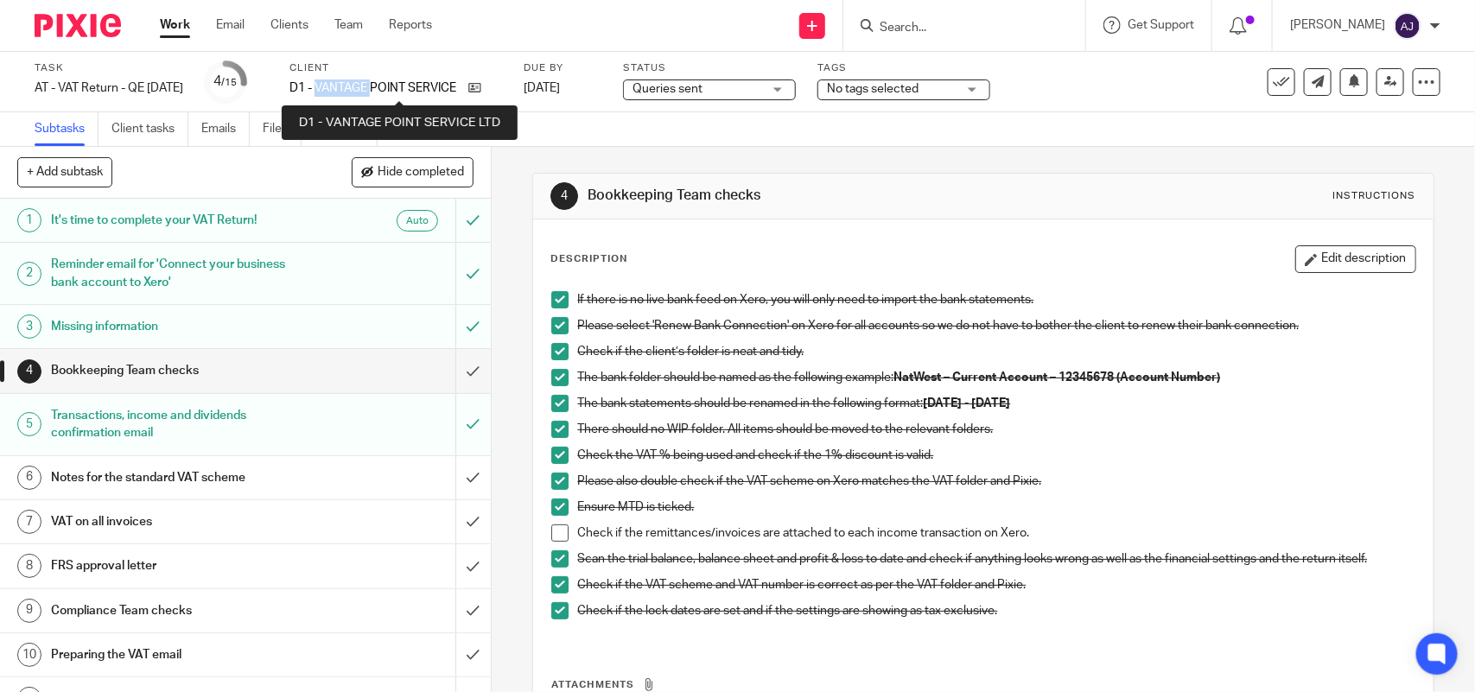
click at [361, 96] on p "D1 - VANTAGE POINT SERVICE LTD" at bounding box center [374, 87] width 170 height 17
click at [367, 92] on p "D1 - VANTAGE POINT SERVICE LTD" at bounding box center [374, 87] width 170 height 17
click at [371, 91] on p "D1 - VANTAGE POINT SERVICE LTD" at bounding box center [374, 87] width 170 height 17
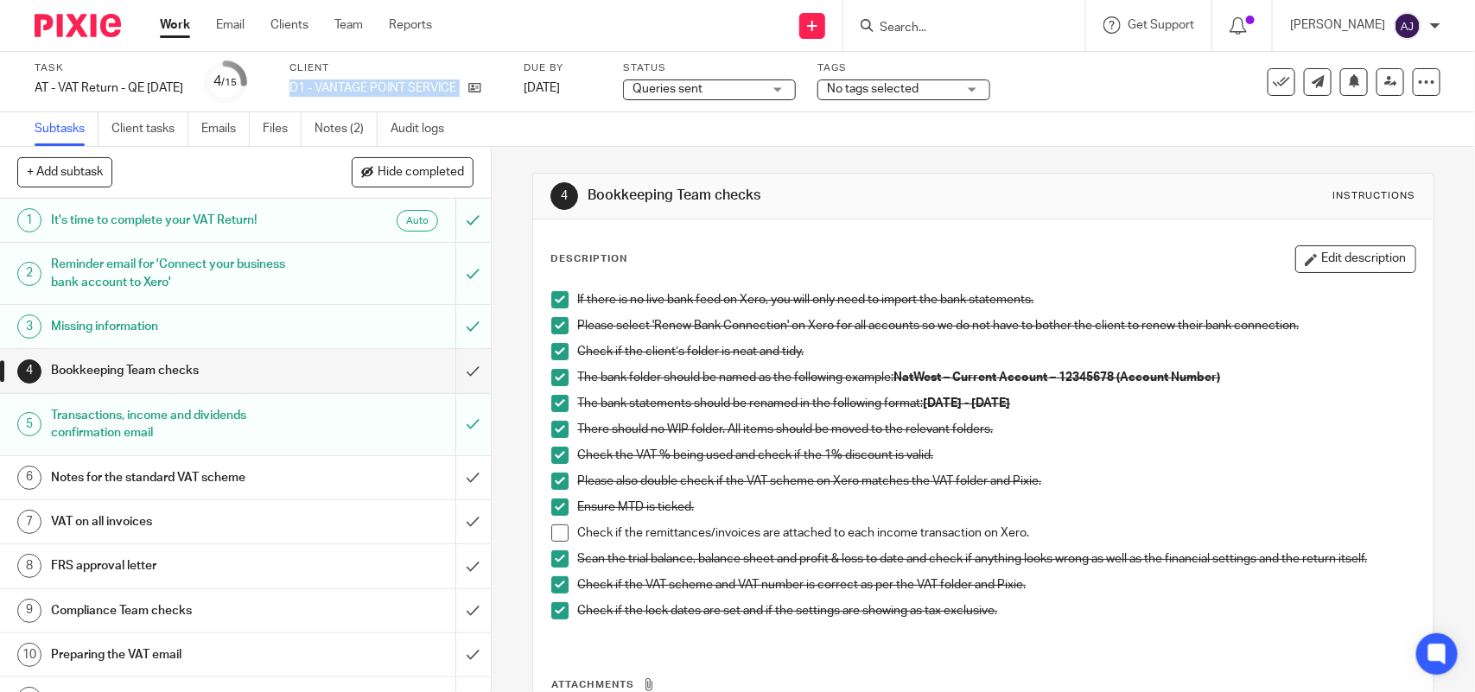
click at [371, 91] on p "D1 - VANTAGE POINT SERVICE LTD" at bounding box center [374, 87] width 170 height 17
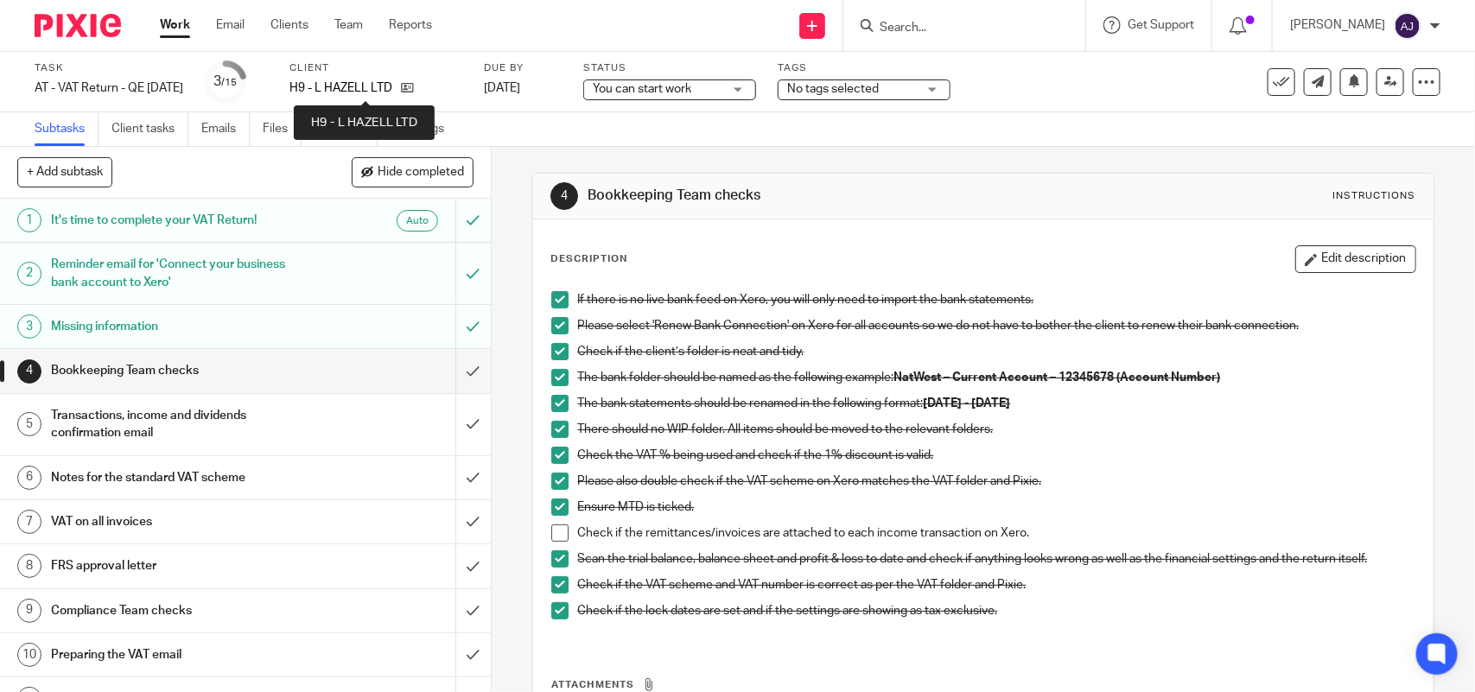
click at [343, 88] on p "H9 - L HAZELL LTD" at bounding box center [340, 87] width 103 height 17
copy div "H9 - L HAZELL LTD"
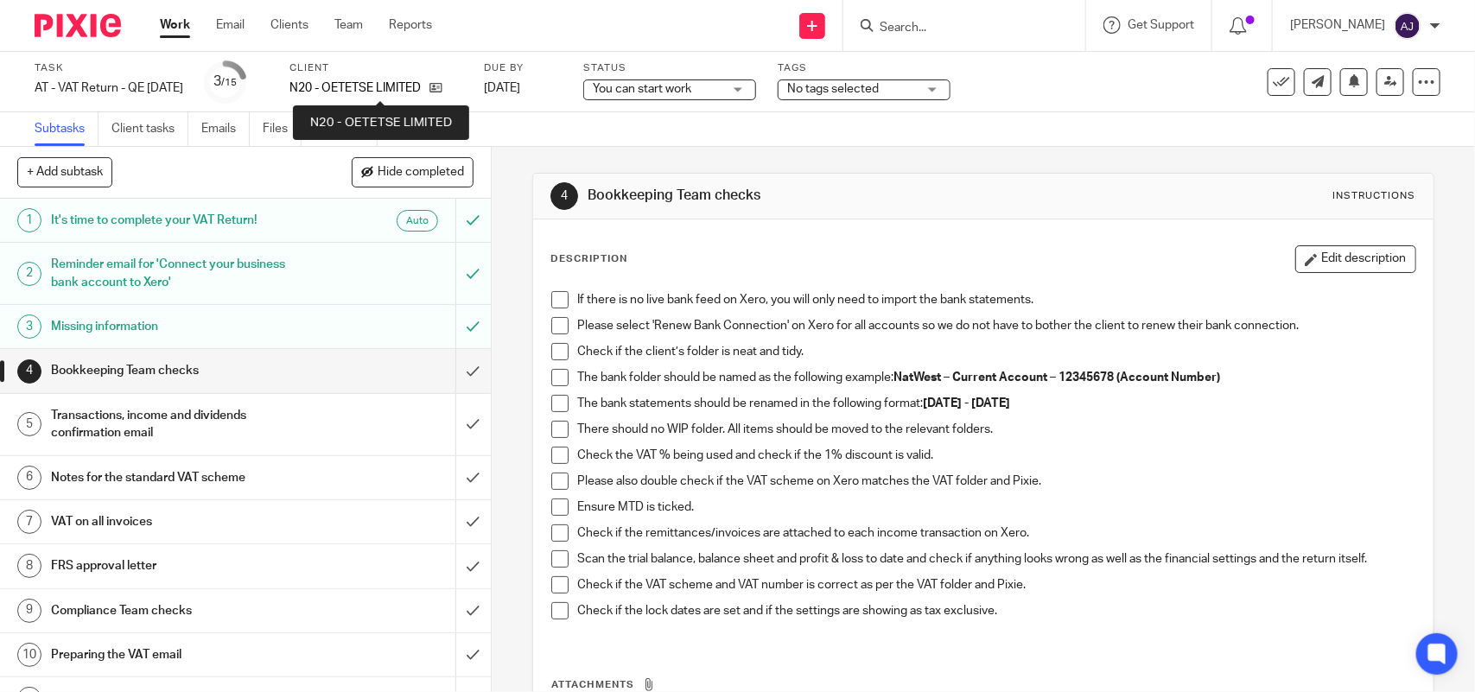
click at [403, 79] on p "N20 - OETETSE LIMITED" at bounding box center [354, 87] width 131 height 17
copy div "N20 - OETETSE LIMITED"
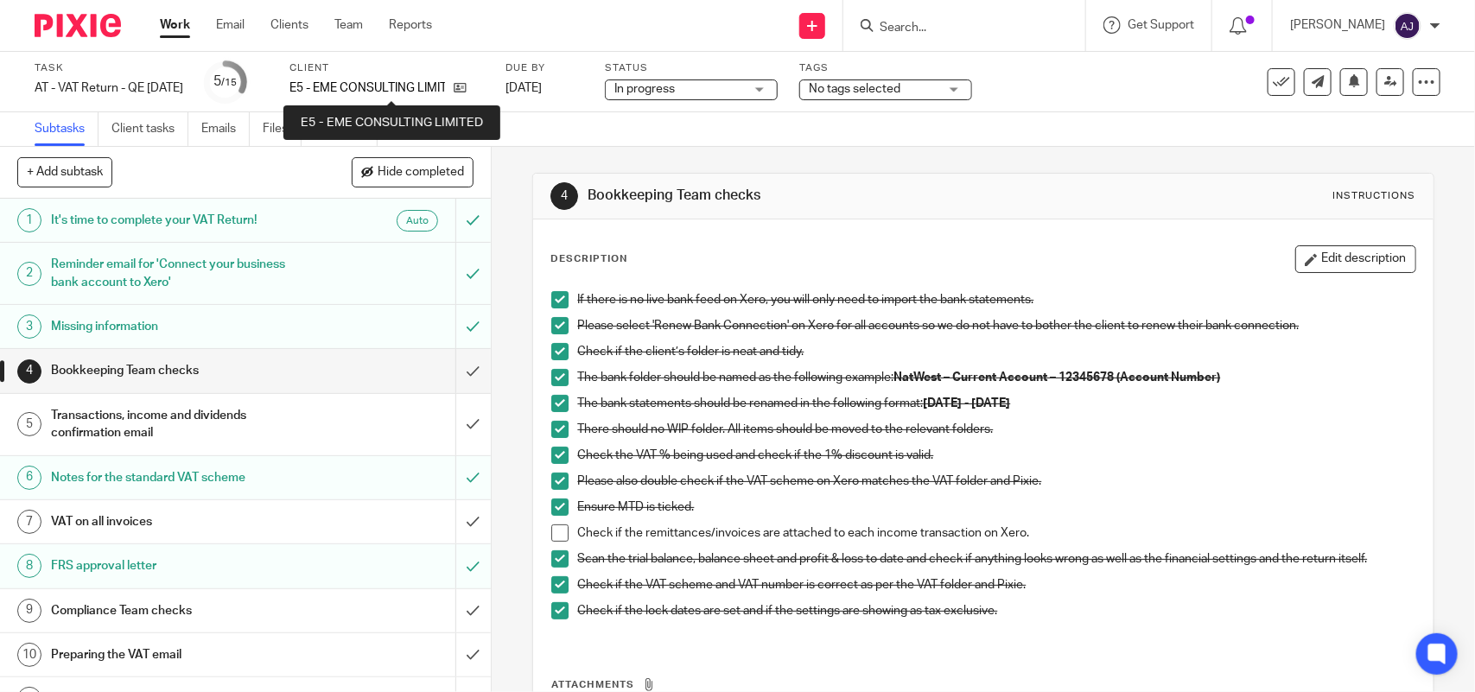
click at [381, 88] on p "E5 - EME CONSULTING LIMITED" at bounding box center [366, 87] width 155 height 17
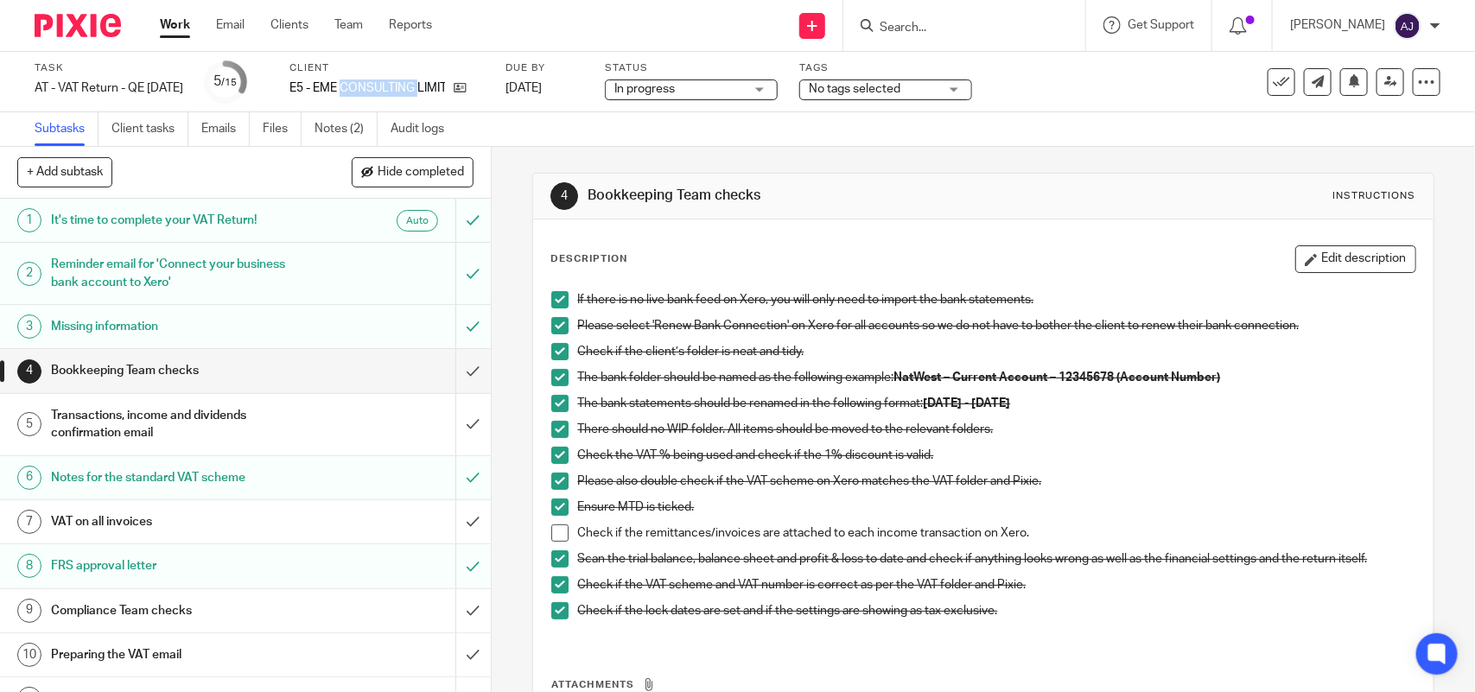
click at [381, 88] on p "E5 - EME CONSULTING LIMITED" at bounding box center [366, 87] width 155 height 17
copy div "E5 - EME CONSULTING LIMITED"
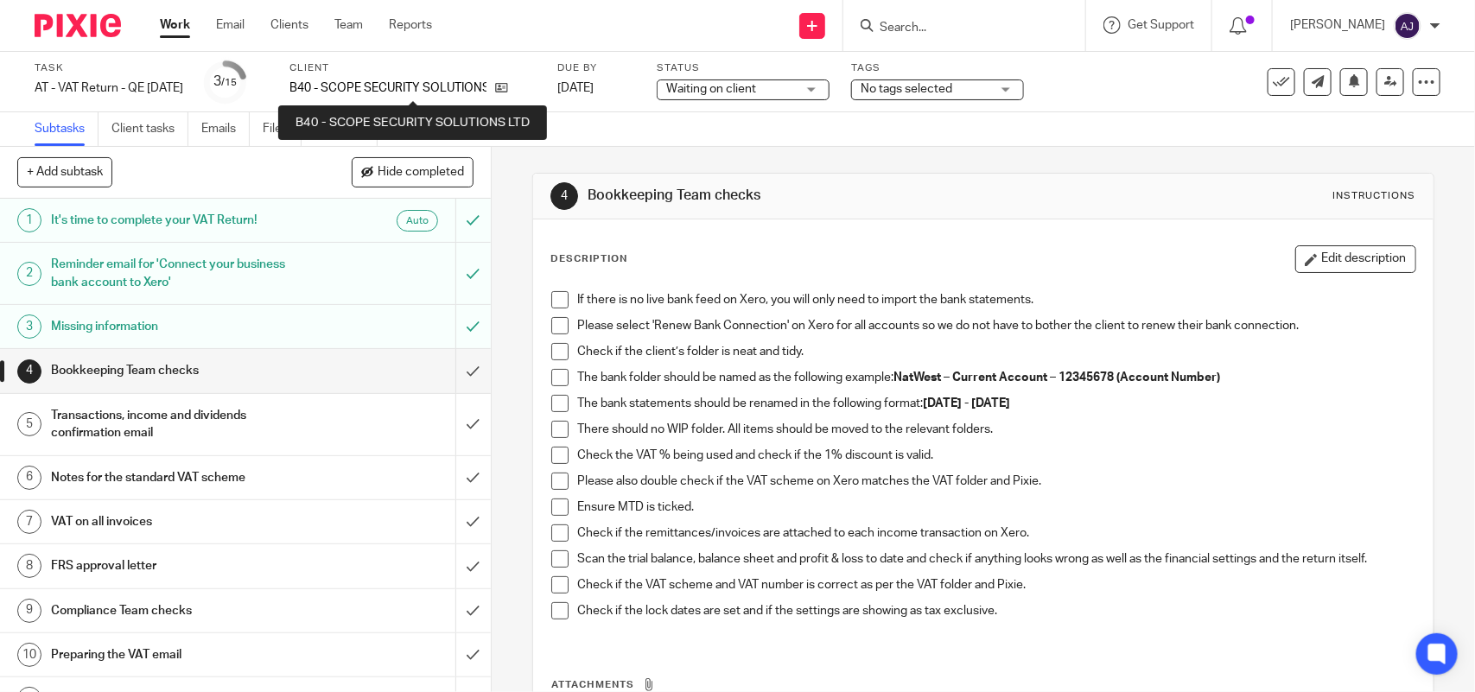
click at [372, 80] on p "B40 - SCOPE SECURITY SOLUTIONS LTD" at bounding box center [387, 87] width 197 height 17
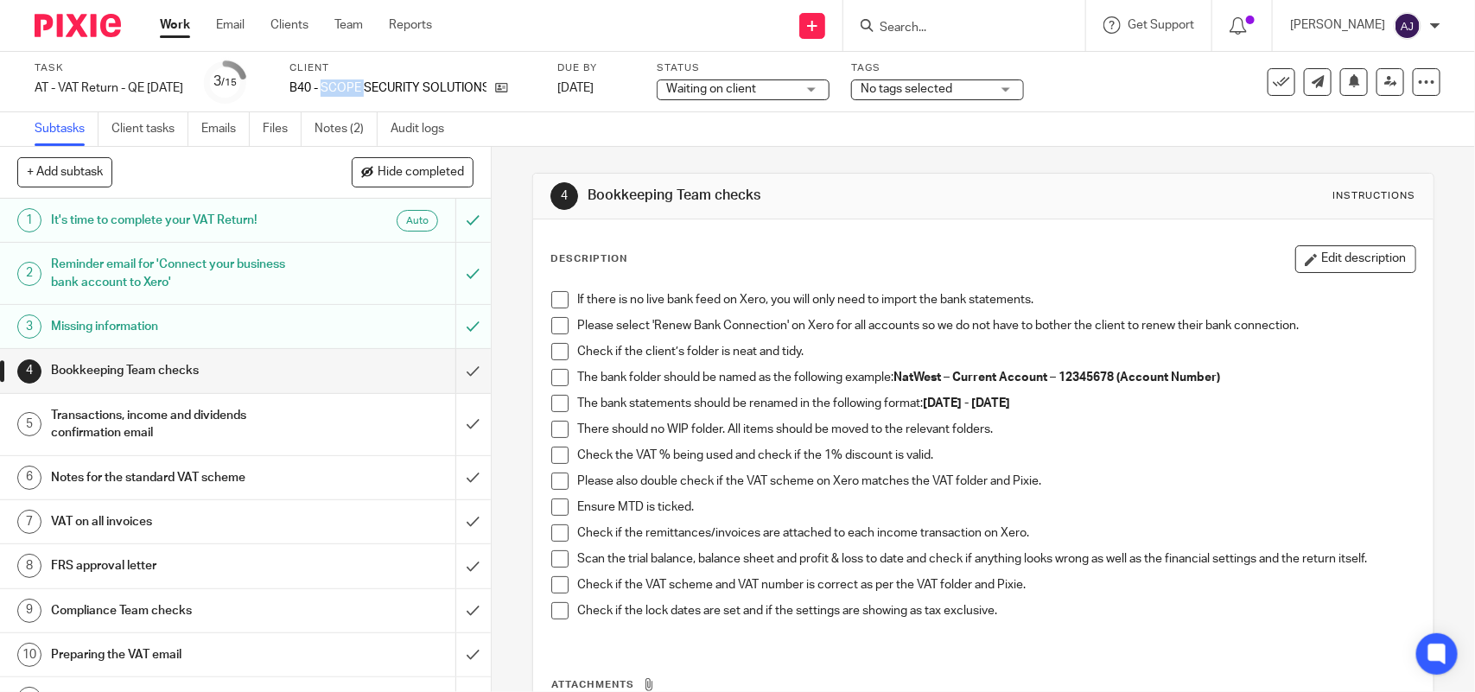
click at [372, 80] on p "B40 - SCOPE SECURITY SOLUTIONS LTD" at bounding box center [387, 87] width 197 height 17
copy p "SCOPE"
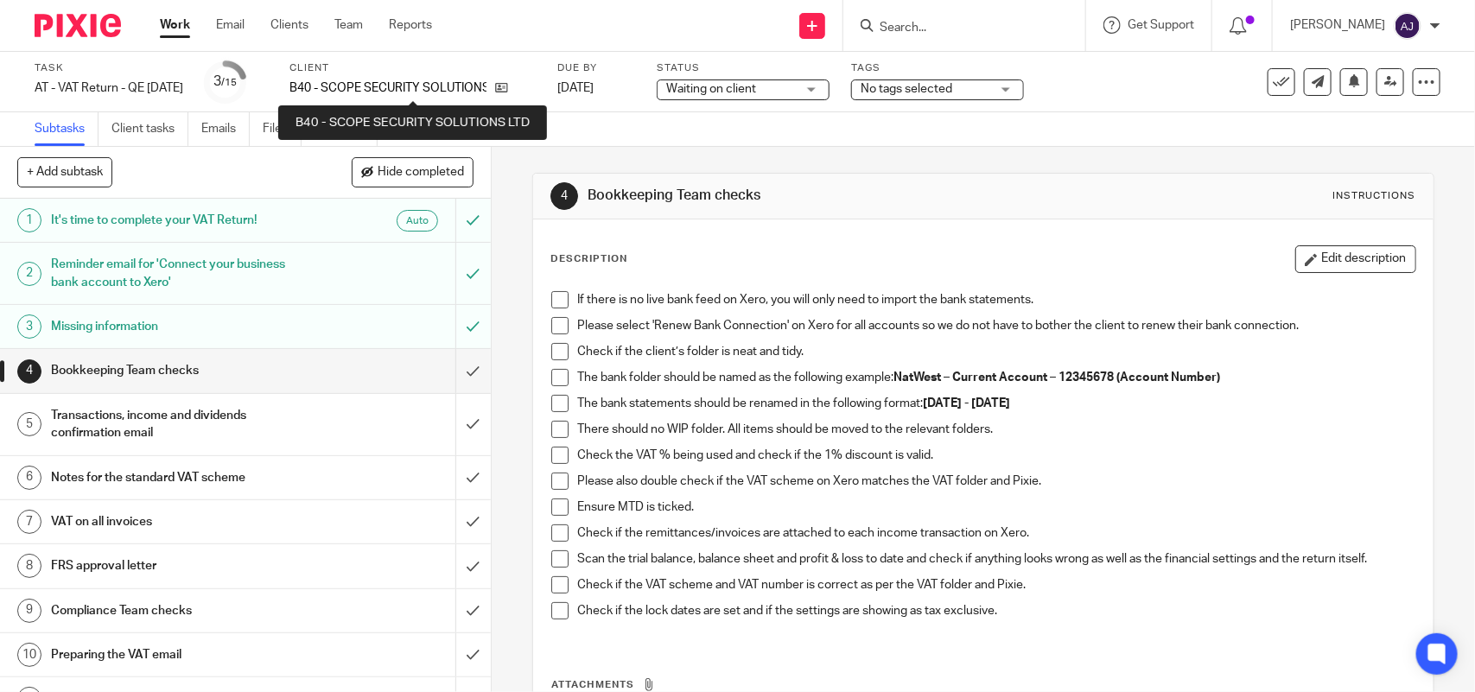
click at [426, 86] on p "B40 - SCOPE SECURITY SOLUTIONS LTD" at bounding box center [387, 87] width 197 height 17
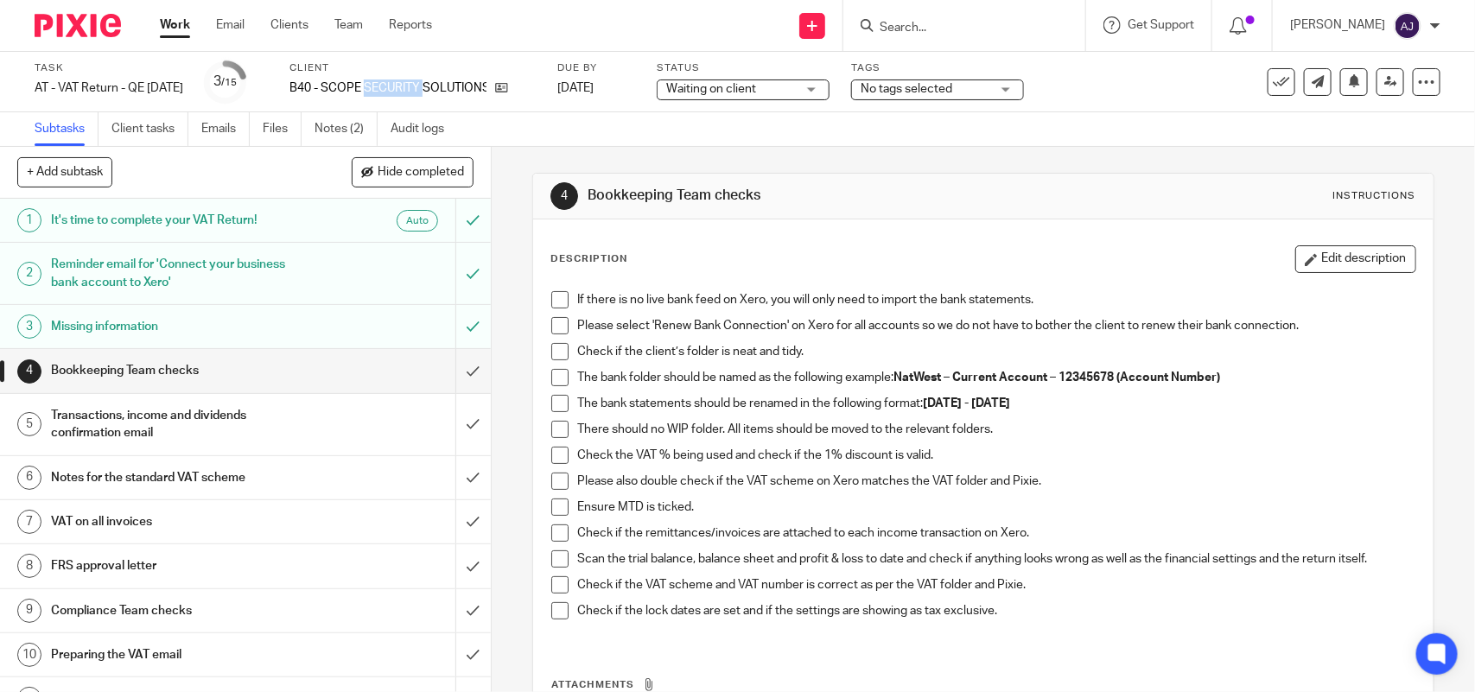
click at [426, 86] on p "B40 - SCOPE SECURITY SOLUTIONS LTD" at bounding box center [387, 87] width 197 height 17
copy div "B40 - SCOPE SECURITY SOLUTIONS LTD"
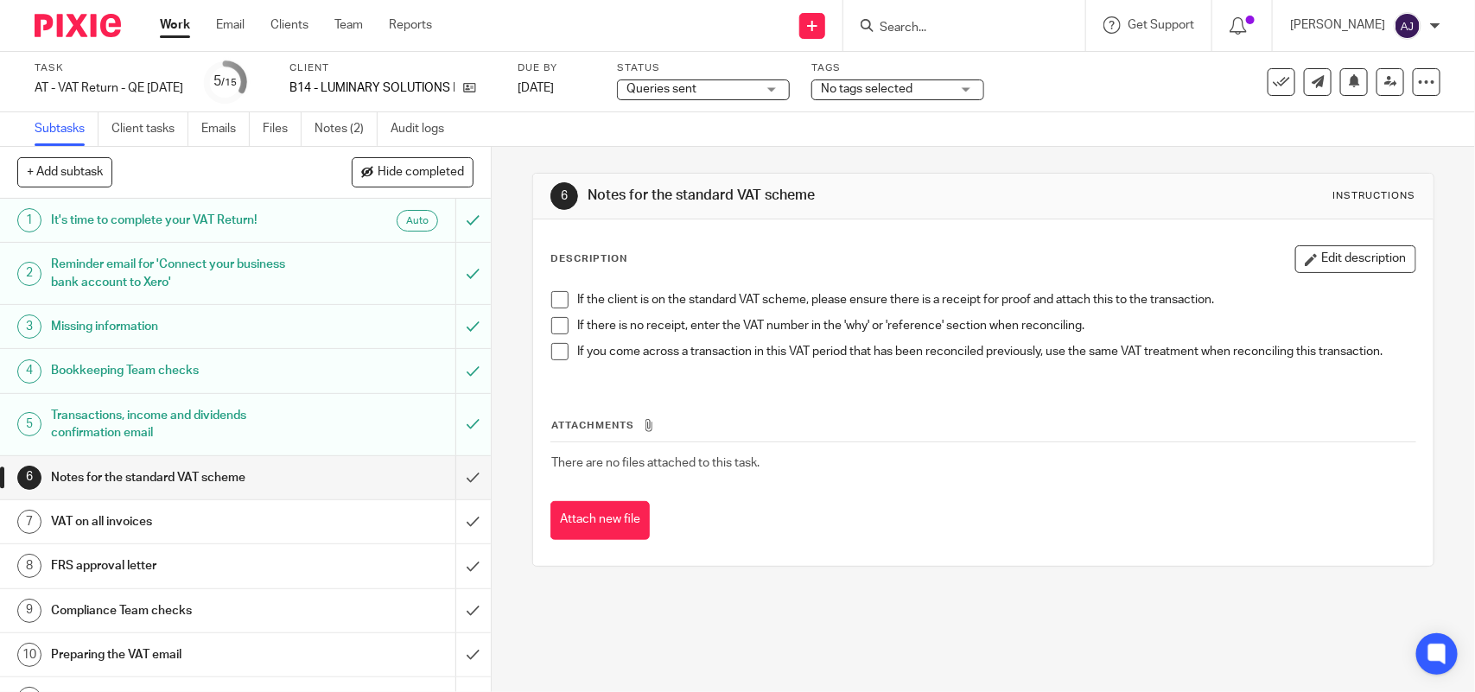
click at [389, 76] on div "Client B14 - LUMINARY SOLUTIONS LTD" at bounding box center [392, 81] width 206 height 41
click at [387, 76] on div "Client B14 - LUMINARY SOLUTIONS LTD" at bounding box center [392, 81] width 206 height 41
copy p "LUMINARY"
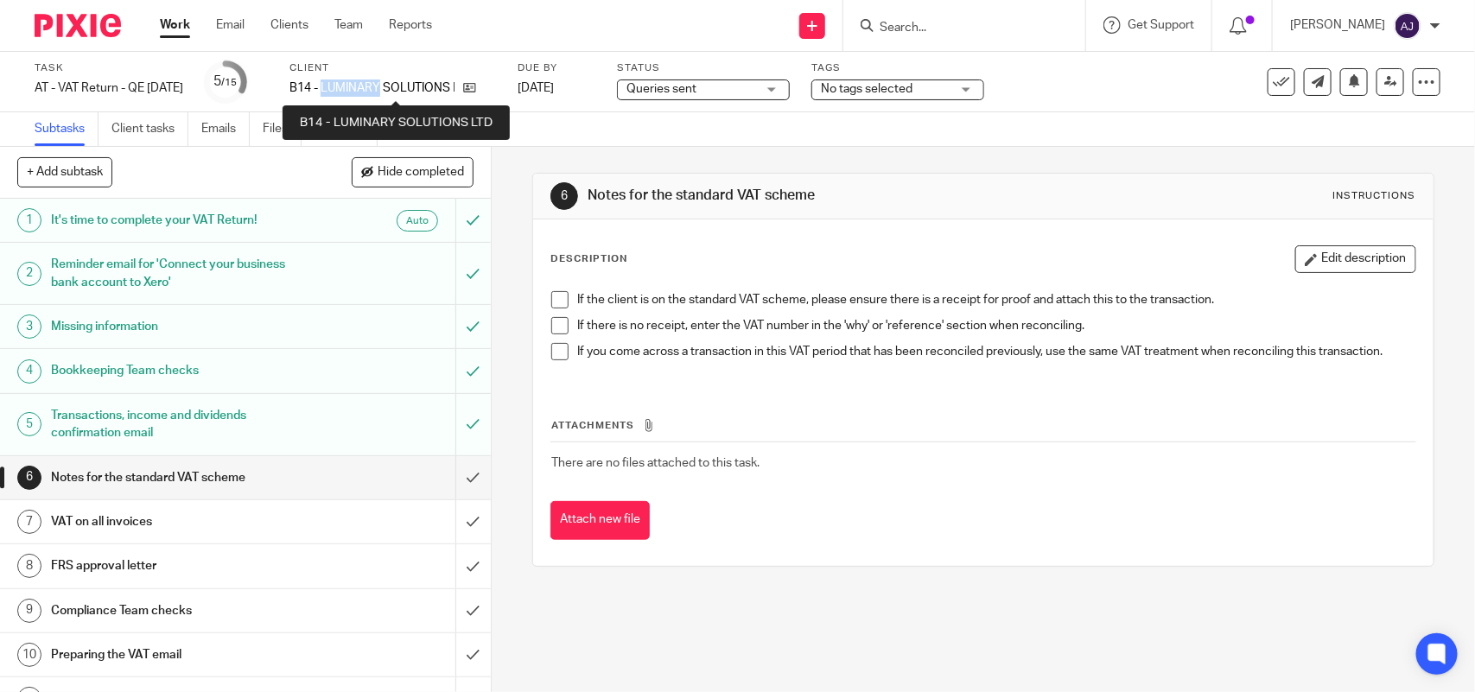
click at [402, 92] on p "B14 - LUMINARY SOLUTIONS LTD" at bounding box center [371, 87] width 165 height 17
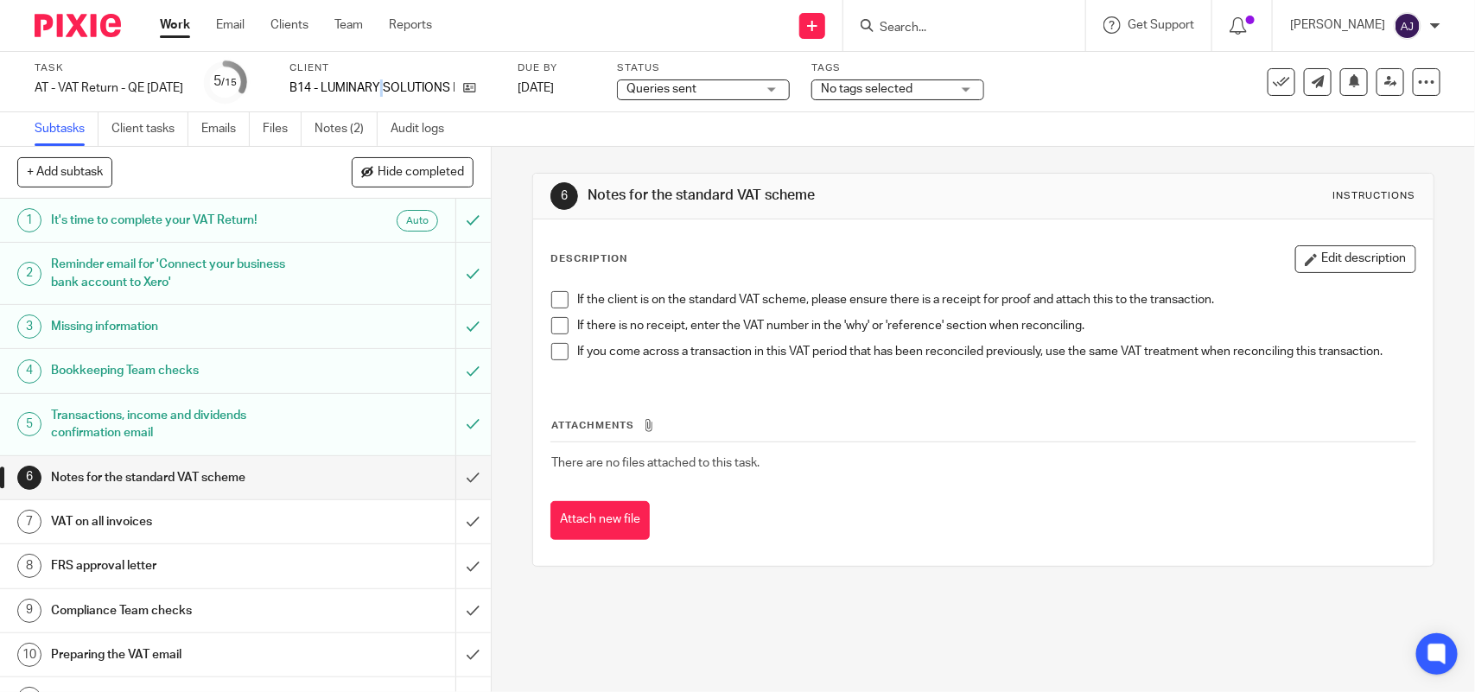
click at [402, 92] on p "B14 - LUMINARY SOLUTIONS LTD" at bounding box center [371, 87] width 165 height 17
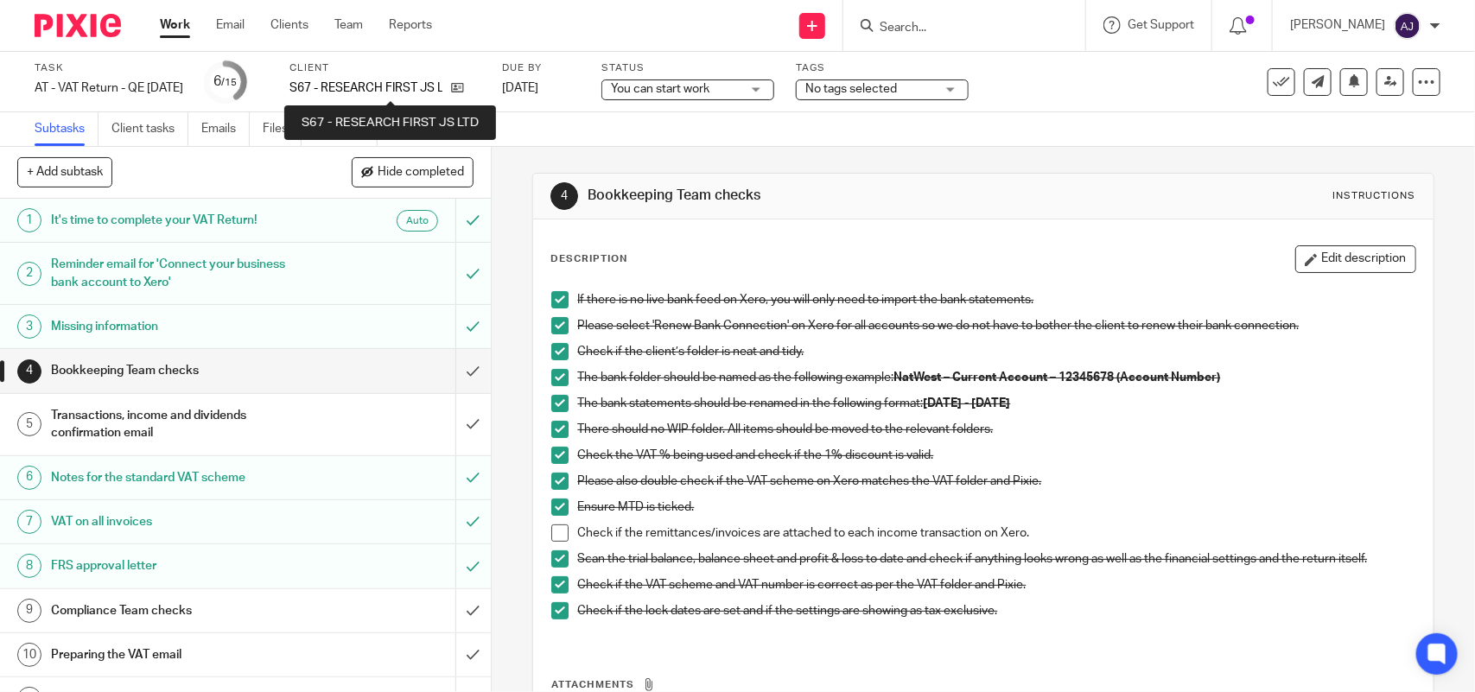
click at [370, 87] on p "S67 - RESEARCH FIRST JS LTD" at bounding box center [365, 87] width 153 height 17
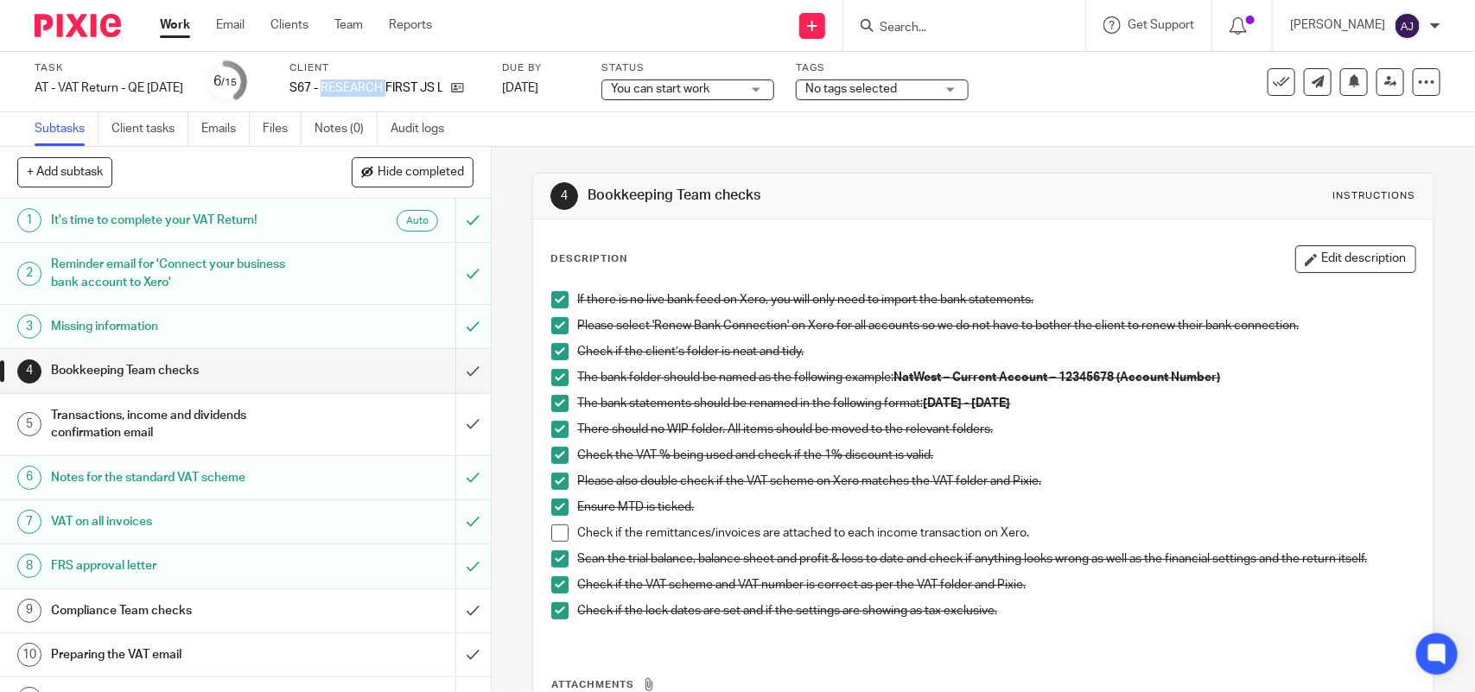
click at [370, 87] on p "S67 - RESEARCH FIRST JS LTD" at bounding box center [365, 87] width 153 height 17
click at [373, 86] on p "S67 - RESEARCH FIRST JS LTD" at bounding box center [365, 87] width 153 height 17
click at [378, 85] on p "S67 - RESEARCH FIRST JS LTD" at bounding box center [365, 87] width 153 height 17
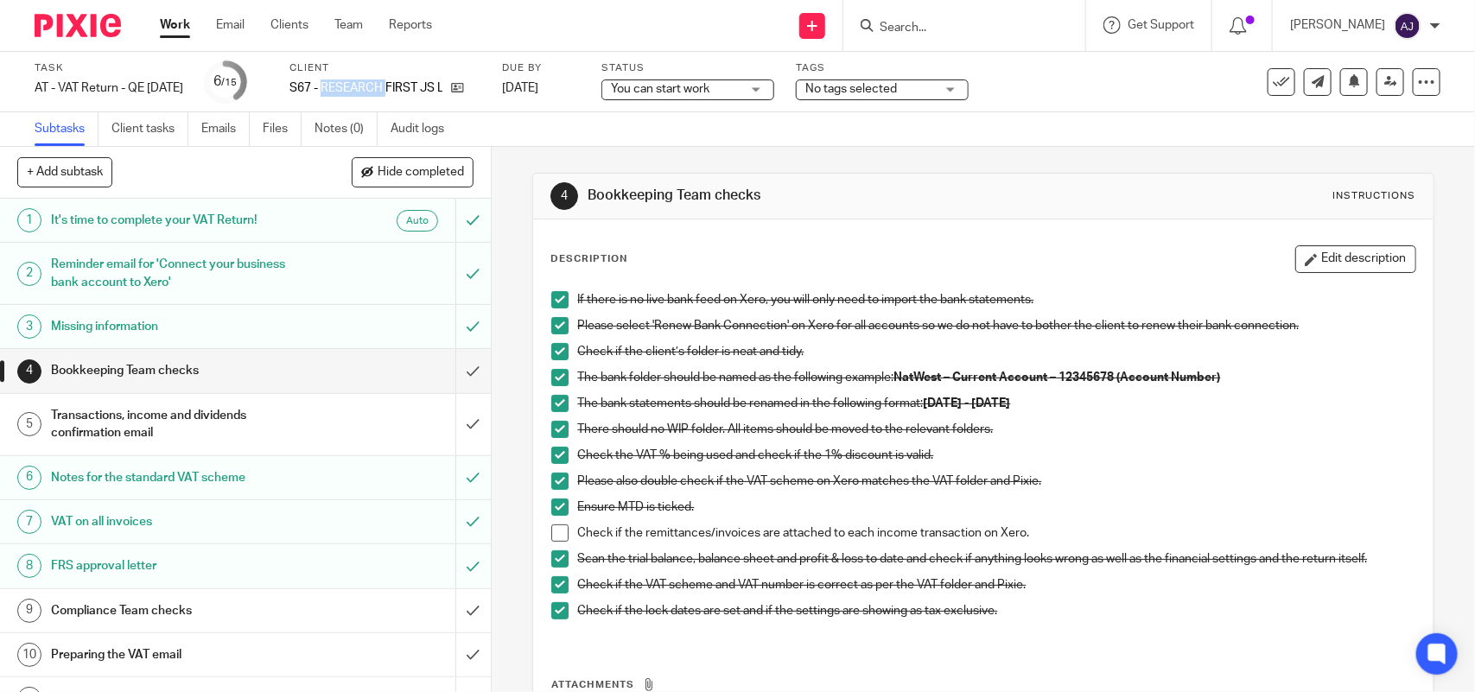
copy p "RESEARCH"
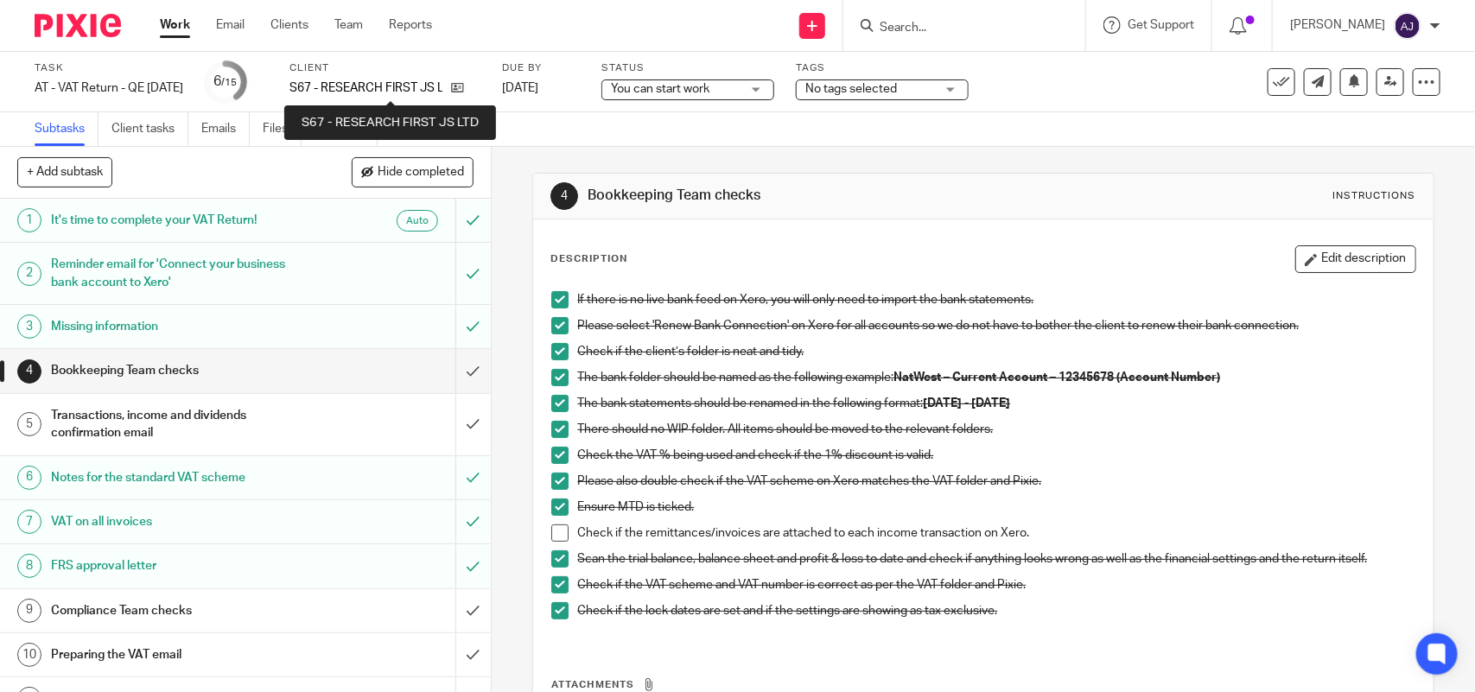
click at [417, 87] on p "S67 - RESEARCH FIRST JS LTD" at bounding box center [365, 87] width 153 height 17
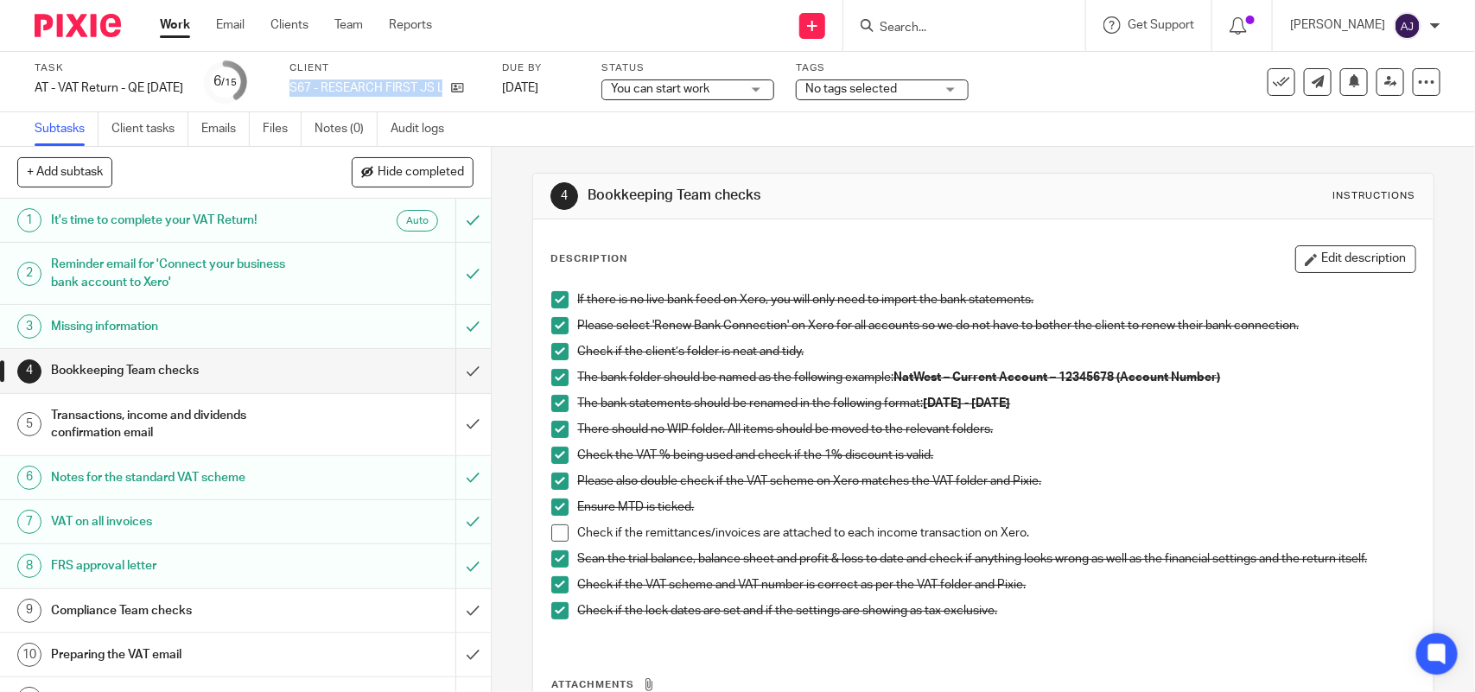
click at [417, 87] on p "S67 - RESEARCH FIRST JS LTD" at bounding box center [365, 87] width 153 height 17
copy div "S67 - RESEARCH FIRST JS LTD"
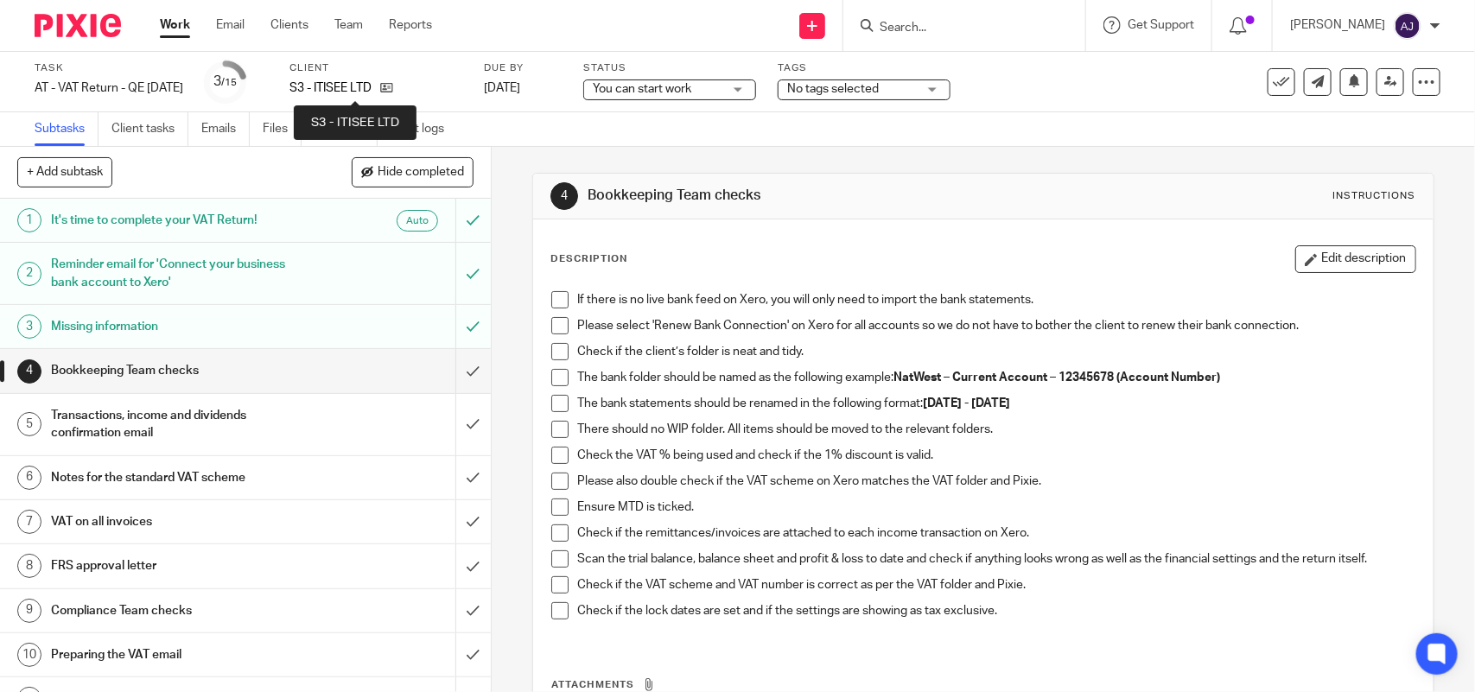
click at [351, 80] on p "S3 - ITISEE LTD" at bounding box center [330, 87] width 82 height 17
copy p "ITISEE"
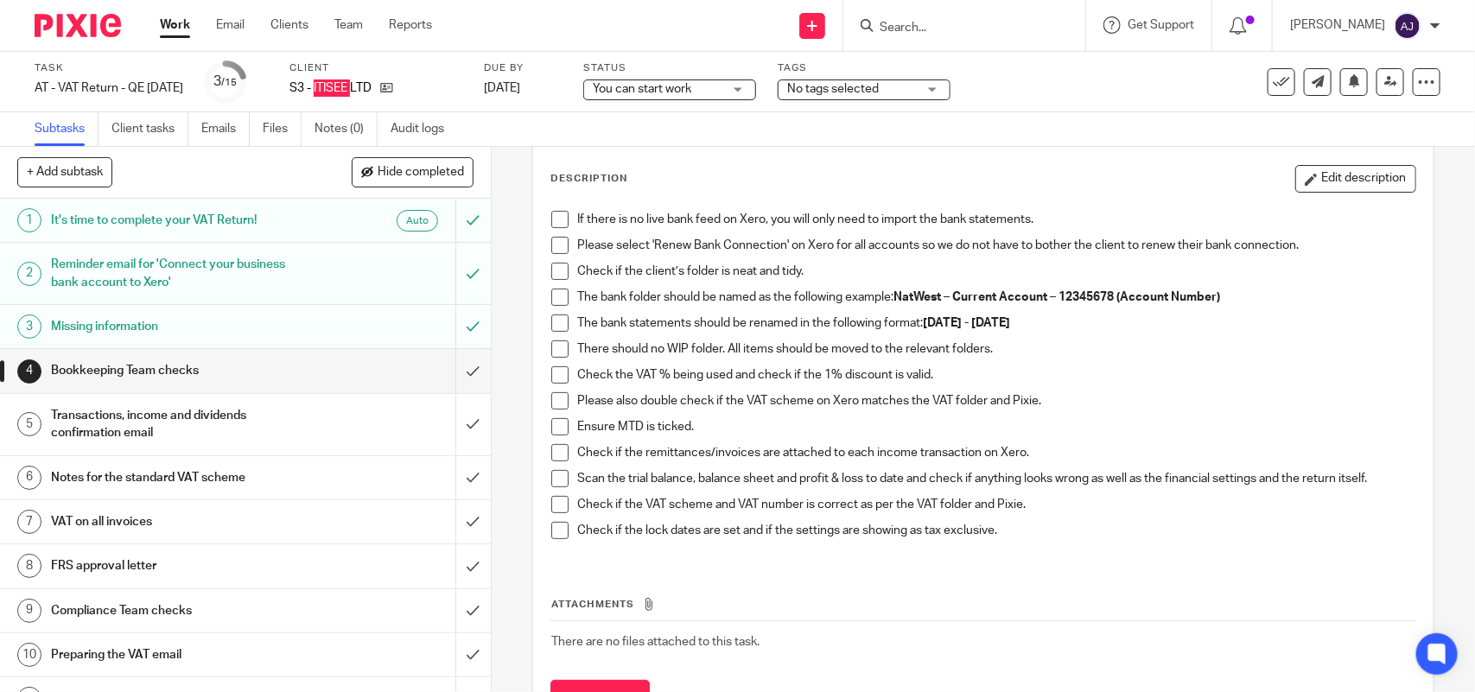
scroll to position [160, 0]
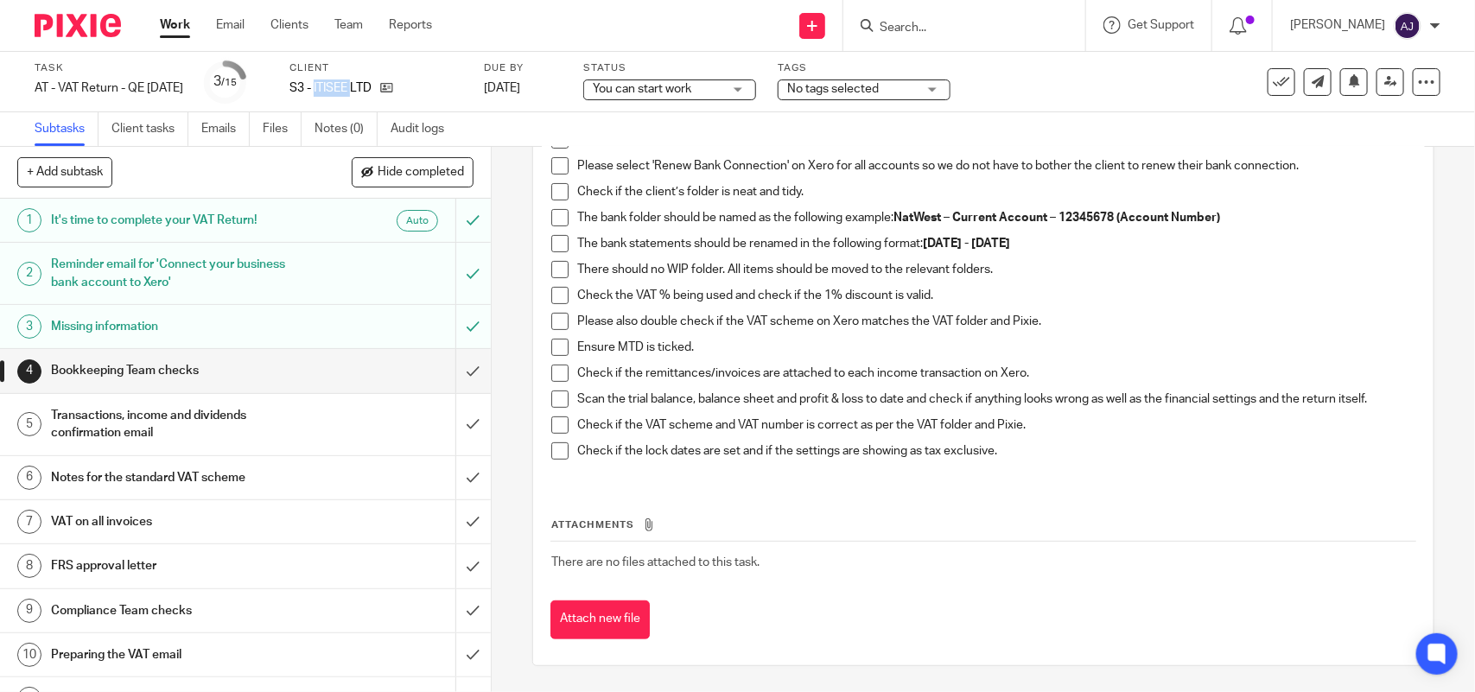
click at [179, 23] on link "Work" at bounding box center [175, 24] width 30 height 17
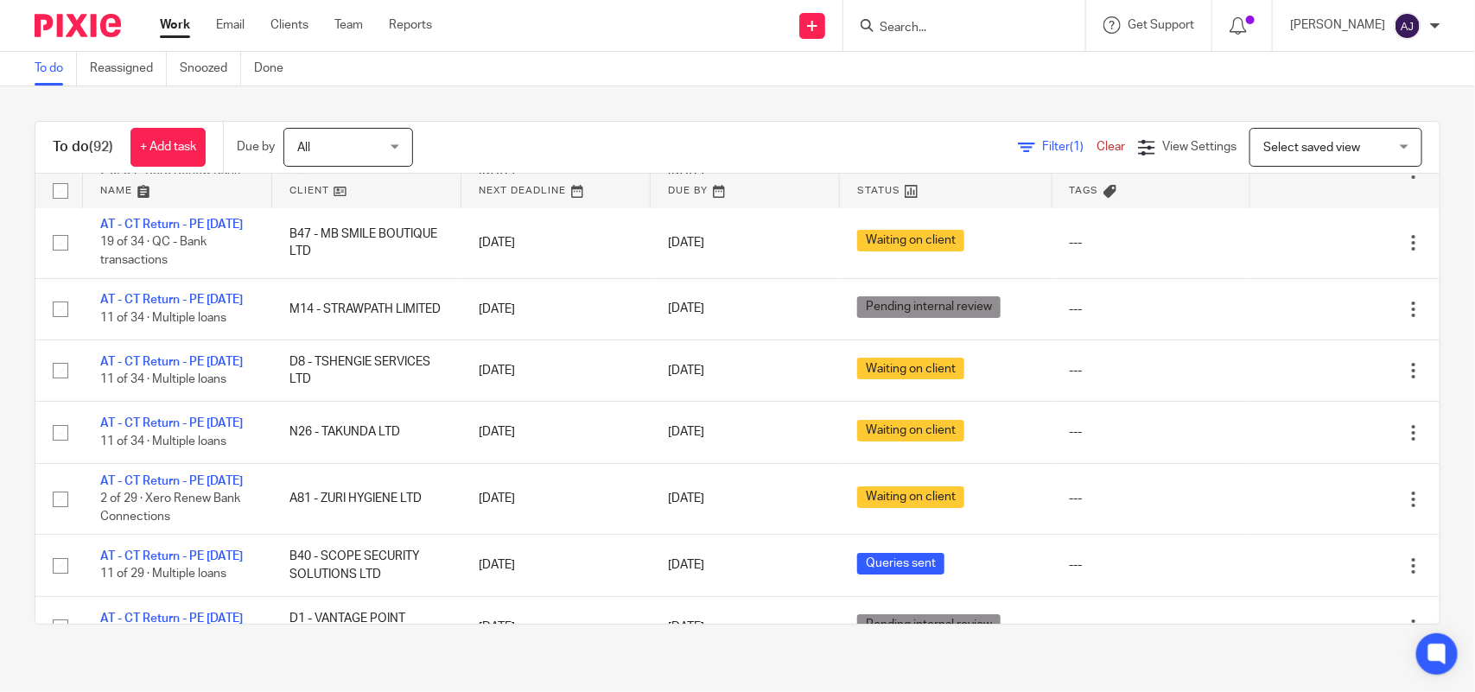
scroll to position [3132, 0]
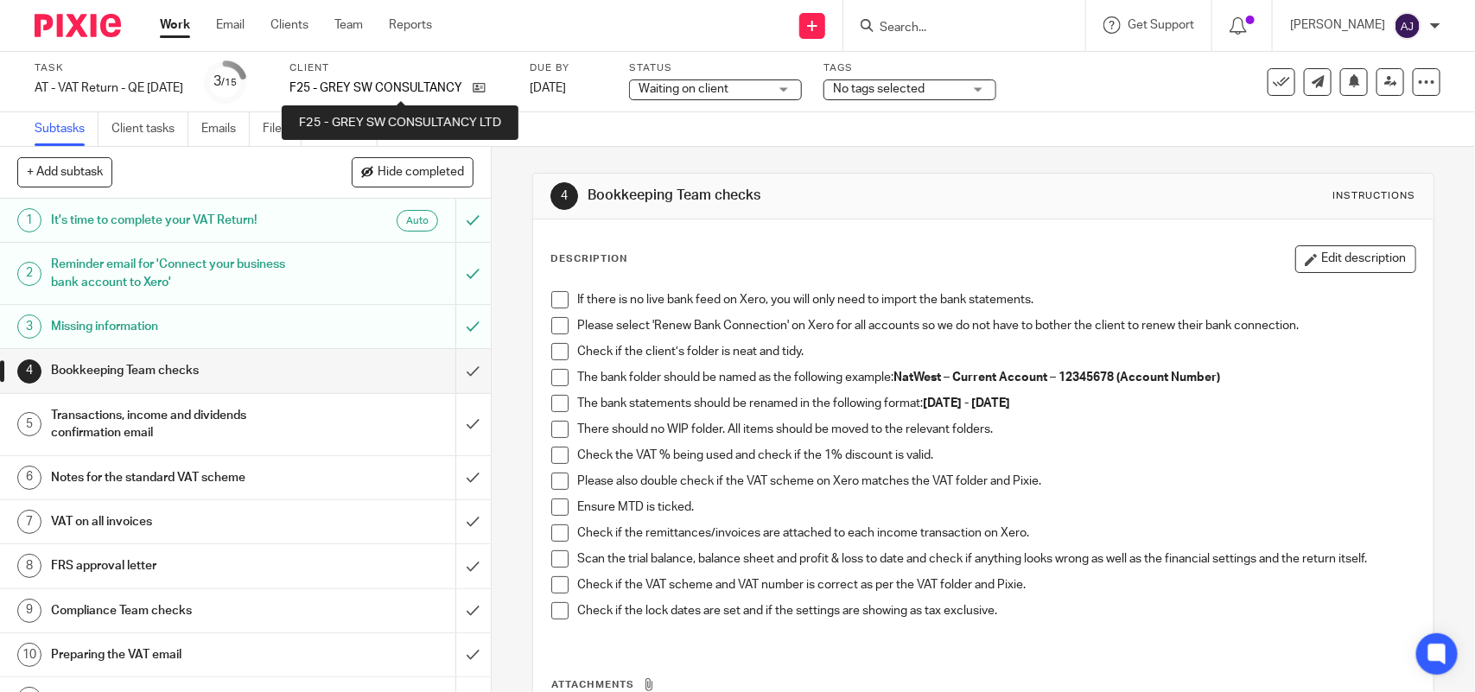
click at [359, 79] on p "F25 - GREY SW CONSULTANCY LTD" at bounding box center [376, 87] width 175 height 17
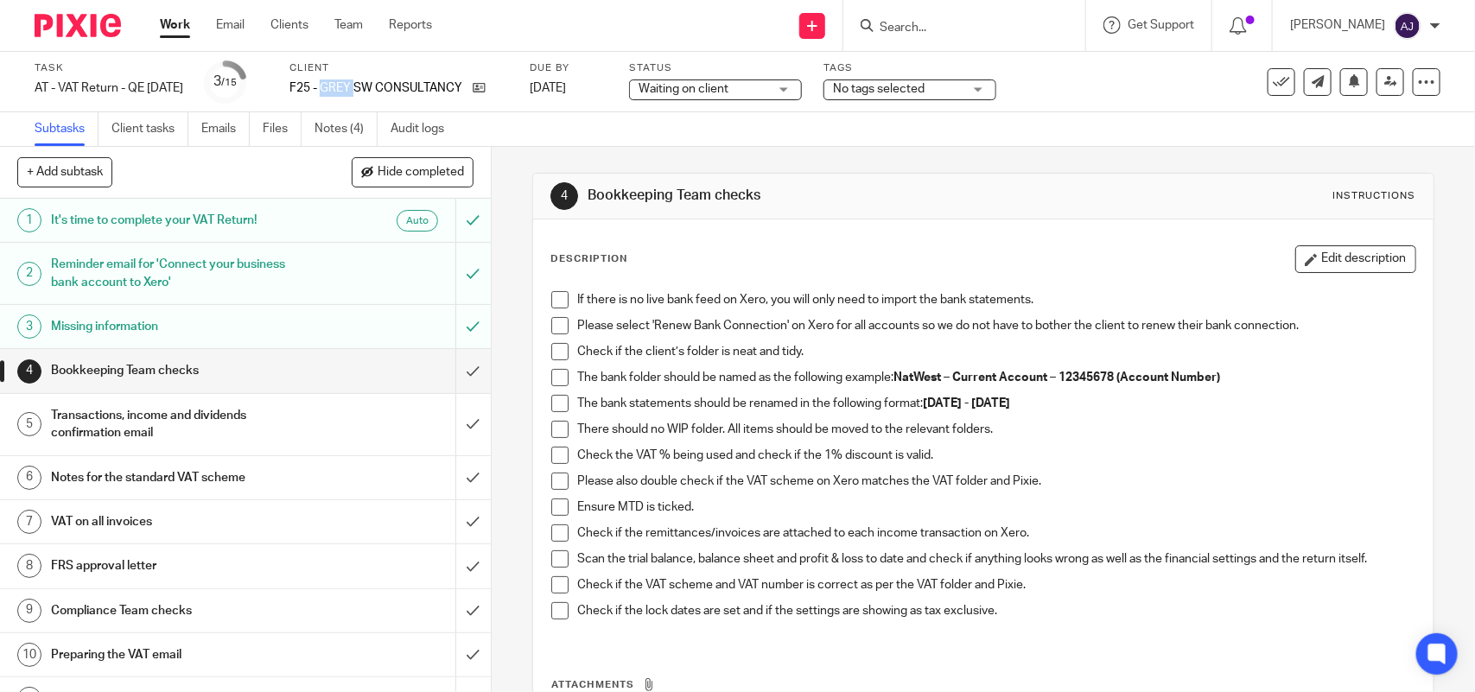
click at [359, 79] on p "F25 - GREY SW CONSULTANCY LTD" at bounding box center [376, 87] width 175 height 17
copy p "GREY"
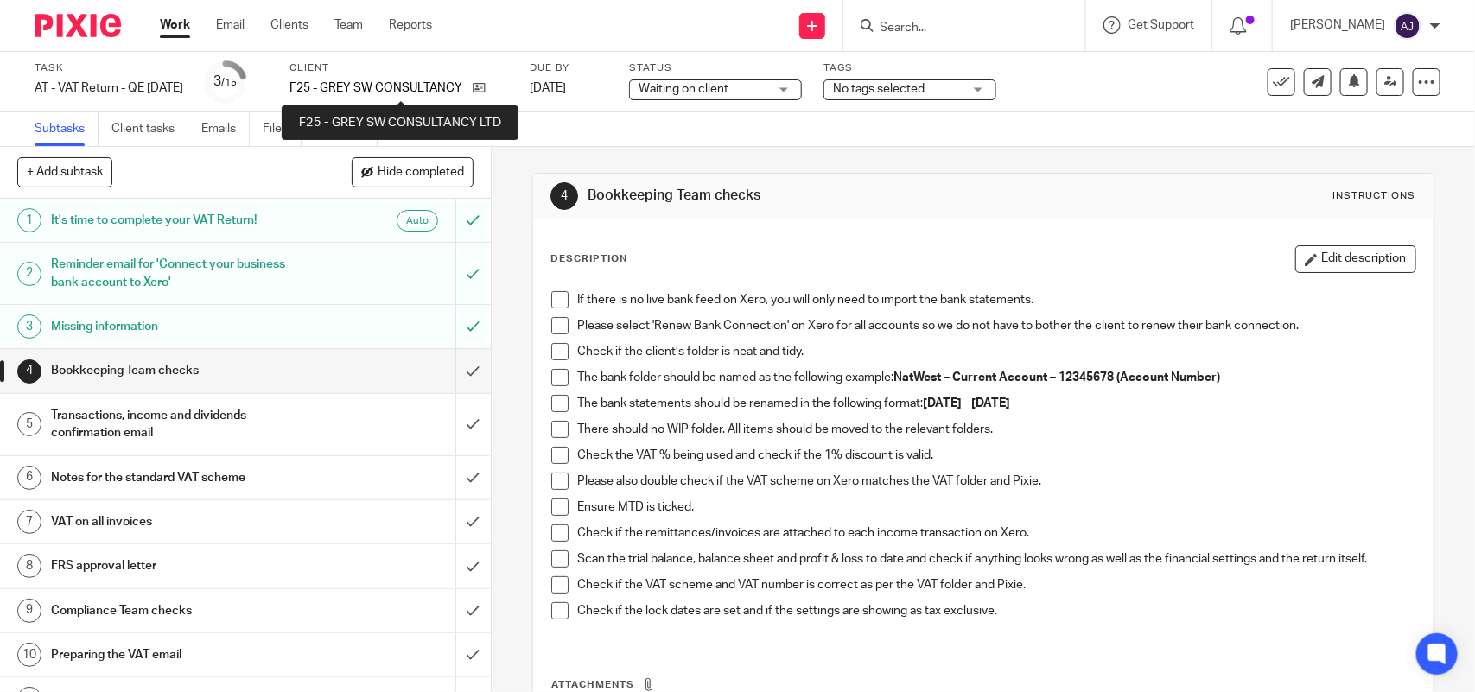
click at [403, 84] on p "F25 - GREY SW CONSULTANCY LTD" at bounding box center [376, 87] width 175 height 17
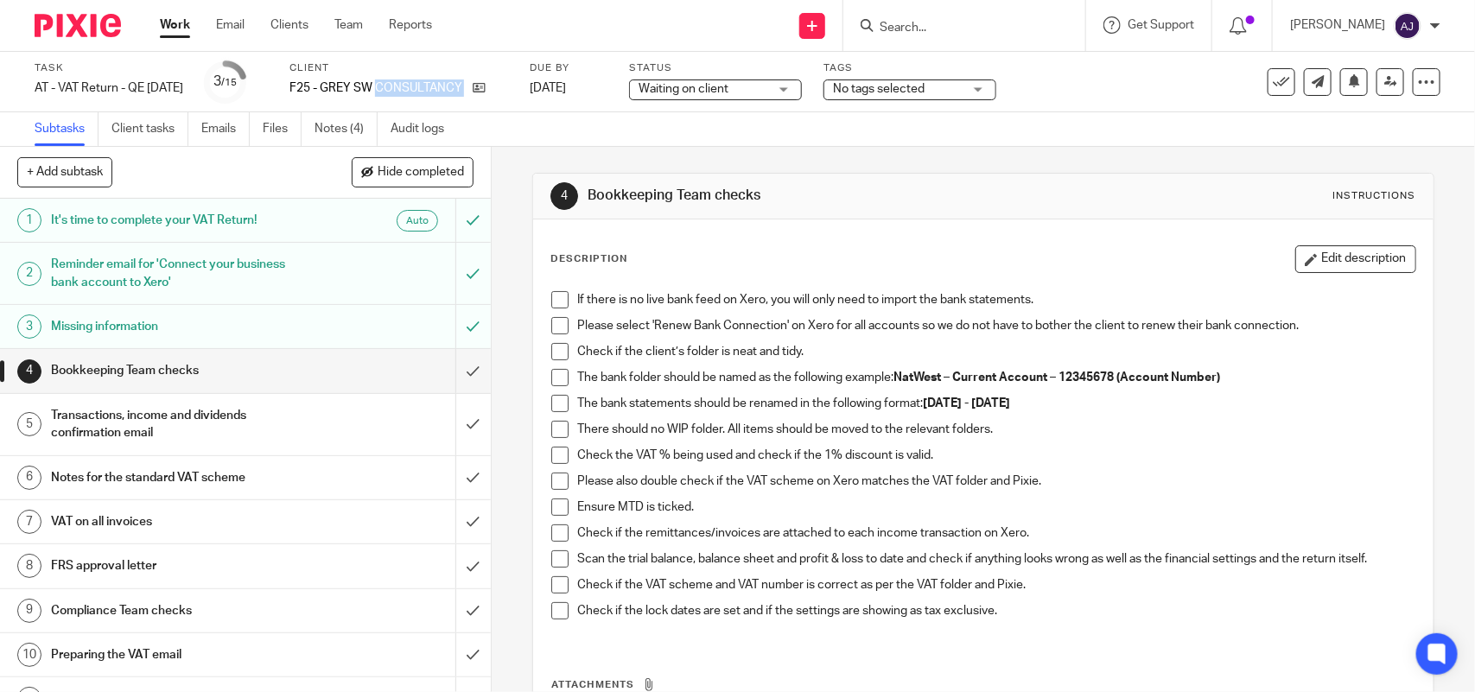
click at [403, 80] on p "F25 - GREY SW CONSULTANCY LTD" at bounding box center [376, 87] width 175 height 17
click at [403, 79] on p "F25 - GREY SW CONSULTANCY LTD" at bounding box center [376, 87] width 175 height 17
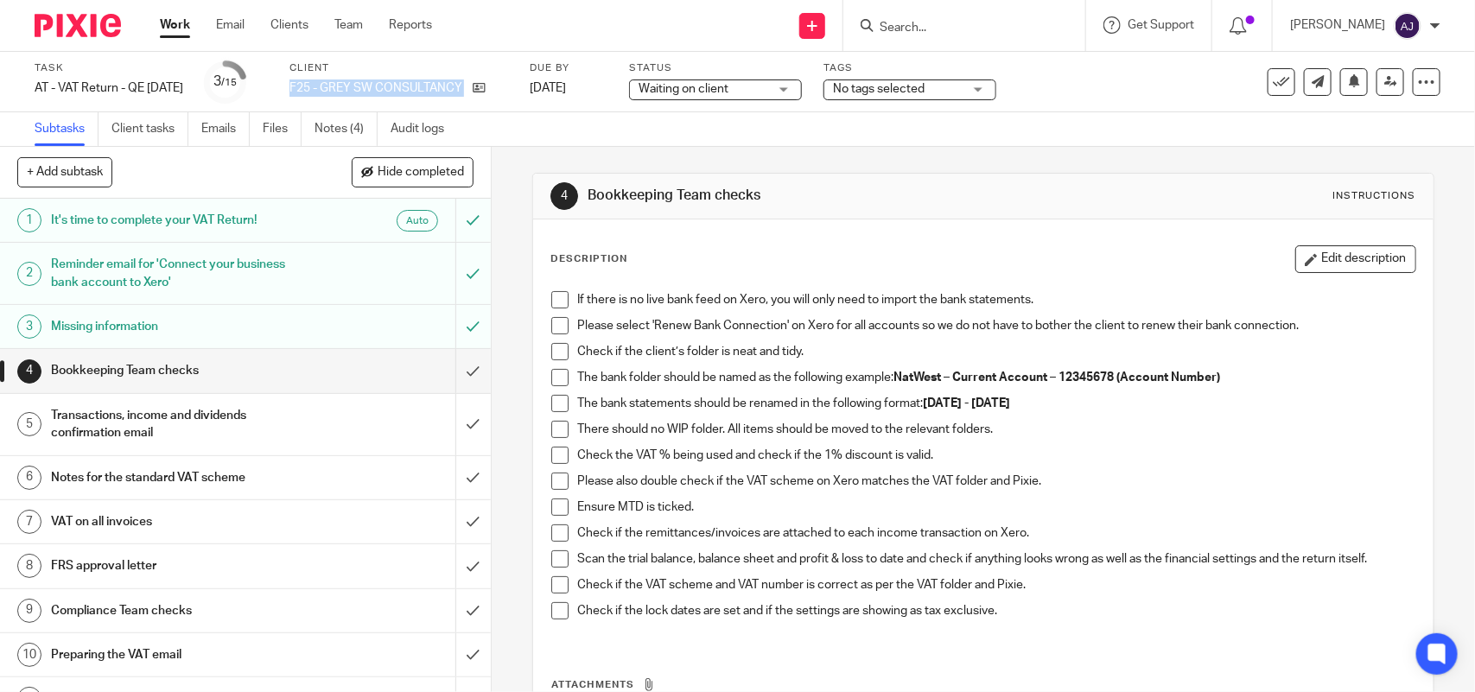
click at [403, 79] on p "F25 - GREY SW CONSULTANCY LTD" at bounding box center [376, 87] width 175 height 17
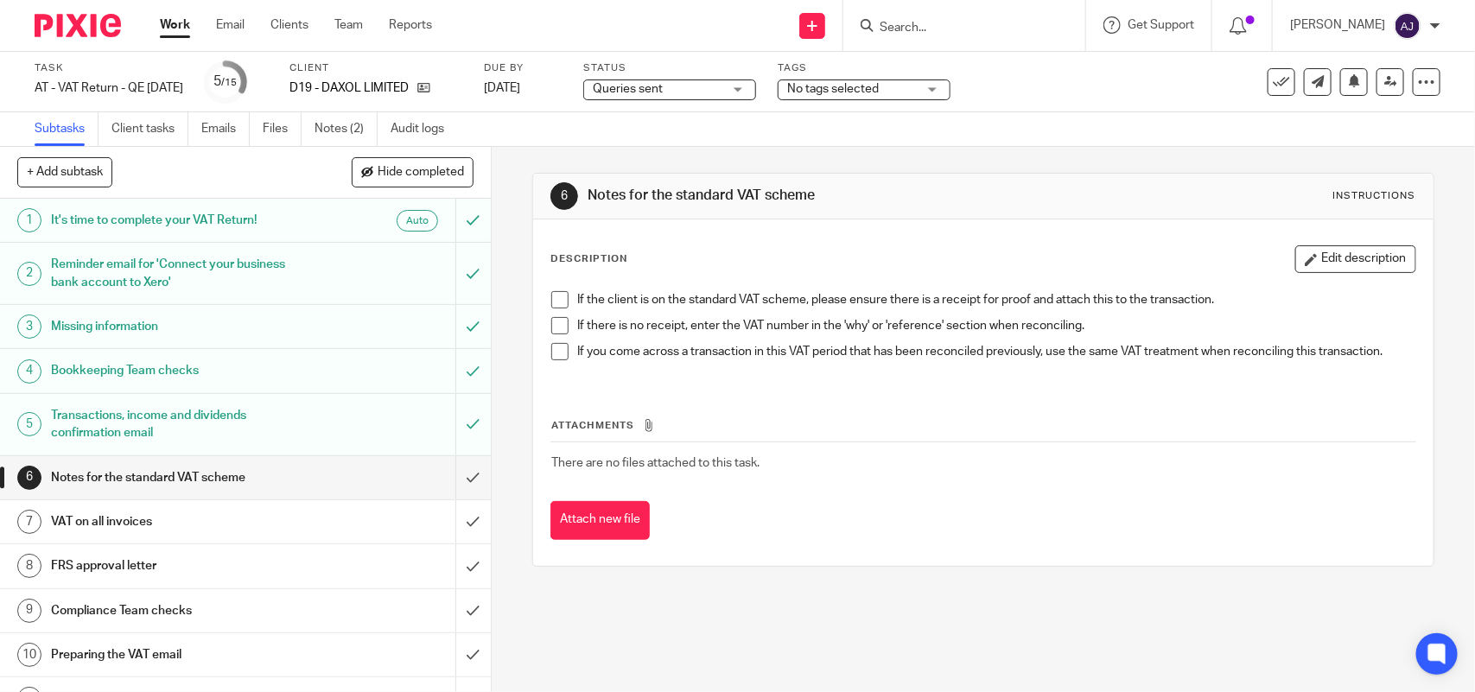
click at [518, 289] on div "6 Notes for the standard VAT scheme Instructions Description Edit description I…" at bounding box center [983, 419] width 983 height 545
click at [377, 83] on p "D19 - DAXOL LIMITED" at bounding box center [348, 87] width 119 height 17
copy p "DAXOL"
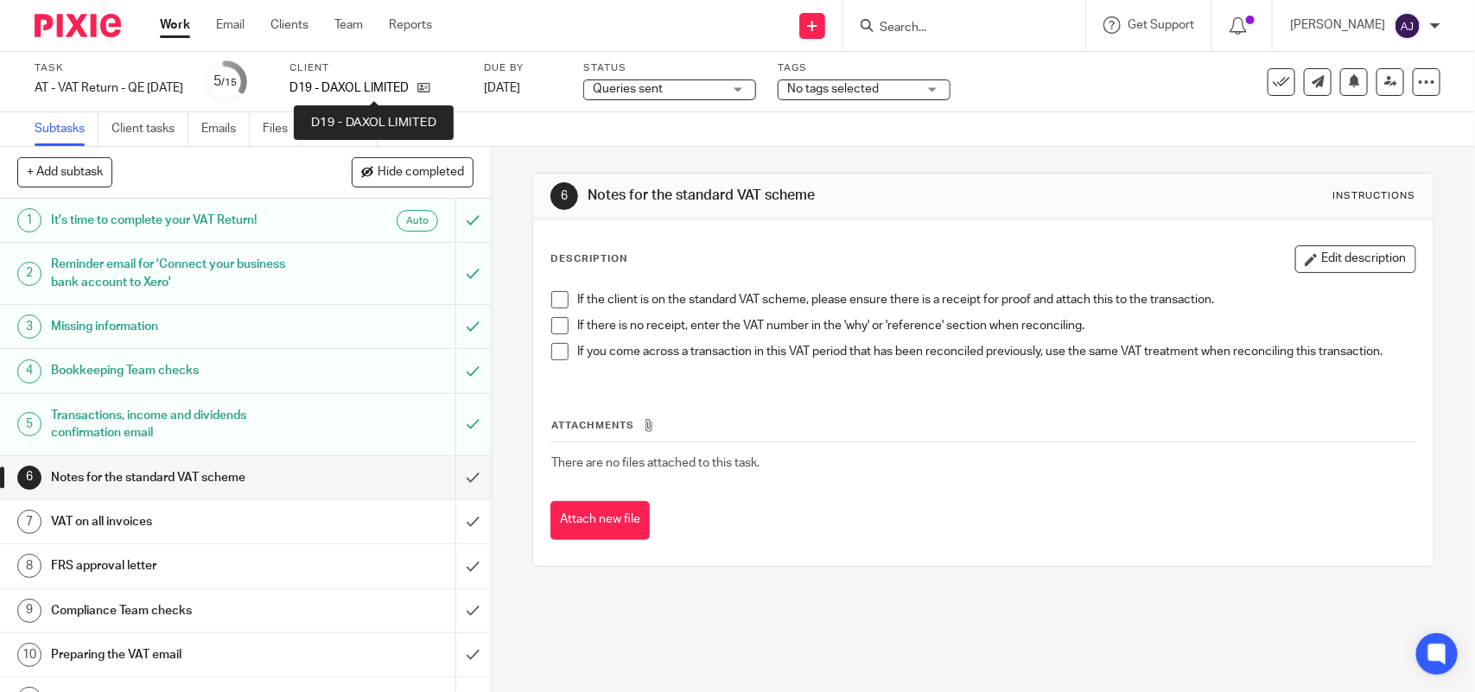
click at [402, 85] on p "D19 - DAXOL LIMITED" at bounding box center [348, 87] width 119 height 17
click at [399, 85] on p "D19 - DAXOL LIMITED" at bounding box center [348, 87] width 119 height 17
copy div "D19 - DAXOL LIMITED"
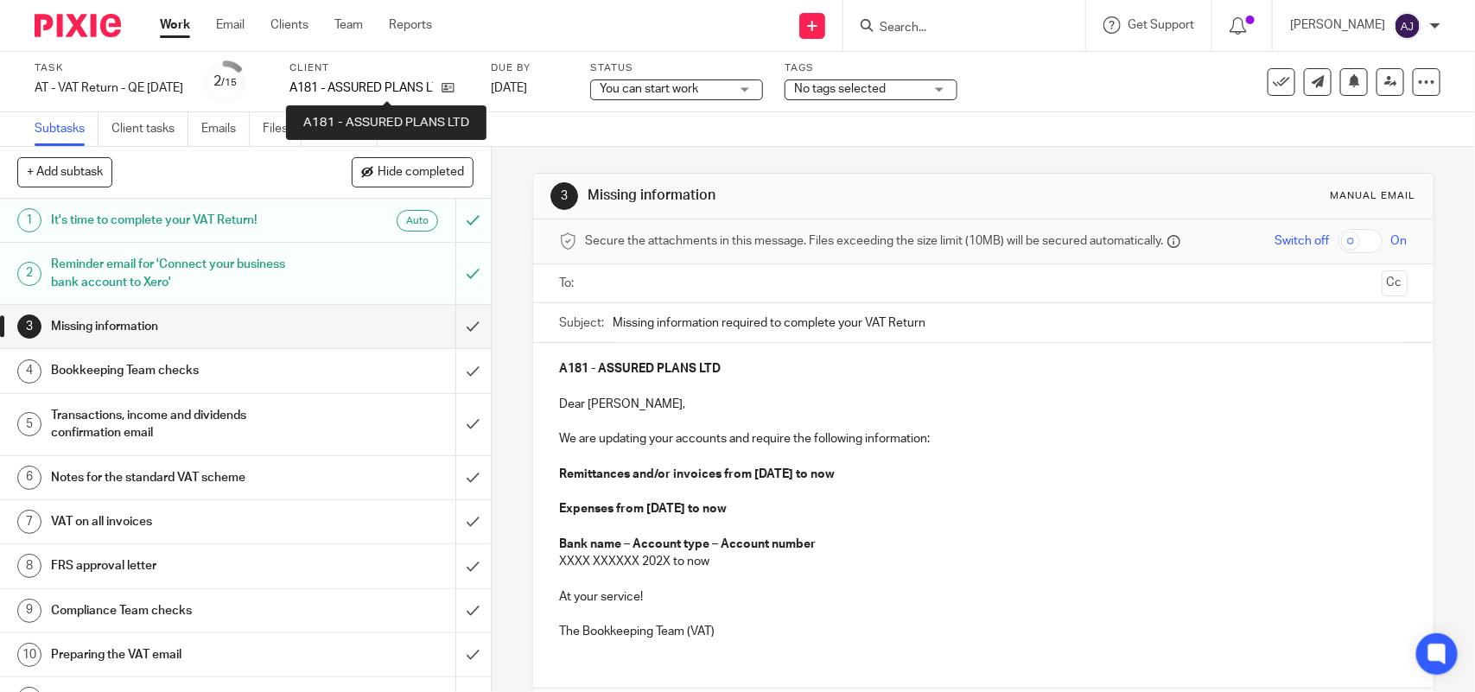
click at [386, 93] on p "A181 - ASSURED PLANS LTD" at bounding box center [360, 87] width 143 height 17
click at [390, 92] on p "A181 - ASSURED PLANS LTD" at bounding box center [360, 87] width 143 height 17
click at [394, 86] on p "A181 - ASSURED PLANS LTD" at bounding box center [360, 87] width 143 height 17
copy p "ASSURED"
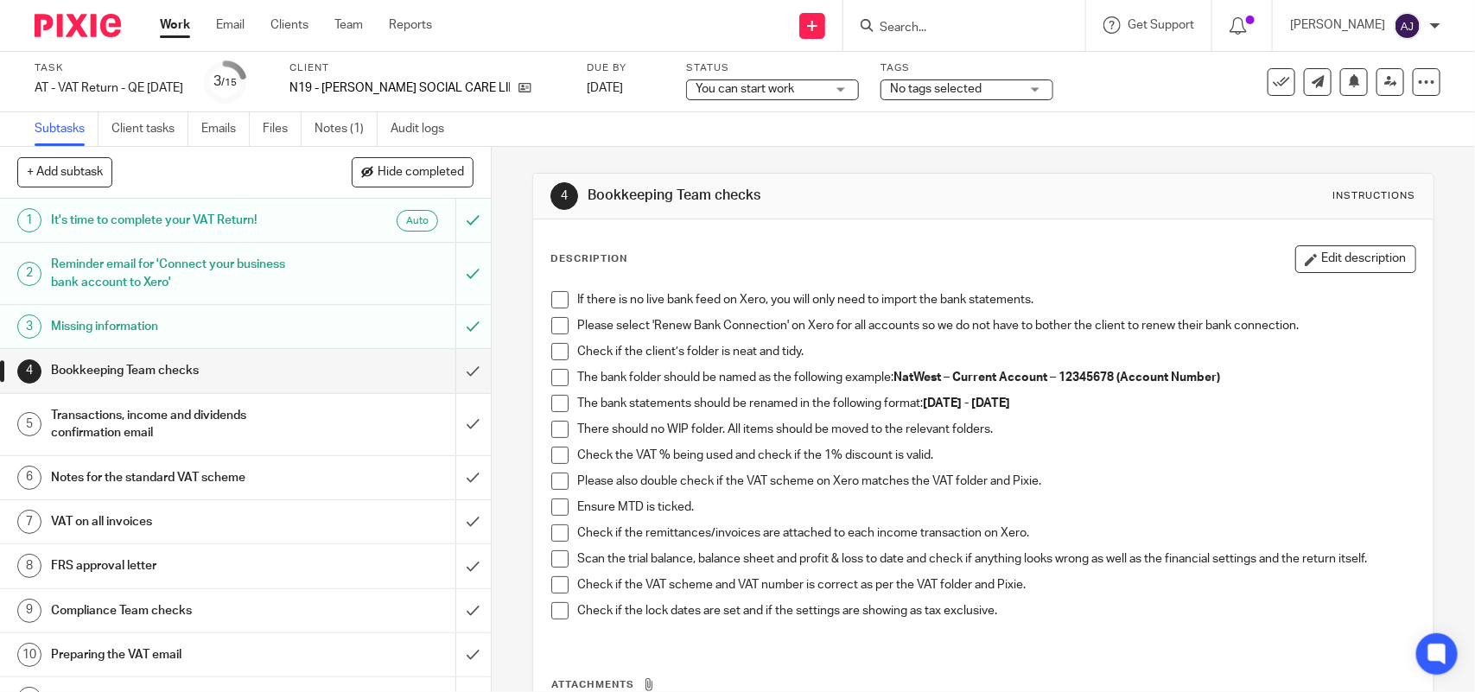
click at [373, 83] on p "N19 - [PERSON_NAME] SOCIAL CARE LIMITED" at bounding box center [399, 87] width 220 height 17
click at [373, 83] on p "N19 - SINCLAIR SOCIAL CARE LIMITED" at bounding box center [399, 87] width 220 height 17
copy div "N19 - SINCLAIR SOCIAL CARE LIMITED"
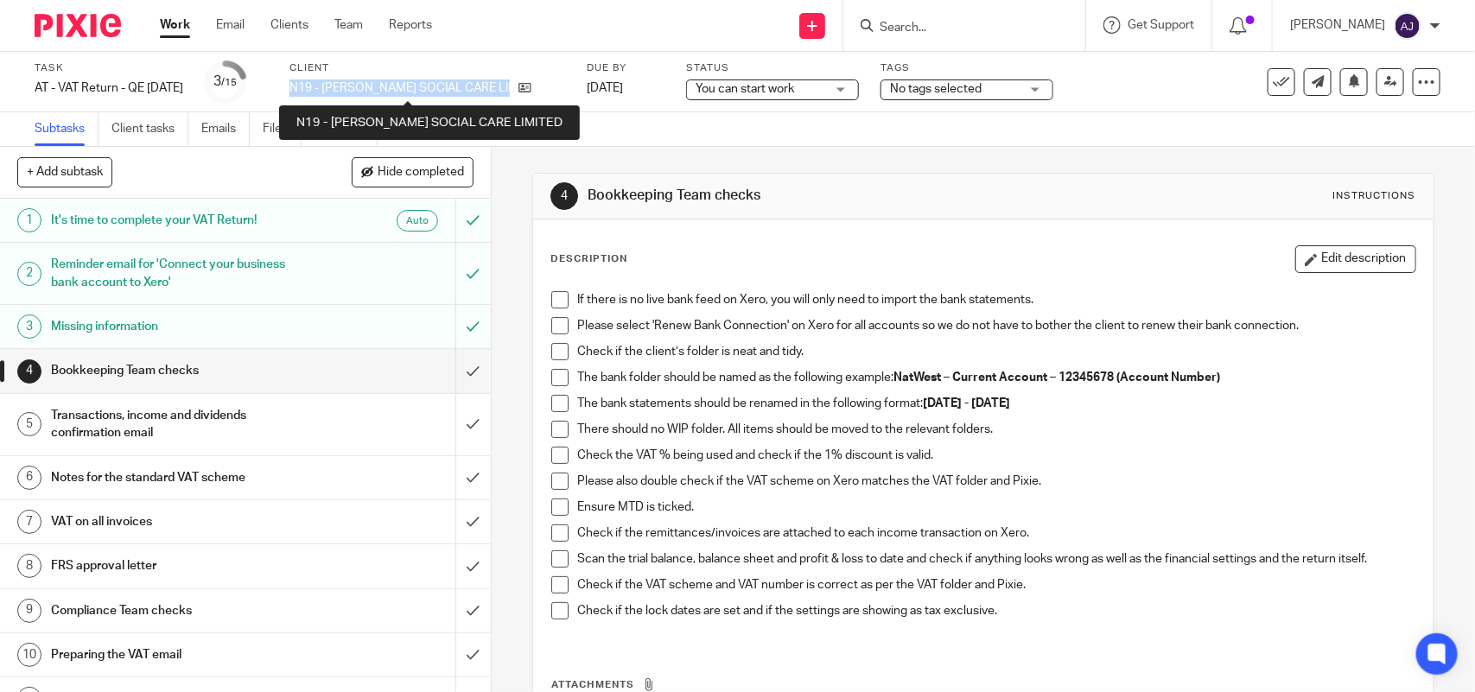
copy div "N19 - SINCLAIR SOCIAL CARE LIMITED"
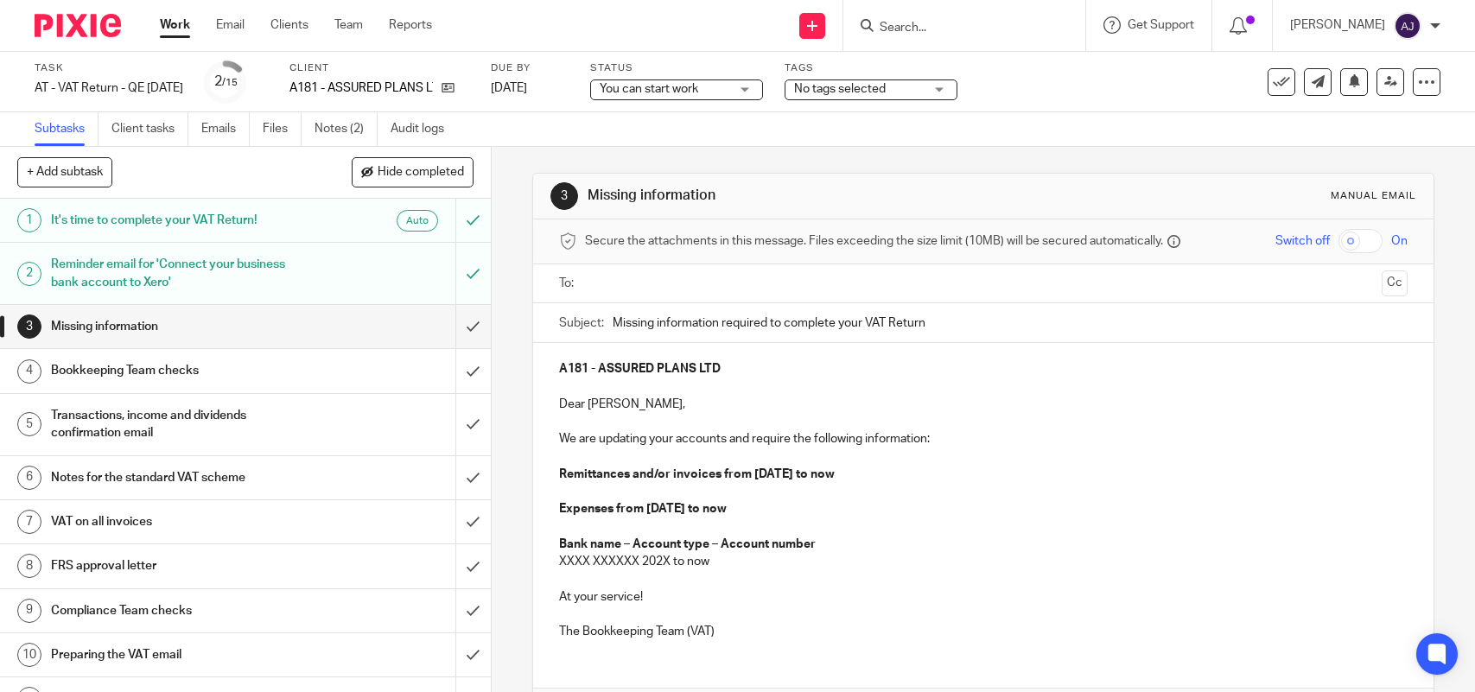
click at [387, 76] on div "Client A181 - ASSURED PLANS LTD" at bounding box center [379, 81] width 180 height 41
